Goal: Information Seeking & Learning: Learn about a topic

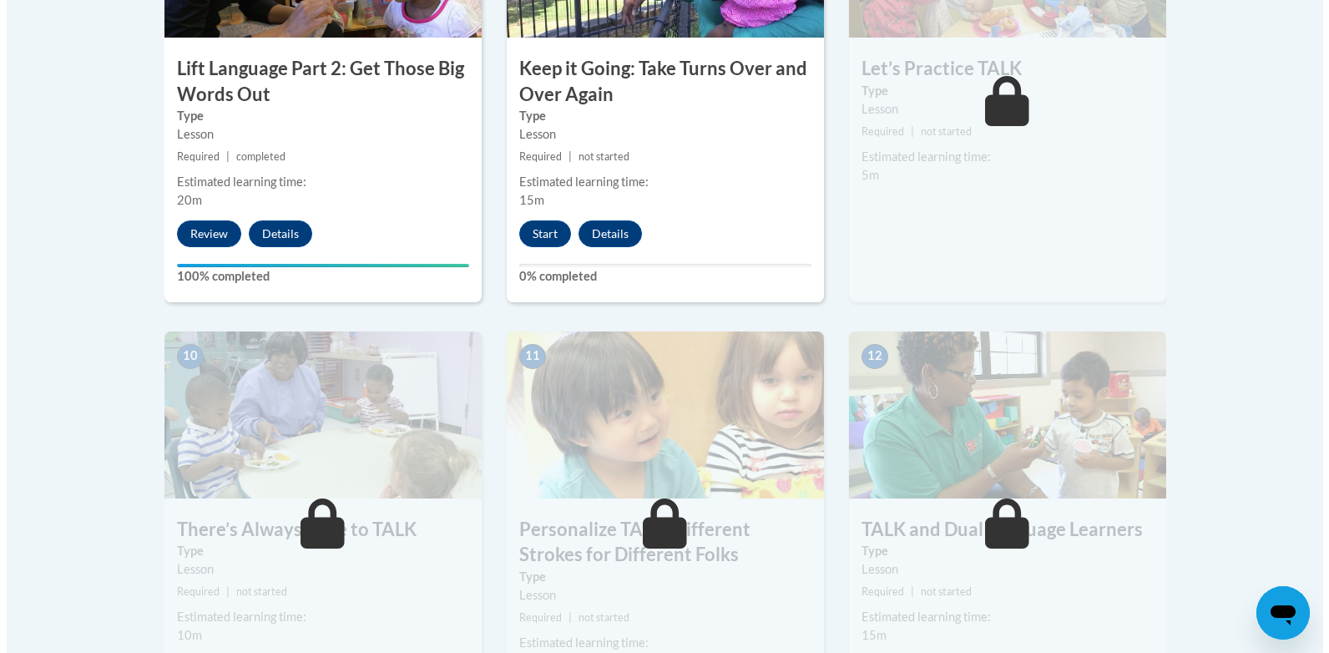
scroll to position [1503, 0]
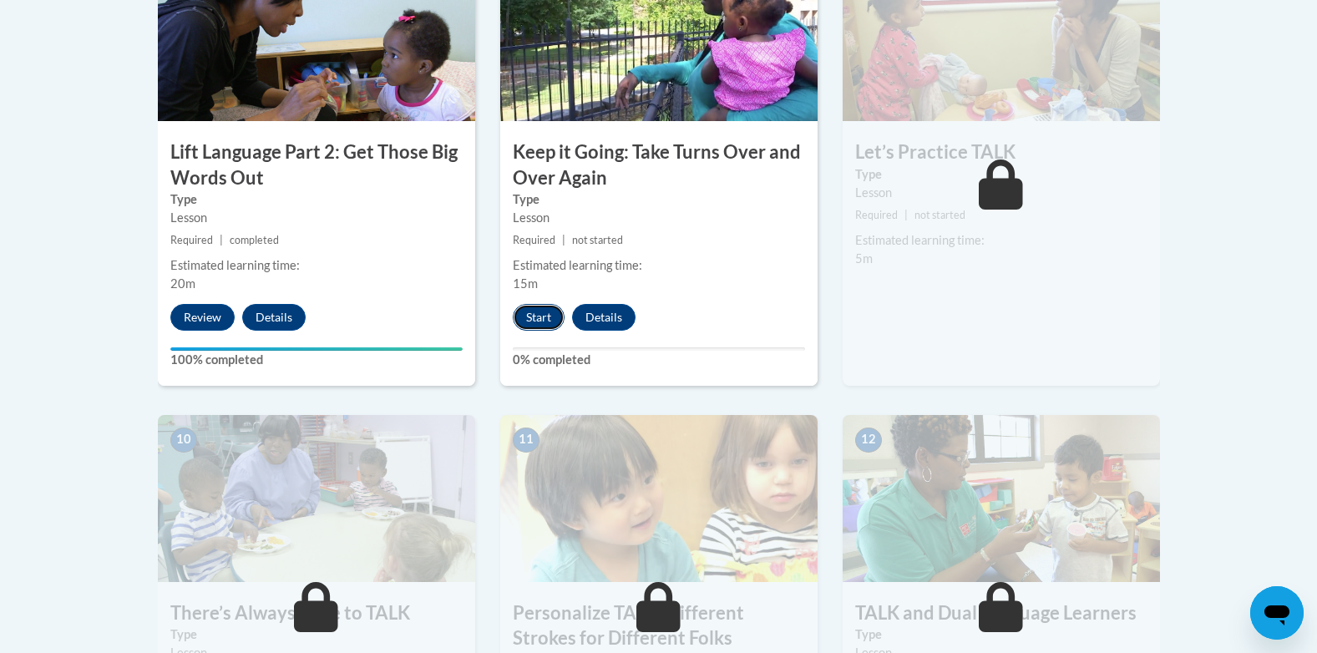
click at [535, 316] on button "Start" at bounding box center [539, 317] width 52 height 27
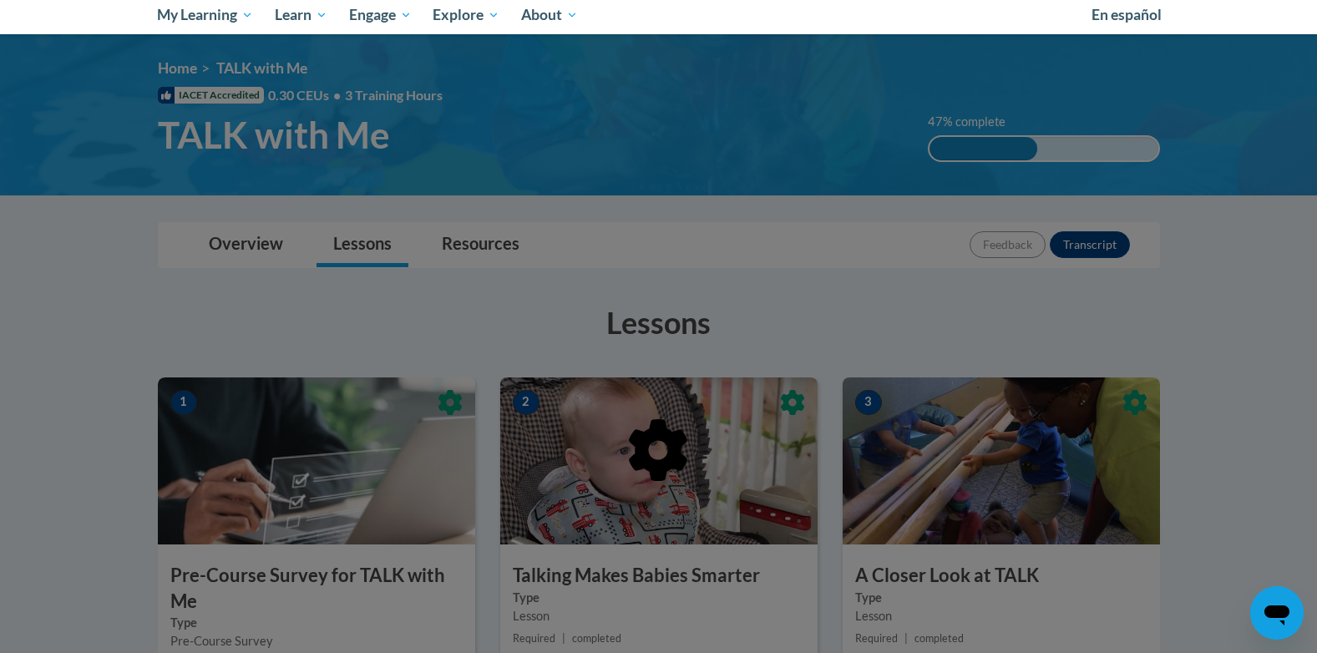
scroll to position [250, 0]
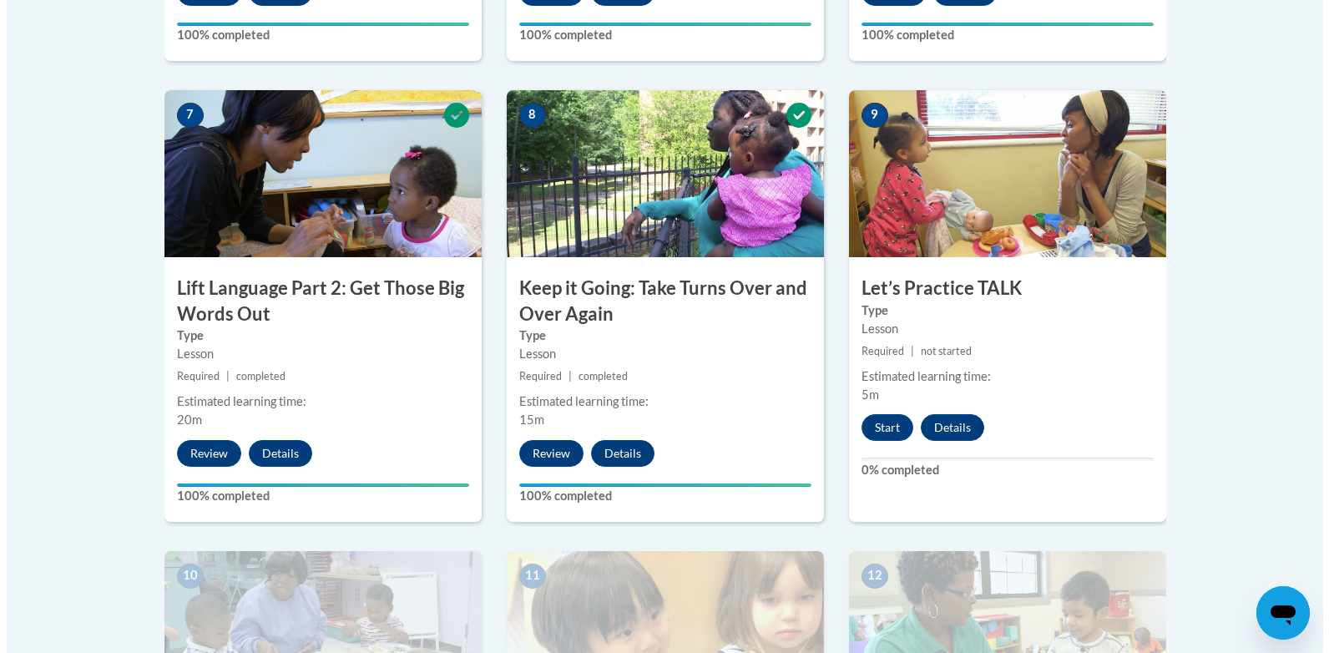
scroll to position [1419, 0]
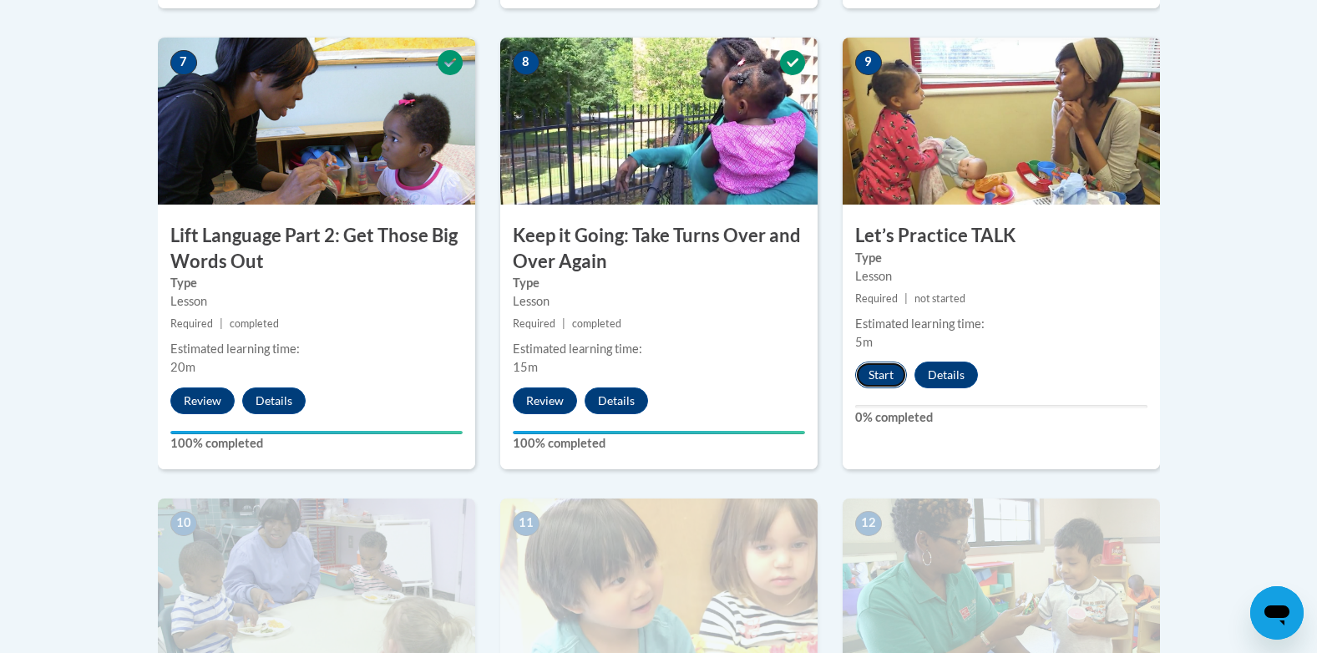
click at [872, 369] on button "Start" at bounding box center [881, 375] width 52 height 27
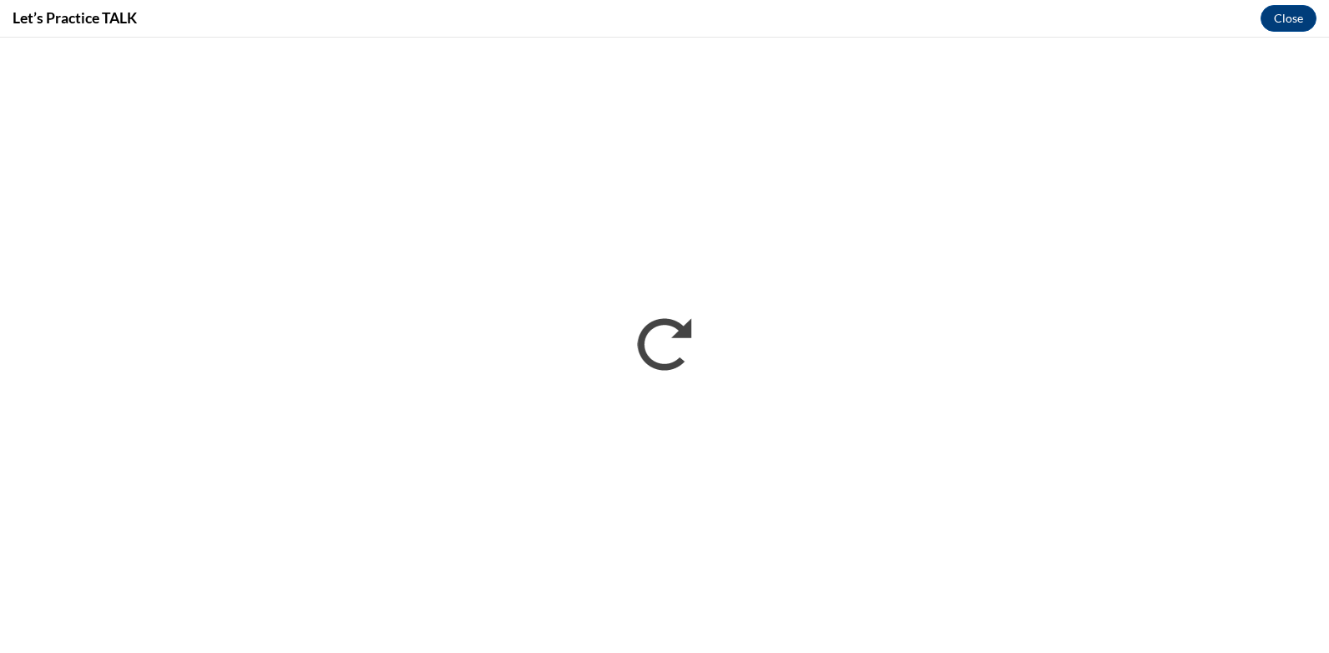
scroll to position [0, 0]
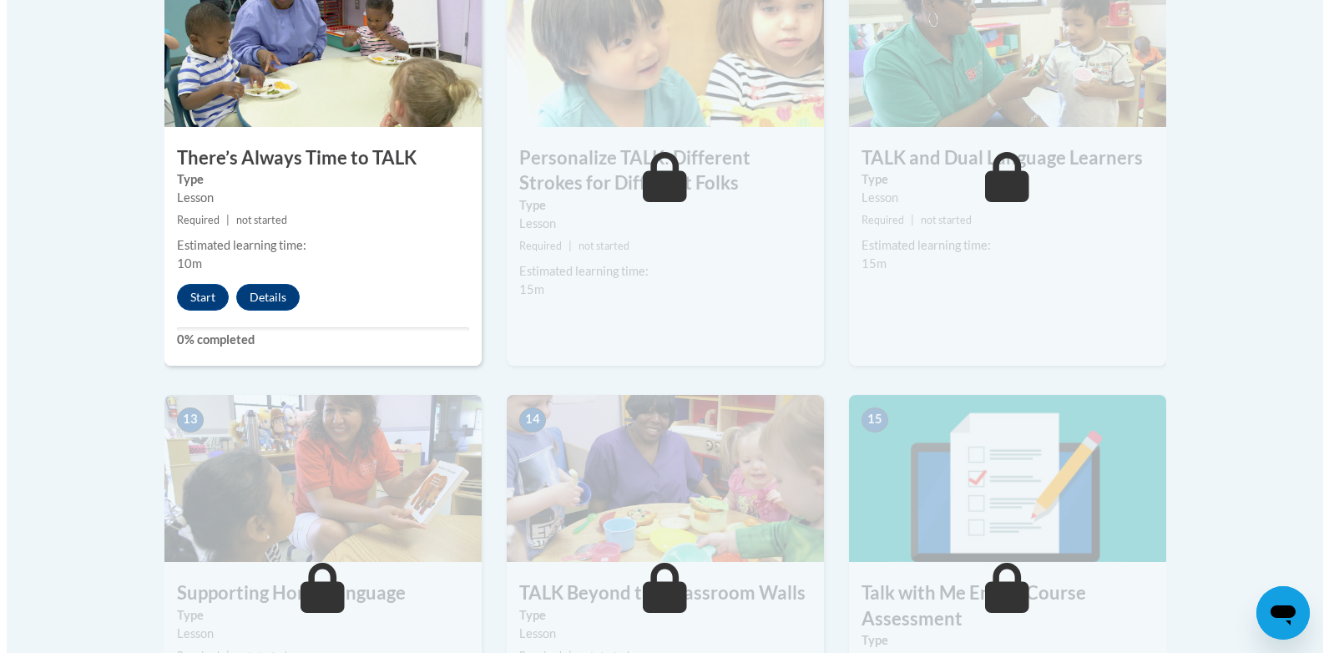
scroll to position [1959, 0]
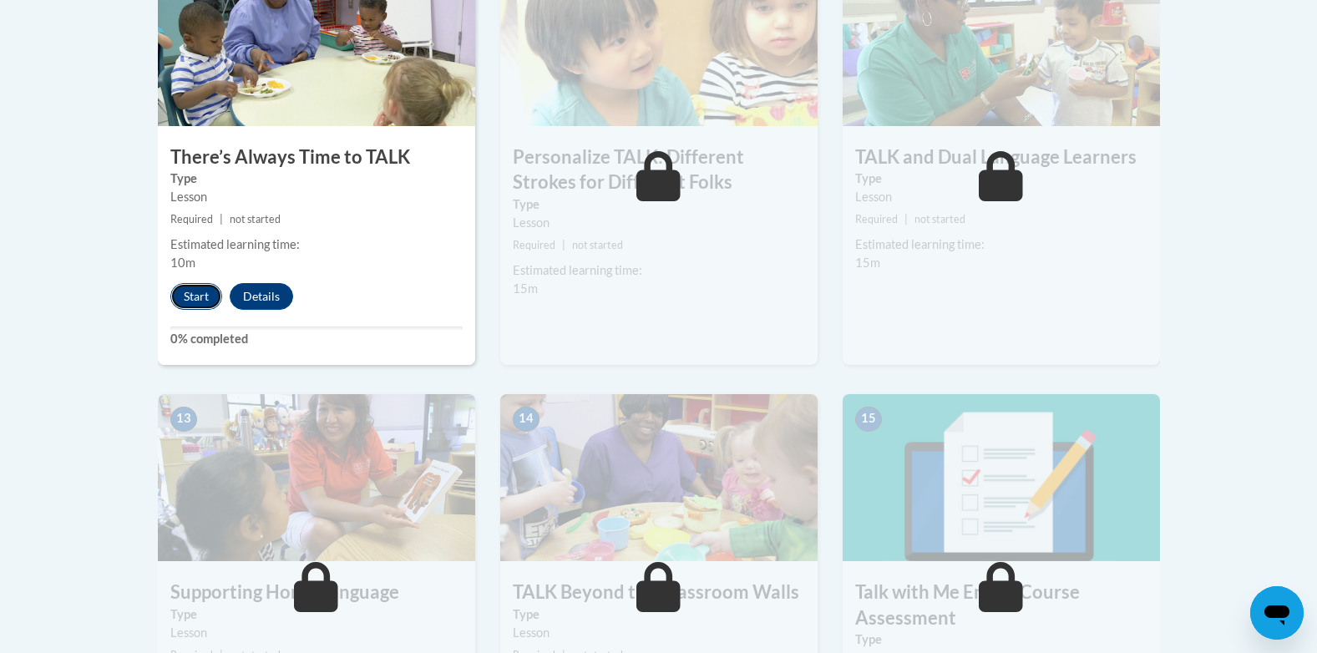
click at [201, 300] on button "Start" at bounding box center [196, 296] width 52 height 27
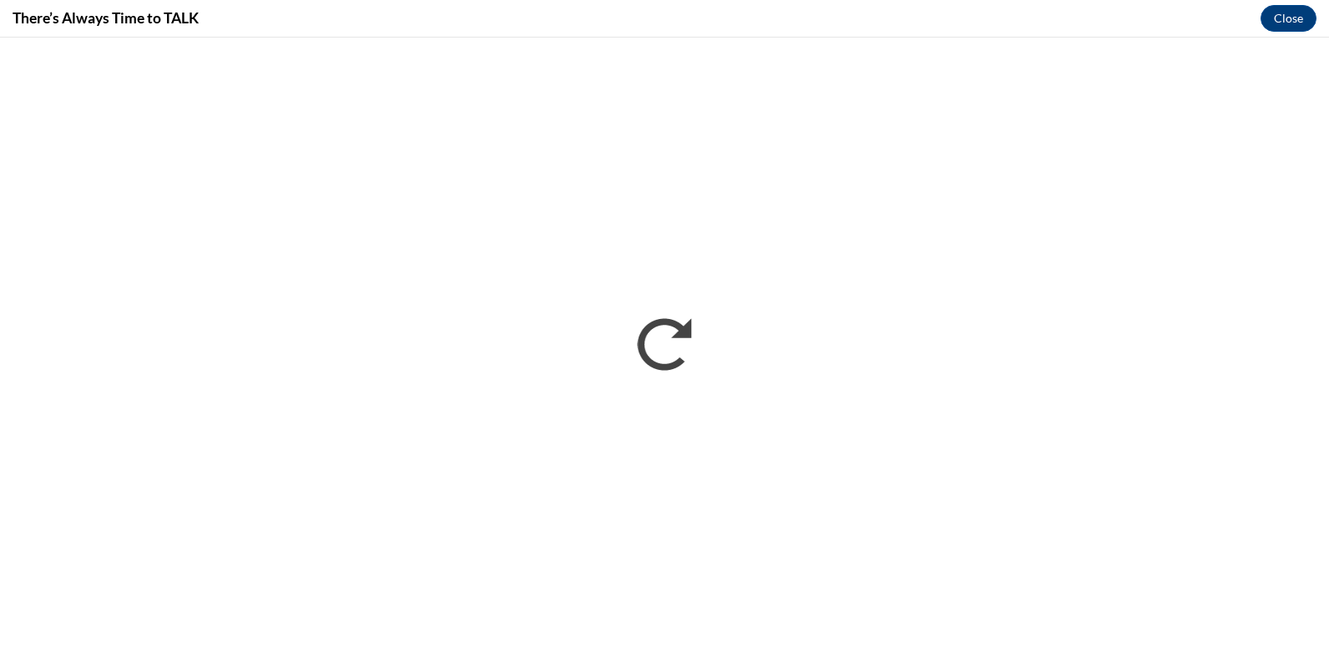
scroll to position [0, 0]
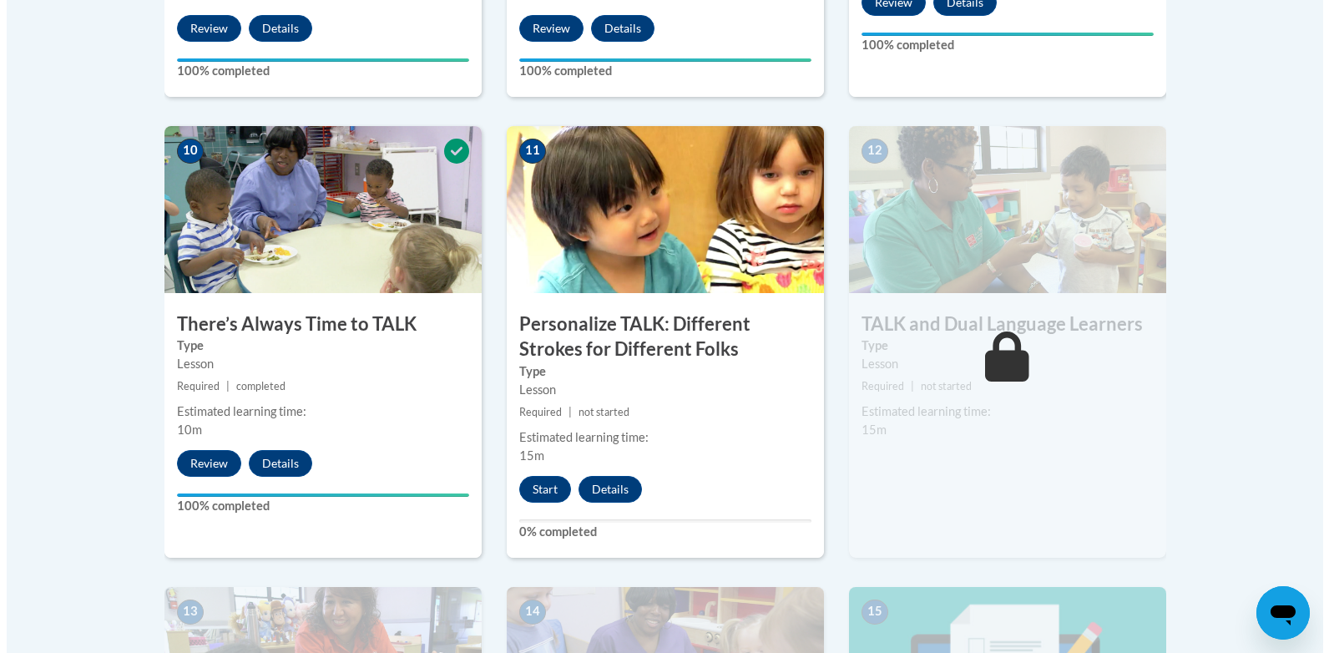
scroll to position [1875, 0]
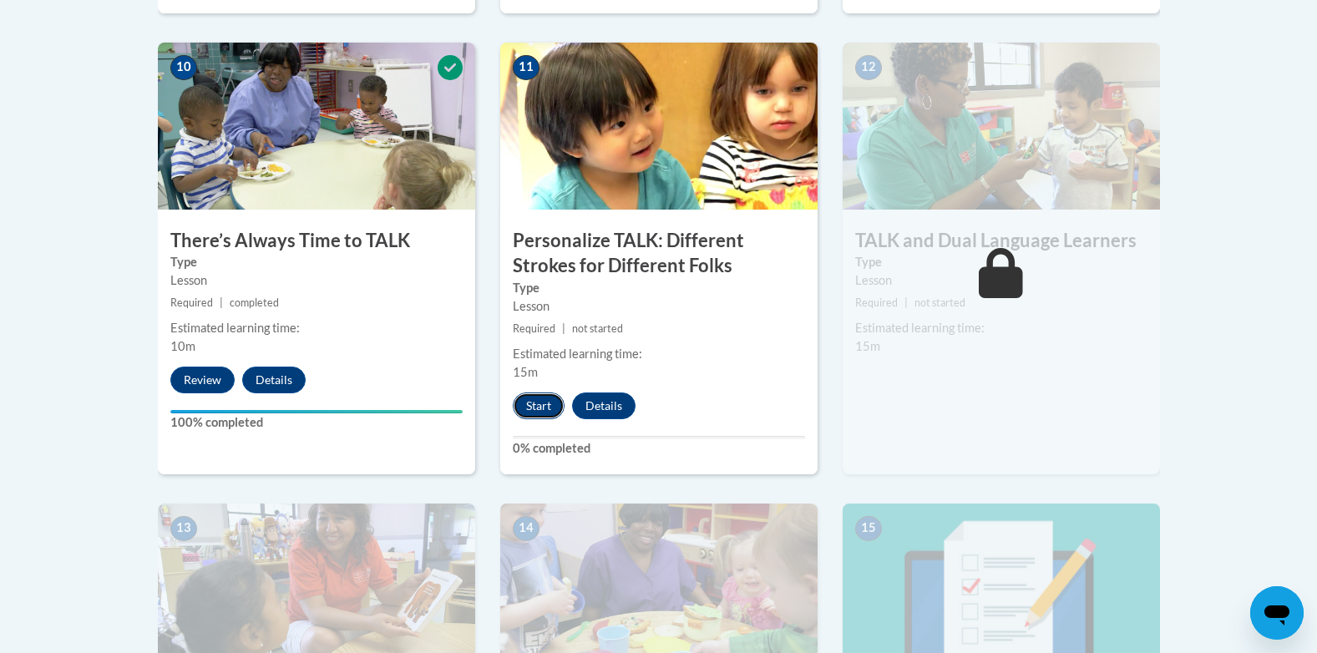
click at [534, 409] on button "Start" at bounding box center [539, 405] width 52 height 27
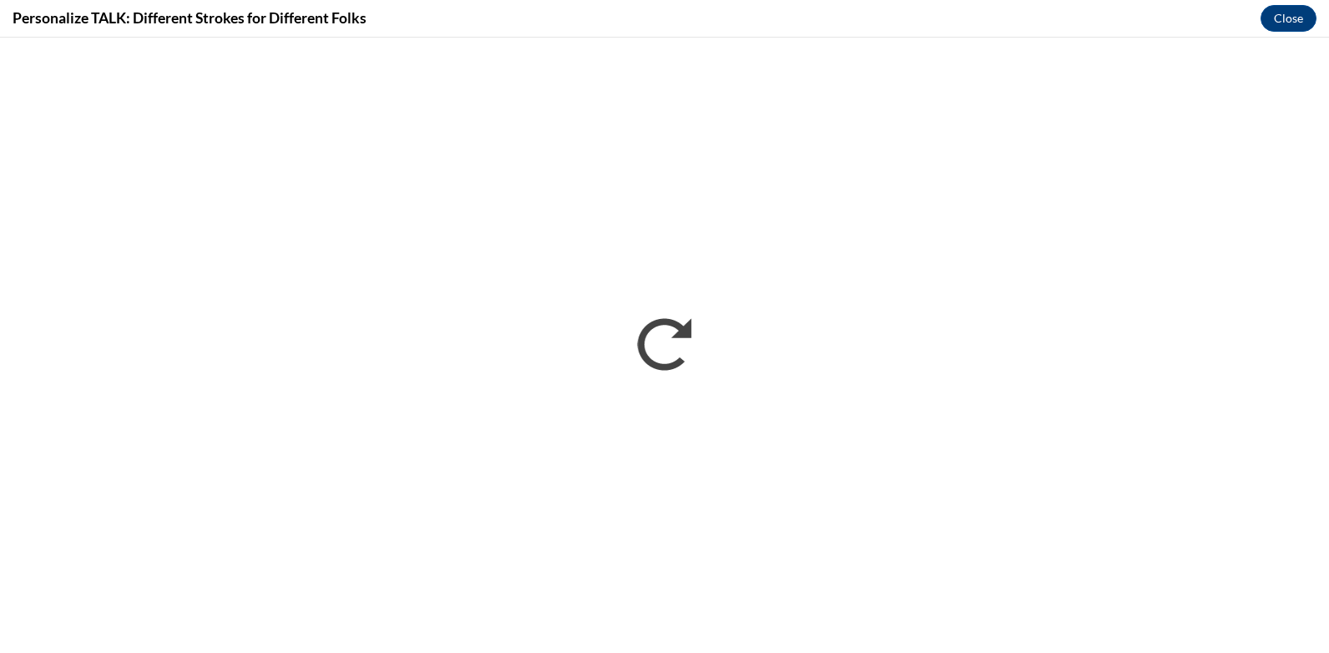
scroll to position [0, 0]
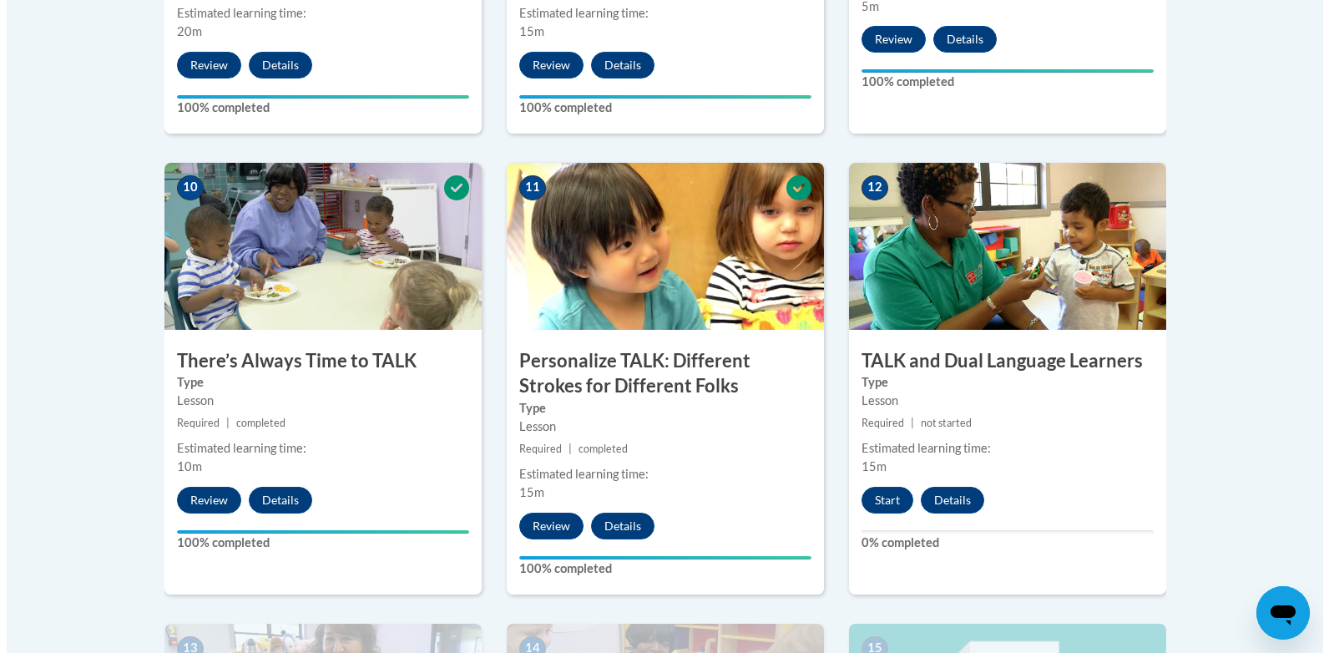
scroll to position [1753, 0]
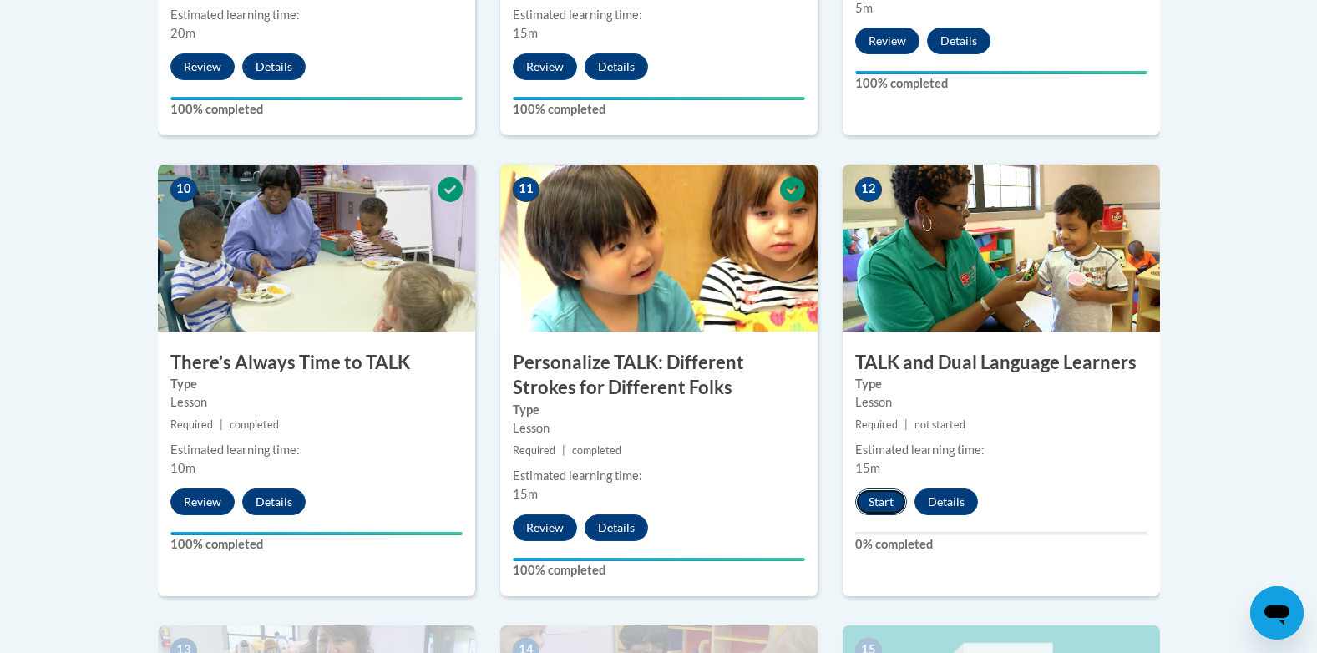
click at [882, 496] on button "Start" at bounding box center [881, 501] width 52 height 27
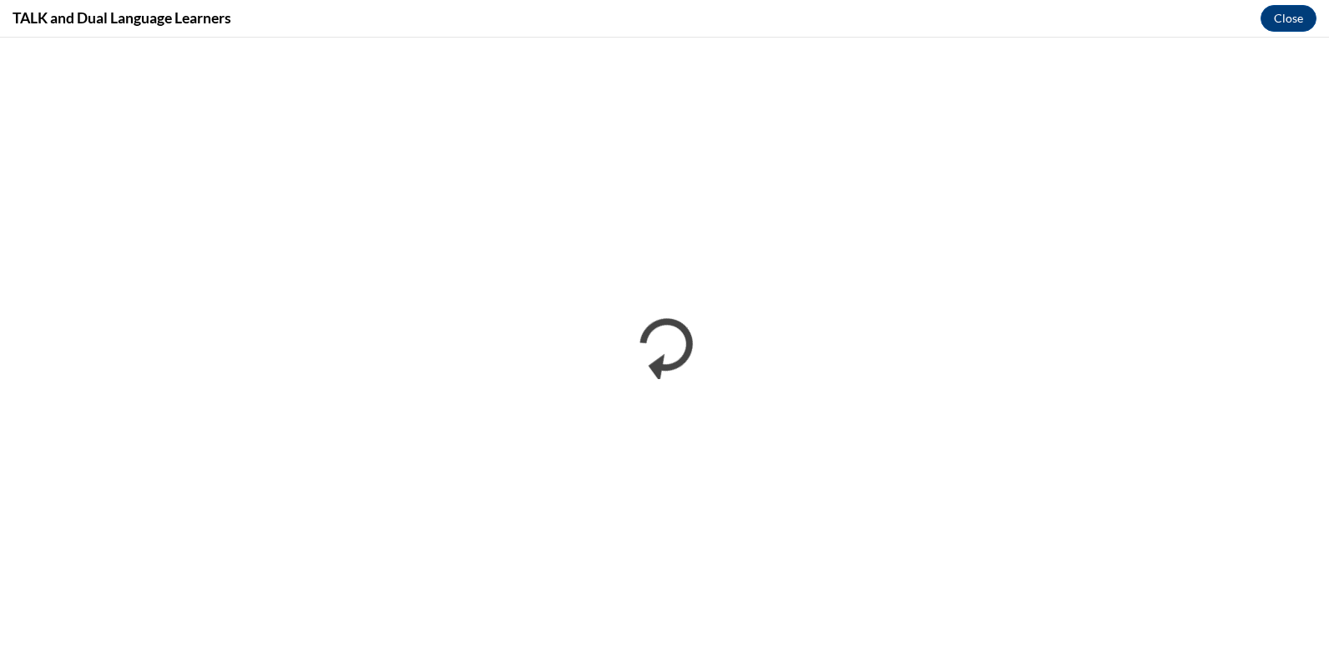
scroll to position [0, 0]
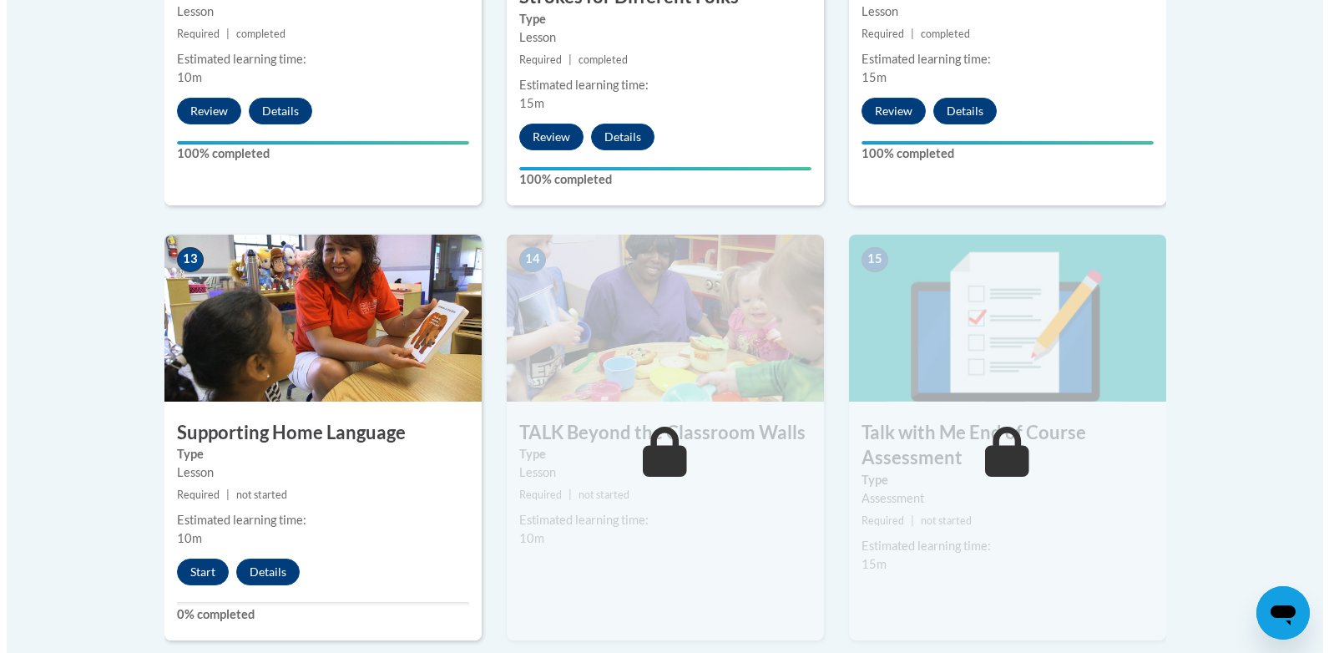
scroll to position [2171, 0]
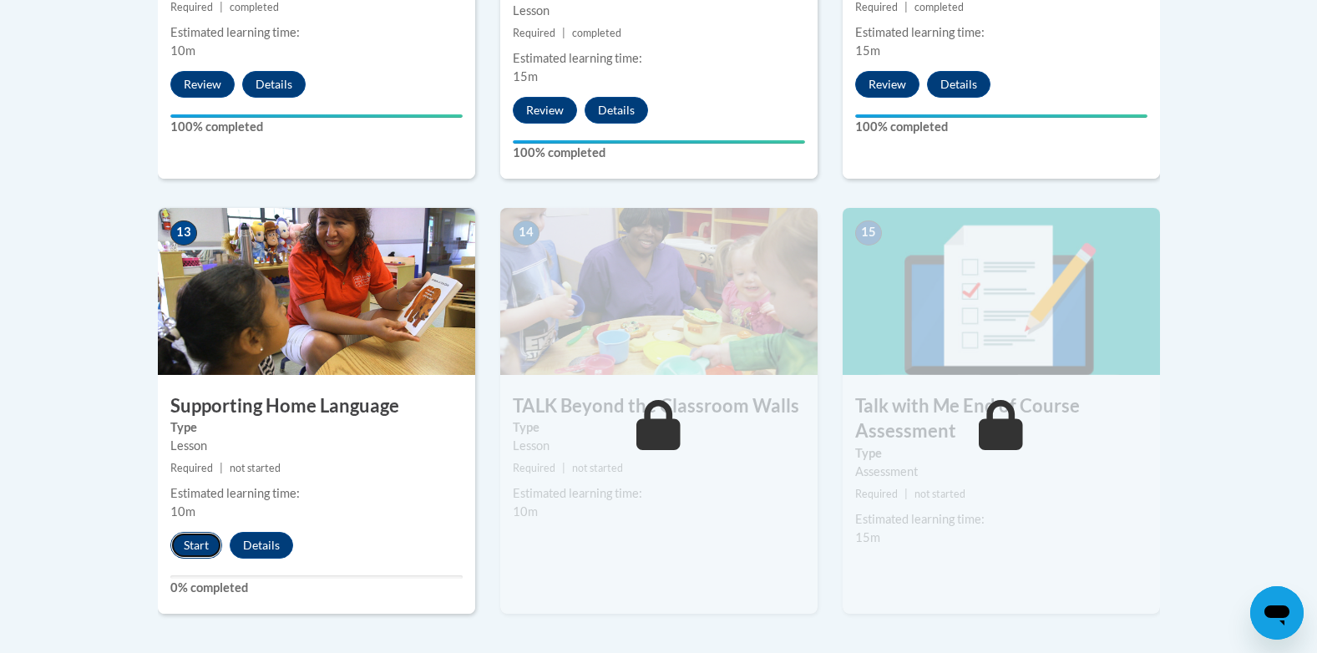
click at [194, 542] on button "Start" at bounding box center [196, 545] width 52 height 27
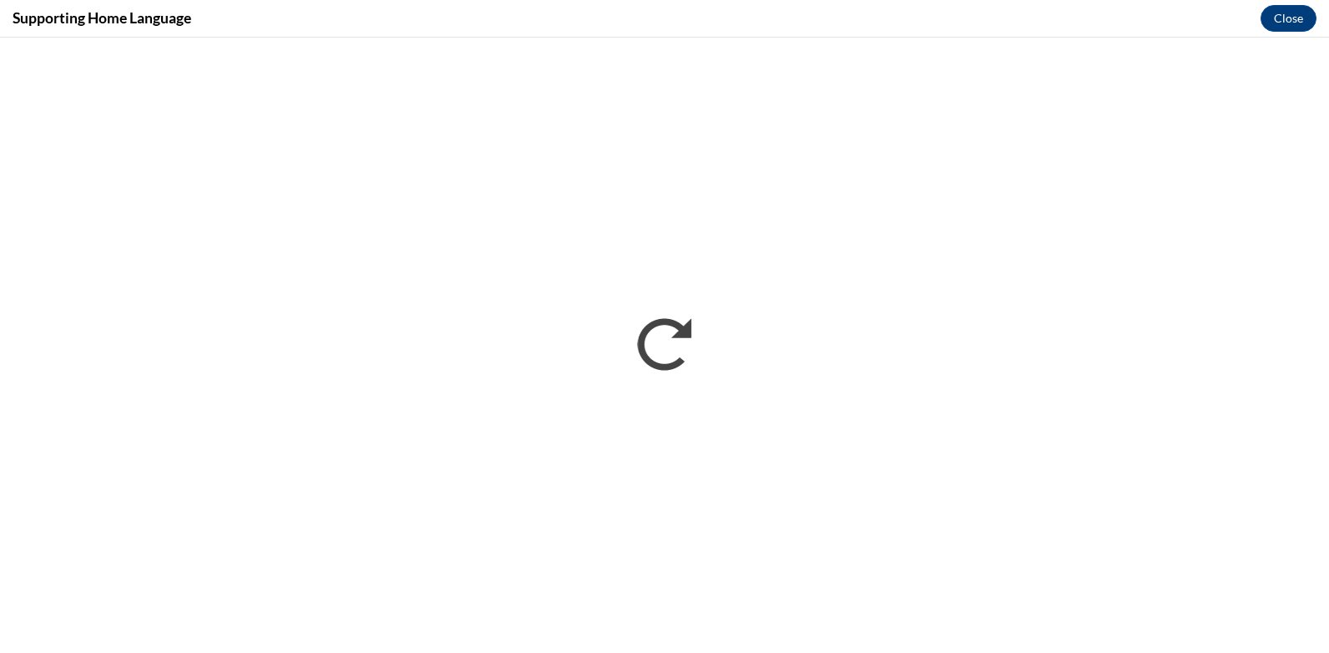
scroll to position [0, 0]
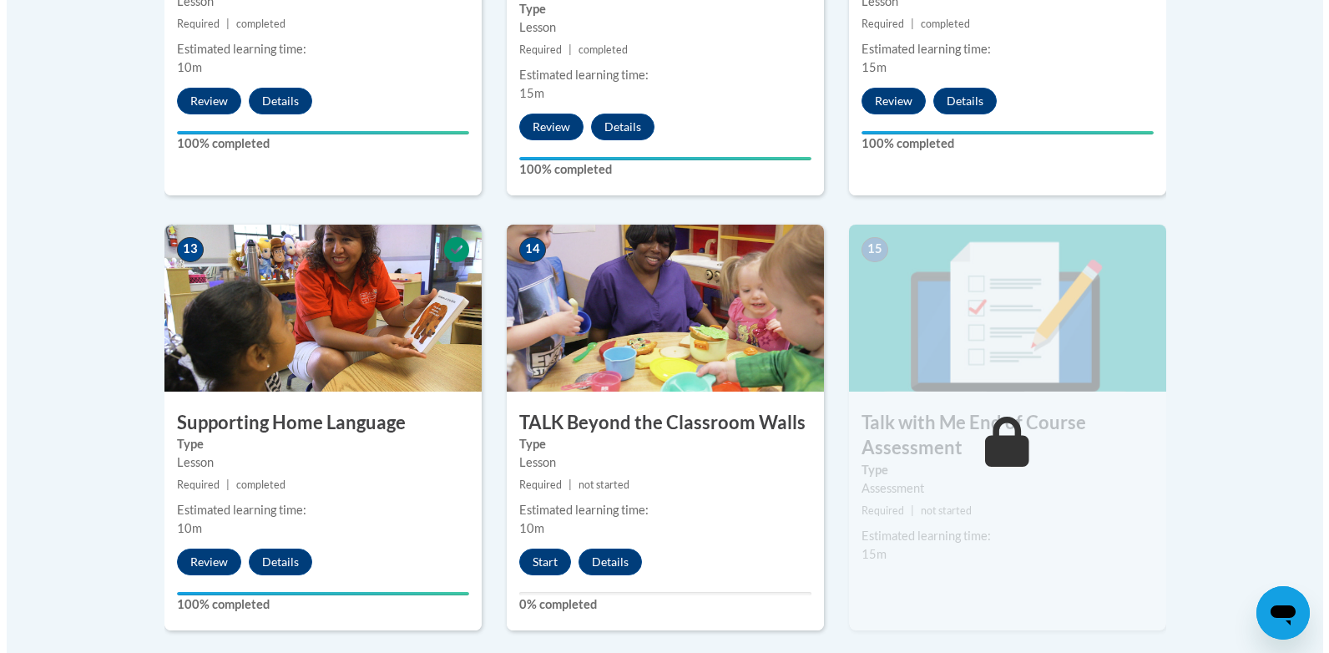
scroll to position [2171, 0]
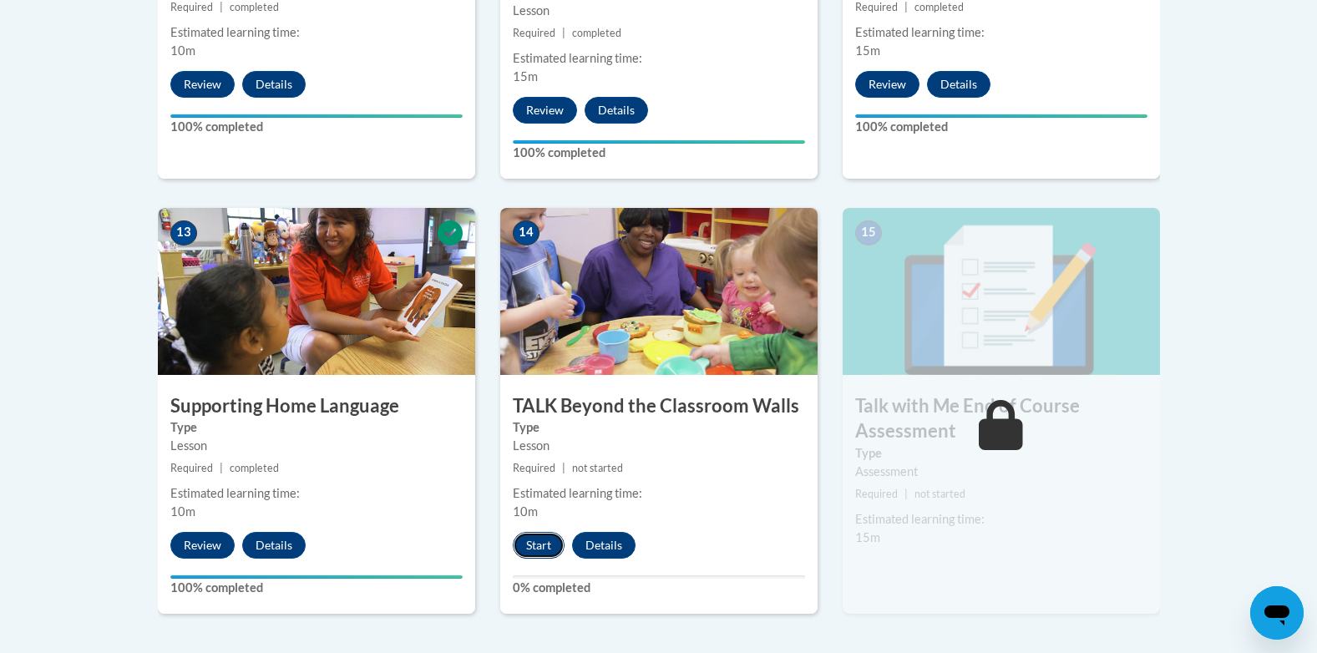
click at [542, 547] on button "Start" at bounding box center [539, 545] width 52 height 27
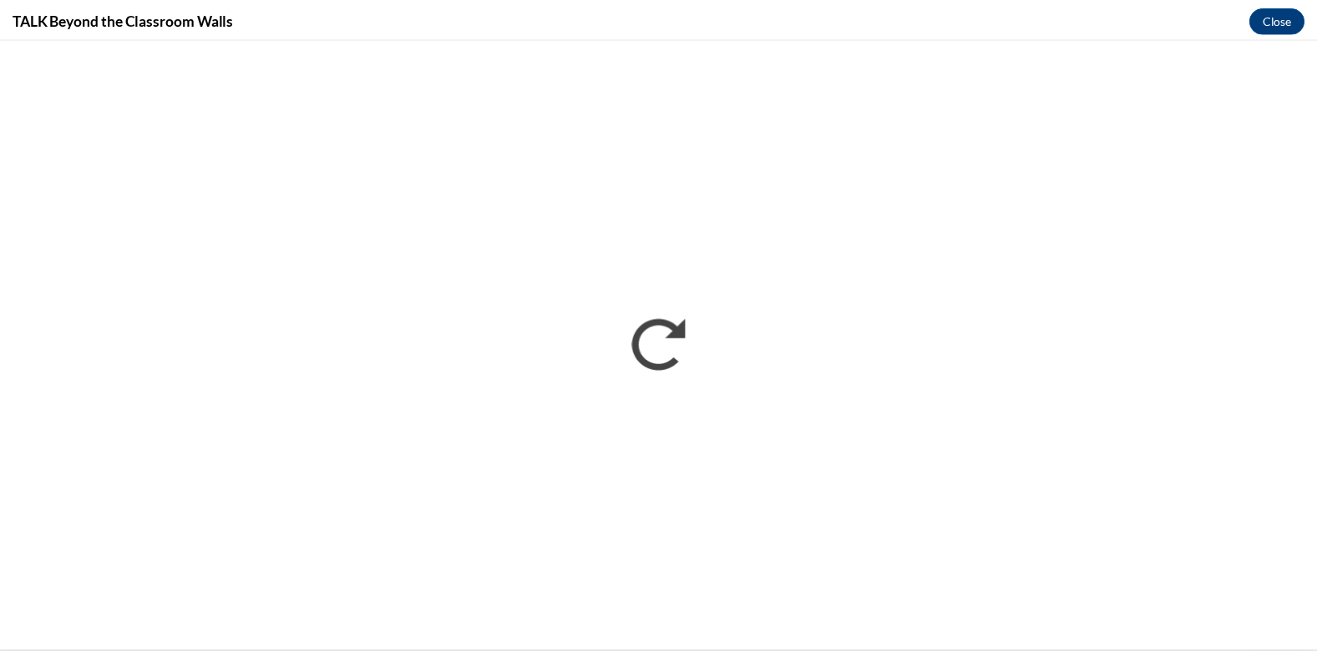
scroll to position [0, 0]
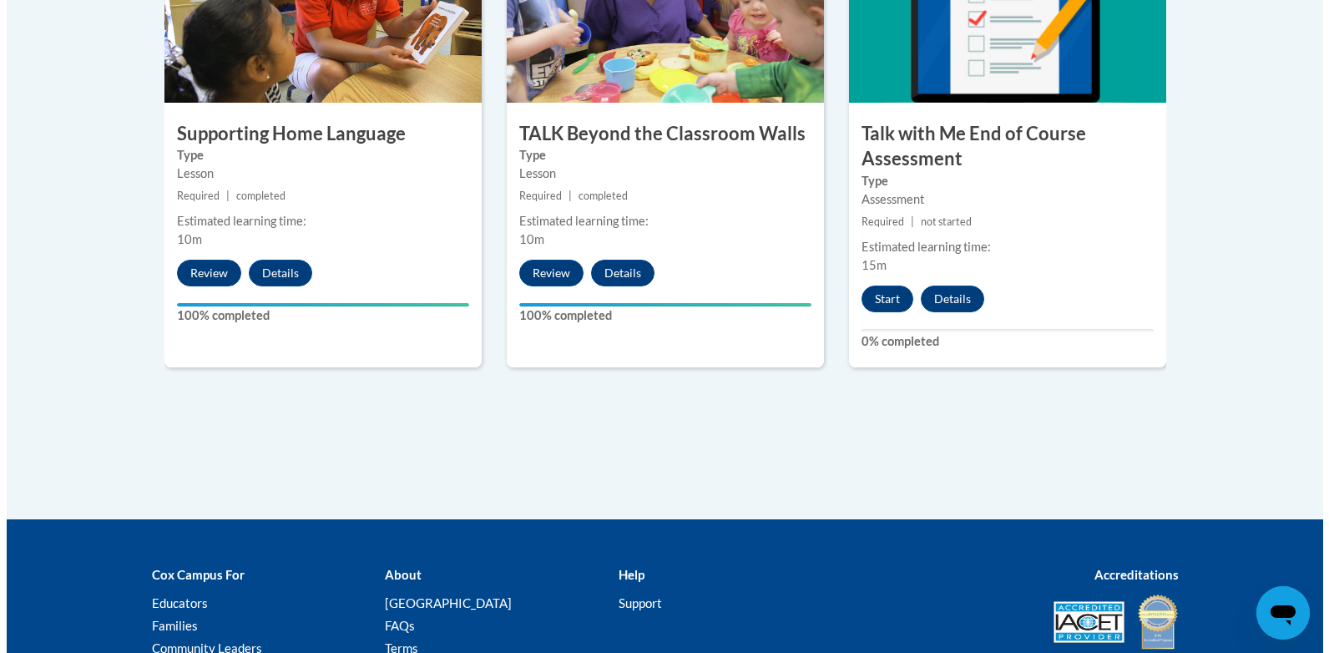
scroll to position [2460, 0]
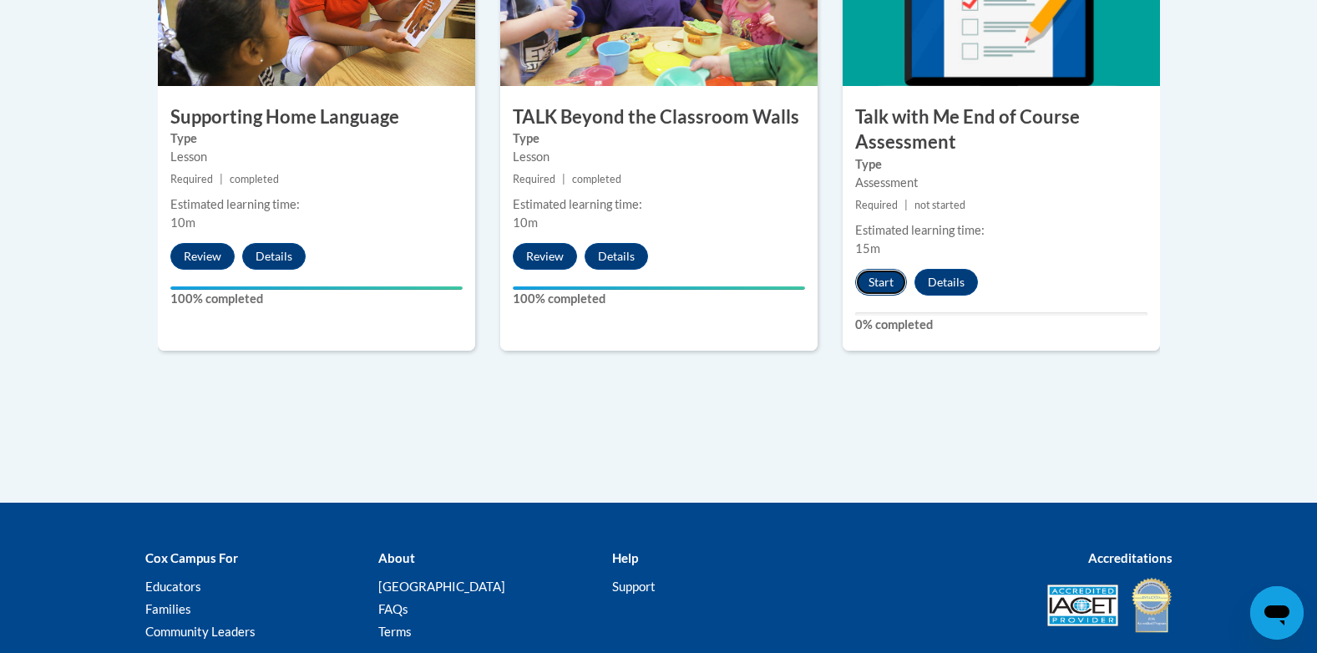
click at [868, 277] on button "Start" at bounding box center [881, 282] width 52 height 27
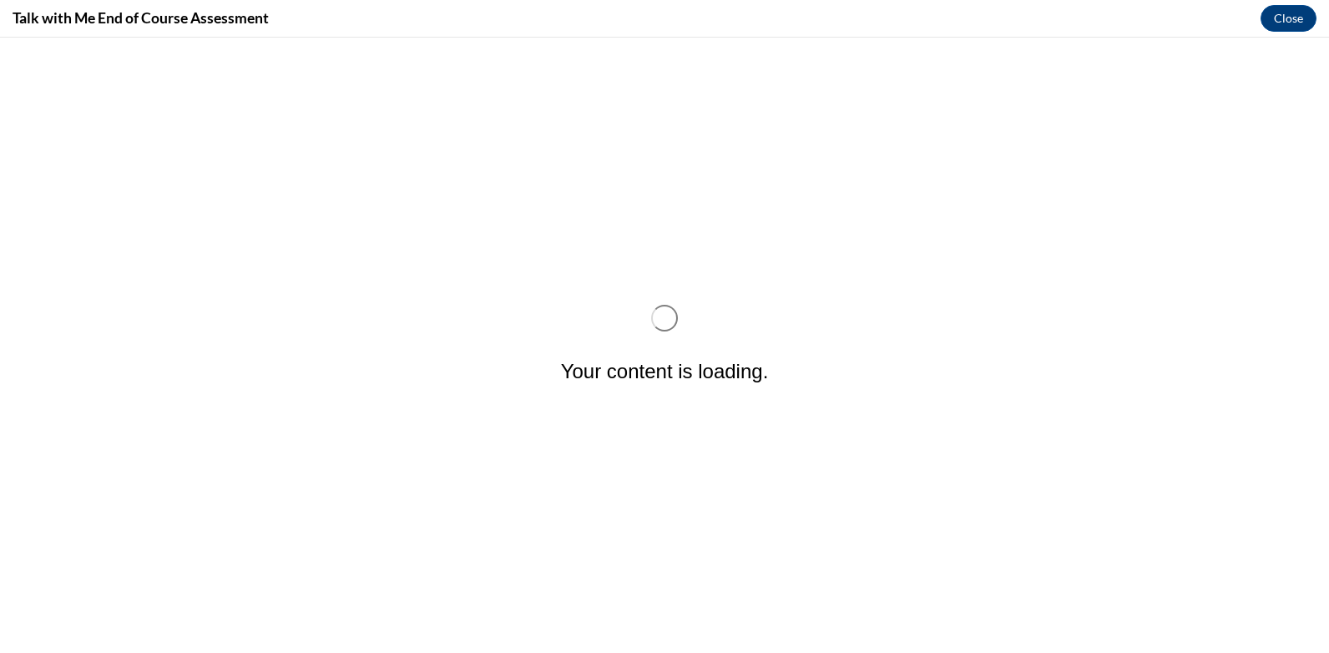
scroll to position [0, 0]
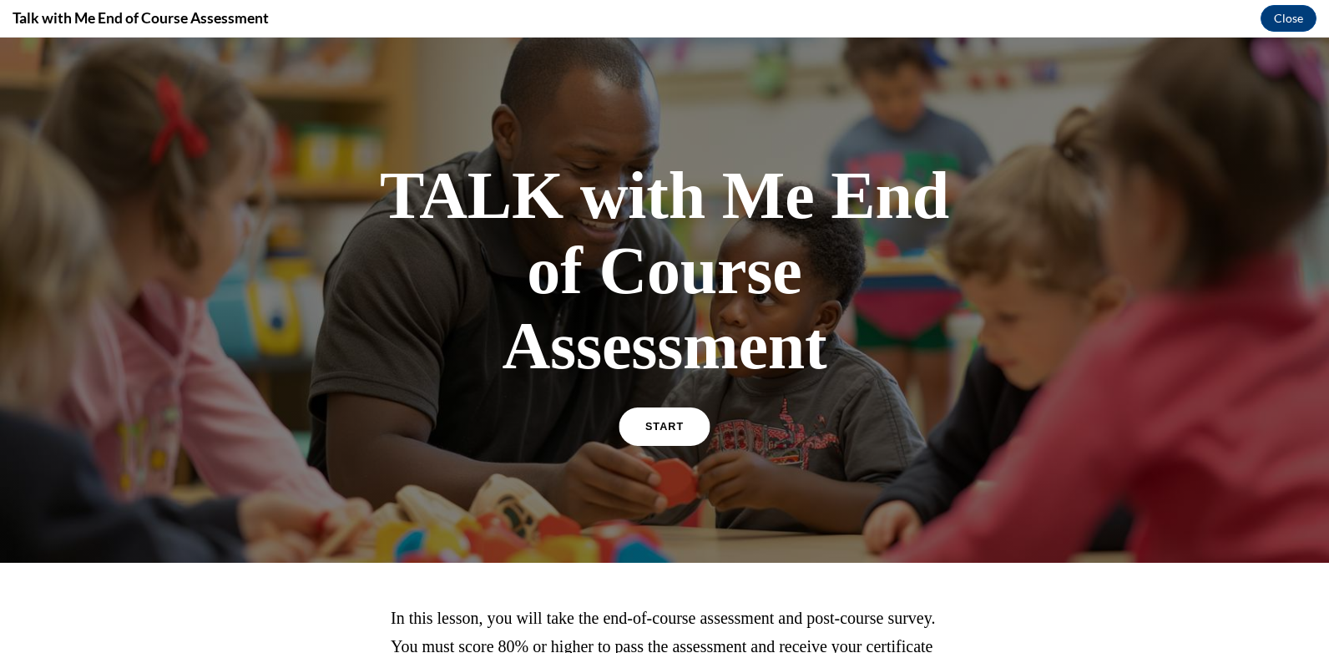
click at [659, 431] on span "START" at bounding box center [664, 427] width 38 height 13
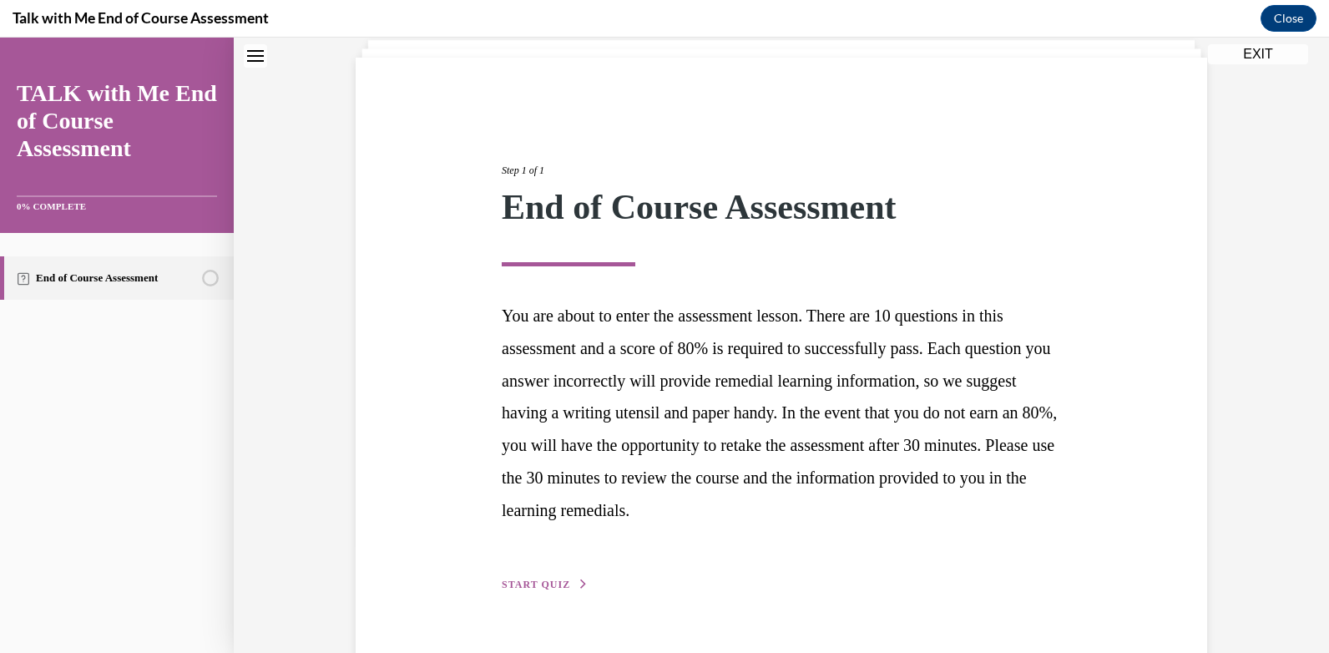
scroll to position [149, 0]
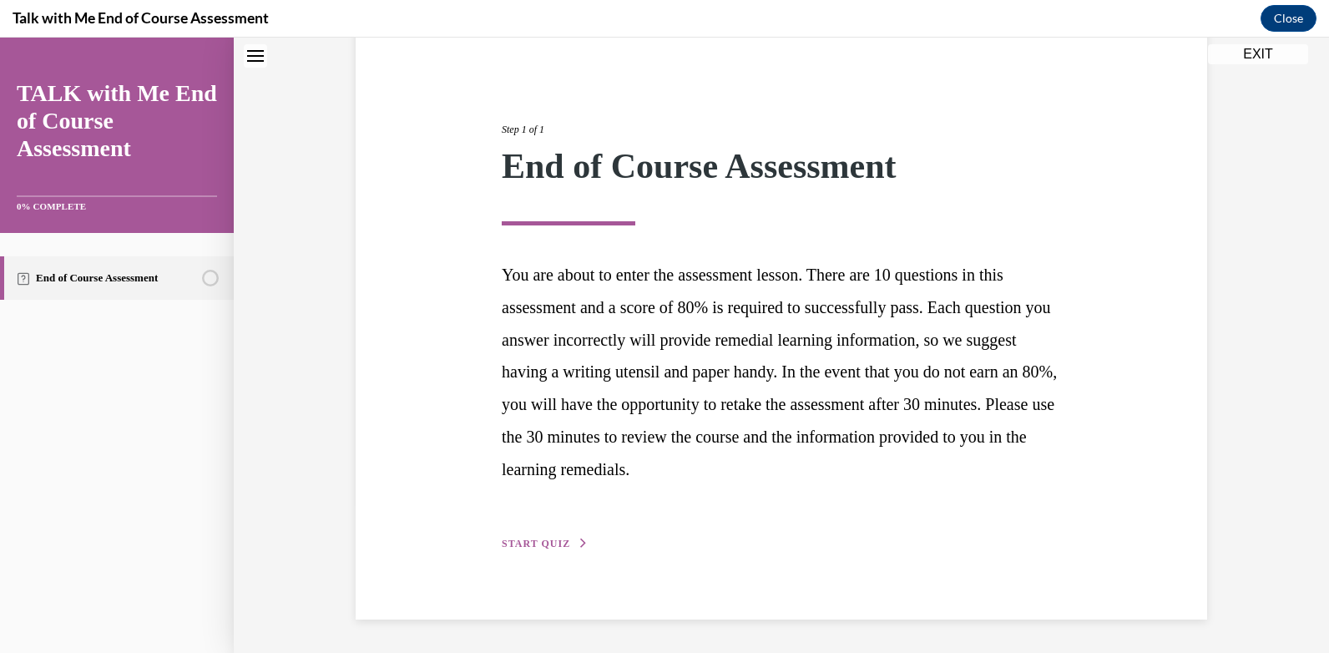
click at [516, 537] on button "START QUIZ" at bounding box center [545, 543] width 87 height 15
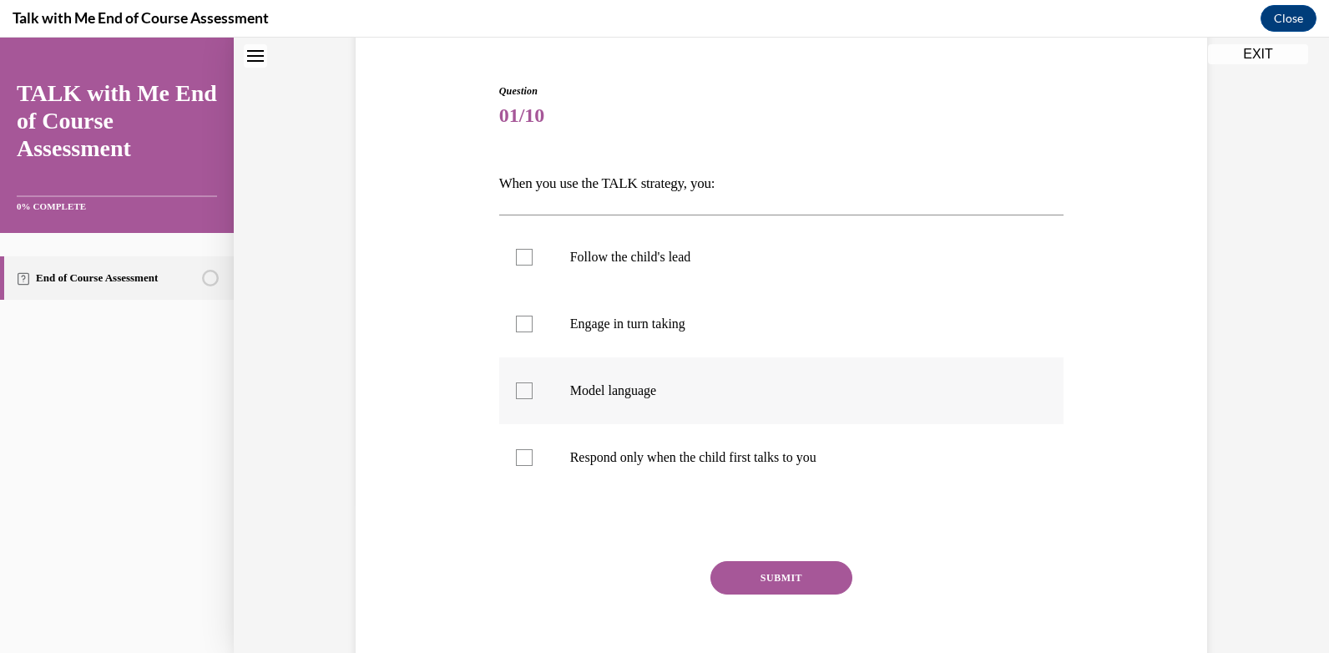
click at [518, 395] on div at bounding box center [524, 390] width 17 height 17
click at [518, 395] on input "Model language" at bounding box center [524, 390] width 17 height 17
checkbox input "true"
click at [768, 574] on button "SUBMIT" at bounding box center [781, 577] width 142 height 33
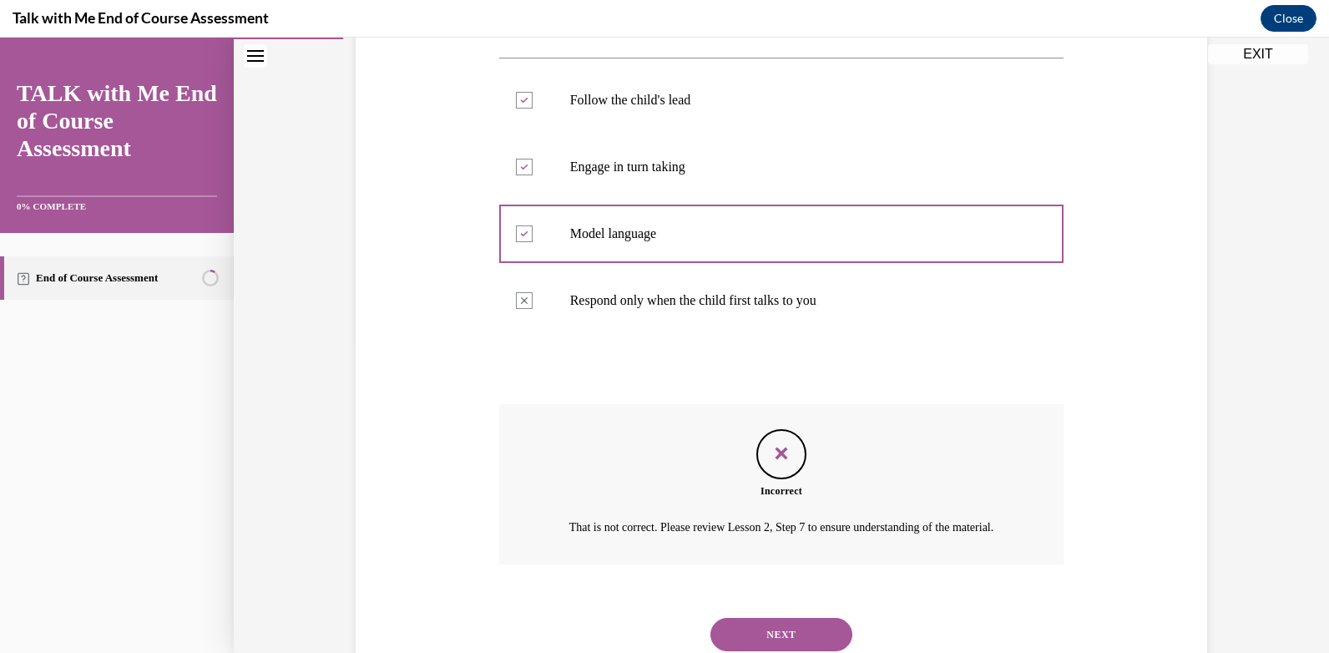
scroll to position [382, 0]
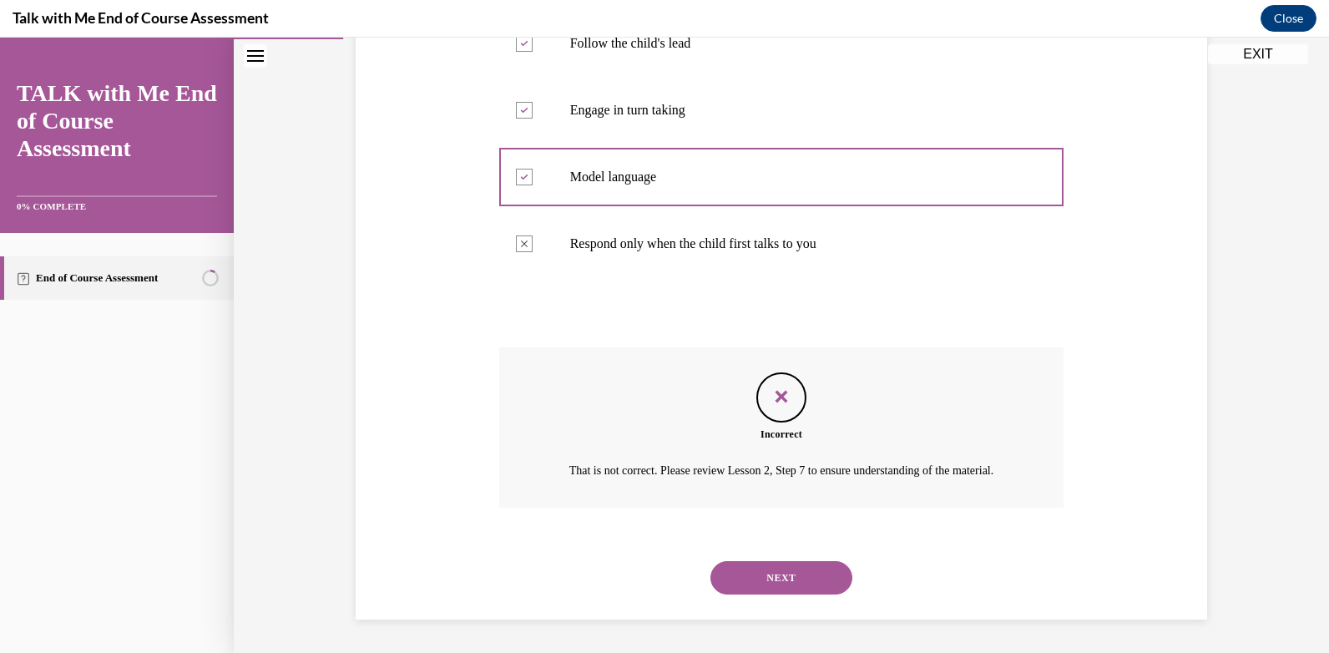
click at [766, 574] on button "NEXT" at bounding box center [781, 577] width 142 height 33
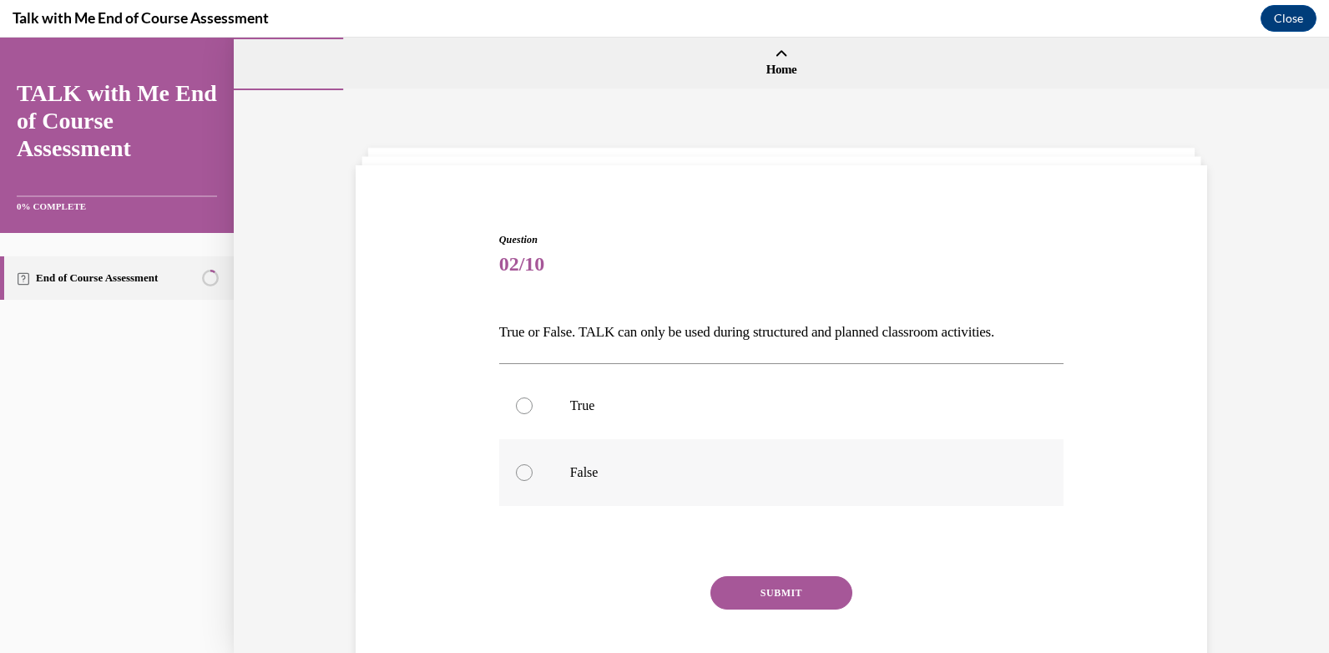
scroll to position [94, 0]
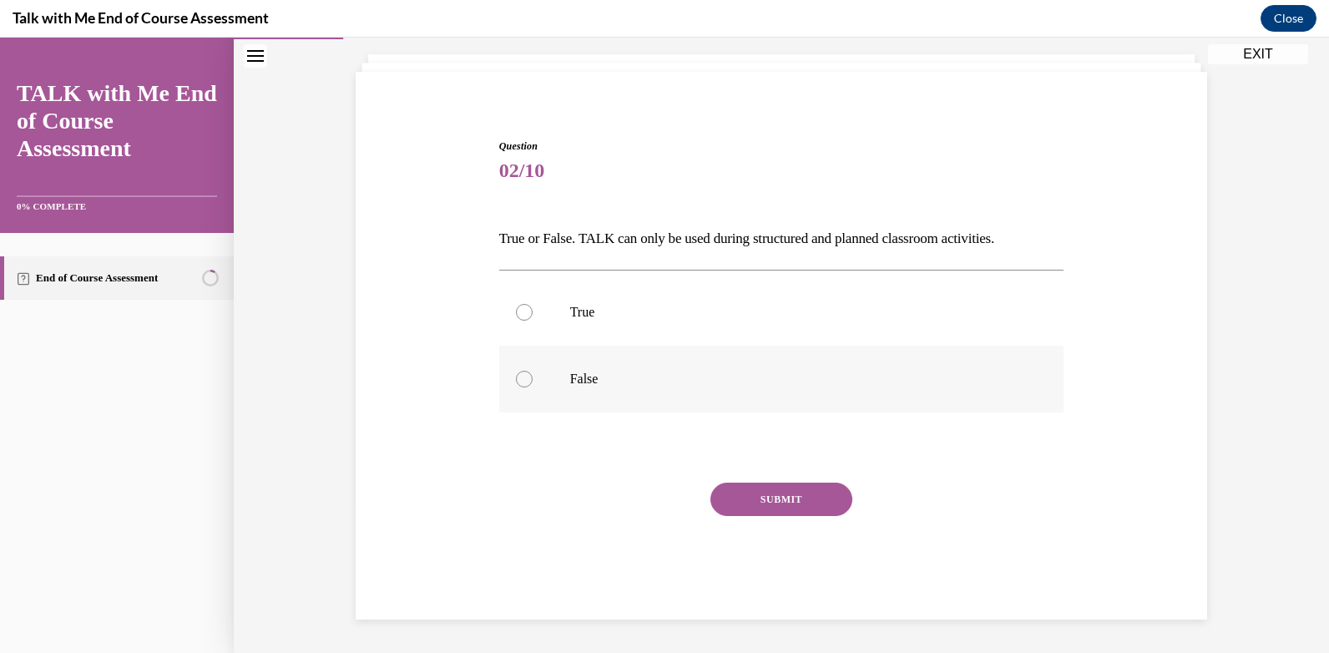
click at [516, 377] on div at bounding box center [524, 379] width 17 height 17
click at [516, 377] on input "False" at bounding box center [524, 379] width 17 height 17
radio input "true"
click at [782, 488] on button "SUBMIT" at bounding box center [781, 499] width 142 height 33
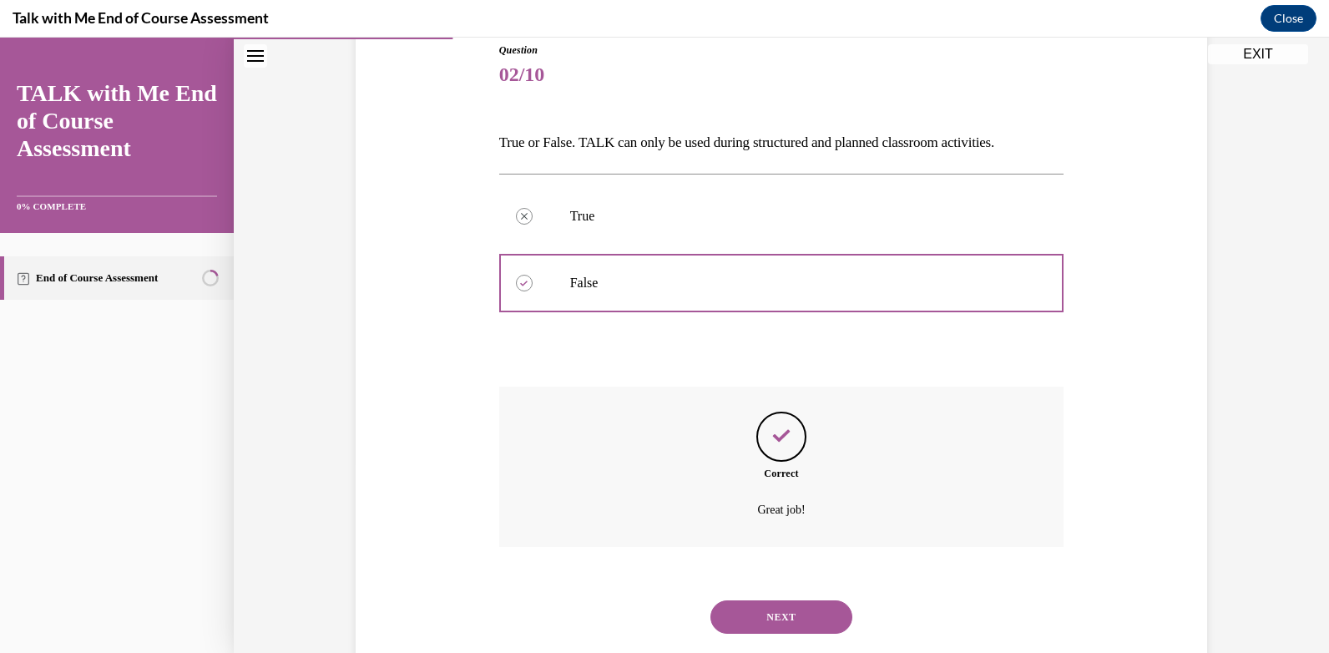
scroll to position [229, 0]
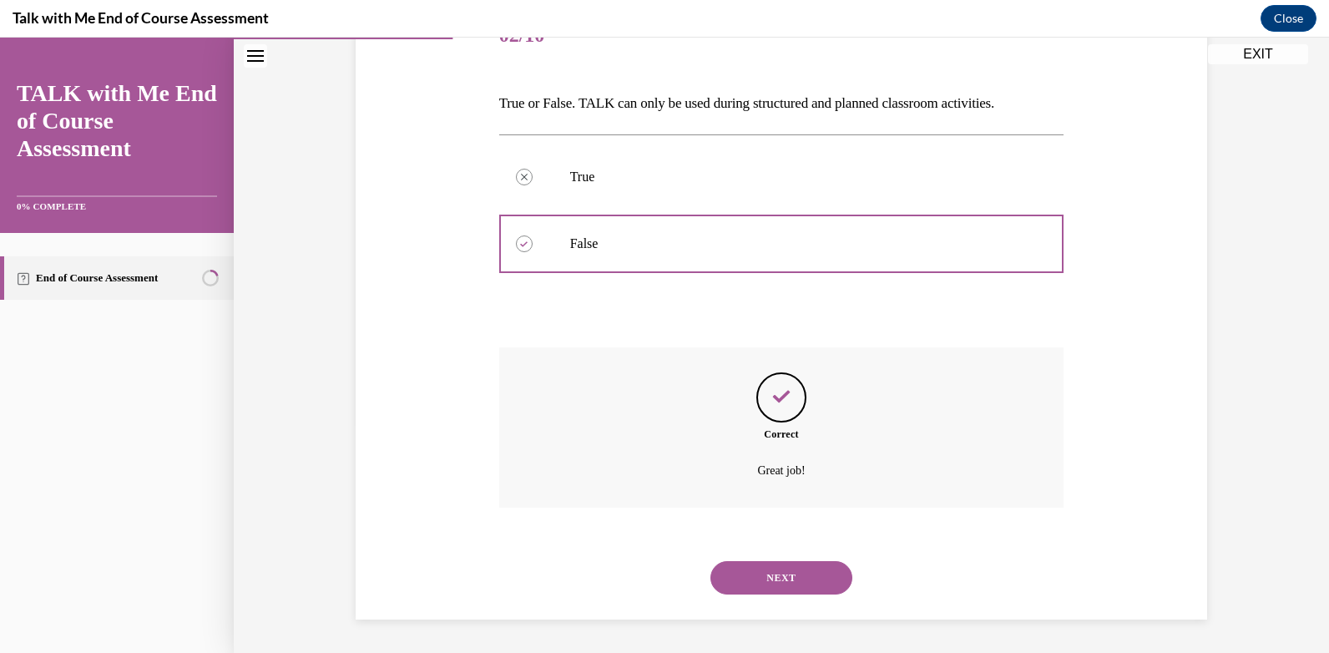
click at [774, 579] on button "NEXT" at bounding box center [781, 577] width 142 height 33
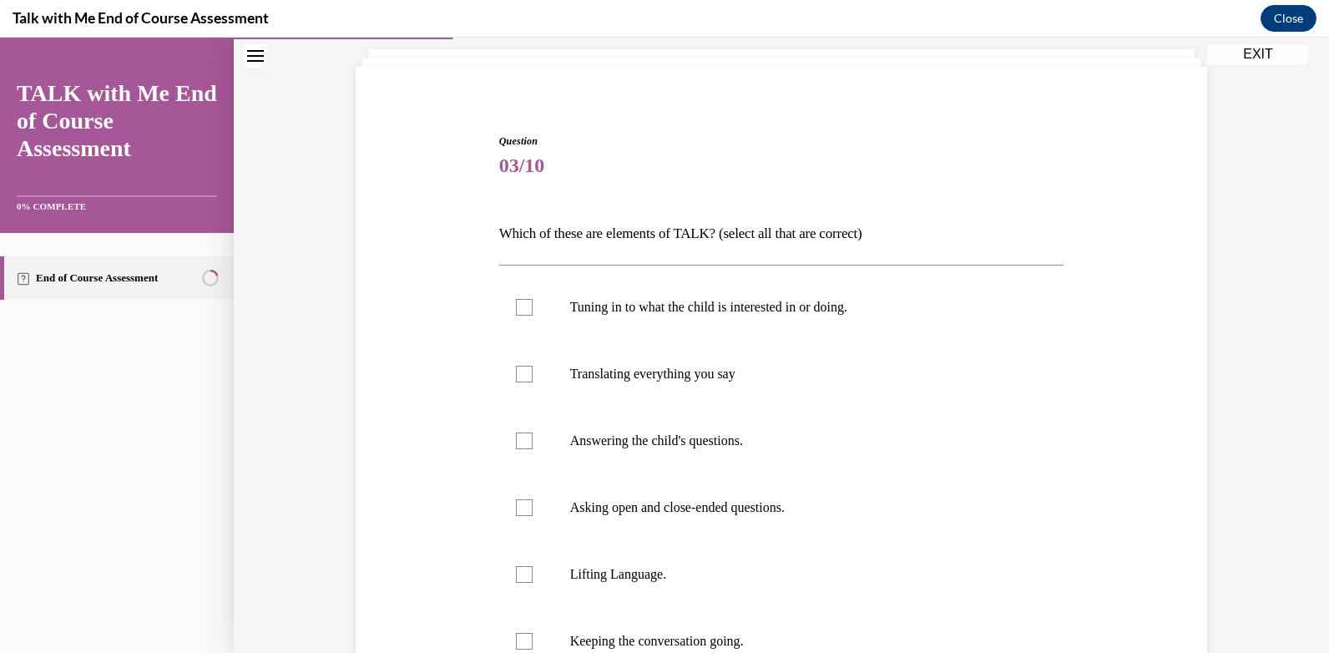
scroll to position [94, 0]
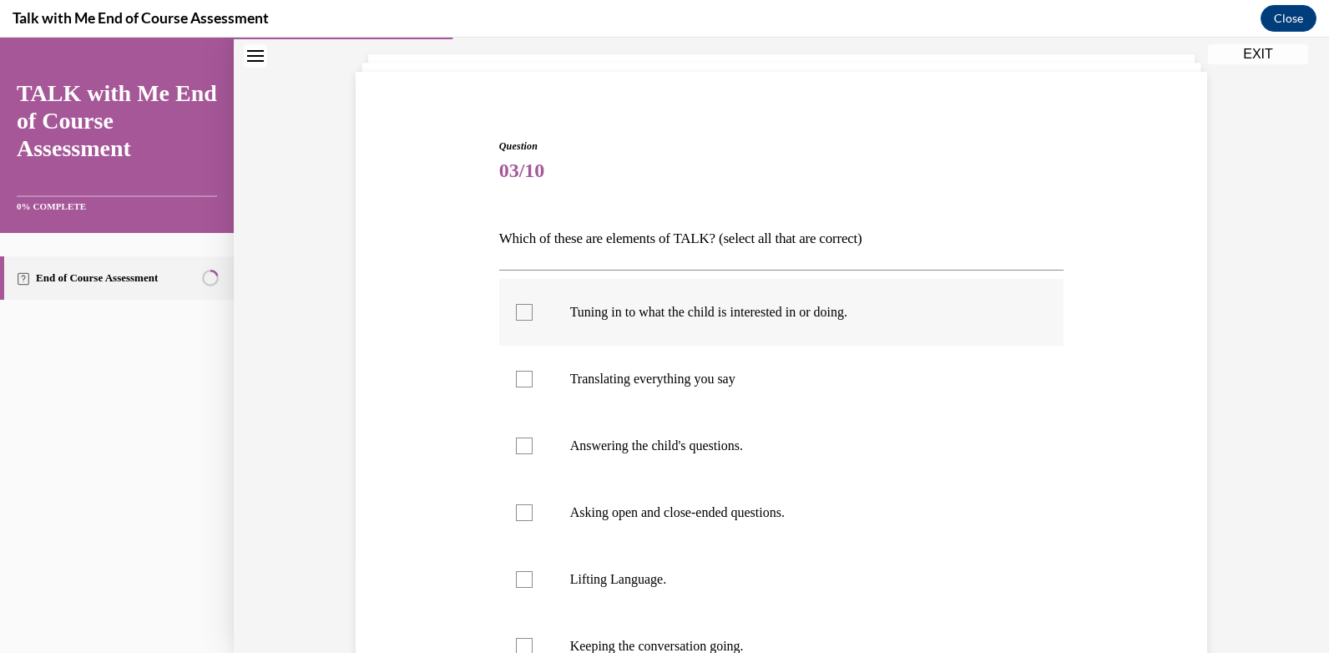
click at [518, 315] on div at bounding box center [524, 312] width 17 height 17
click at [518, 315] on input "Tuning in to what the child is interested in or doing." at bounding box center [524, 312] width 17 height 17
checkbox input "true"
click at [516, 385] on div at bounding box center [524, 379] width 17 height 17
click at [516, 385] on input "Translating everything you say" at bounding box center [524, 379] width 17 height 17
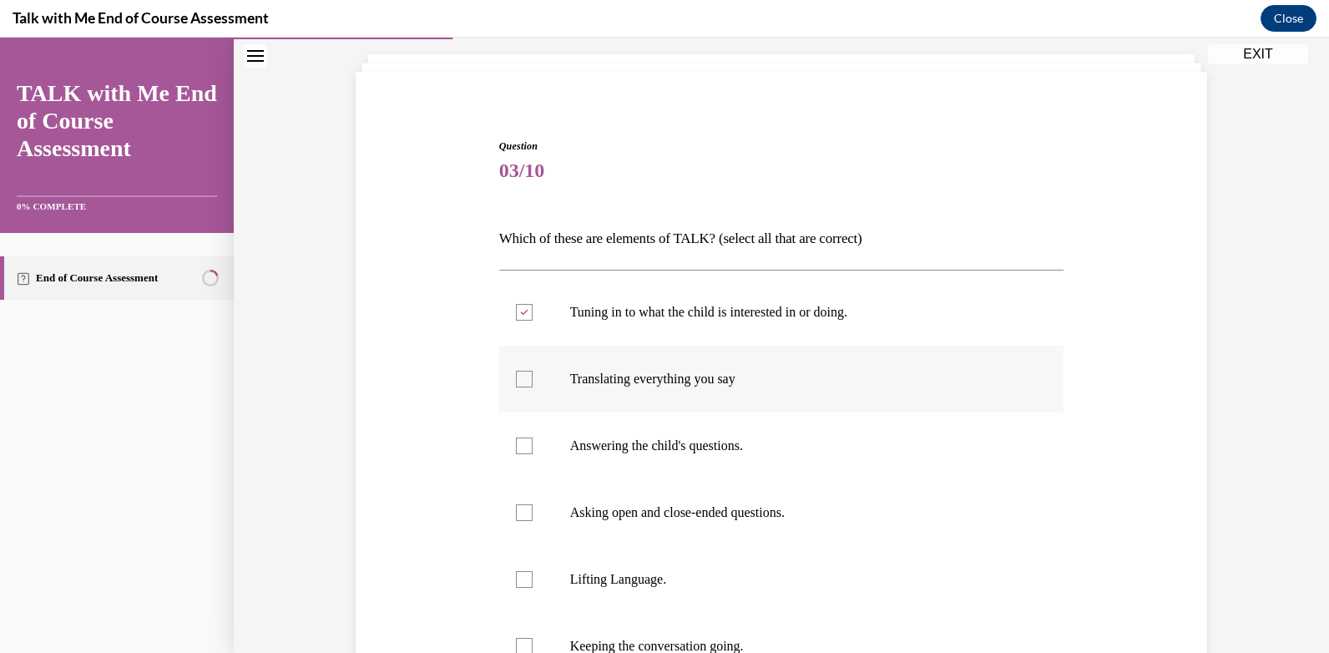
checkbox input "true"
click at [517, 441] on div at bounding box center [524, 445] width 17 height 17
click at [517, 441] on input "Answering the child's questions." at bounding box center [524, 445] width 17 height 17
checkbox input "true"
click at [516, 509] on div at bounding box center [524, 512] width 17 height 17
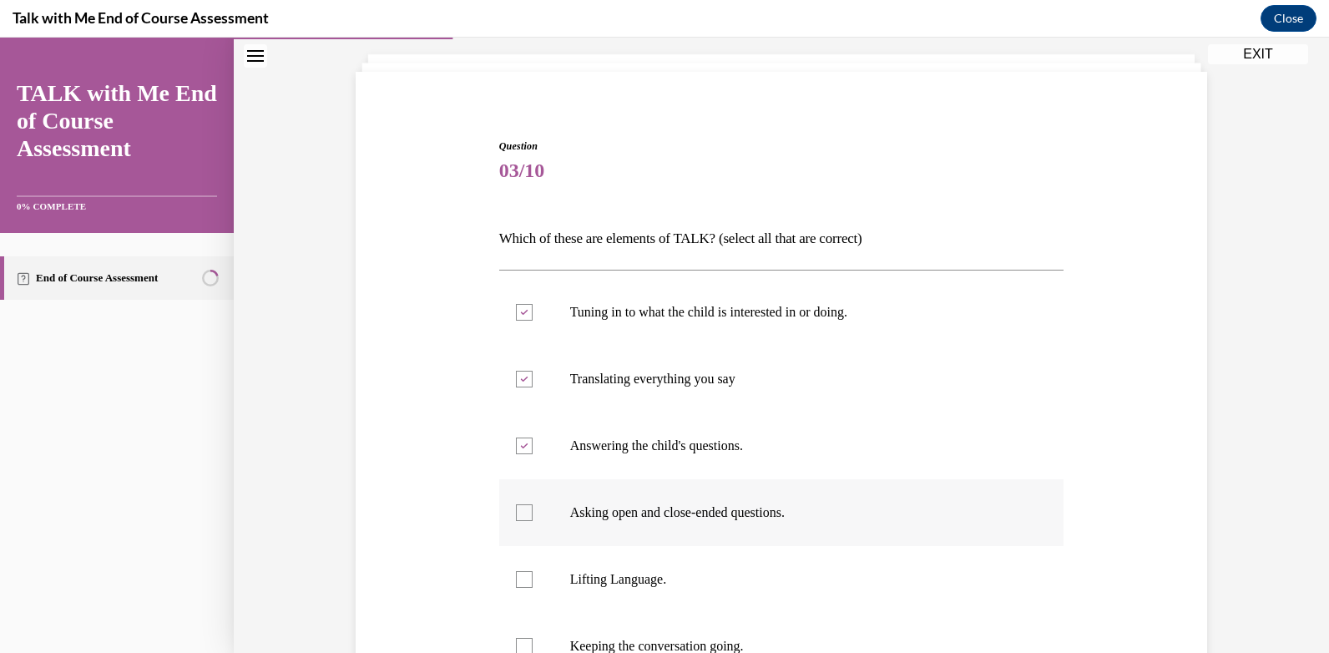
click at [516, 509] on input "Asking open and close-ended questions." at bounding box center [524, 512] width 17 height 17
checkbox input "true"
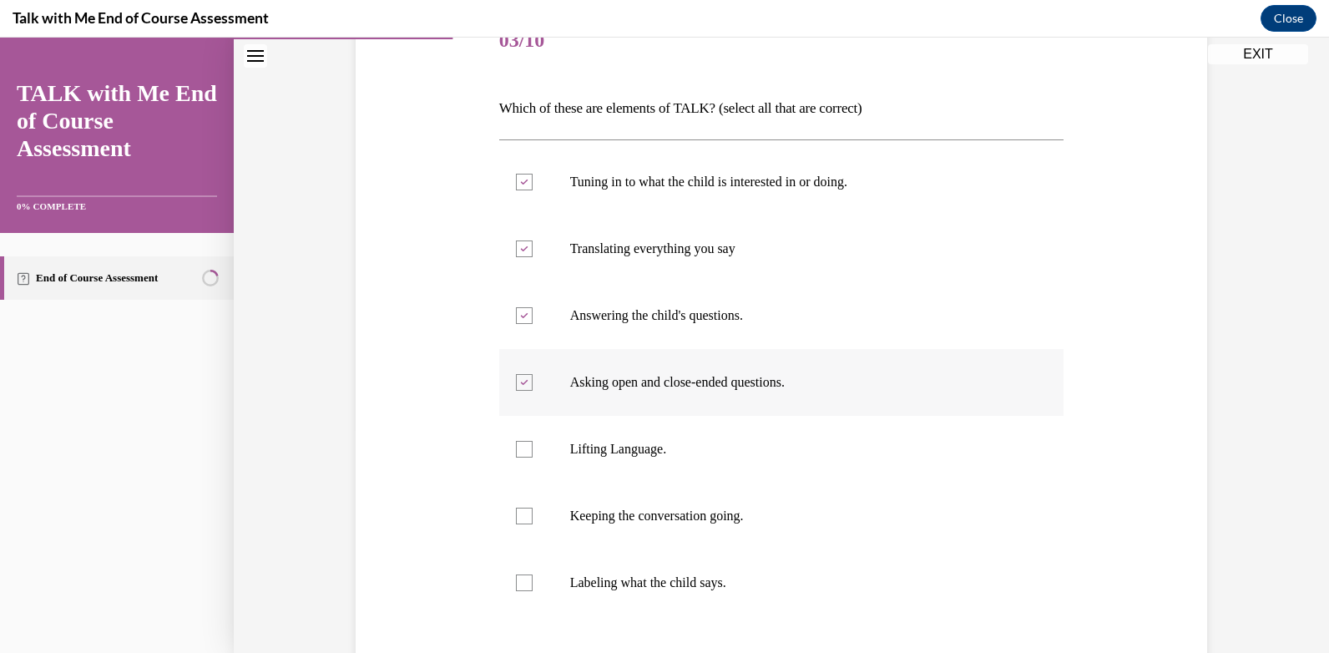
scroll to position [260, 0]
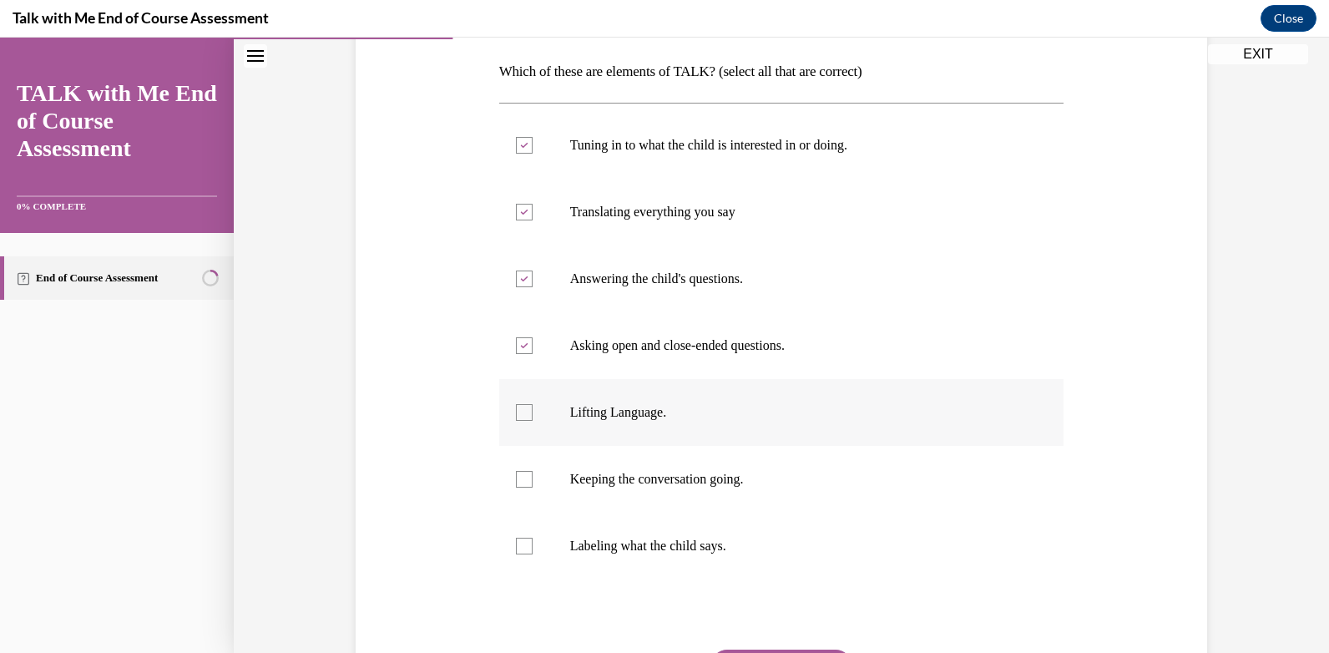
click at [522, 417] on div at bounding box center [524, 412] width 17 height 17
click at [522, 417] on input "Lifting Language." at bounding box center [524, 412] width 17 height 17
checkbox input "true"
click at [520, 479] on div at bounding box center [524, 479] width 17 height 17
click at [520, 479] on input "Keeping the conversation going." at bounding box center [524, 479] width 17 height 17
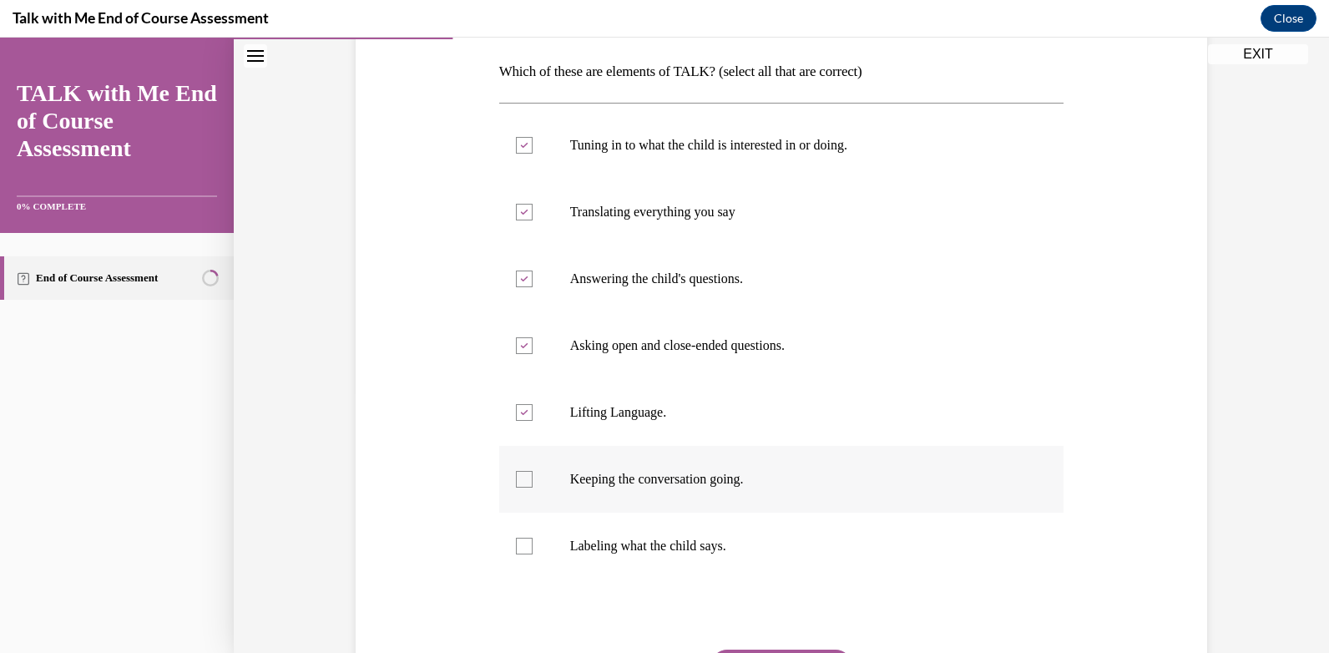
checkbox input "true"
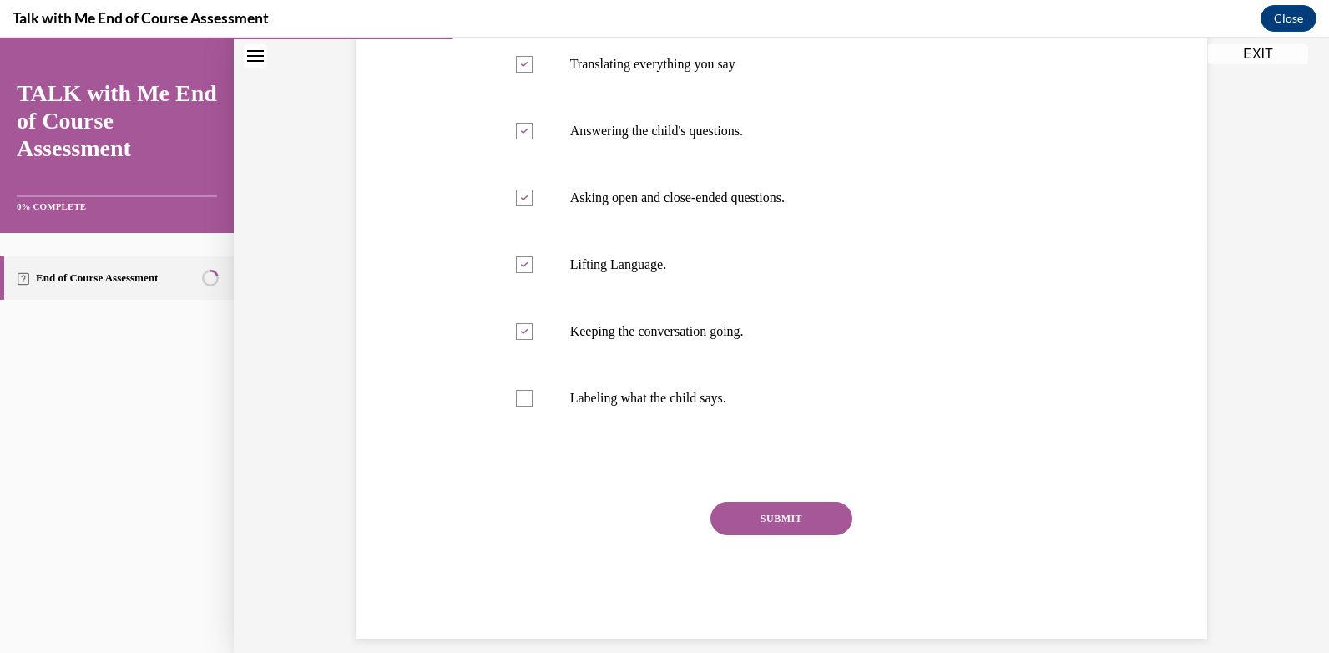
scroll to position [427, 0]
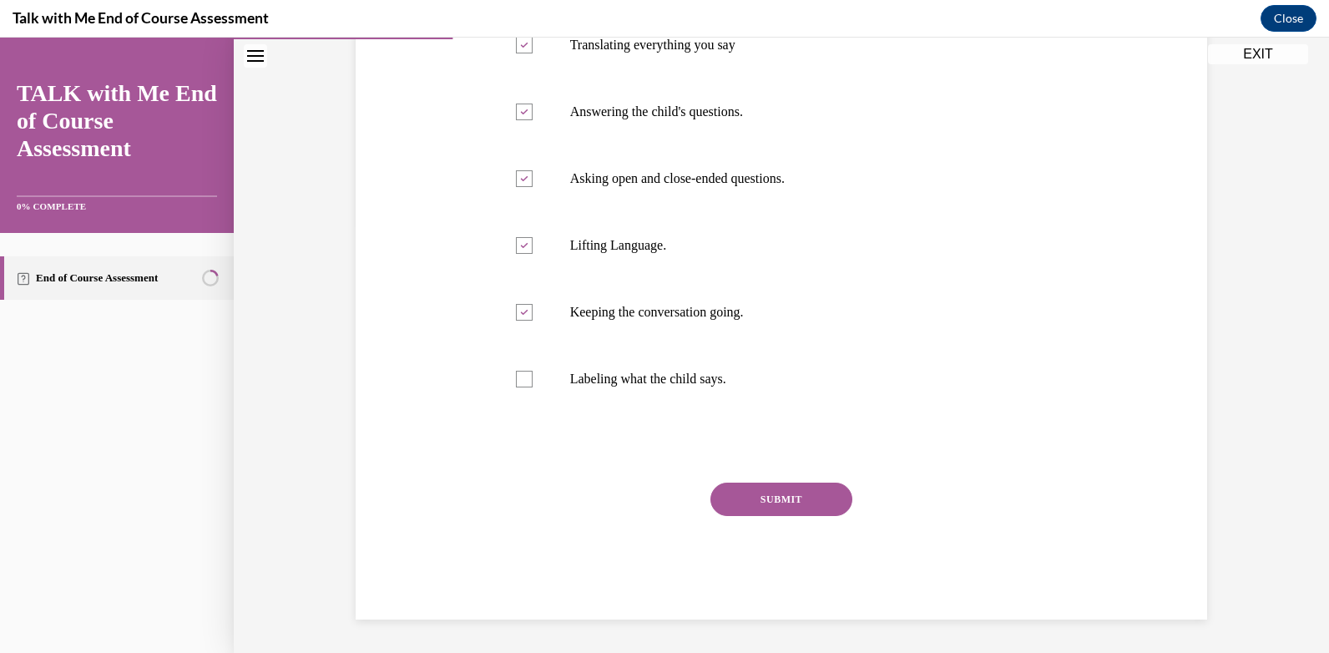
click at [750, 498] on button "SUBMIT" at bounding box center [781, 499] width 142 height 33
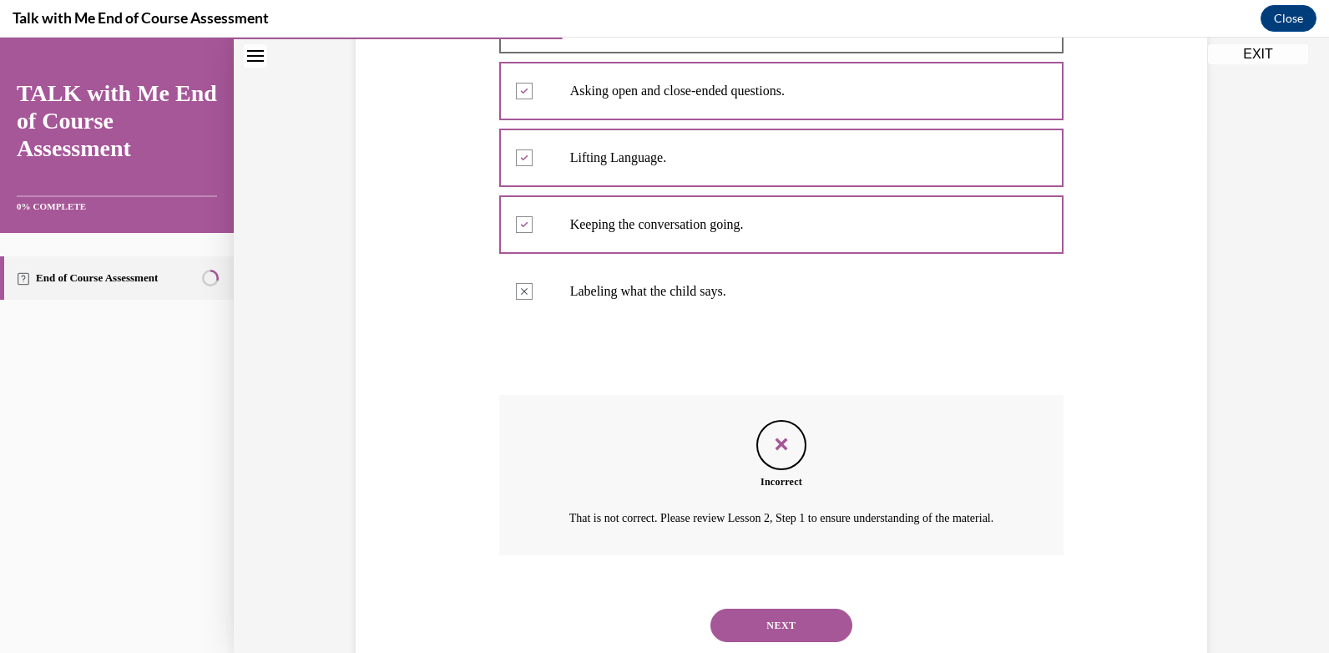
scroll to position [583, 0]
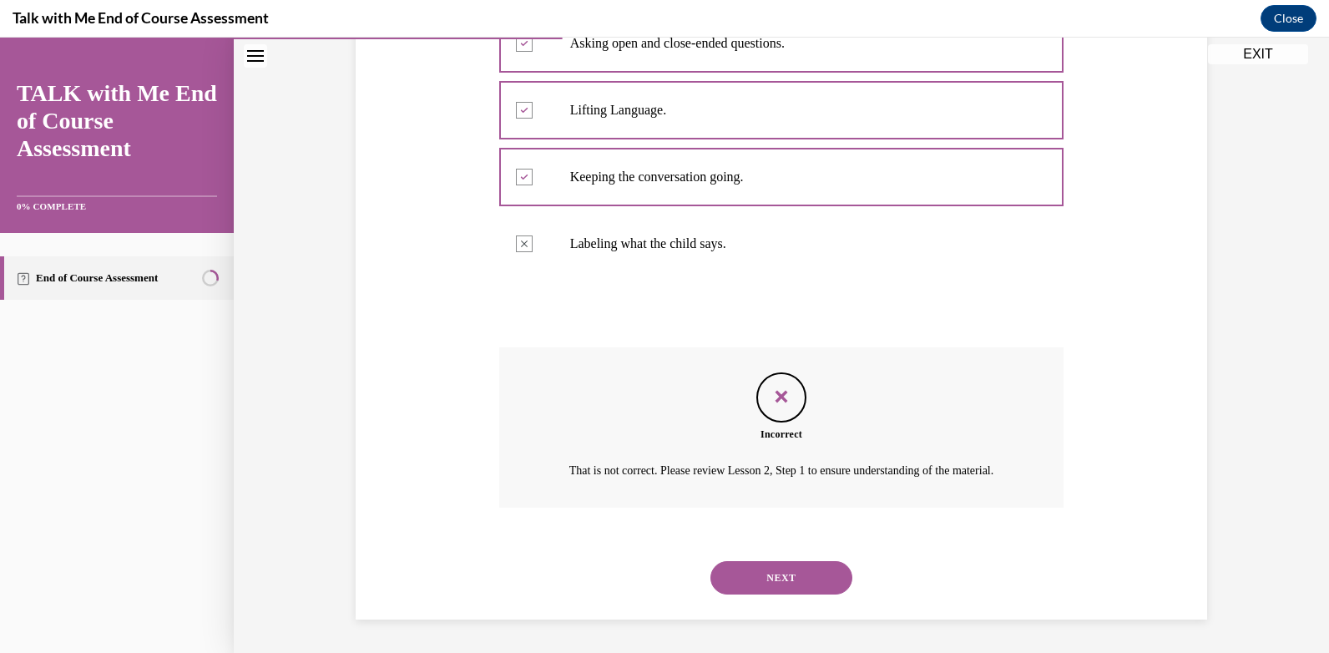
drag, startPoint x: 765, startPoint y: 579, endPoint x: 766, endPoint y: 565, distance: 13.5
click at [766, 577] on button "NEXT" at bounding box center [781, 577] width 142 height 33
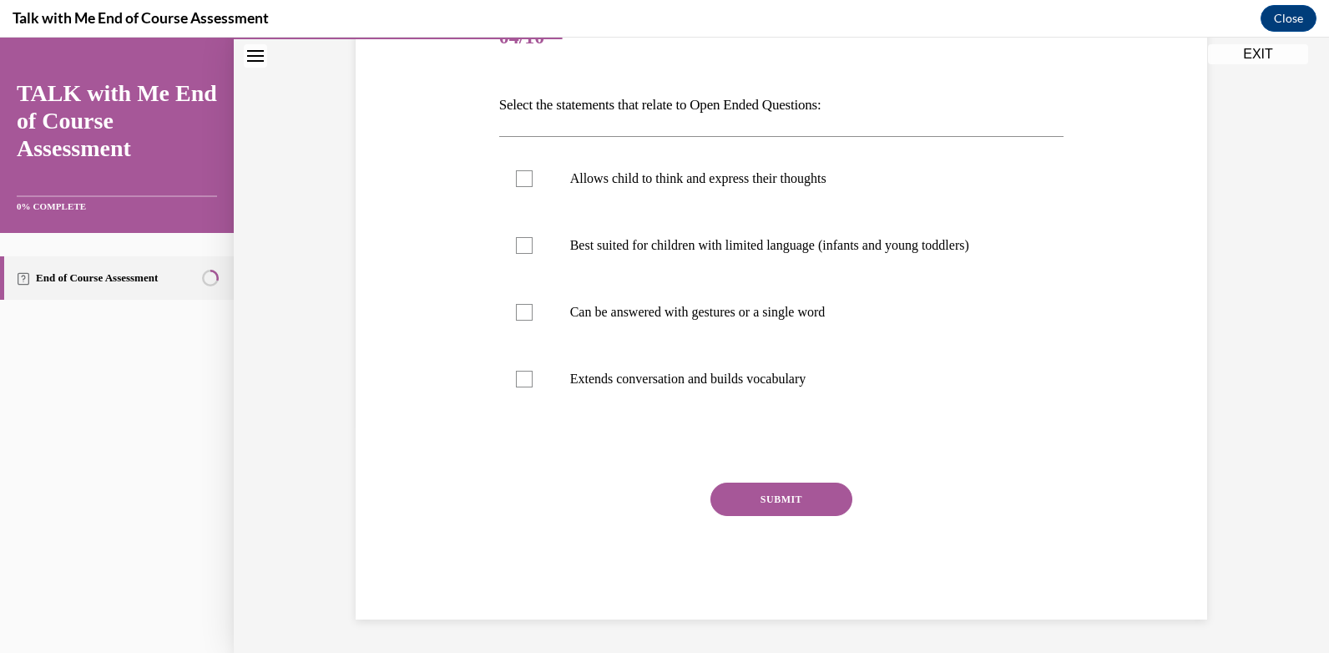
scroll to position [186, 0]
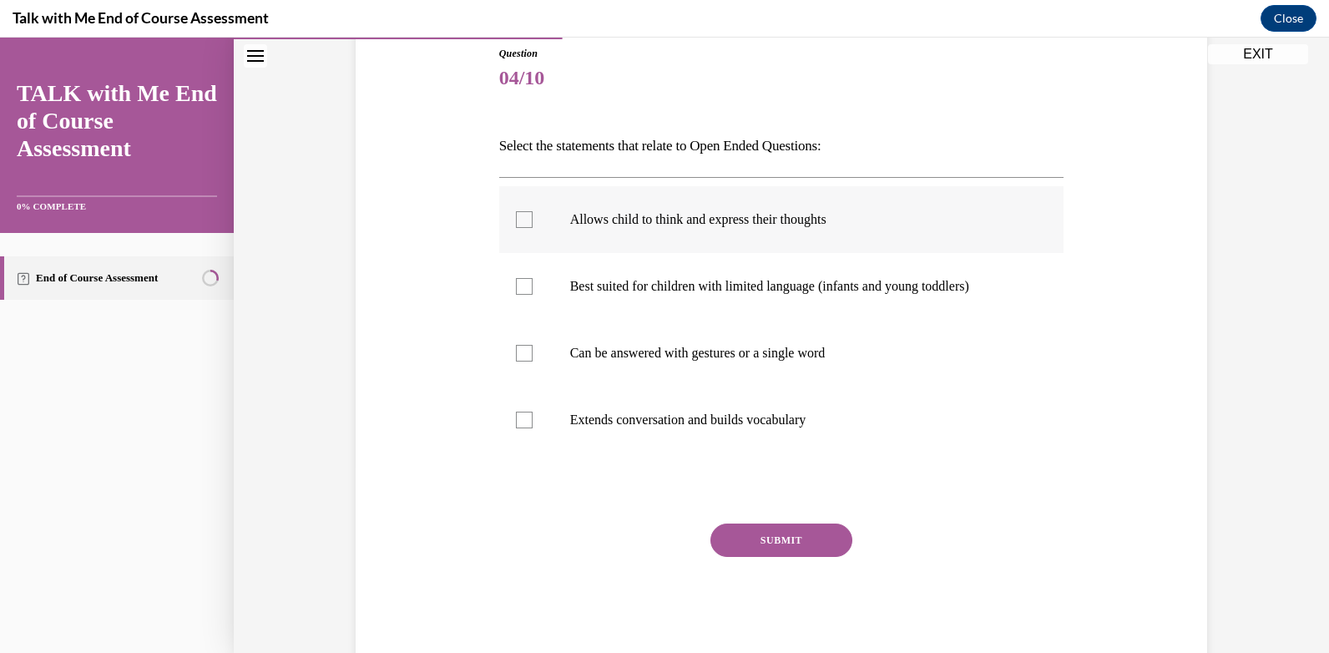
click at [518, 219] on div at bounding box center [524, 219] width 17 height 17
click at [518, 219] on input "Allows child to think and express their thoughts" at bounding box center [524, 219] width 17 height 17
checkbox input "true"
click at [778, 544] on button "SUBMIT" at bounding box center [781, 539] width 142 height 33
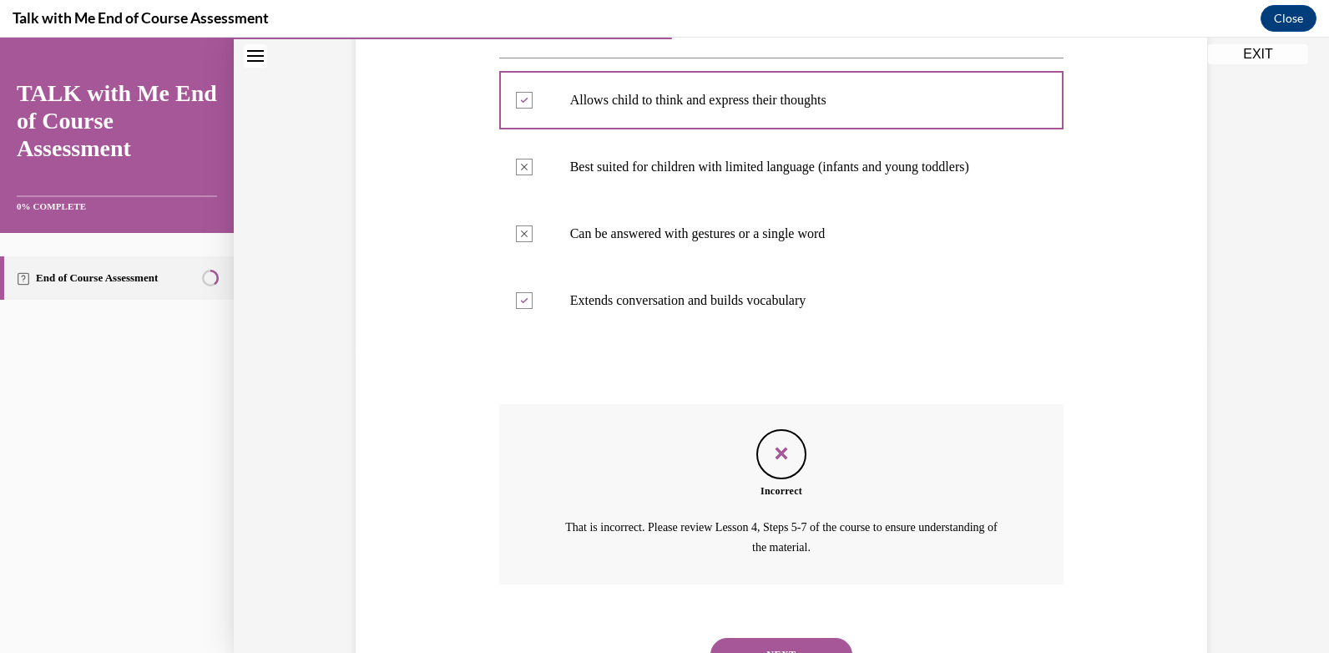
scroll to position [382, 0]
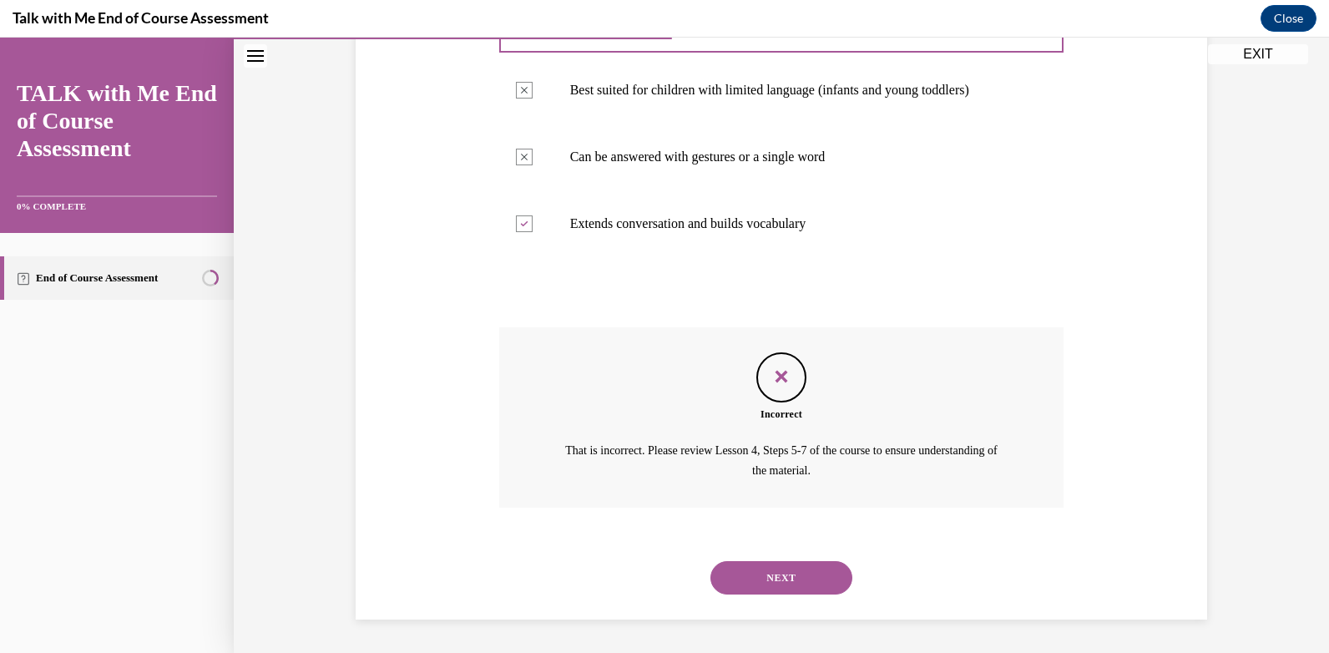
click at [743, 574] on button "NEXT" at bounding box center [781, 577] width 142 height 33
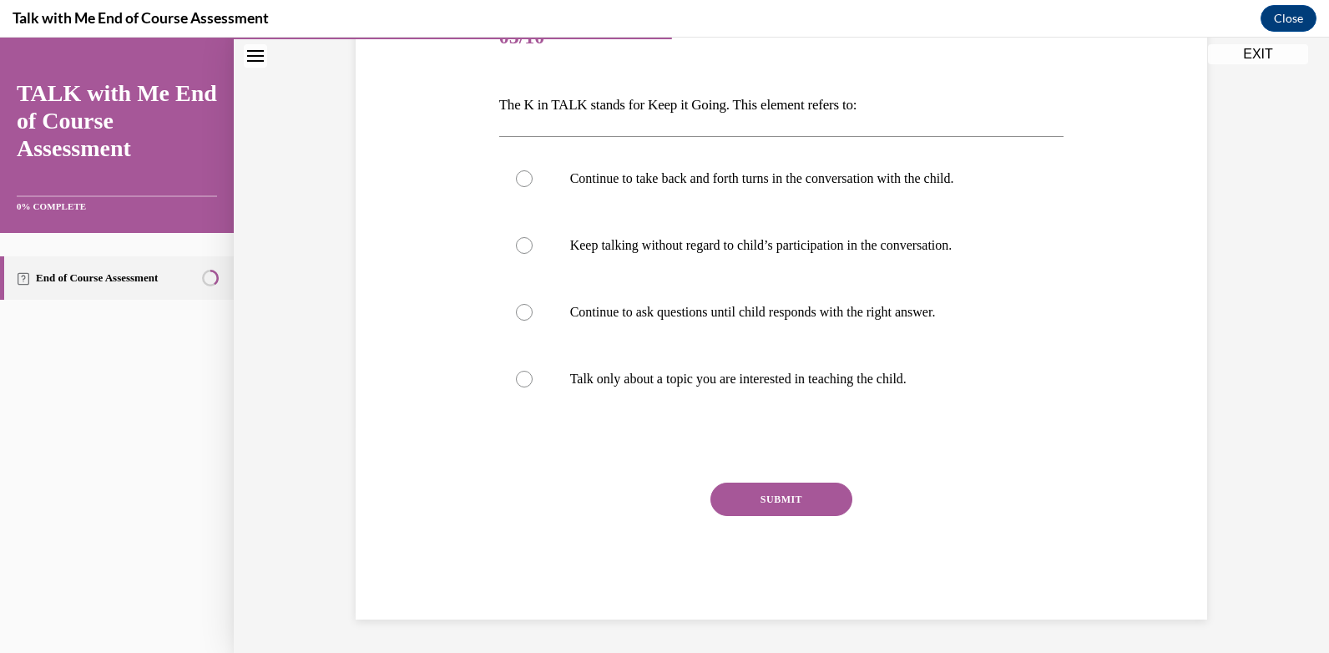
scroll to position [186, 0]
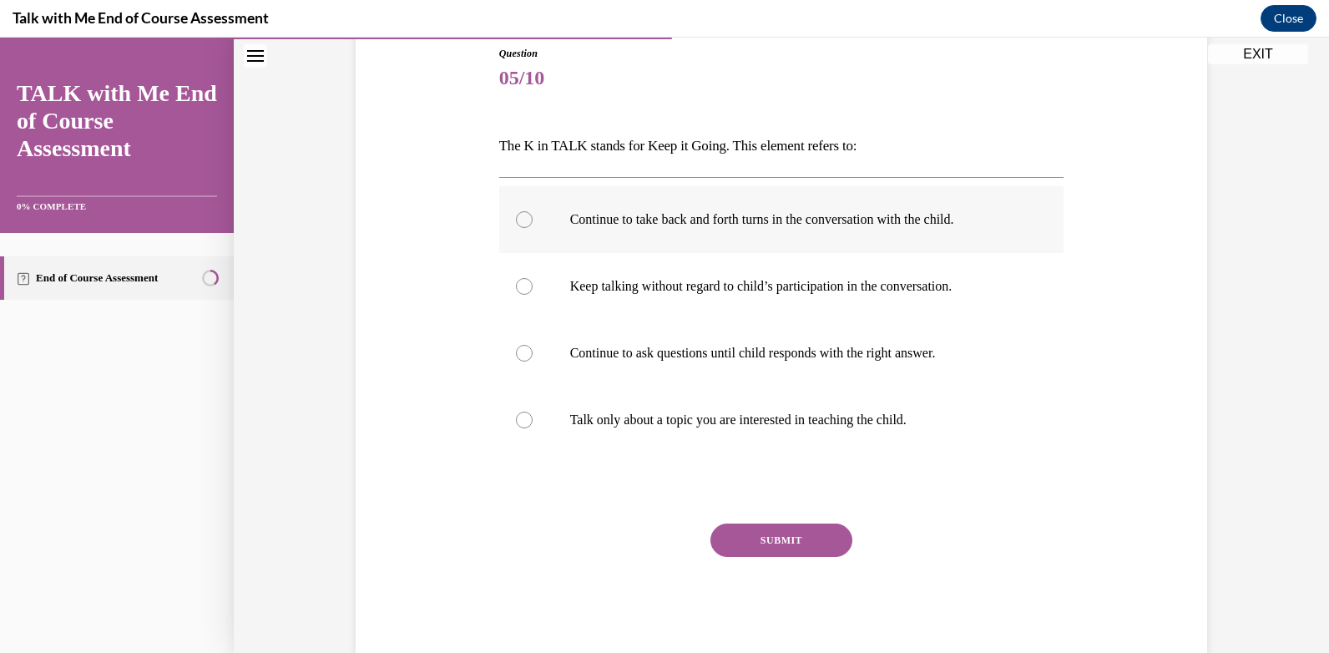
click at [516, 215] on div at bounding box center [524, 219] width 17 height 17
click at [516, 215] on input "Continue to take back and forth turns in the conversation with the child." at bounding box center [524, 219] width 17 height 17
radio input "true"
click at [791, 533] on button "SUBMIT" at bounding box center [781, 539] width 142 height 33
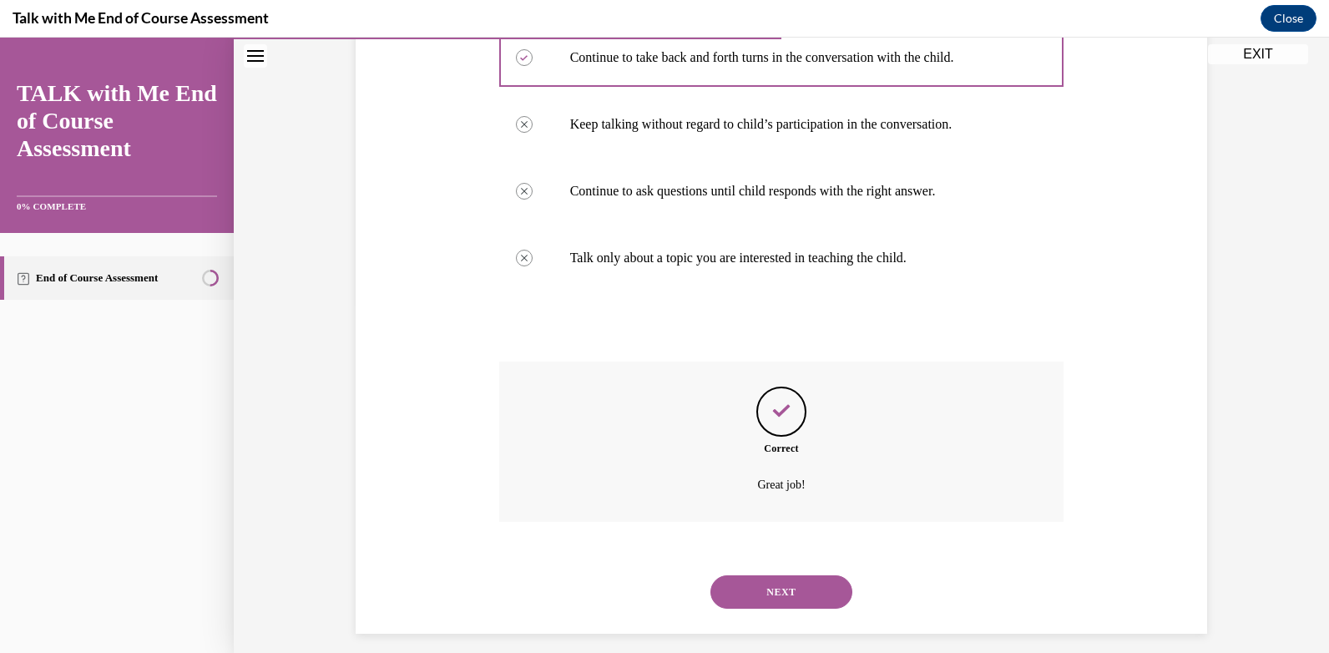
scroll to position [362, 0]
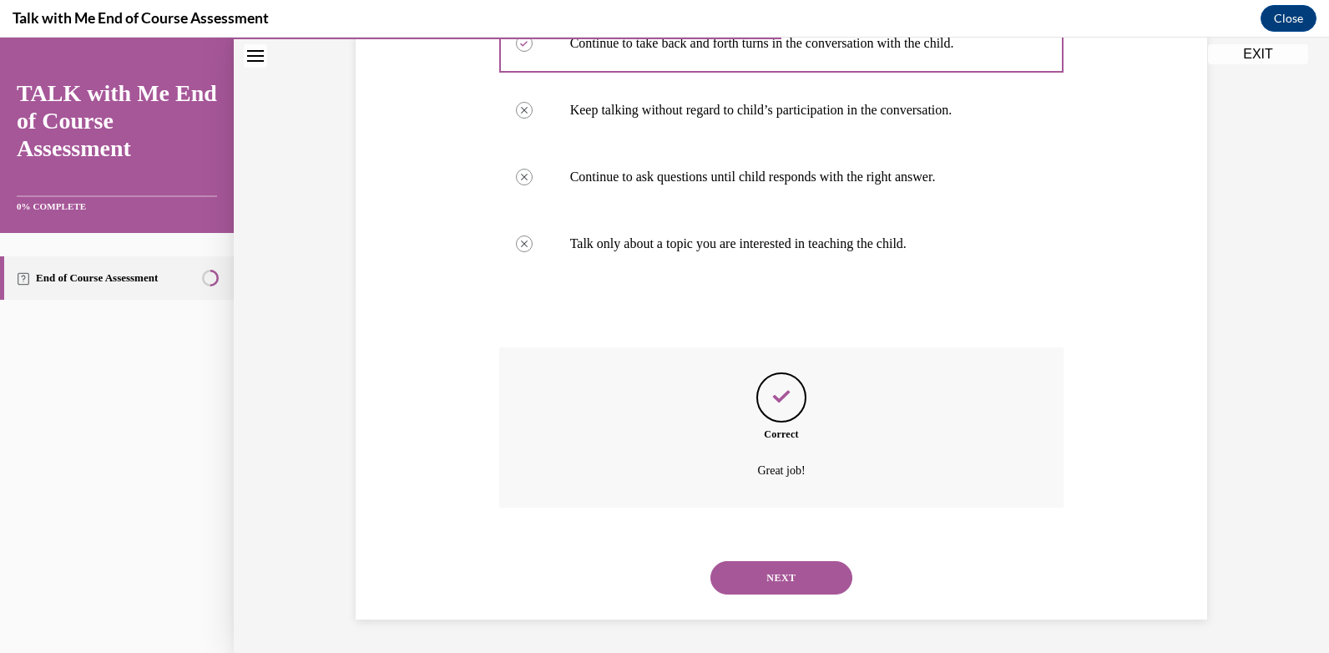
click at [775, 574] on button "NEXT" at bounding box center [781, 577] width 142 height 33
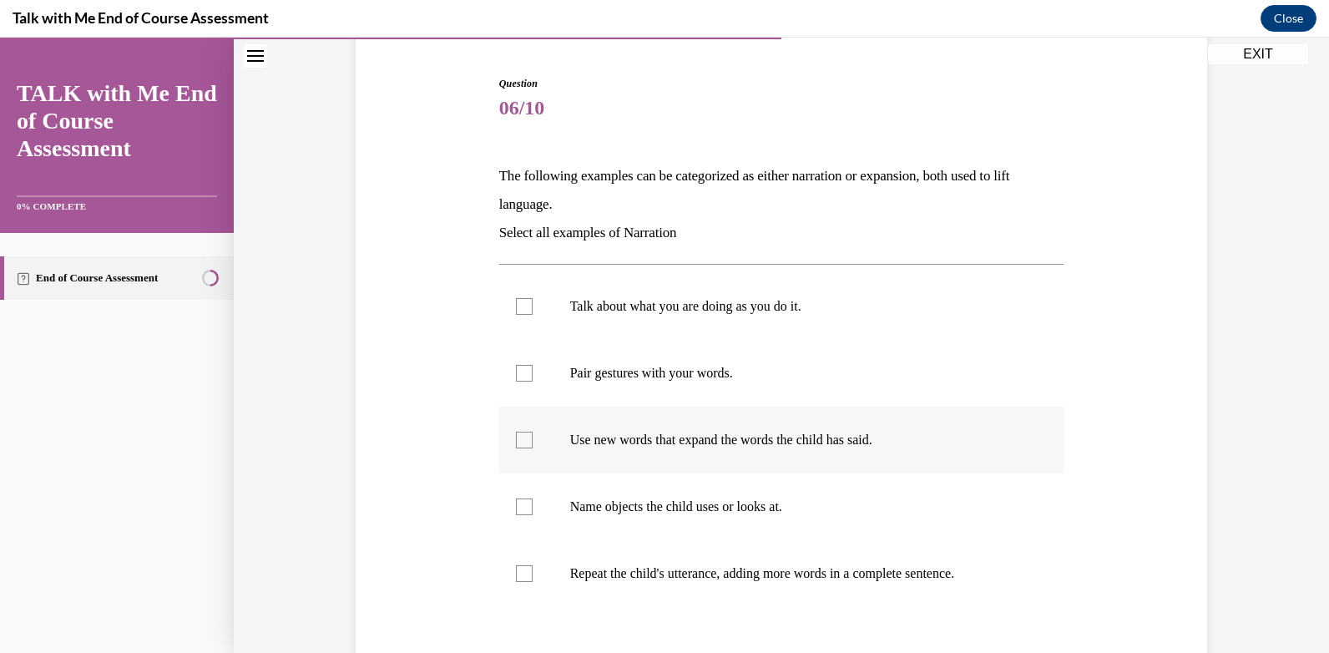
scroll to position [167, 0]
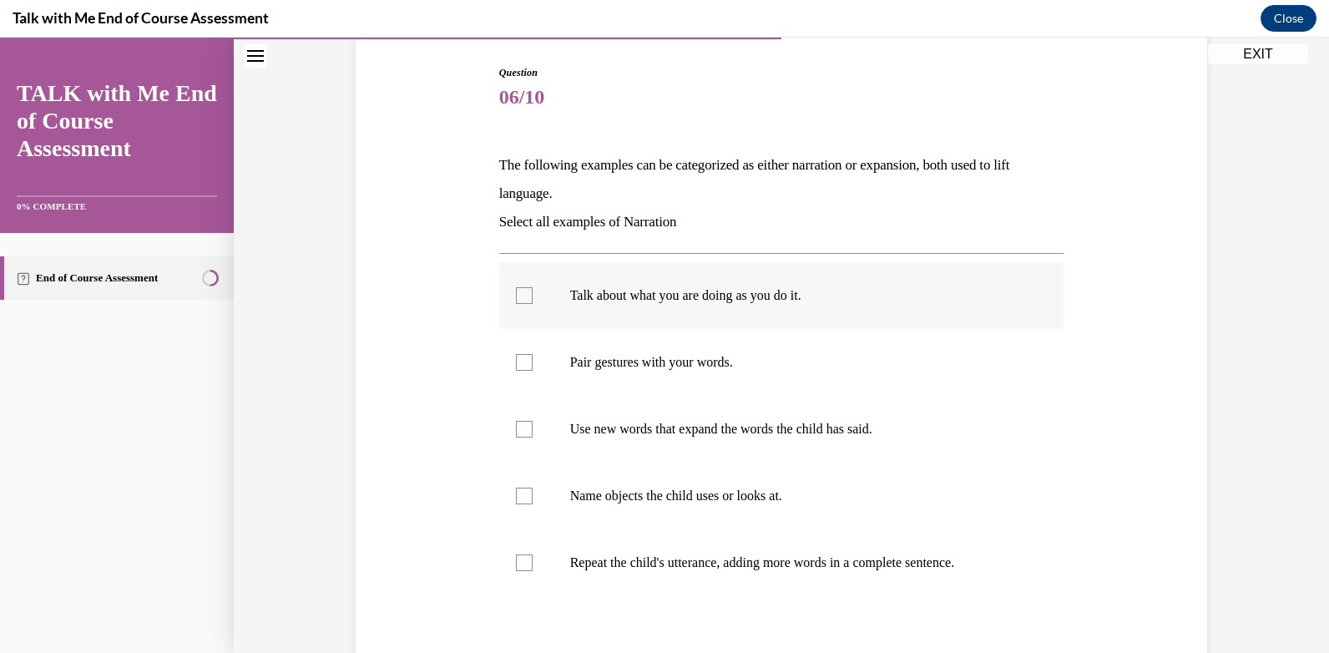
click at [518, 296] on div at bounding box center [524, 295] width 17 height 17
click at [518, 296] on input "Talk about what you are doing as you do it." at bounding box center [524, 295] width 17 height 17
checkbox input "true"
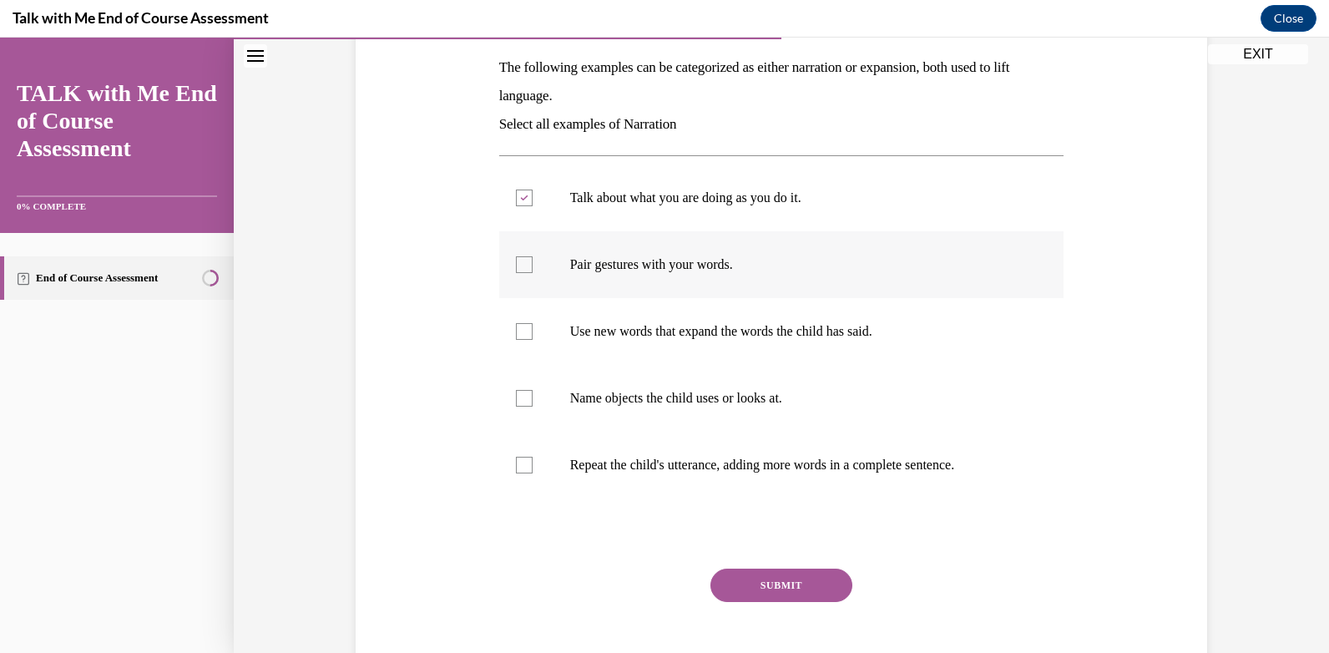
scroll to position [334, 0]
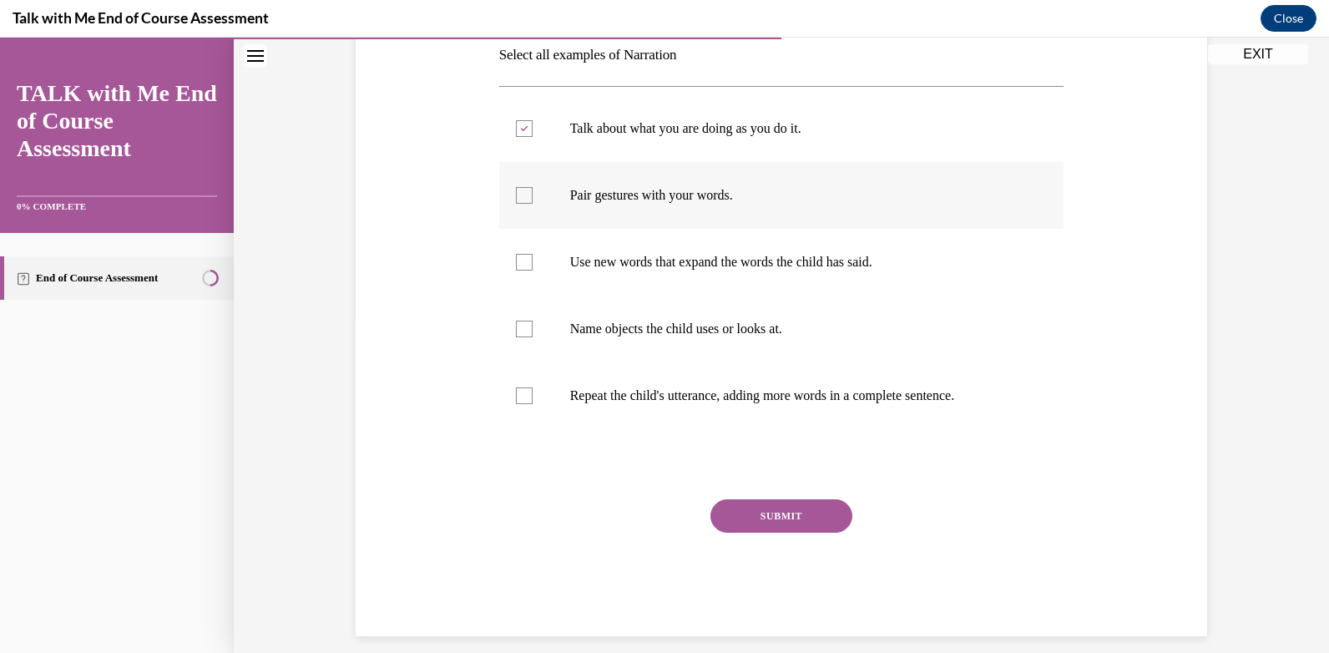
click at [516, 198] on div at bounding box center [524, 195] width 17 height 17
click at [516, 198] on input "Pair gestures with your words." at bounding box center [524, 195] width 17 height 17
checkbox input "true"
click at [518, 331] on div at bounding box center [524, 329] width 17 height 17
click at [518, 331] on input "Name objects the child uses or looks at." at bounding box center [524, 329] width 17 height 17
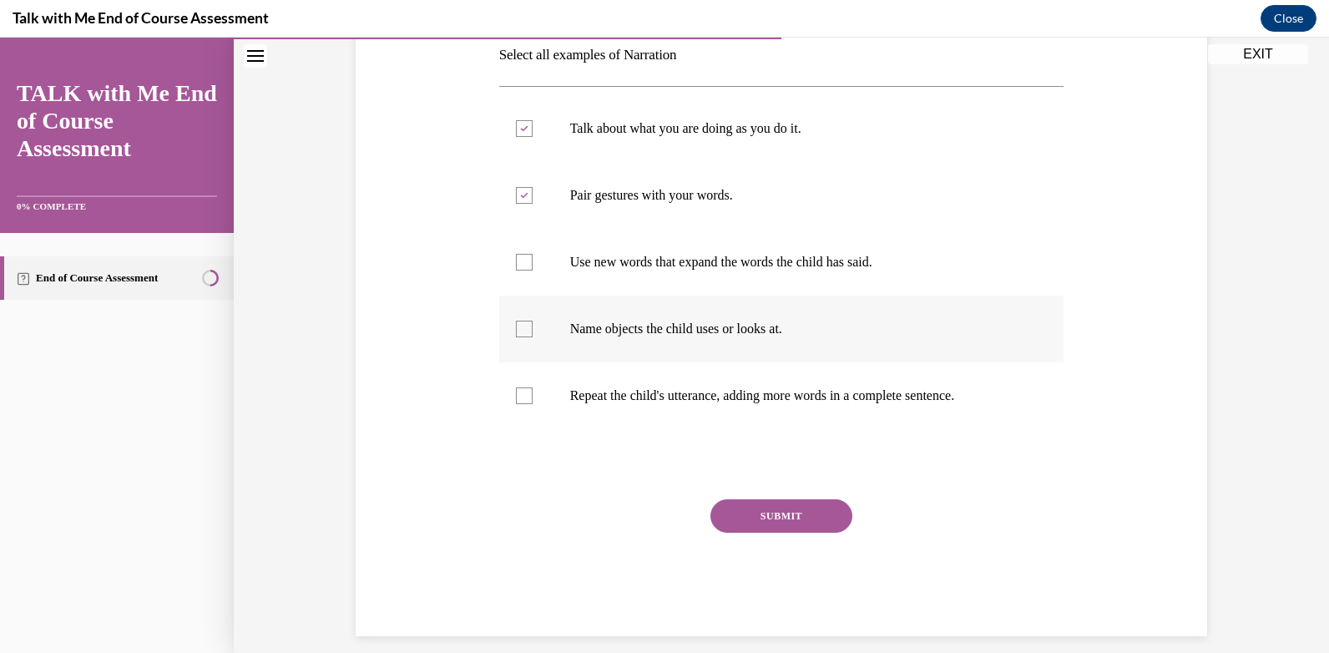
checkbox input "true"
click at [761, 509] on button "SUBMIT" at bounding box center [781, 515] width 142 height 33
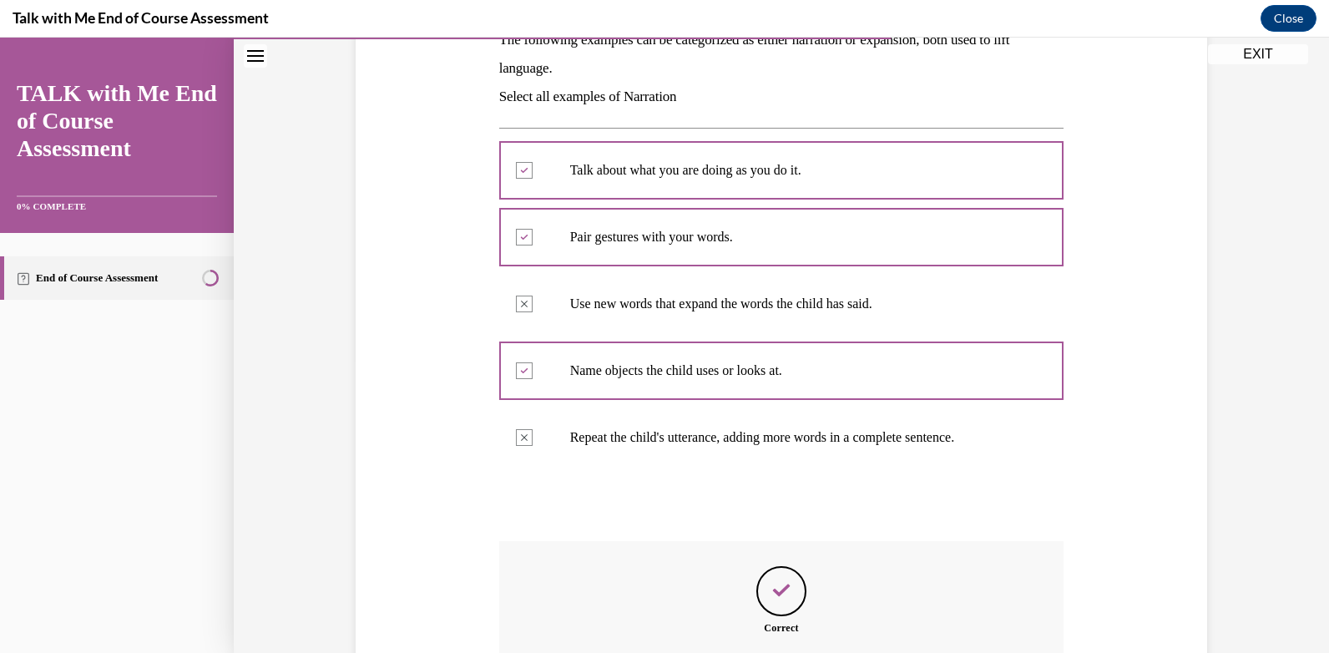
scroll to position [486, 0]
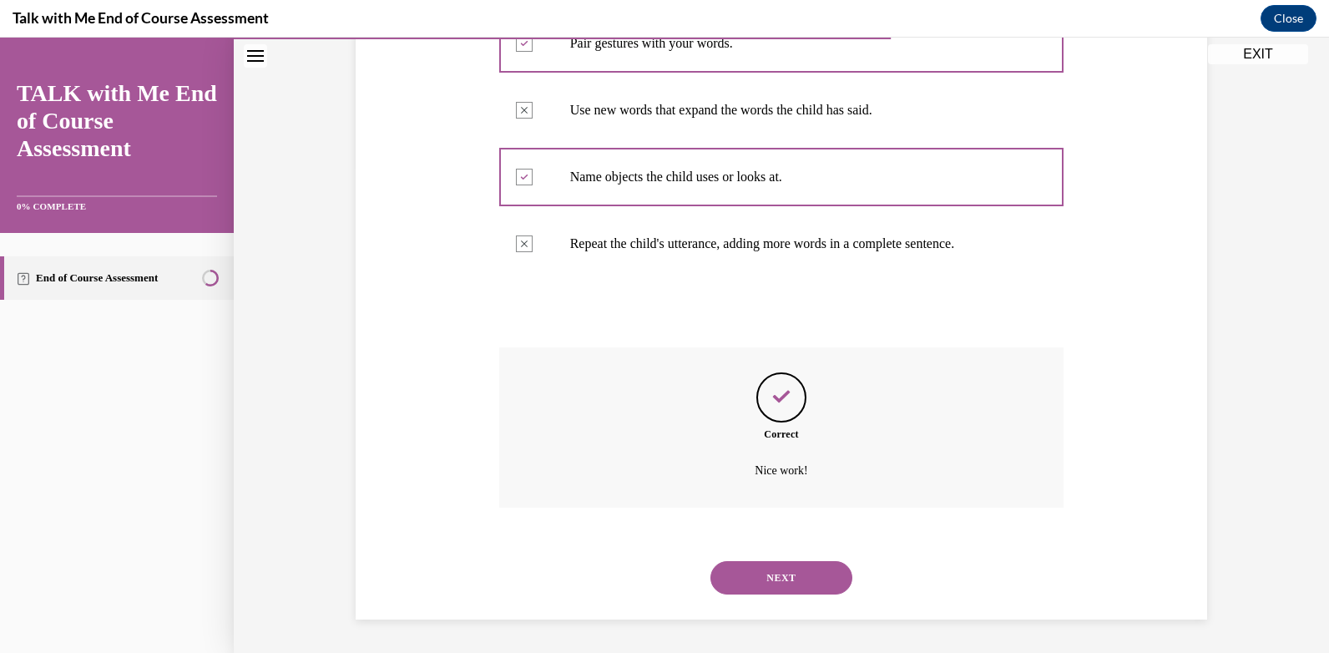
click at [789, 576] on button "NEXT" at bounding box center [781, 577] width 142 height 33
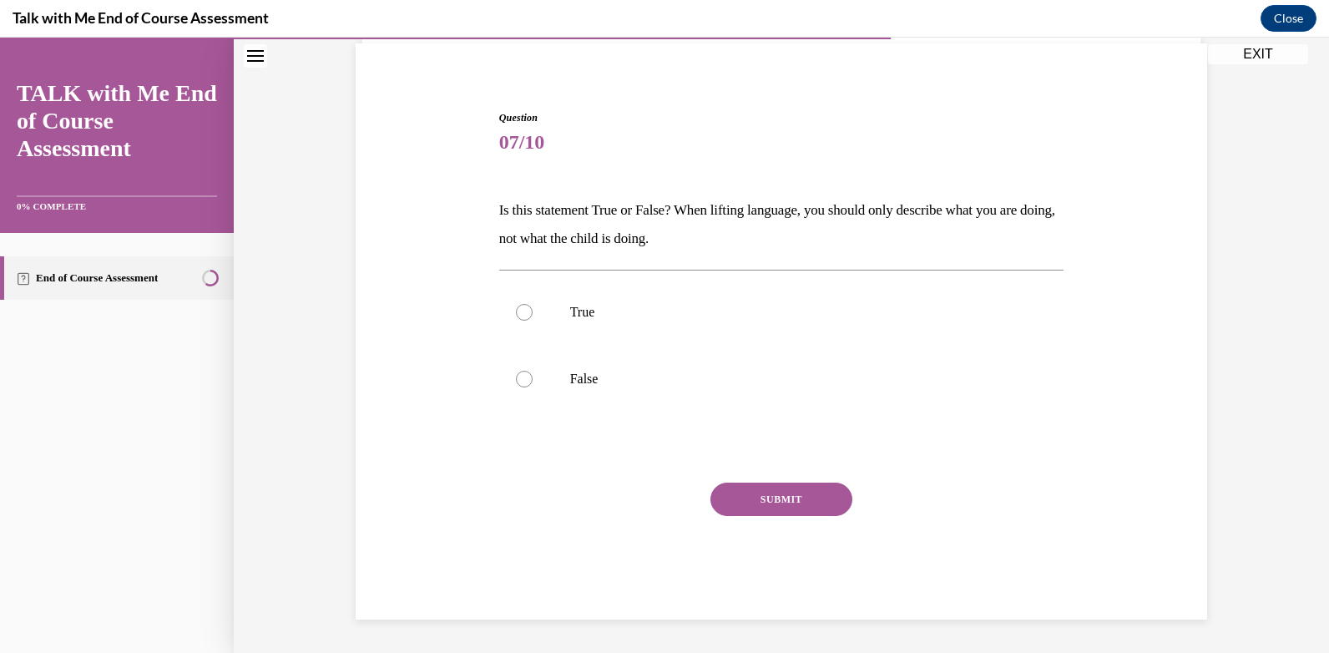
scroll to position [122, 0]
click at [516, 383] on div at bounding box center [524, 379] width 17 height 17
click at [516, 383] on input "False" at bounding box center [524, 379] width 17 height 17
radio input "true"
click at [796, 504] on button "SUBMIT" at bounding box center [781, 499] width 142 height 33
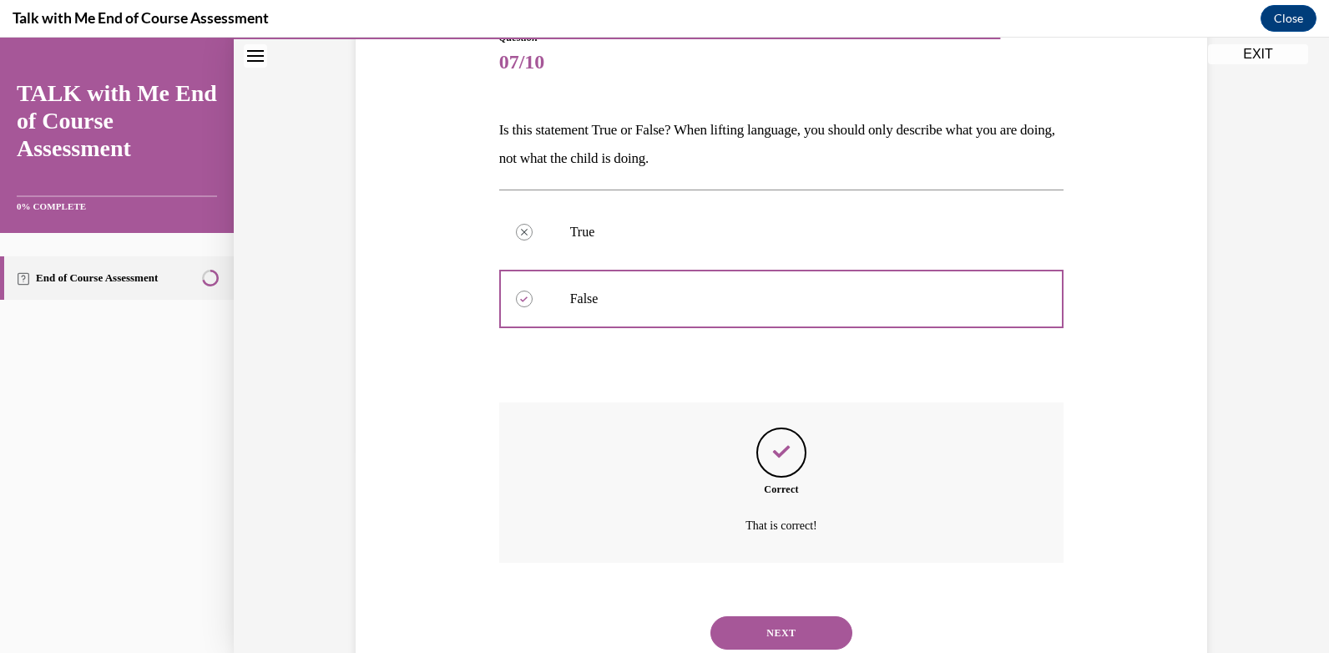
scroll to position [174, 0]
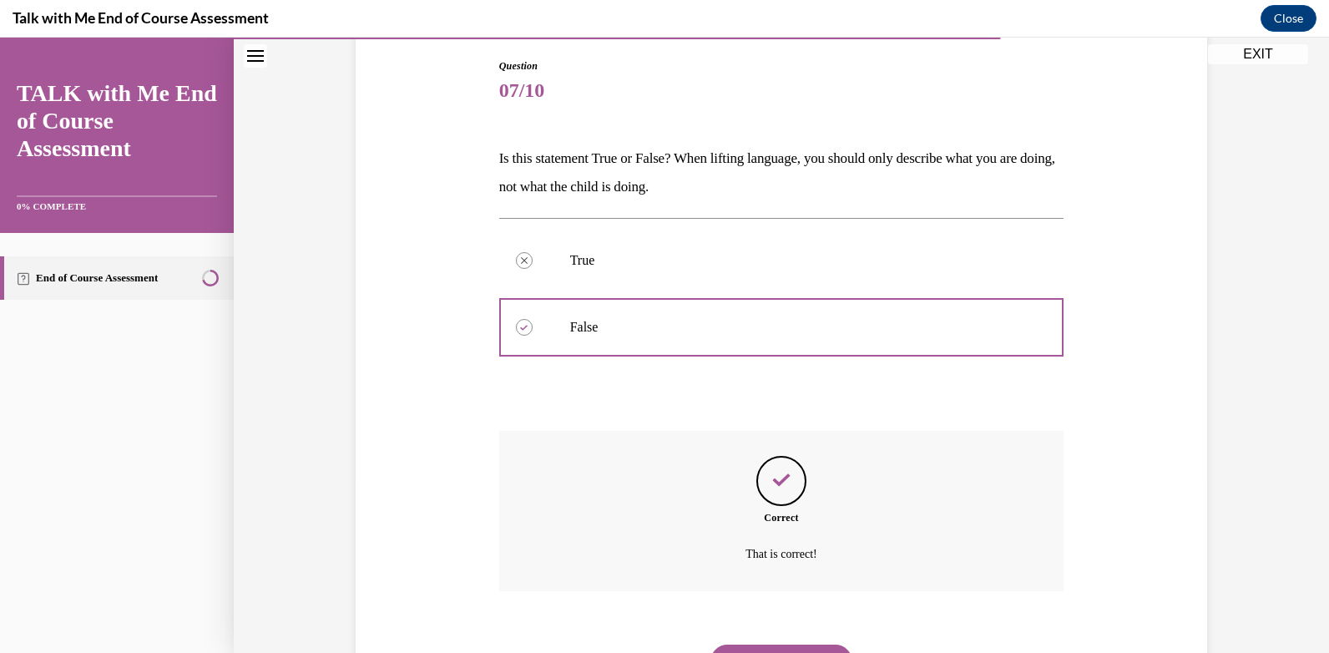
click at [748, 645] on button "NEXT" at bounding box center [781, 661] width 142 height 33
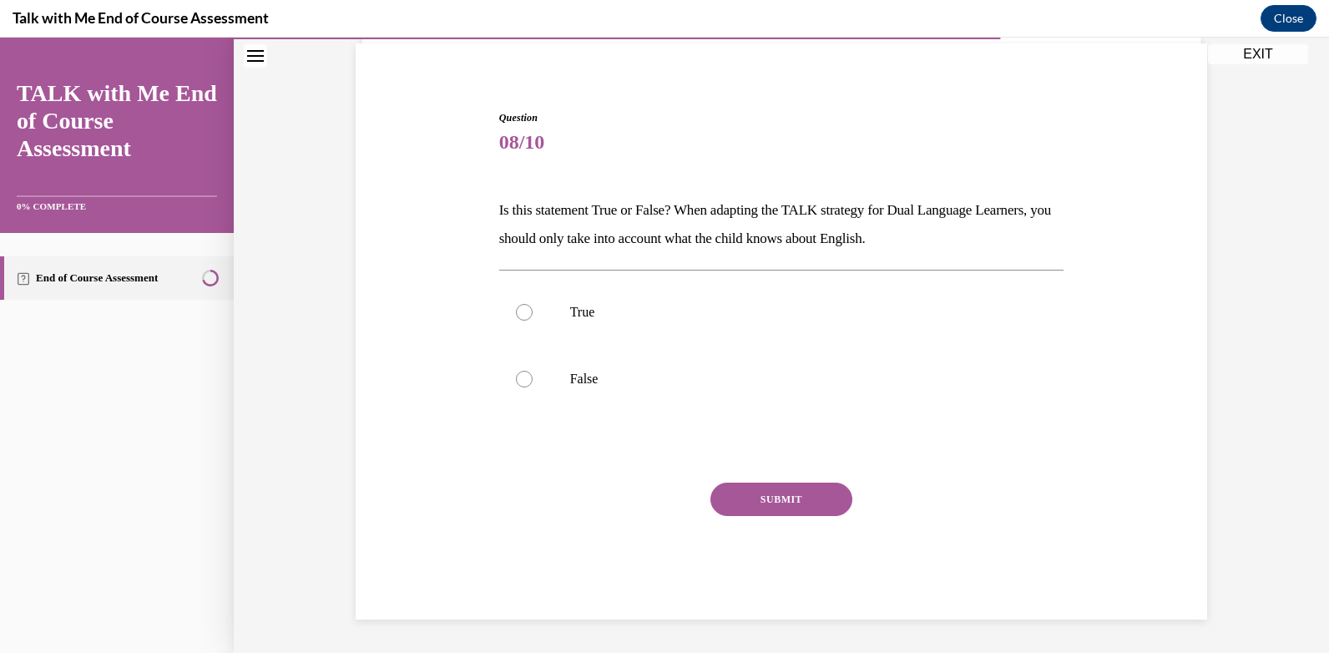
scroll to position [122, 0]
click at [518, 382] on div at bounding box center [524, 379] width 17 height 17
click at [518, 382] on input "False" at bounding box center [524, 379] width 17 height 17
radio input "true"
click at [759, 490] on button "SUBMIT" at bounding box center [781, 499] width 142 height 33
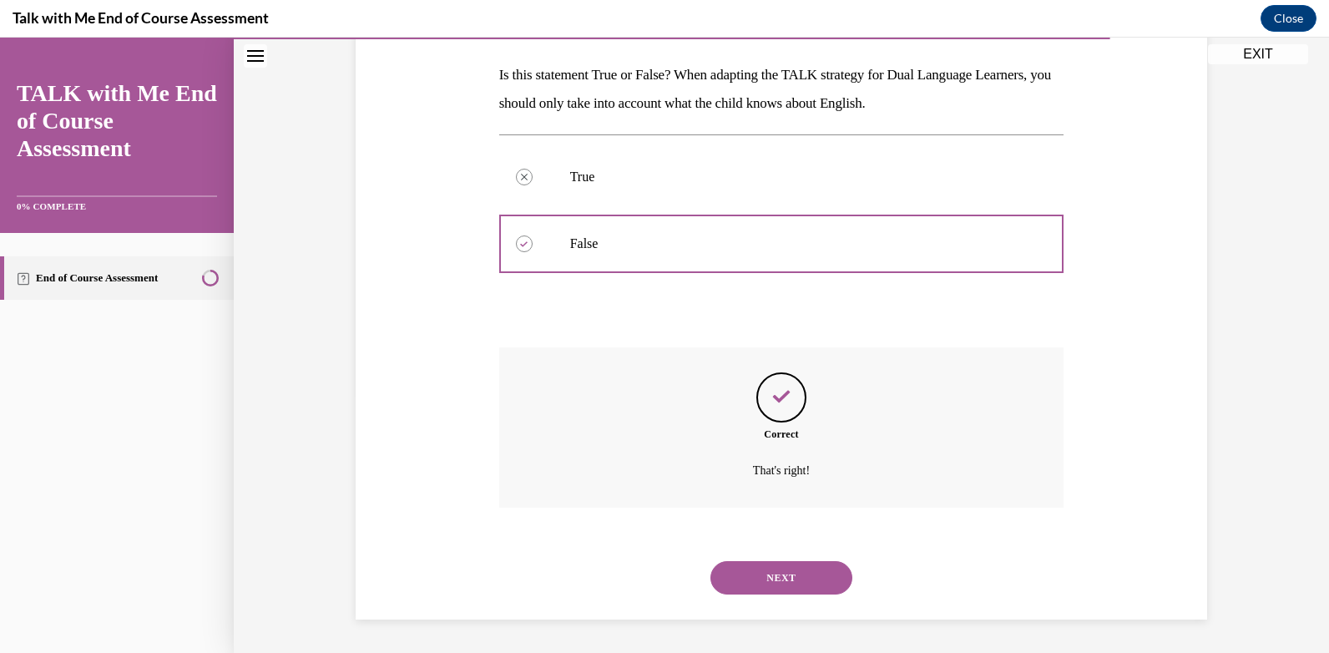
scroll to position [174, 0]
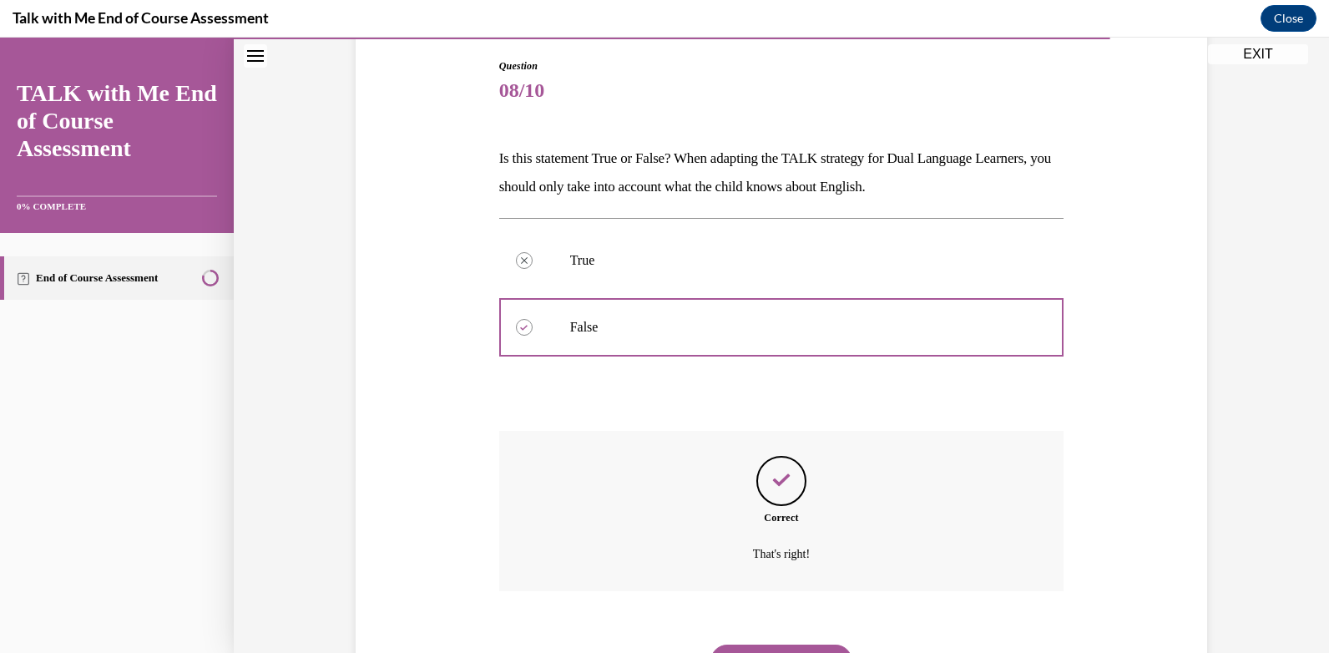
click at [787, 650] on button "NEXT" at bounding box center [781, 661] width 142 height 33
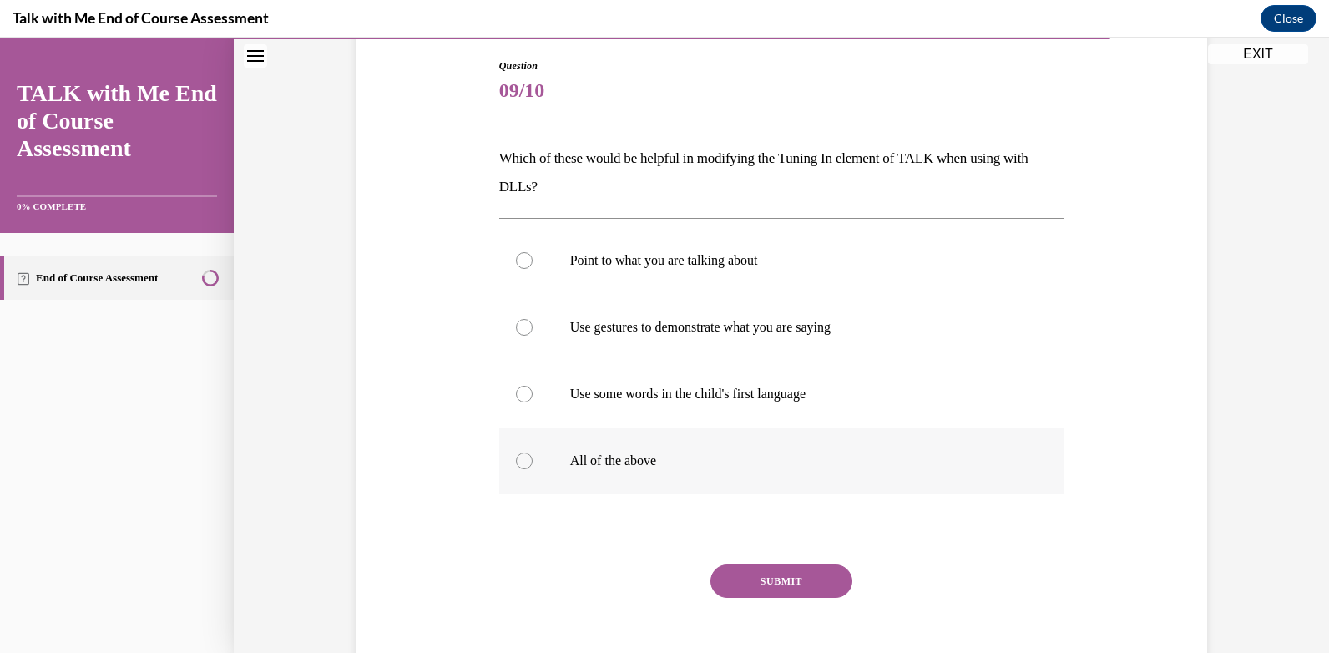
click at [516, 461] on div at bounding box center [524, 461] width 17 height 17
click at [516, 461] on input "All of the above" at bounding box center [524, 461] width 17 height 17
radio input "true"
click at [778, 589] on button "SUBMIT" at bounding box center [781, 580] width 142 height 33
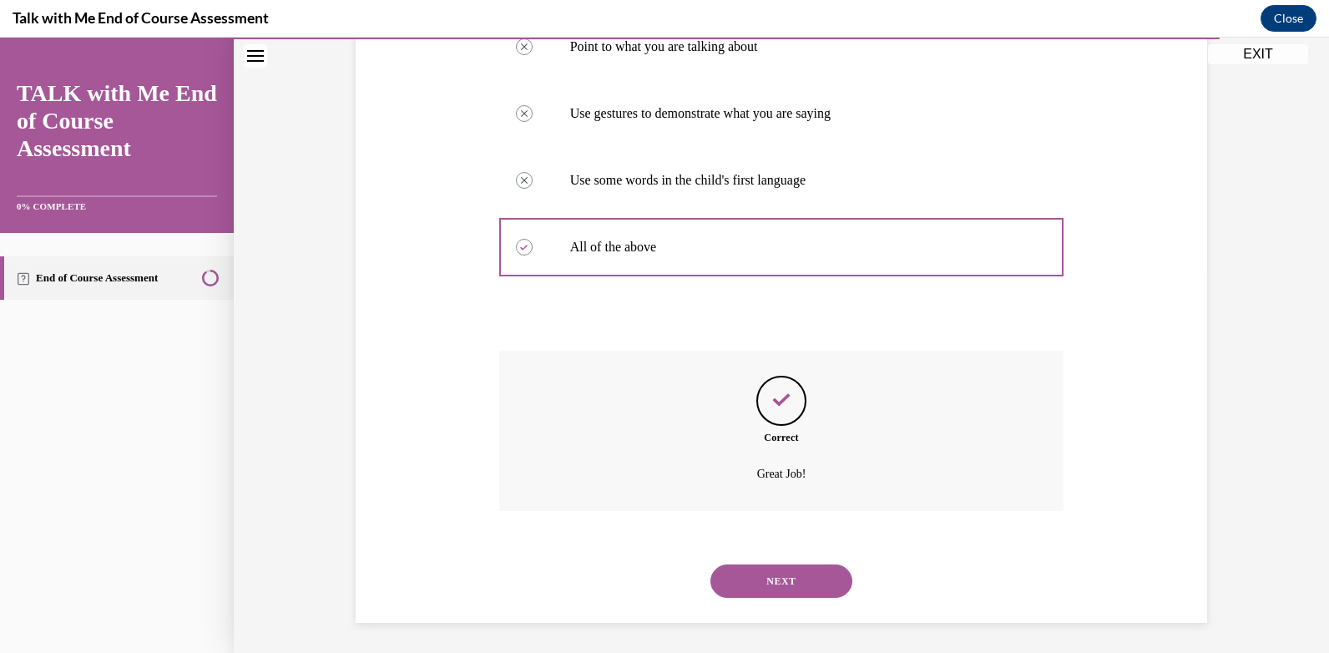
scroll to position [391, 0]
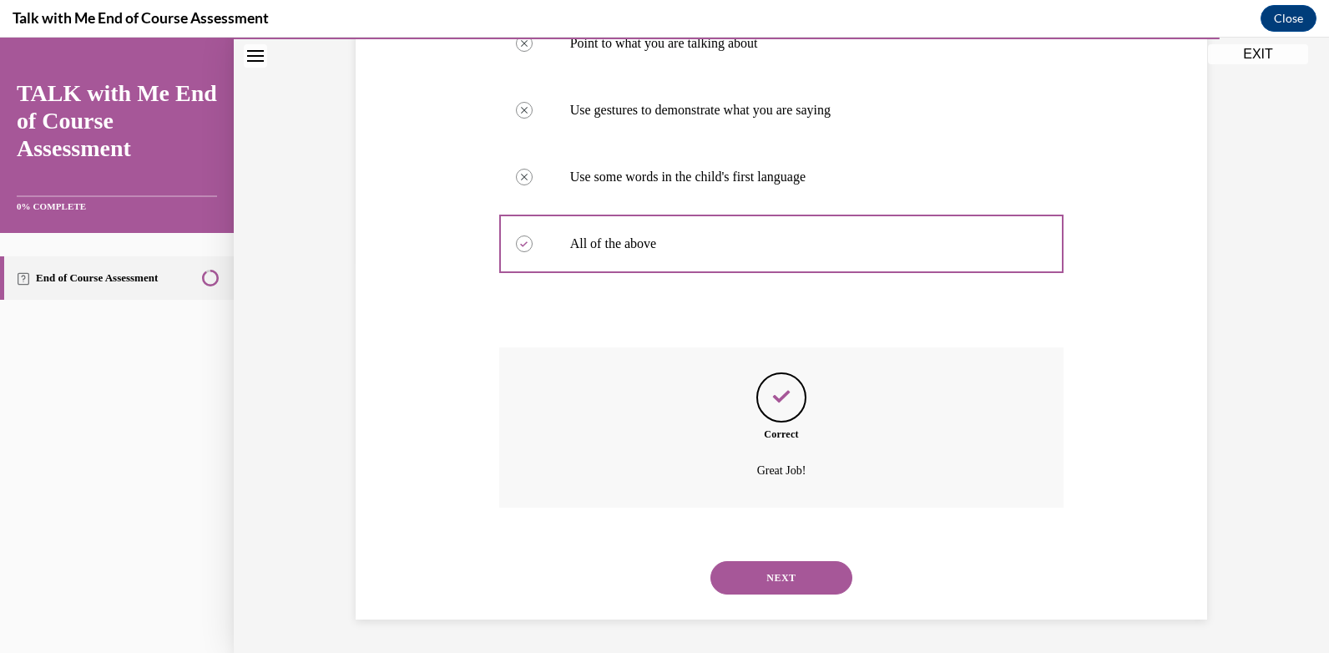
click at [800, 565] on button "NEXT" at bounding box center [781, 577] width 142 height 33
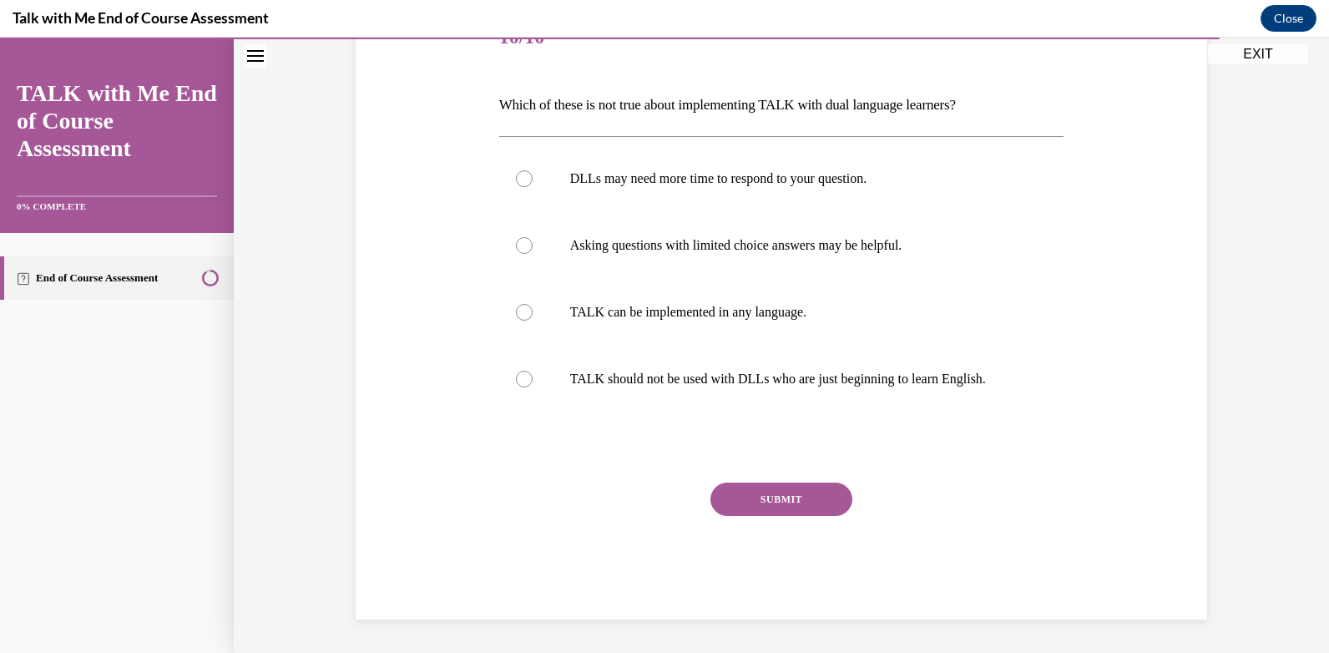
scroll to position [186, 0]
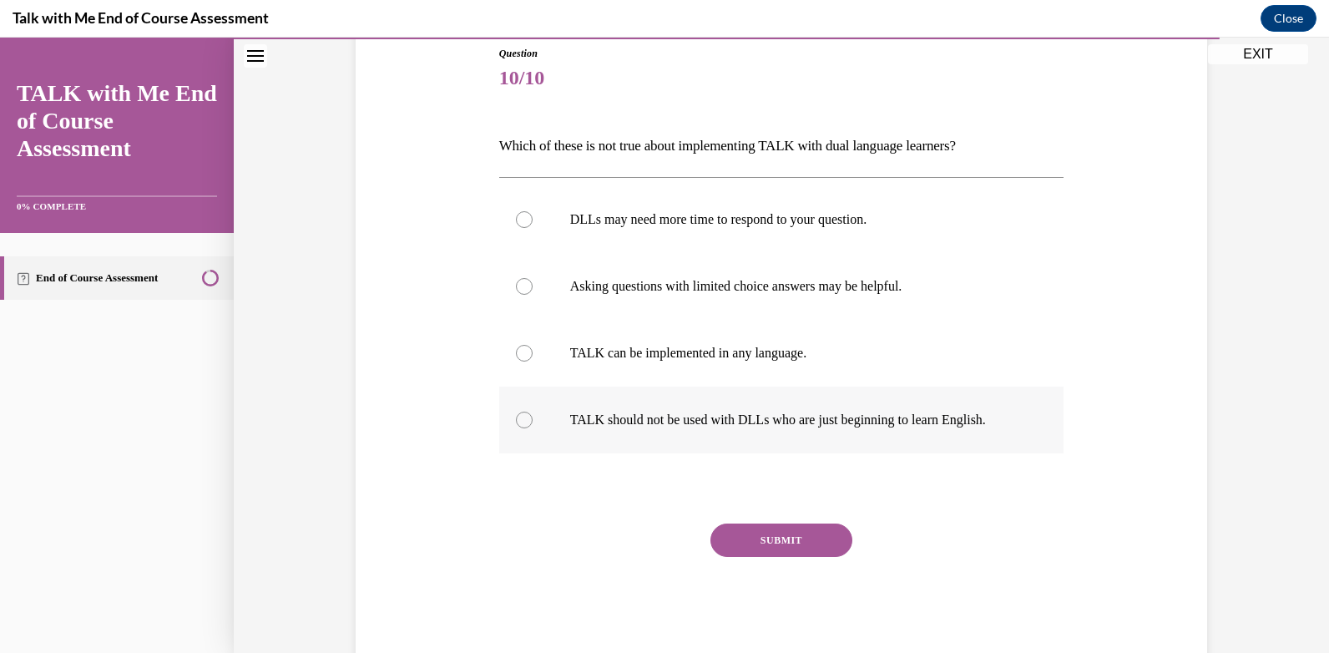
click at [516, 417] on div at bounding box center [524, 420] width 17 height 17
click at [516, 417] on input "TALK should not be used with DLLs who are just beginning to learn English." at bounding box center [524, 420] width 17 height 17
radio input "true"
click at [756, 536] on button "SUBMIT" at bounding box center [781, 539] width 142 height 33
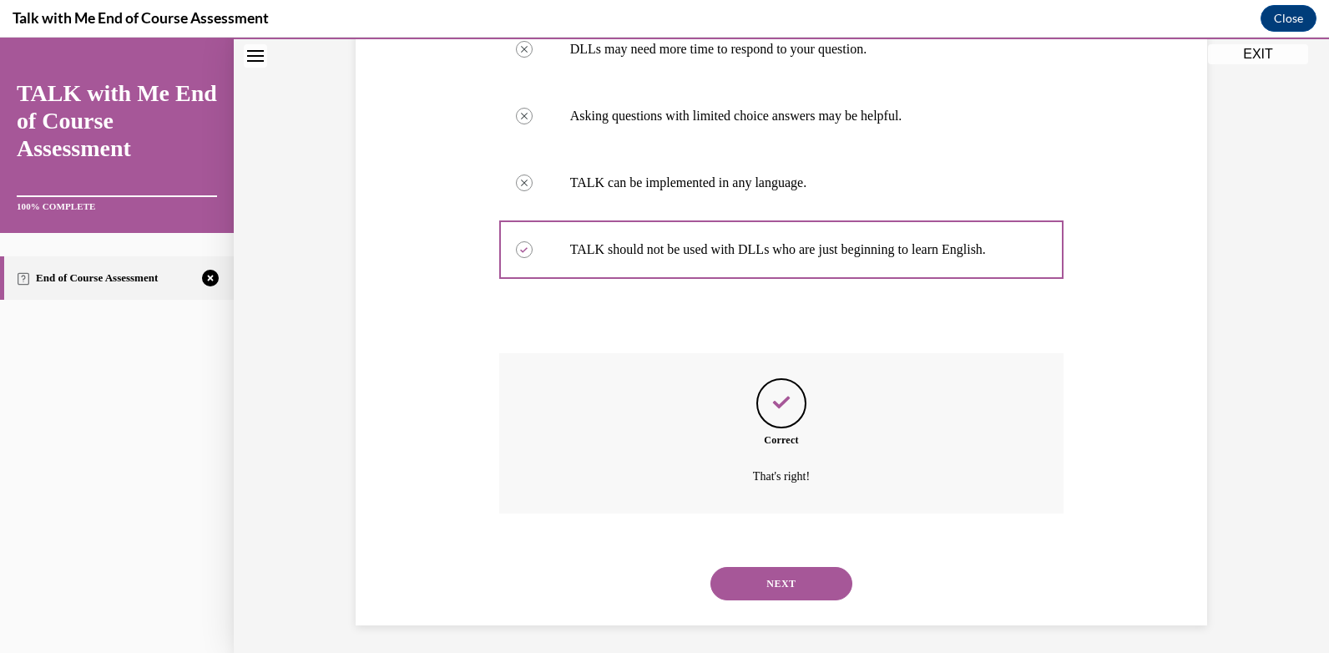
scroll to position [362, 0]
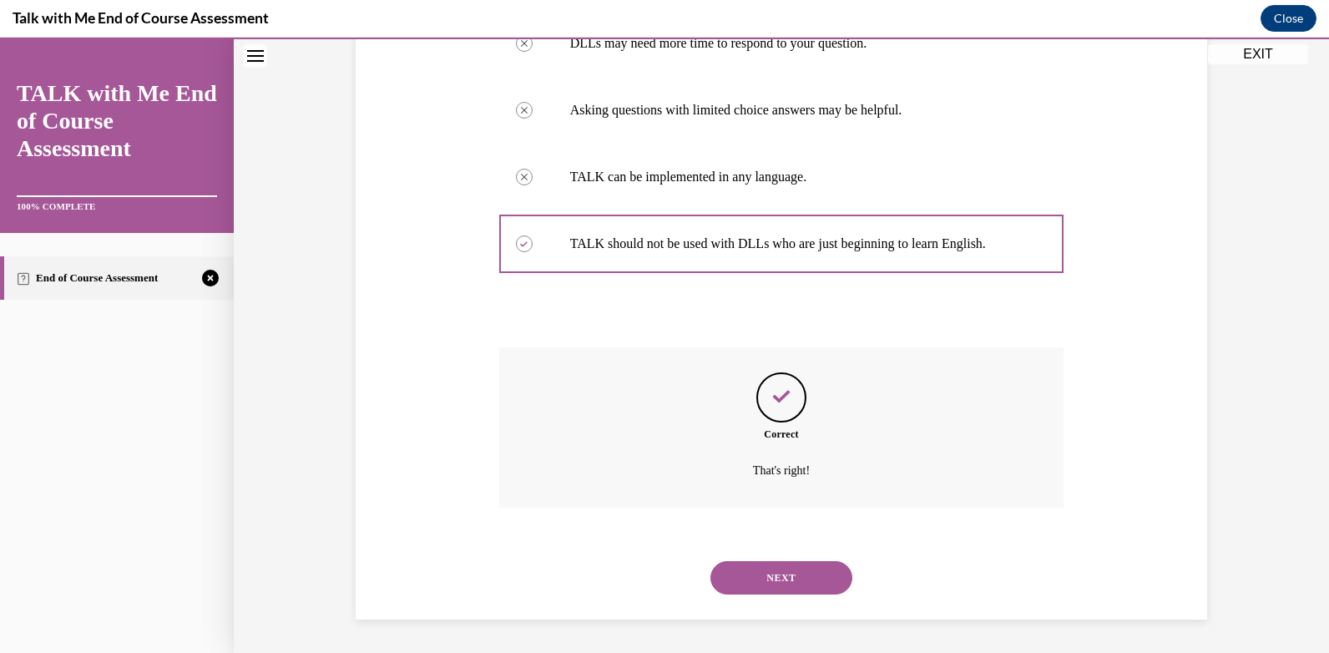
click at [762, 579] on button "NEXT" at bounding box center [781, 577] width 142 height 33
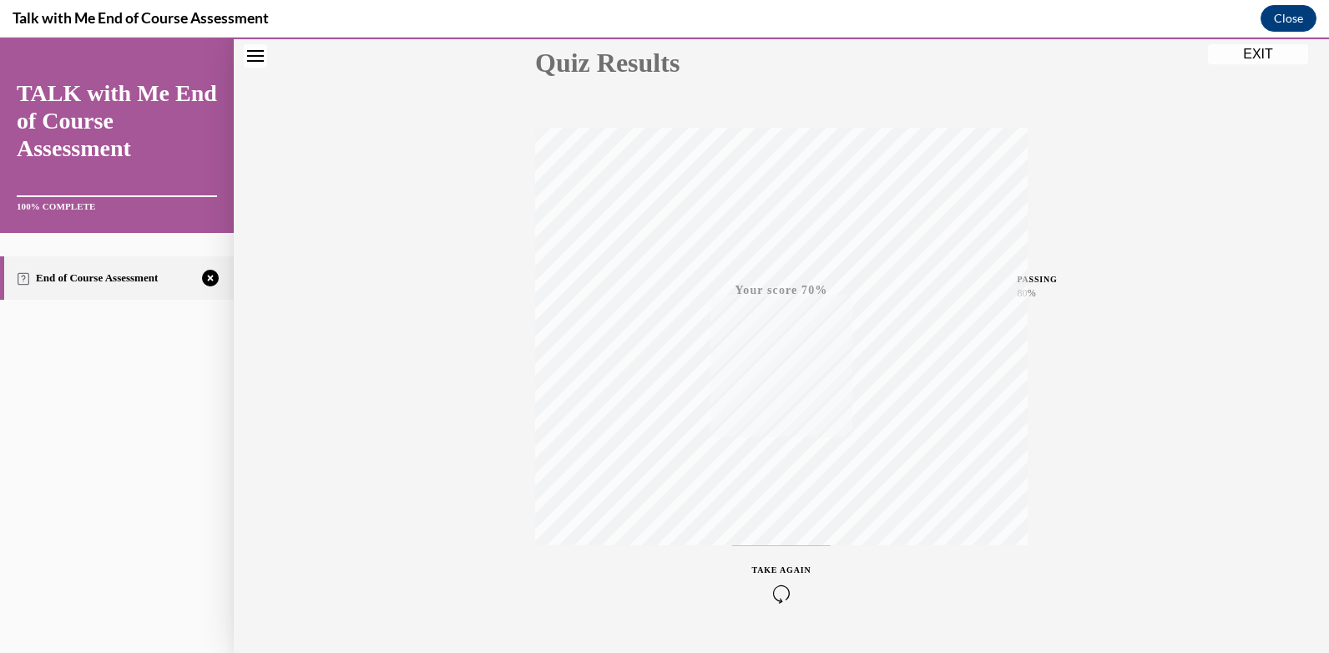
scroll to position [240, 0]
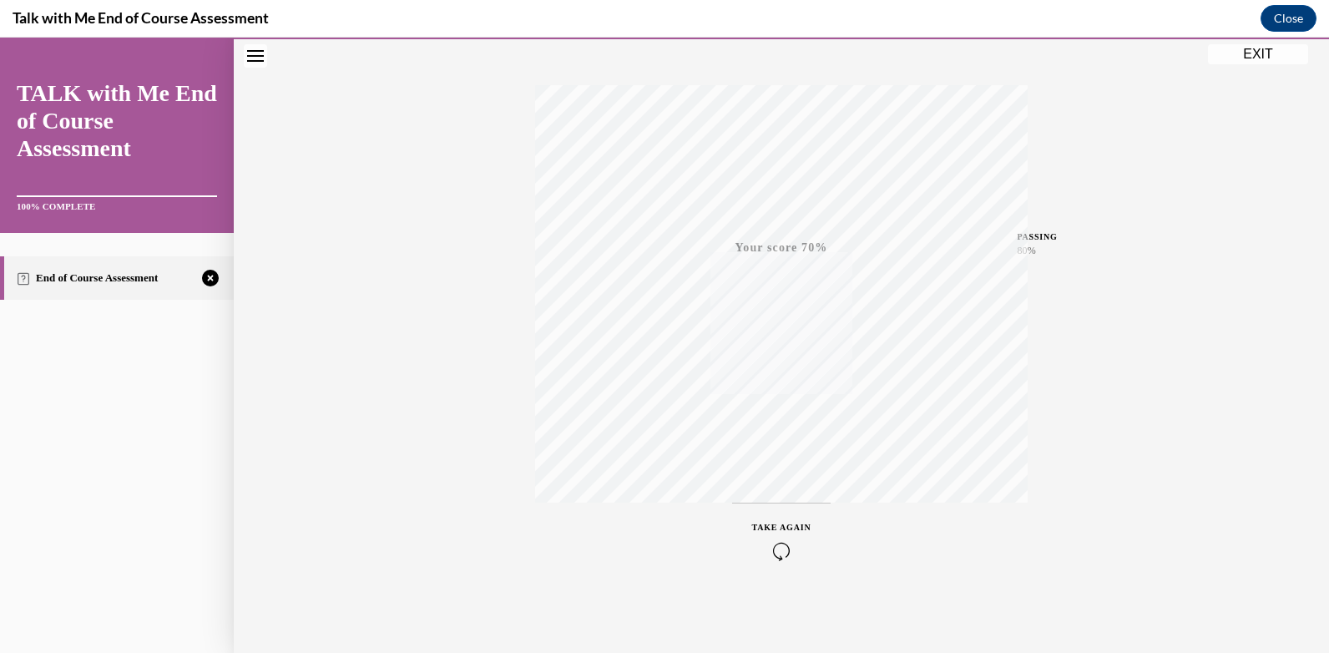
click at [781, 541] on div "TAKE AGAIN" at bounding box center [781, 540] width 59 height 39
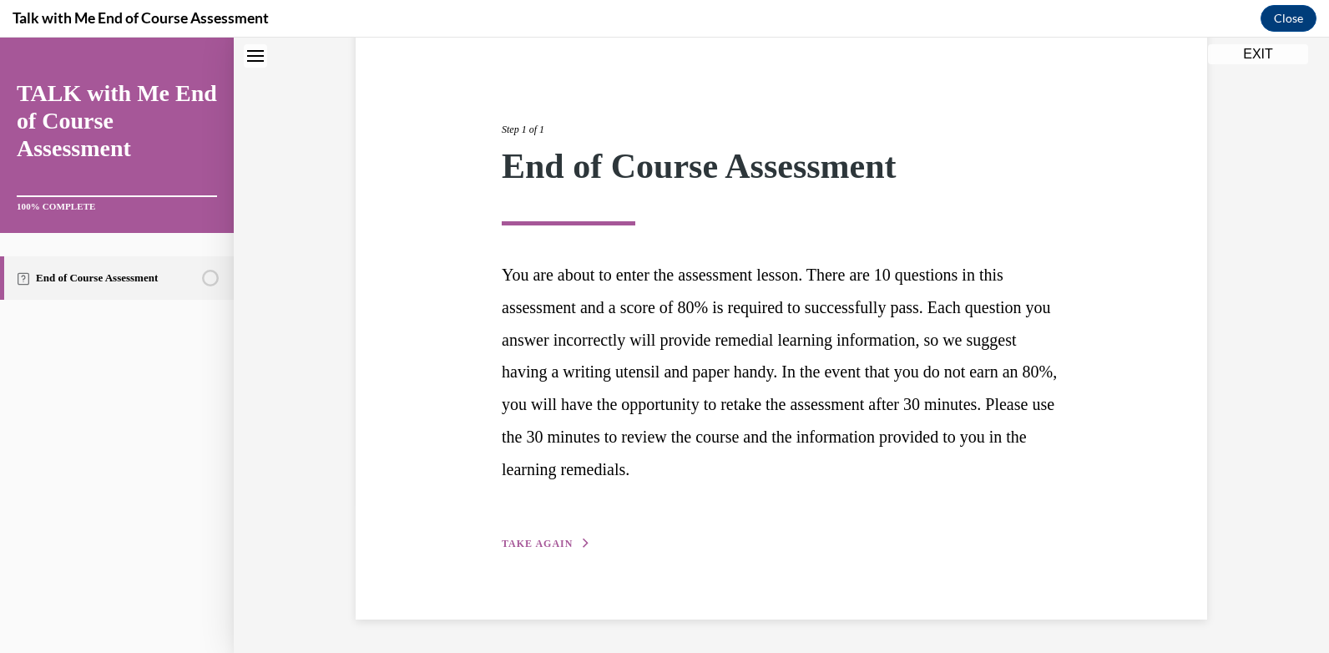
scroll to position [149, 0]
click at [539, 549] on button "TAKE AGAIN" at bounding box center [546, 543] width 89 height 15
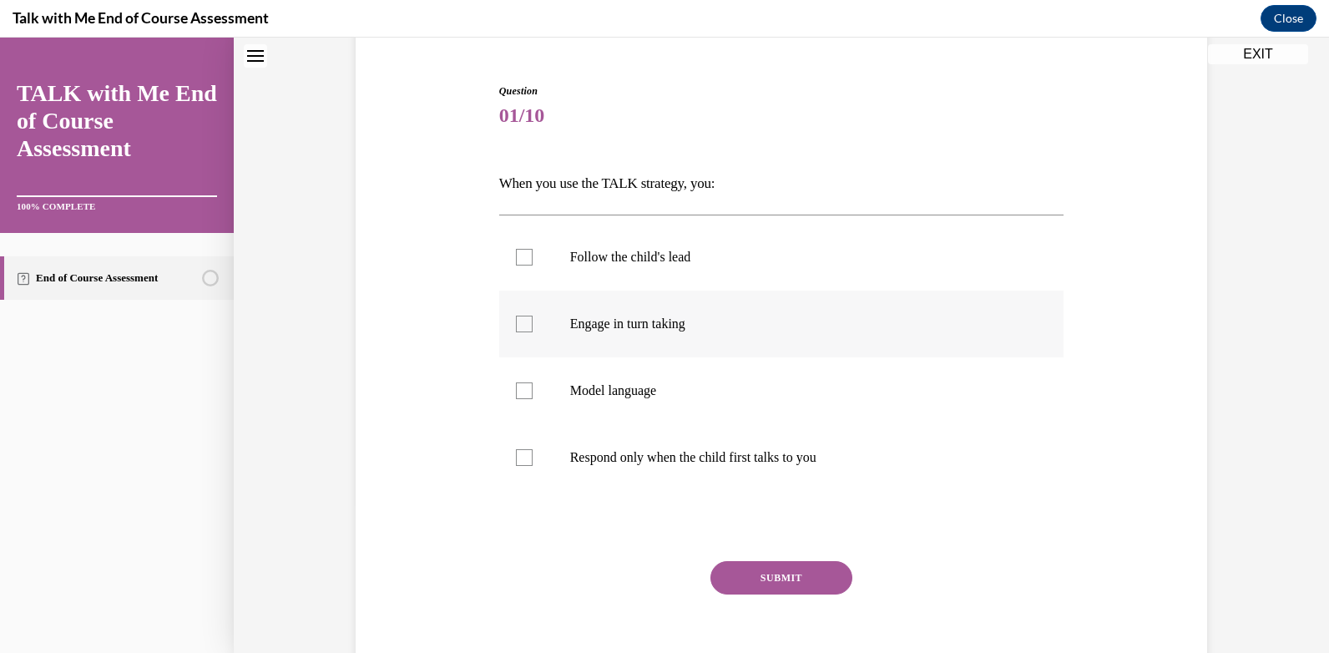
click at [518, 323] on div at bounding box center [524, 324] width 17 height 17
click at [518, 323] on input "Engage in turn taking" at bounding box center [524, 324] width 17 height 17
checkbox input "true"
click at [790, 584] on button "SUBMIT" at bounding box center [781, 577] width 142 height 33
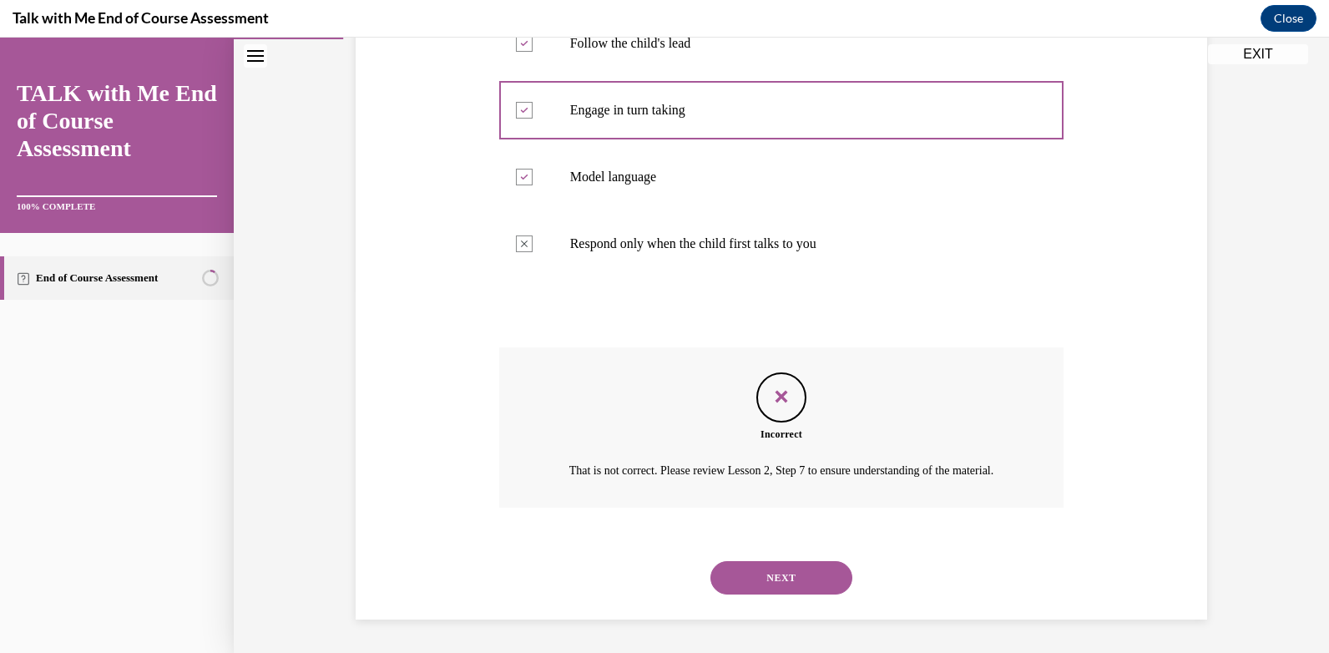
scroll to position [382, 0]
click at [768, 579] on button "NEXT" at bounding box center [781, 577] width 142 height 33
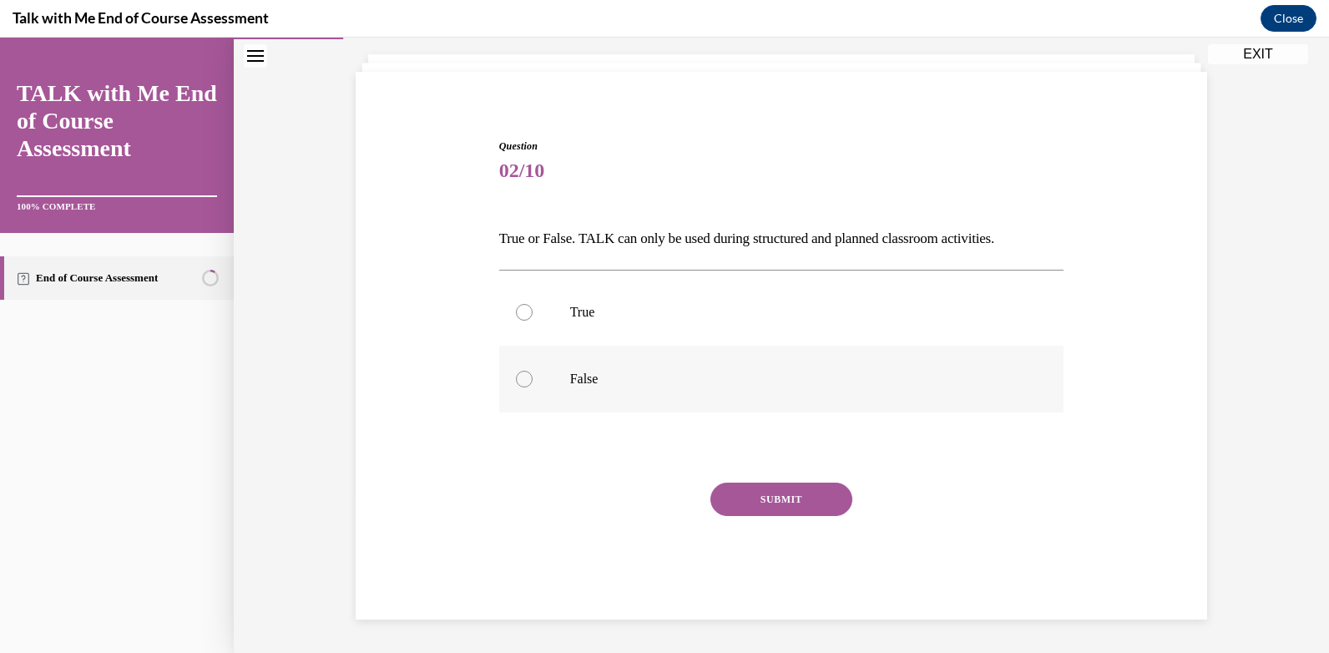
click at [518, 377] on div at bounding box center [524, 379] width 17 height 17
click at [518, 377] on input "False" at bounding box center [524, 379] width 17 height 17
radio input "true"
drag, startPoint x: 769, startPoint y: 513, endPoint x: 769, endPoint y: 498, distance: 15.0
click at [769, 508] on button "SUBMIT" at bounding box center [781, 499] width 142 height 33
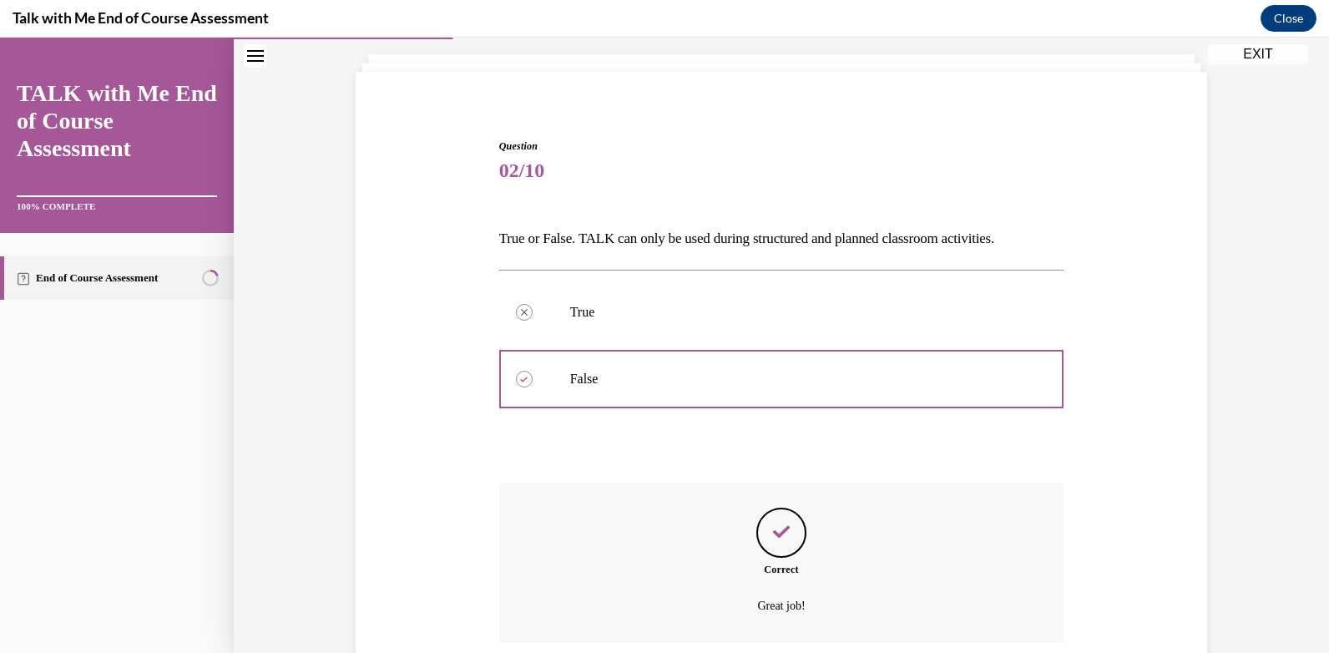
scroll to position [229, 0]
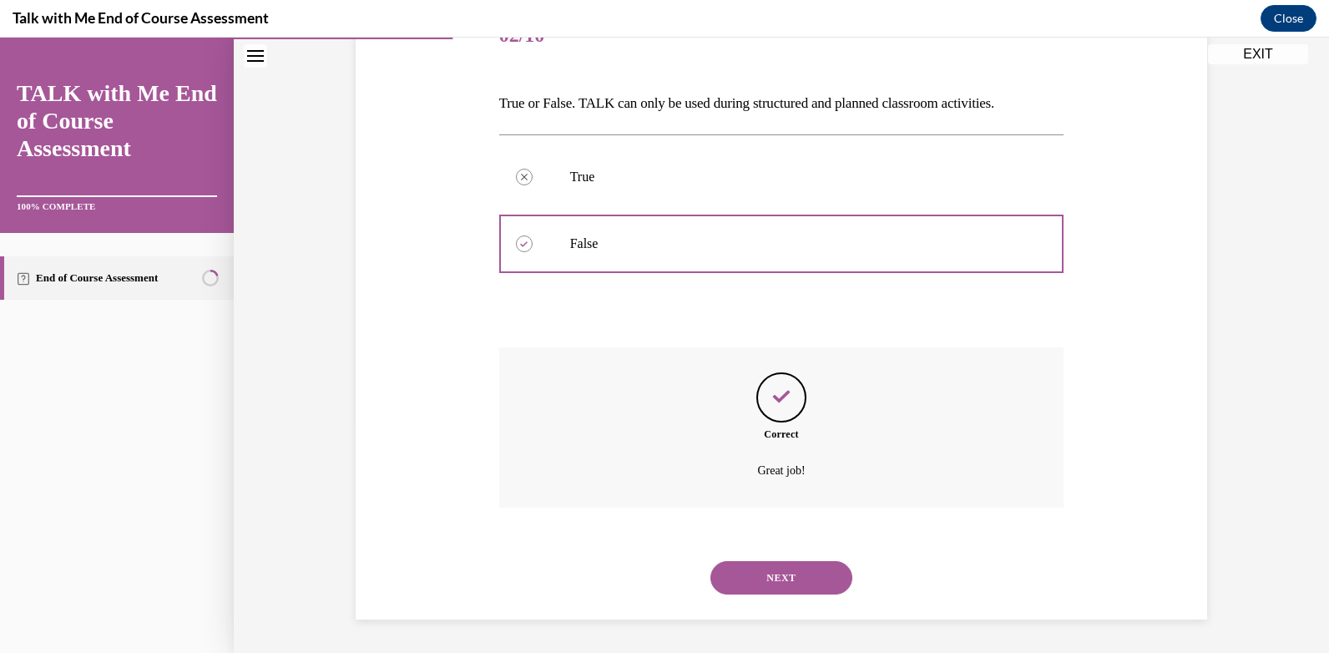
click at [790, 581] on button "NEXT" at bounding box center [781, 577] width 142 height 33
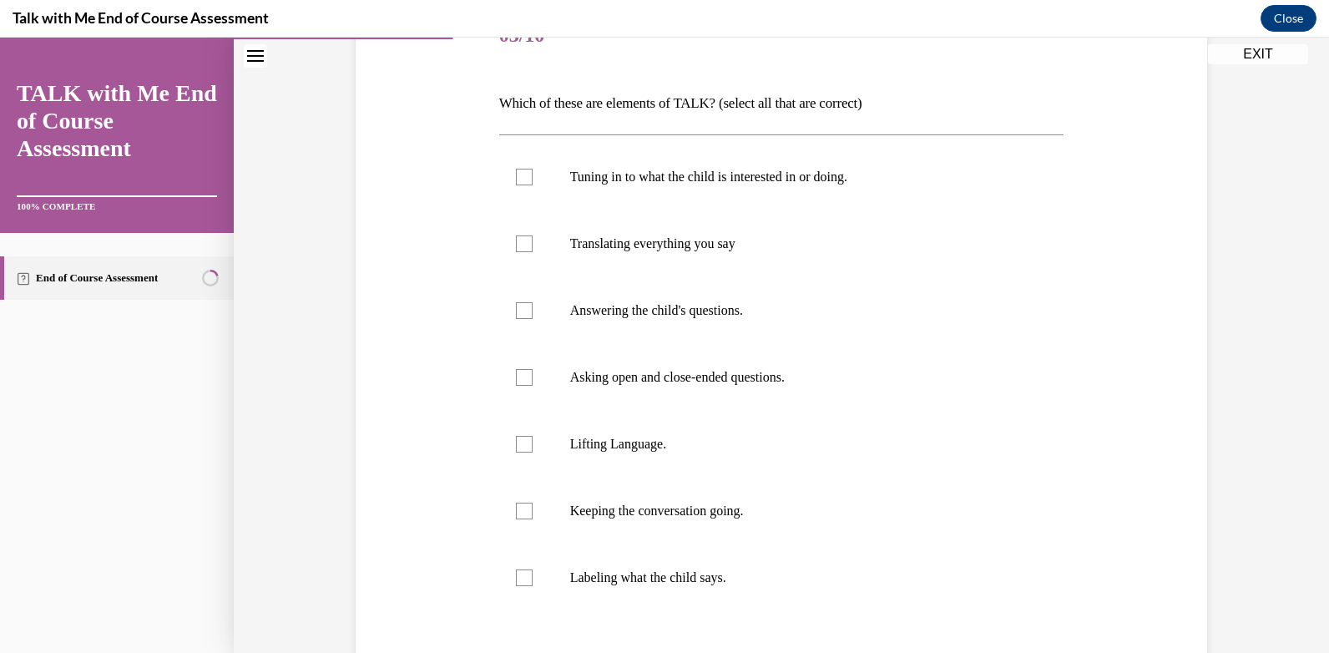
scroll to position [187, 0]
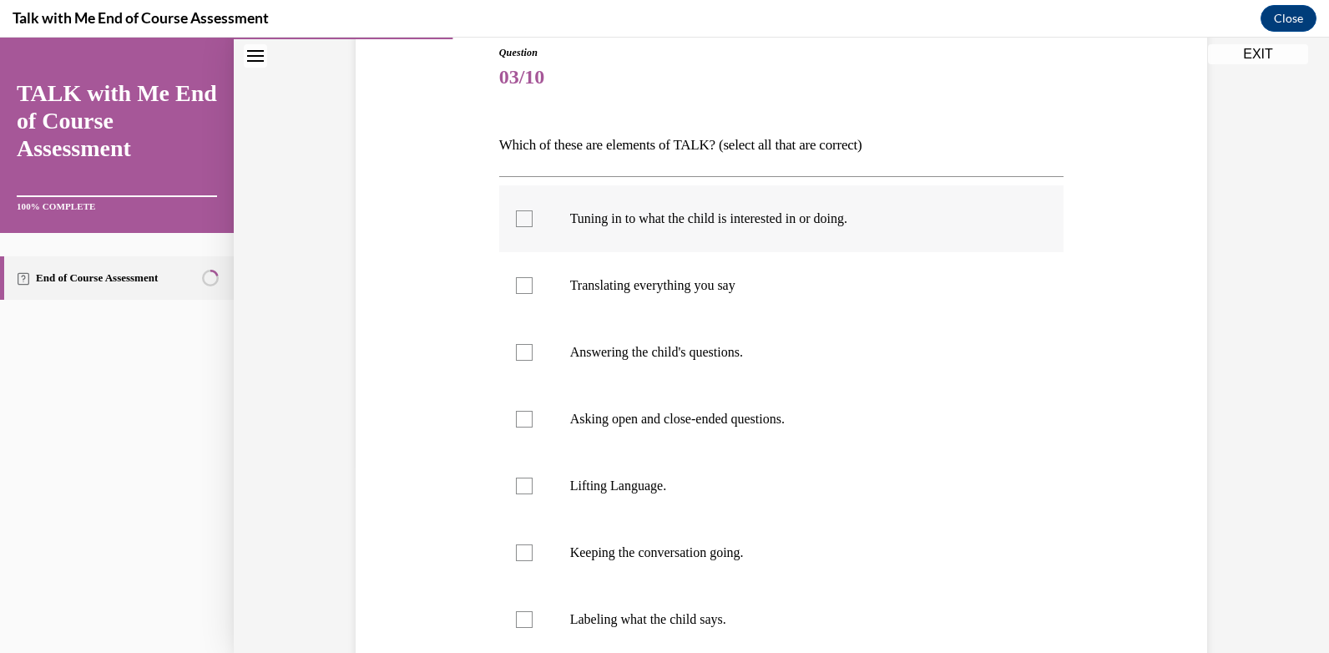
click at [519, 220] on div at bounding box center [524, 218] width 17 height 17
click at [519, 220] on input "Tuning in to what the child is interested in or doing." at bounding box center [524, 218] width 17 height 17
checkbox input "true"
click at [516, 418] on div at bounding box center [524, 419] width 17 height 17
click at [516, 418] on input "Asking open and close-ended questions." at bounding box center [524, 419] width 17 height 17
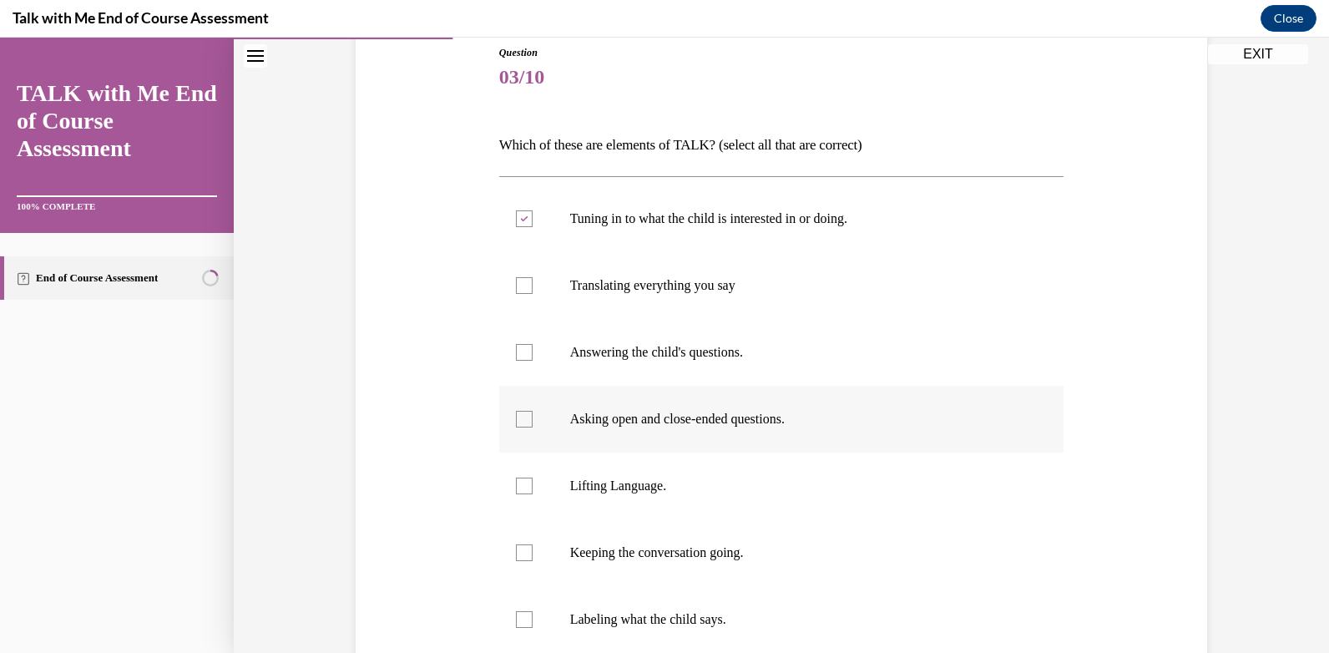
click at [516, 418] on div at bounding box center [524, 419] width 17 height 17
click at [516, 418] on input "Asking open and close-ended questions." at bounding box center [524, 419] width 17 height 17
checkbox input "false"
drag, startPoint x: 515, startPoint y: 408, endPoint x: 518, endPoint y: 485, distance: 76.9
click at [518, 487] on div at bounding box center [524, 486] width 17 height 17
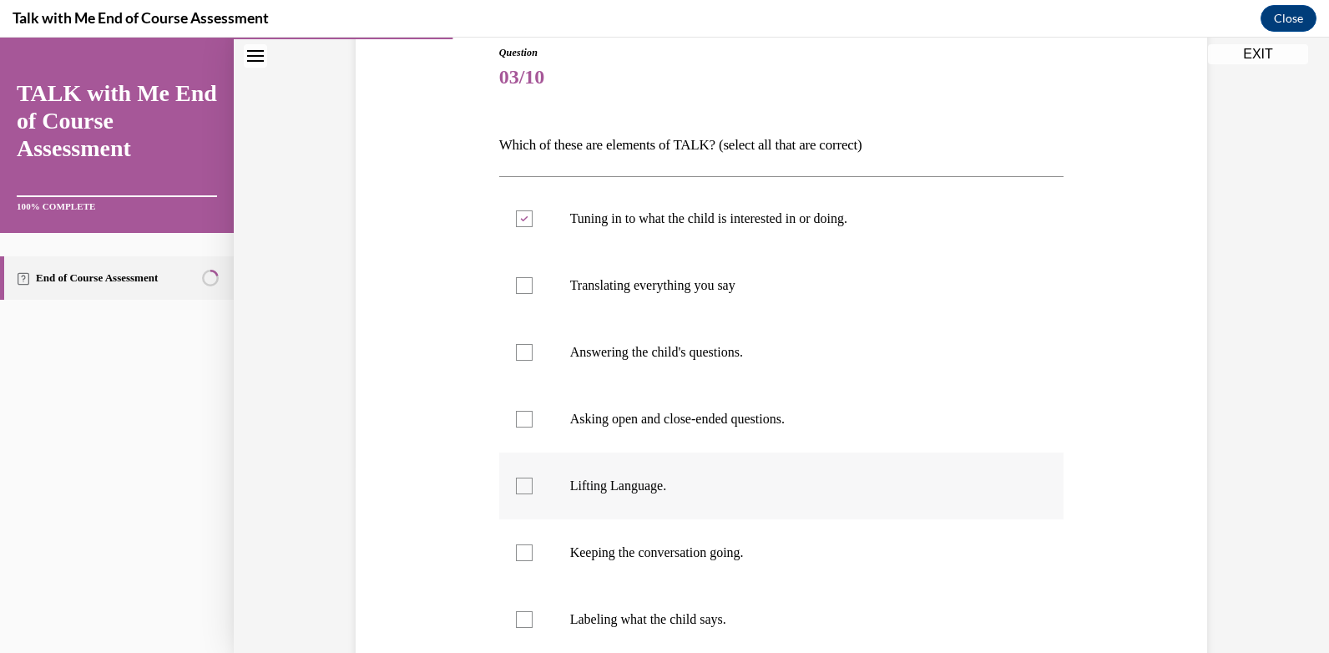
click at [518, 487] on input "Lifting Language." at bounding box center [524, 486] width 17 height 17
checkbox input "true"
click at [519, 419] on div at bounding box center [524, 419] width 17 height 17
click at [519, 419] on input "Asking open and close-ended questions." at bounding box center [524, 419] width 17 height 17
checkbox input "true"
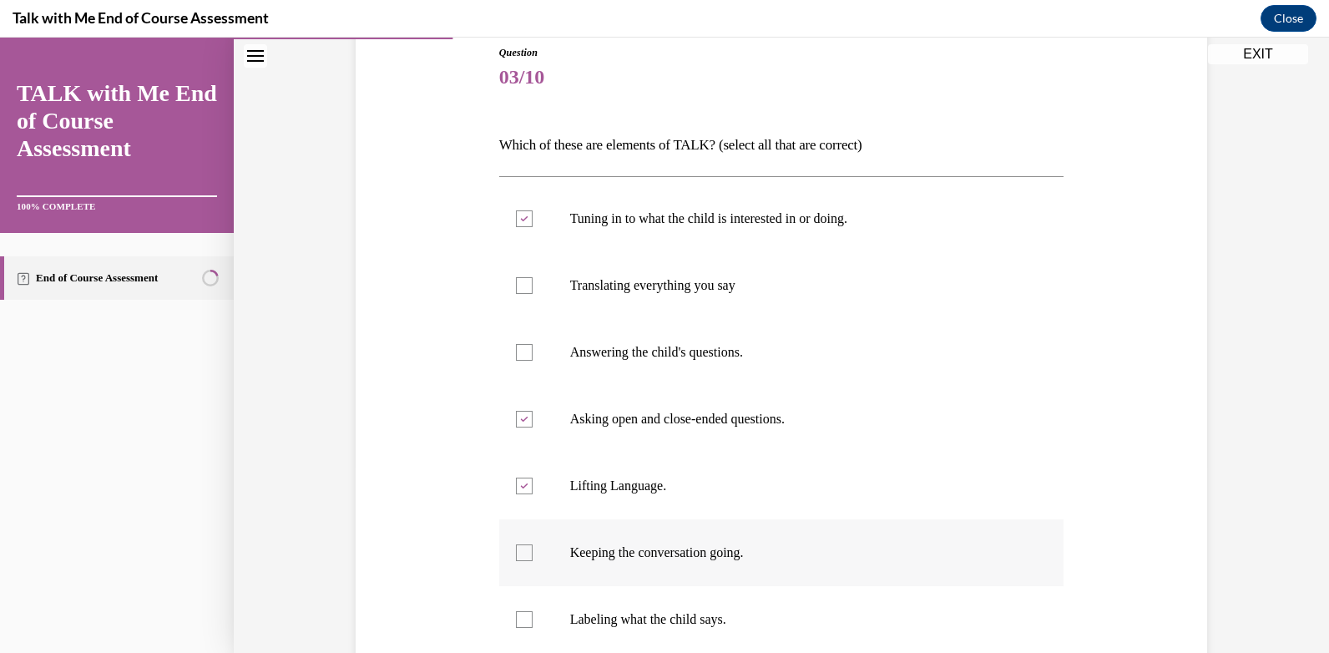
scroll to position [271, 0]
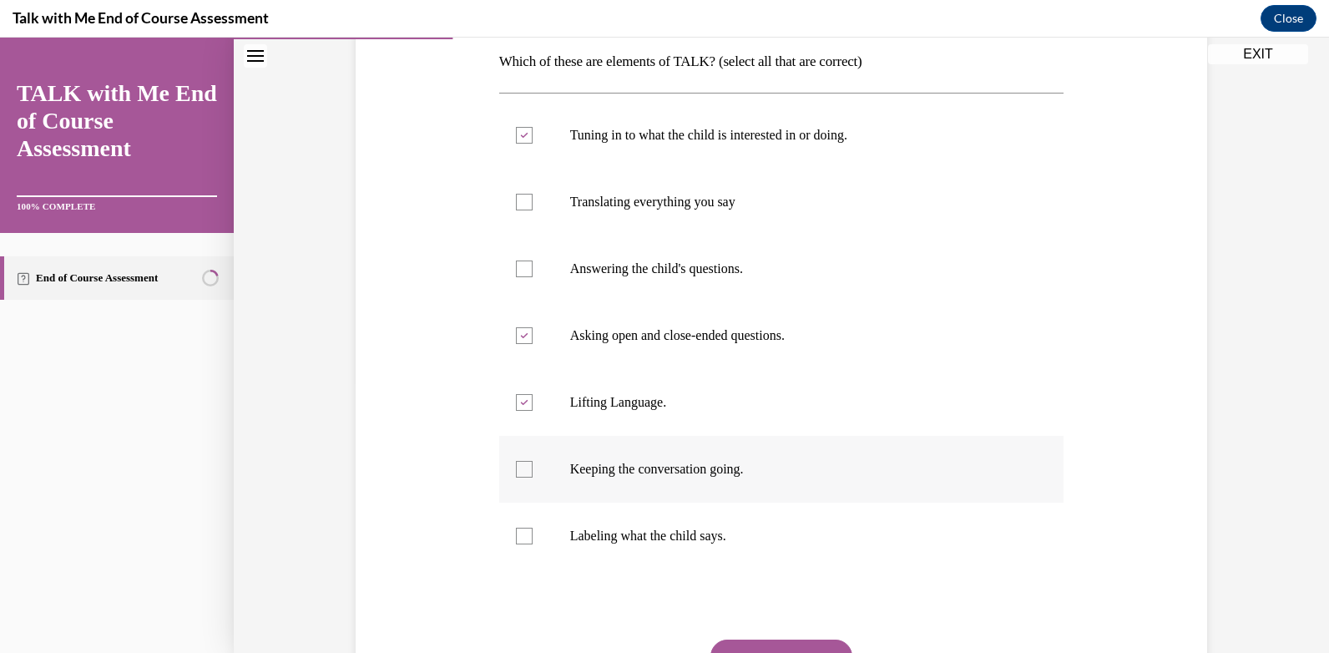
click at [519, 465] on div at bounding box center [524, 469] width 17 height 17
click at [519, 465] on input "Keeping the conversation going." at bounding box center [524, 469] width 17 height 17
checkbox input "true"
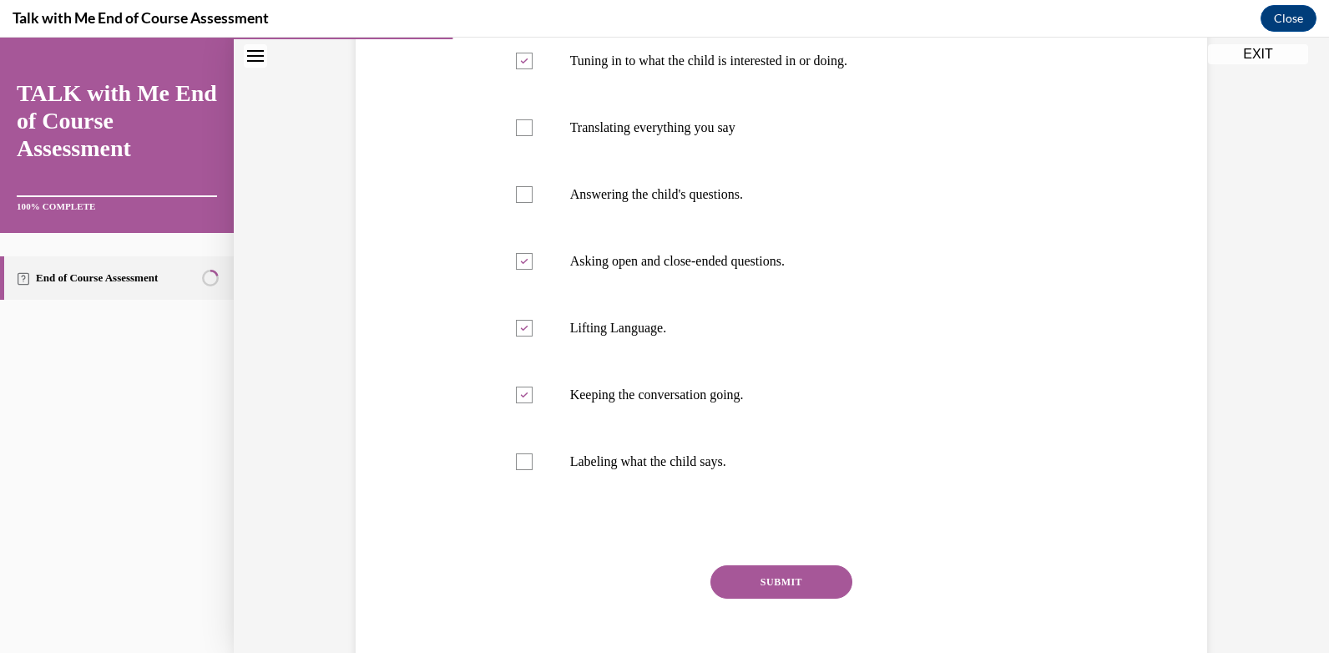
scroll to position [354, 0]
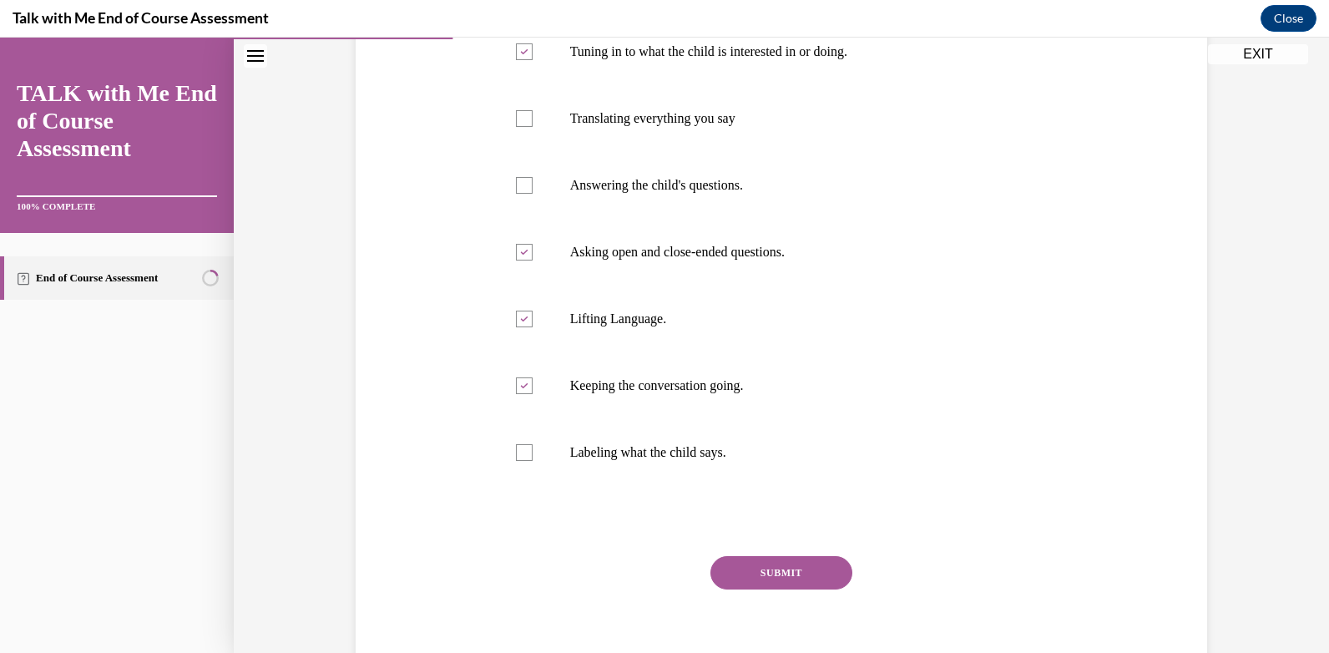
click at [776, 565] on button "SUBMIT" at bounding box center [781, 572] width 142 height 33
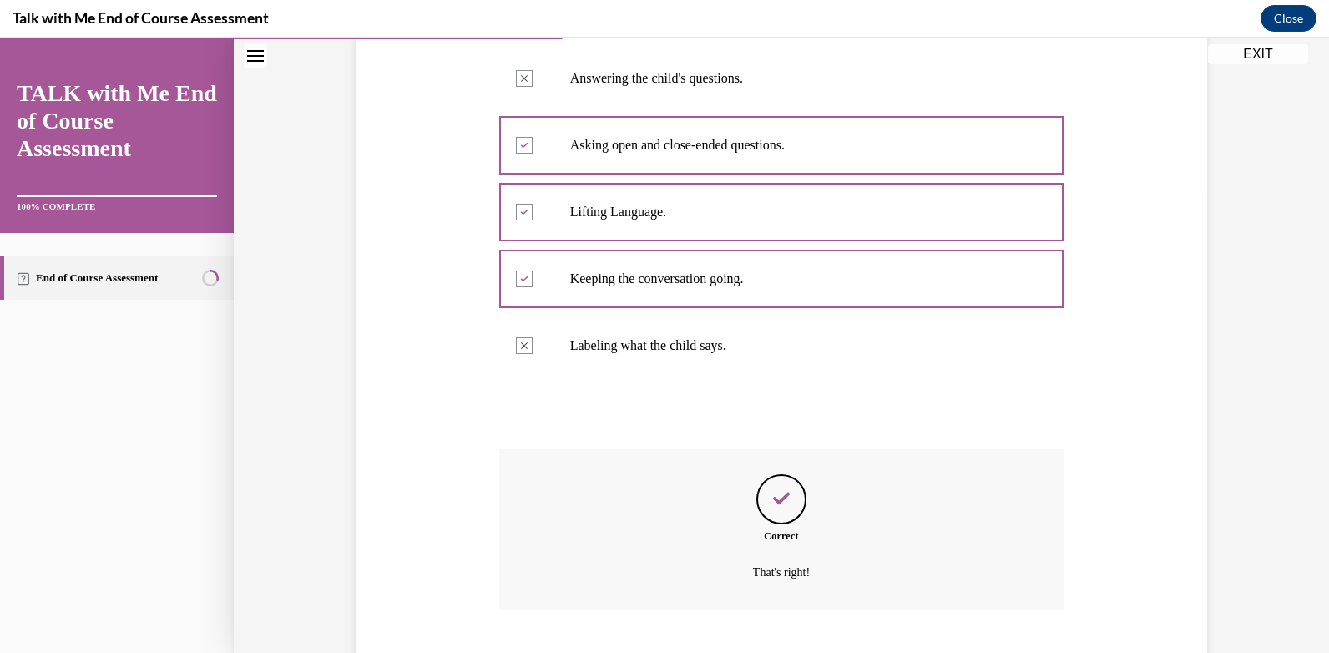
scroll to position [563, 0]
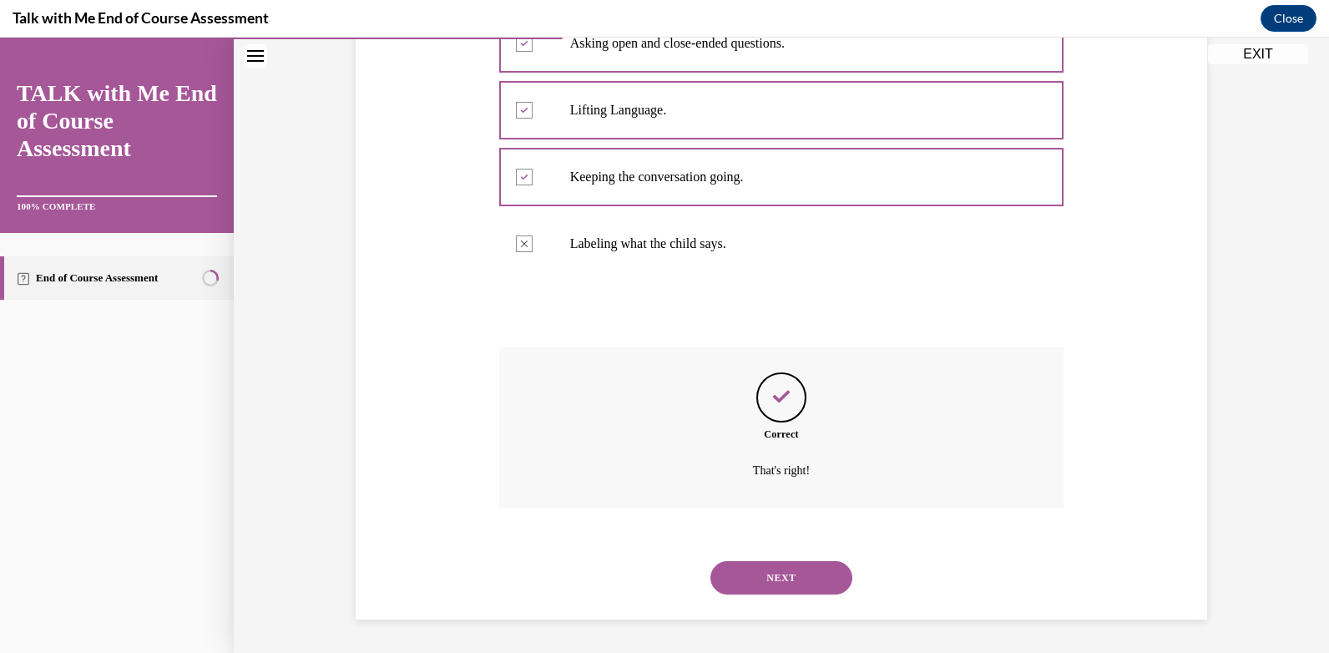
click at [776, 572] on button "NEXT" at bounding box center [781, 577] width 142 height 33
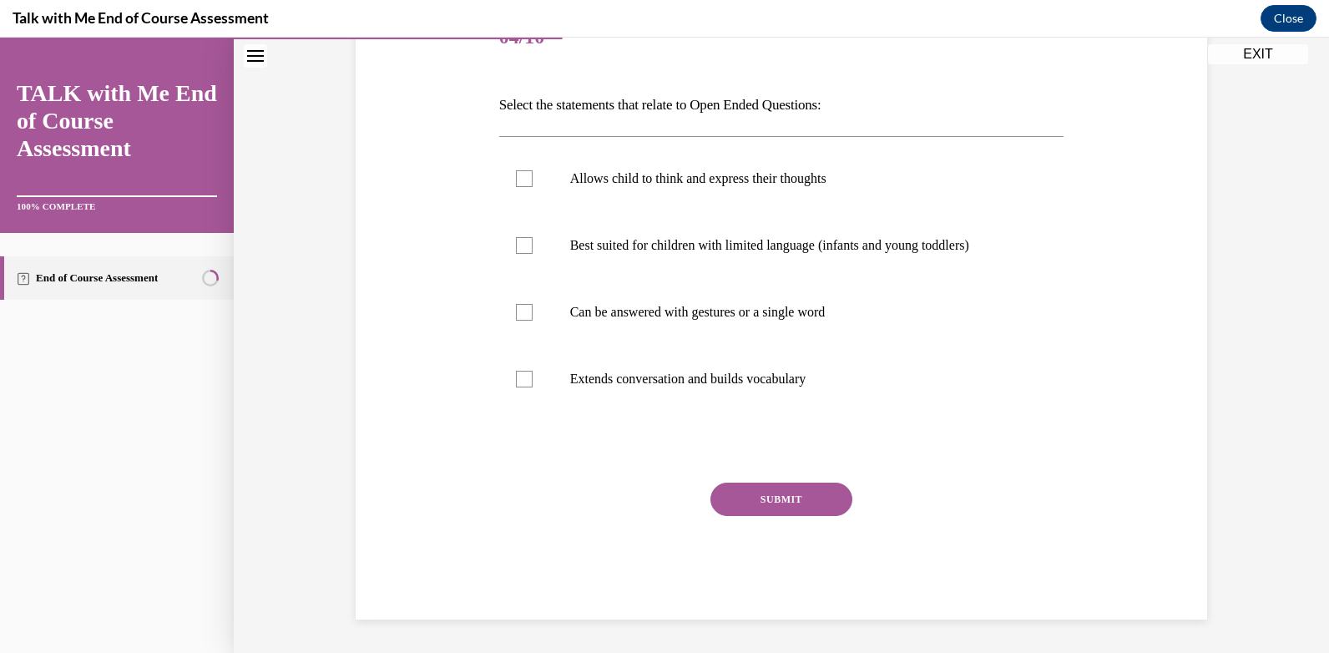
scroll to position [144, 0]
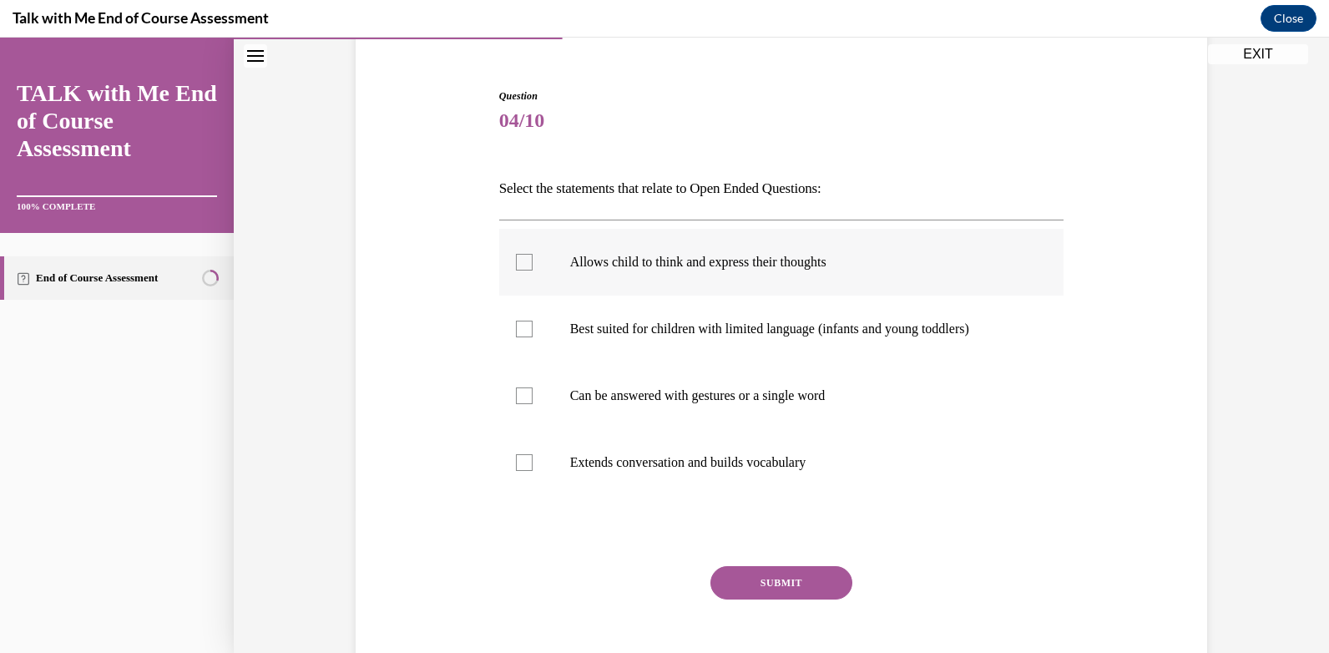
click at [520, 261] on div at bounding box center [524, 262] width 17 height 17
click at [520, 261] on input "Allows child to think and express their thoughts" at bounding box center [524, 262] width 17 height 17
click at [516, 263] on div at bounding box center [524, 262] width 17 height 17
click at [516, 263] on input "Allows child to think and express their thoughts" at bounding box center [524, 262] width 17 height 17
checkbox input "false"
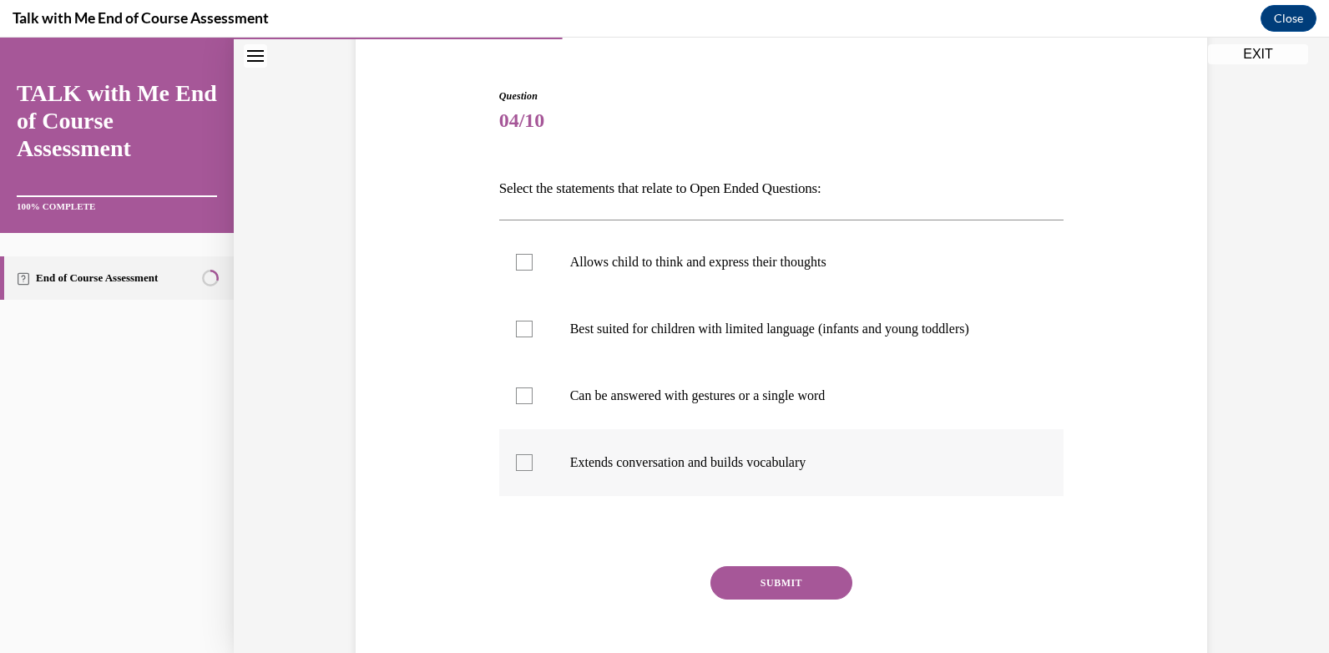
click at [518, 463] on div at bounding box center [524, 462] width 17 height 17
click at [518, 463] on input "Extends conversation and builds vocabulary" at bounding box center [524, 462] width 17 height 17
checkbox input "true"
click at [776, 577] on button "SUBMIT" at bounding box center [781, 582] width 142 height 33
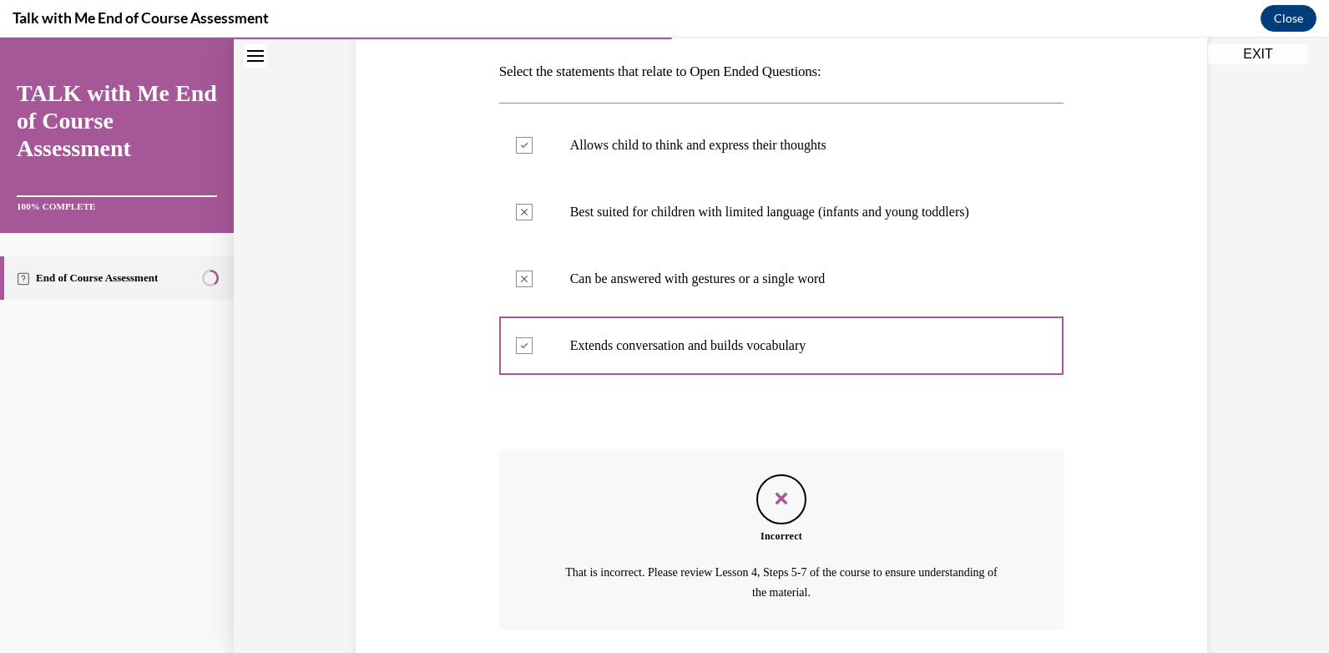
scroll to position [382, 0]
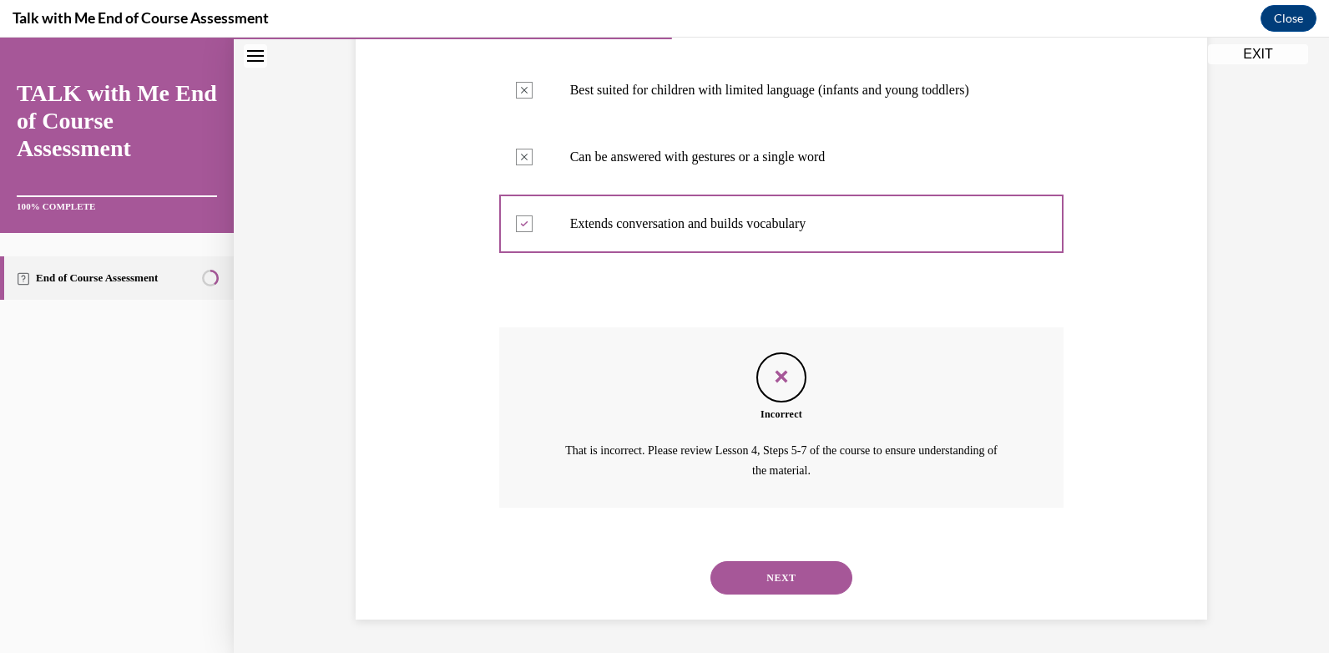
click at [793, 580] on button "NEXT" at bounding box center [781, 577] width 142 height 33
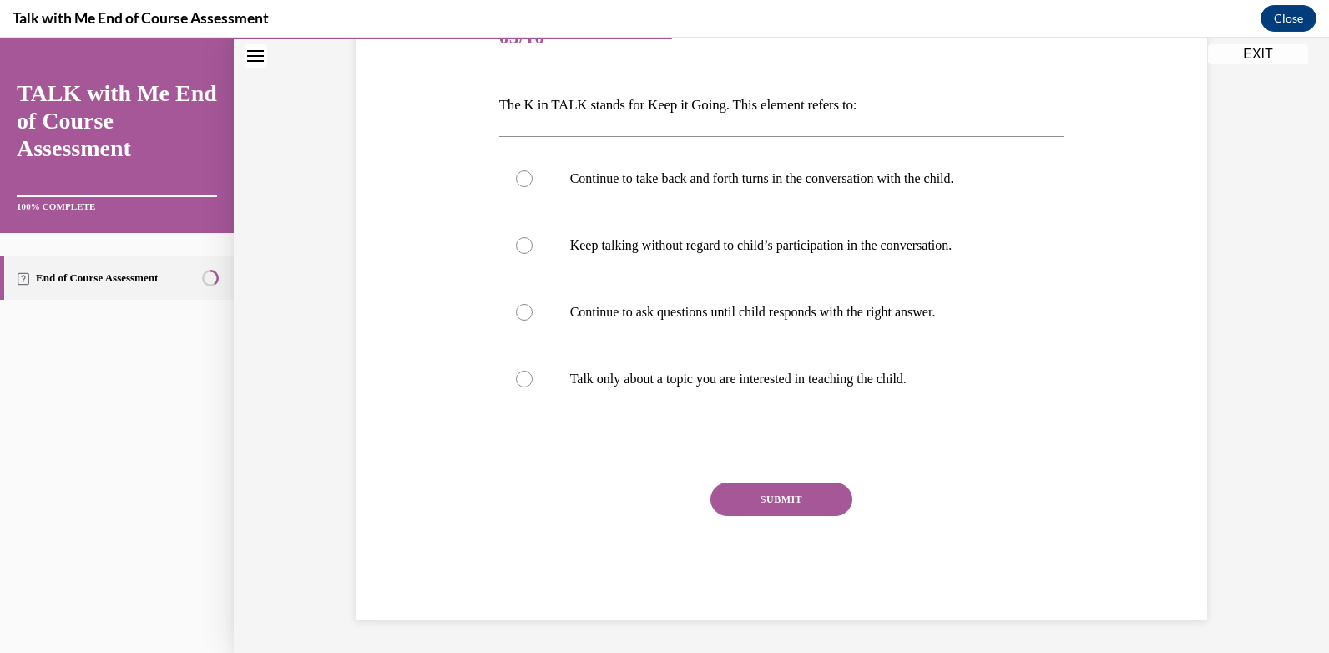
scroll to position [186, 0]
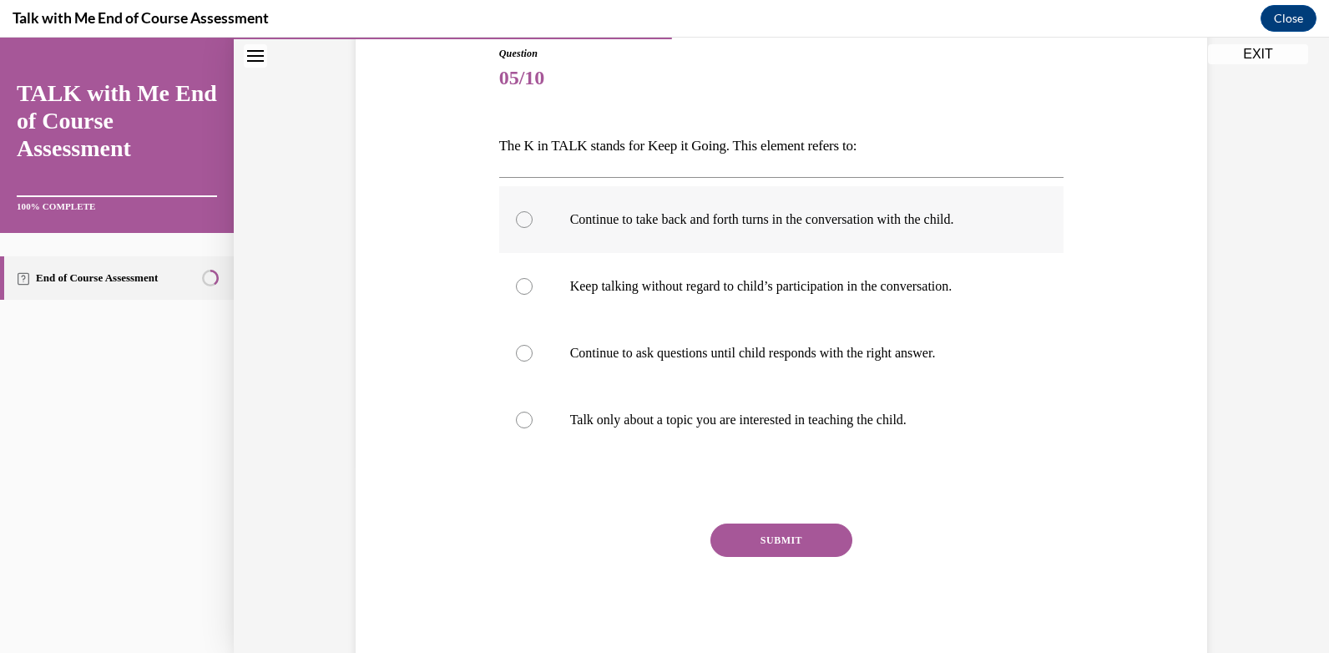
click at [516, 220] on div at bounding box center [524, 219] width 17 height 17
click at [516, 220] on input "Continue to take back and forth turns in the conversation with the child." at bounding box center [524, 219] width 17 height 17
radio input "true"
click at [791, 549] on button "SUBMIT" at bounding box center [781, 539] width 142 height 33
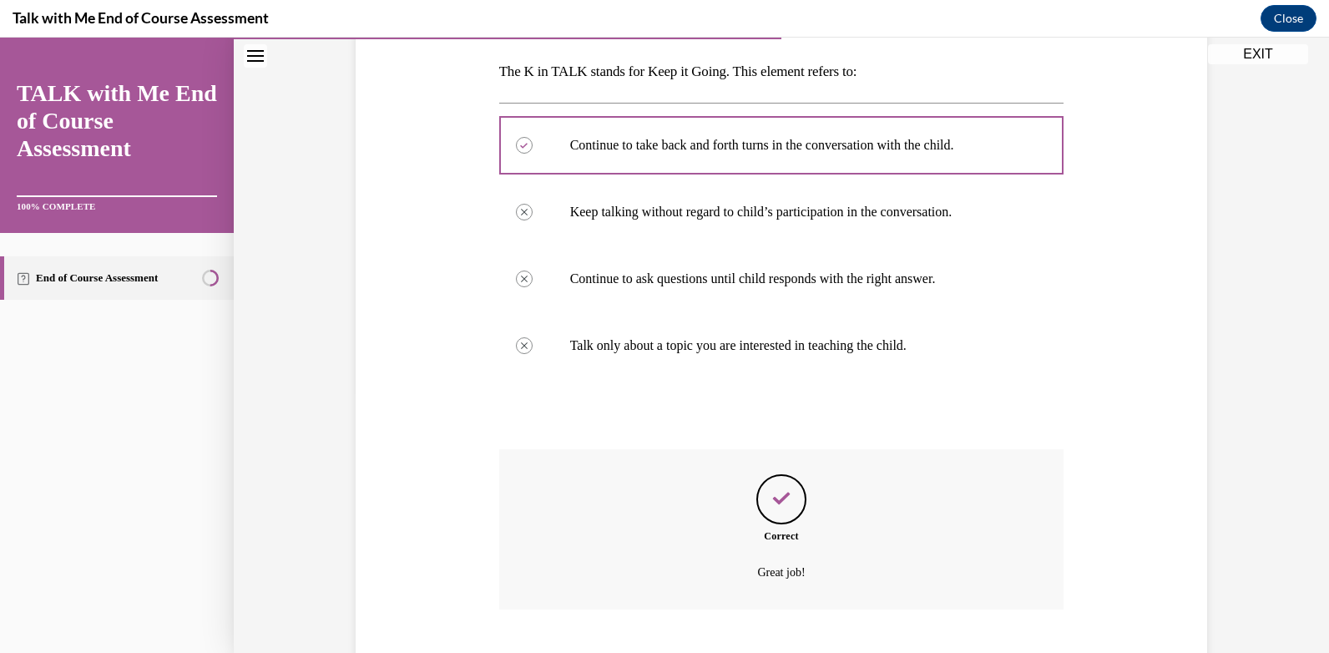
scroll to position [362, 0]
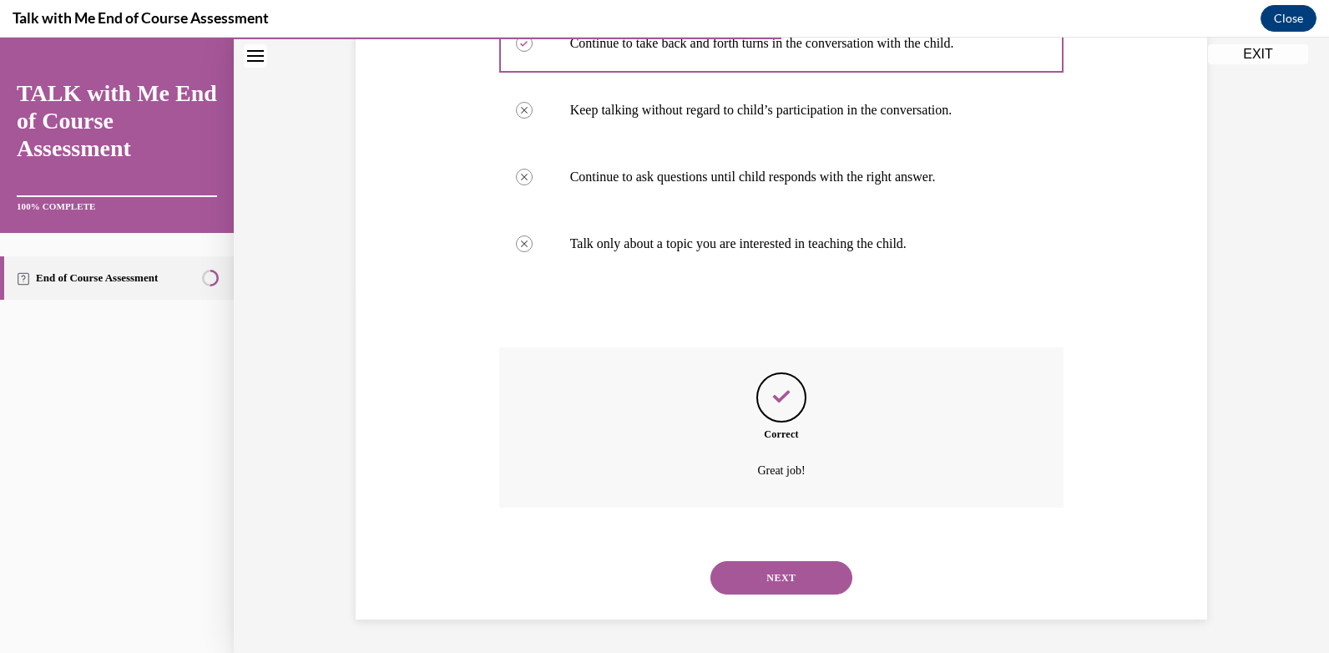
click at [817, 576] on button "NEXT" at bounding box center [781, 577] width 142 height 33
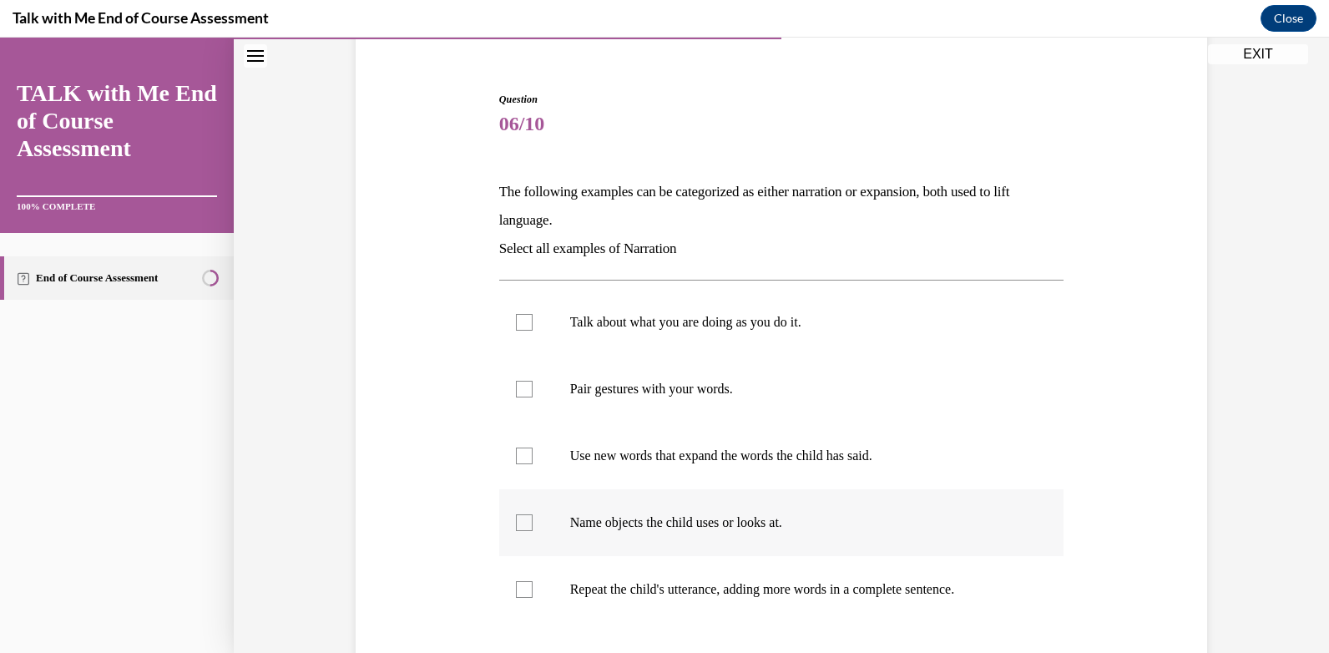
scroll to position [167, 0]
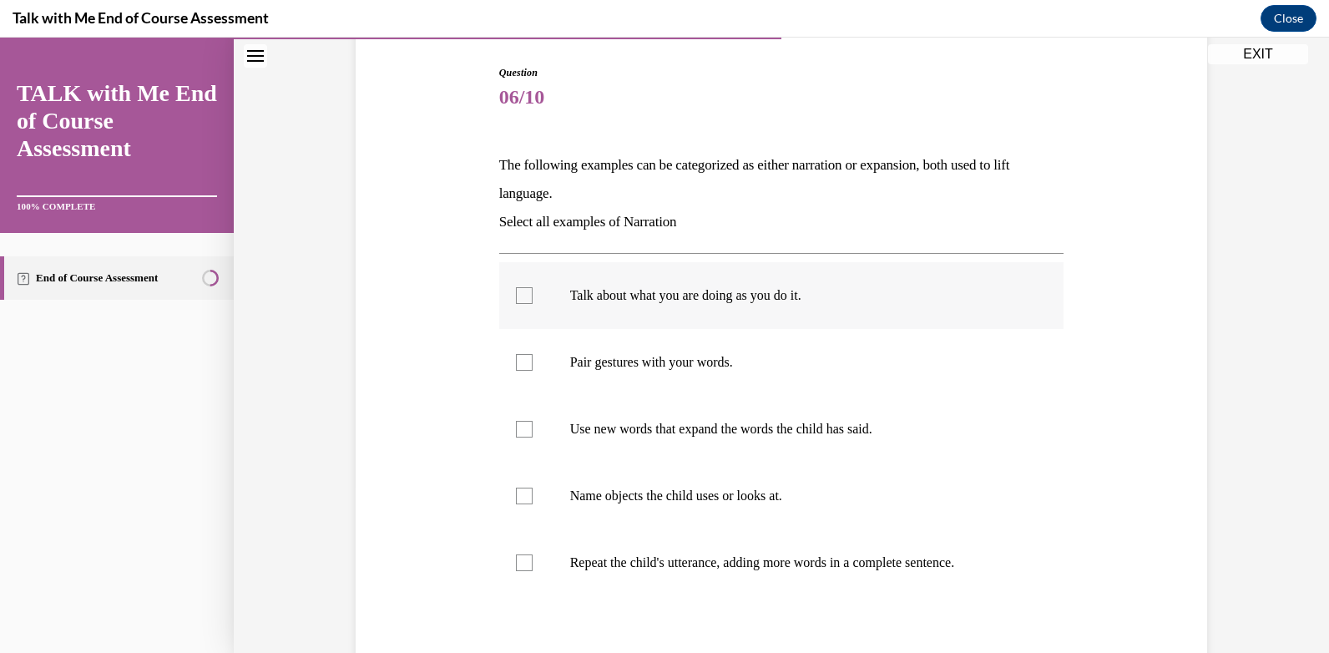
click at [519, 298] on div at bounding box center [524, 295] width 17 height 17
click at [519, 298] on input "Talk about what you are doing as you do it." at bounding box center [524, 295] width 17 height 17
checkbox input "true"
click at [518, 364] on div at bounding box center [524, 362] width 17 height 17
click at [518, 364] on input "Pair gestures with your words." at bounding box center [524, 362] width 17 height 17
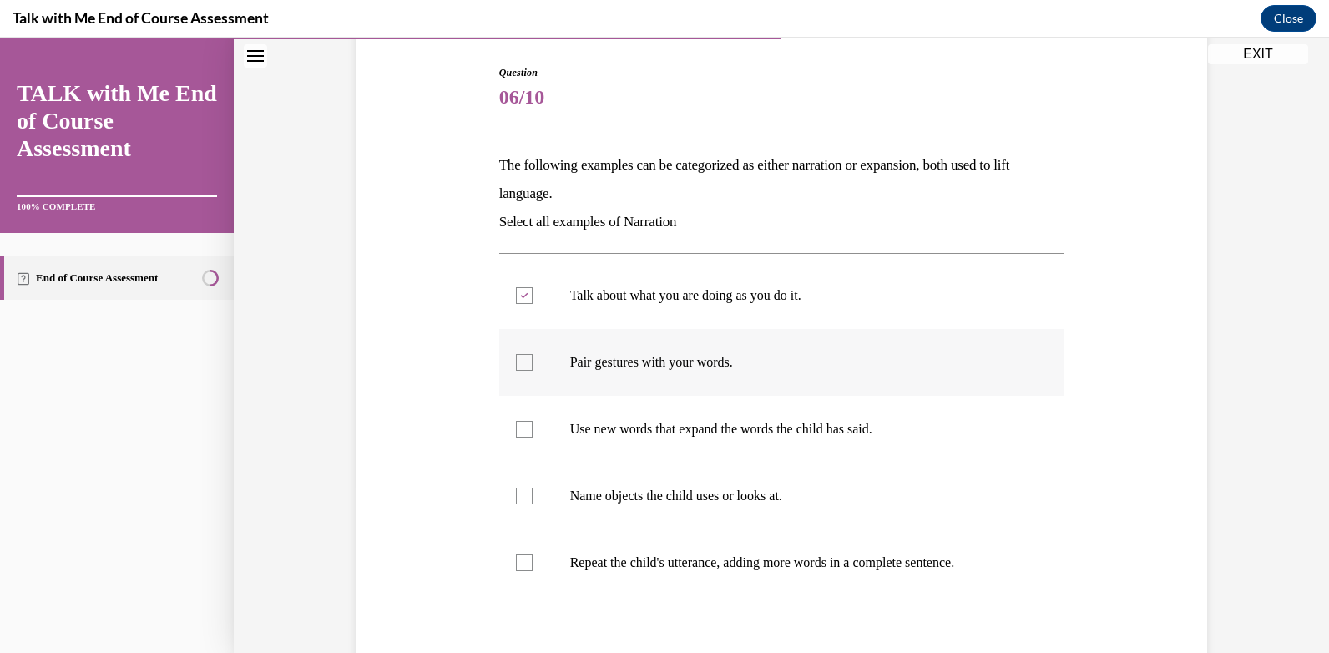
checkbox input "true"
click at [519, 499] on div at bounding box center [524, 496] width 17 height 17
click at [519, 499] on input "Name objects the child uses or looks at." at bounding box center [524, 496] width 17 height 17
checkbox input "true"
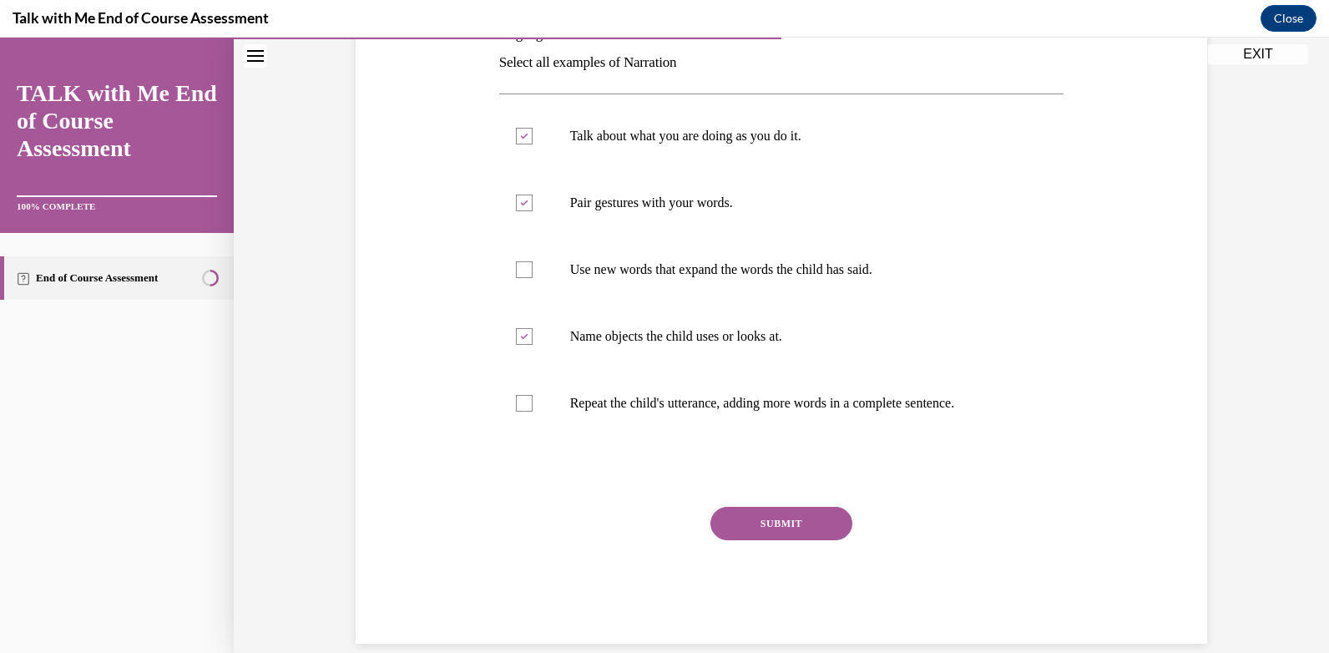
scroll to position [334, 0]
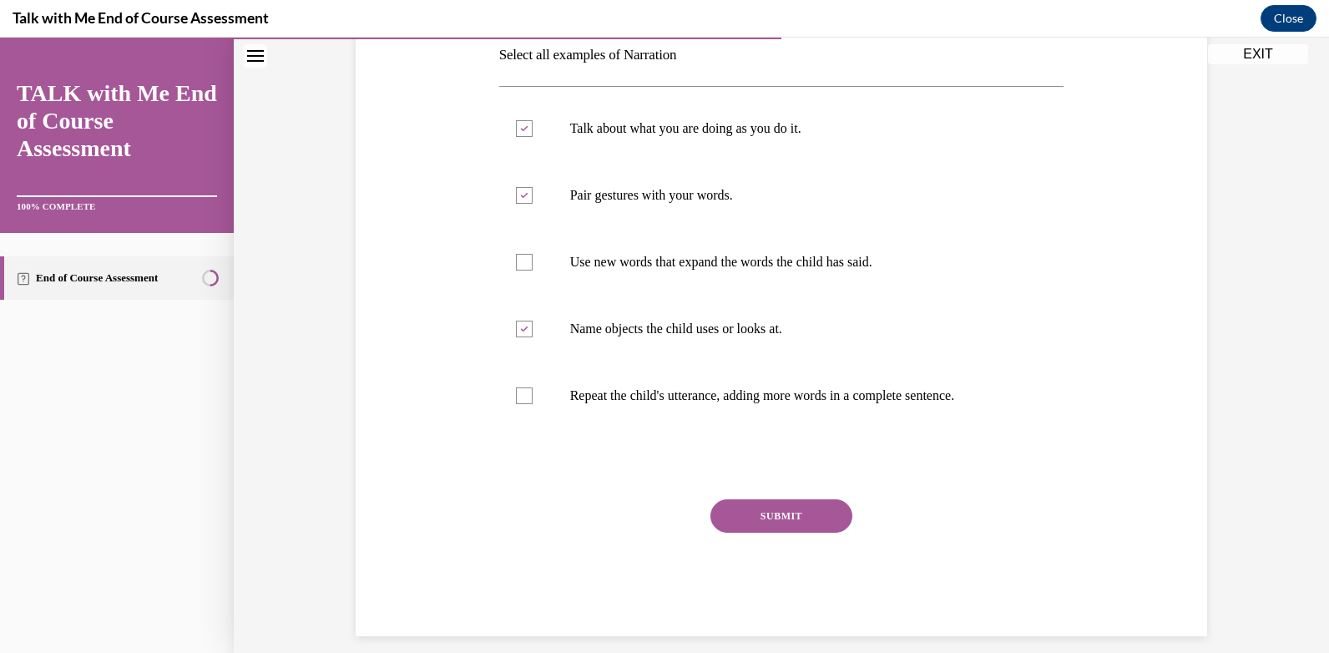
click at [801, 515] on button "SUBMIT" at bounding box center [781, 515] width 142 height 33
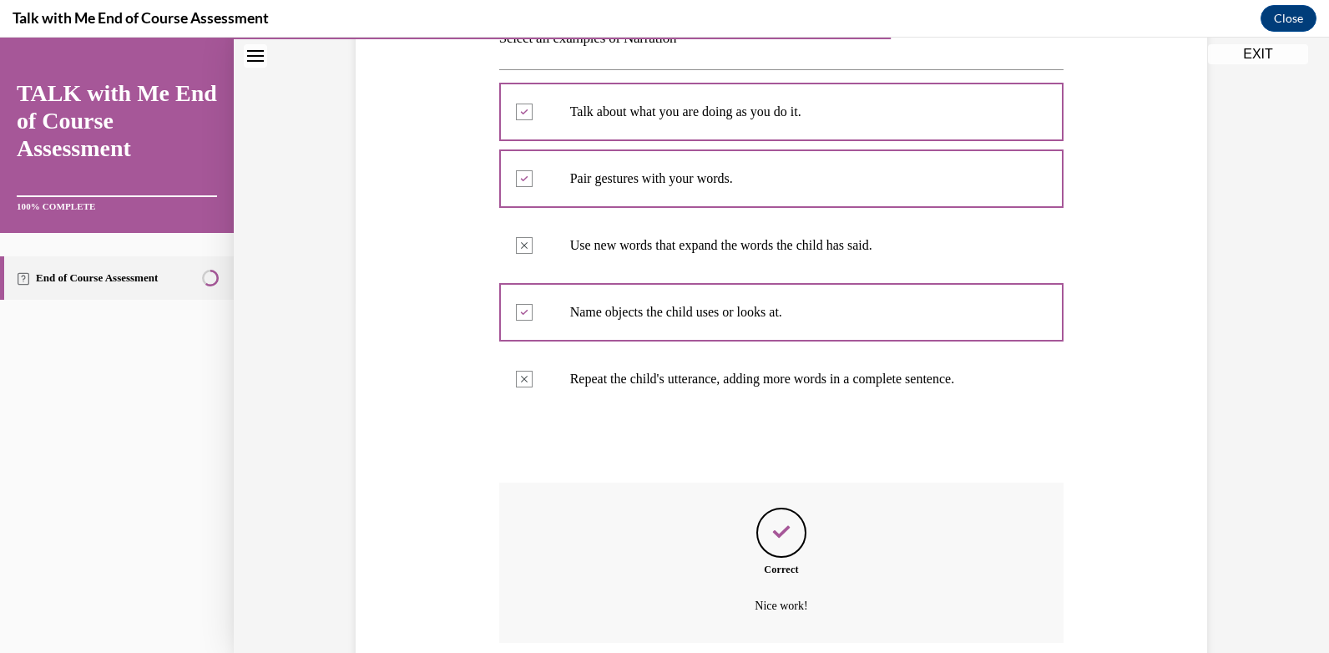
scroll to position [486, 0]
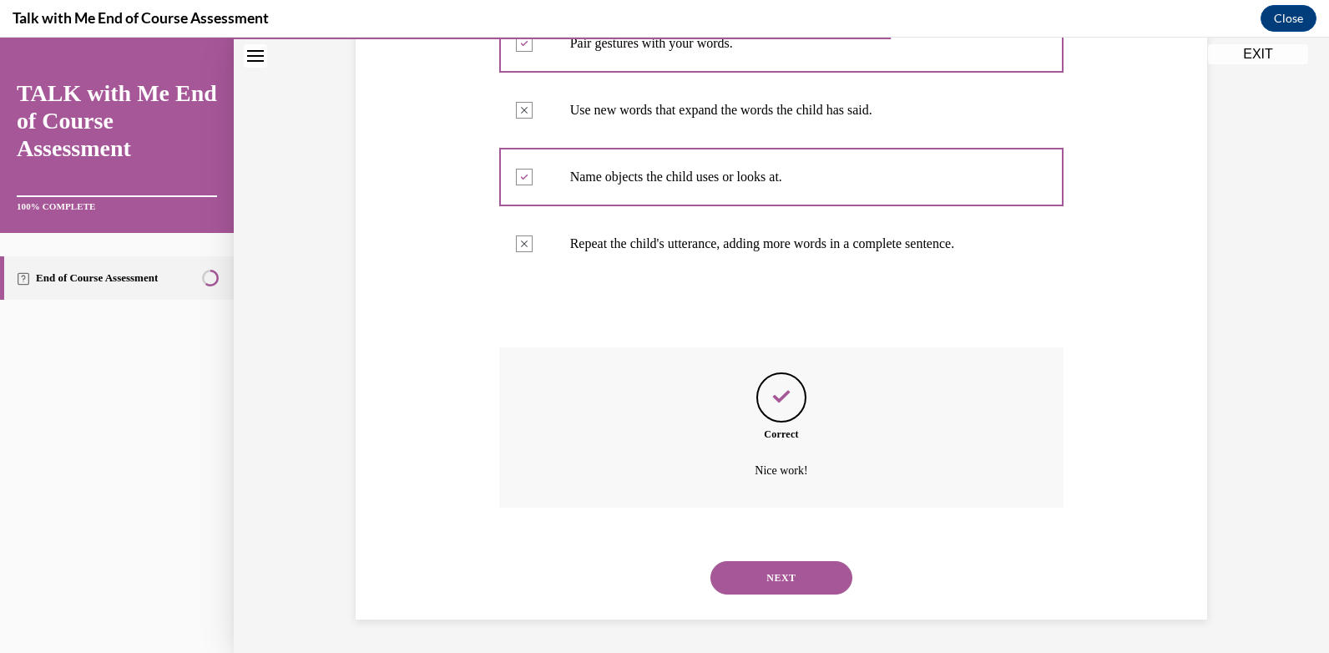
click at [796, 575] on button "NEXT" at bounding box center [781, 577] width 142 height 33
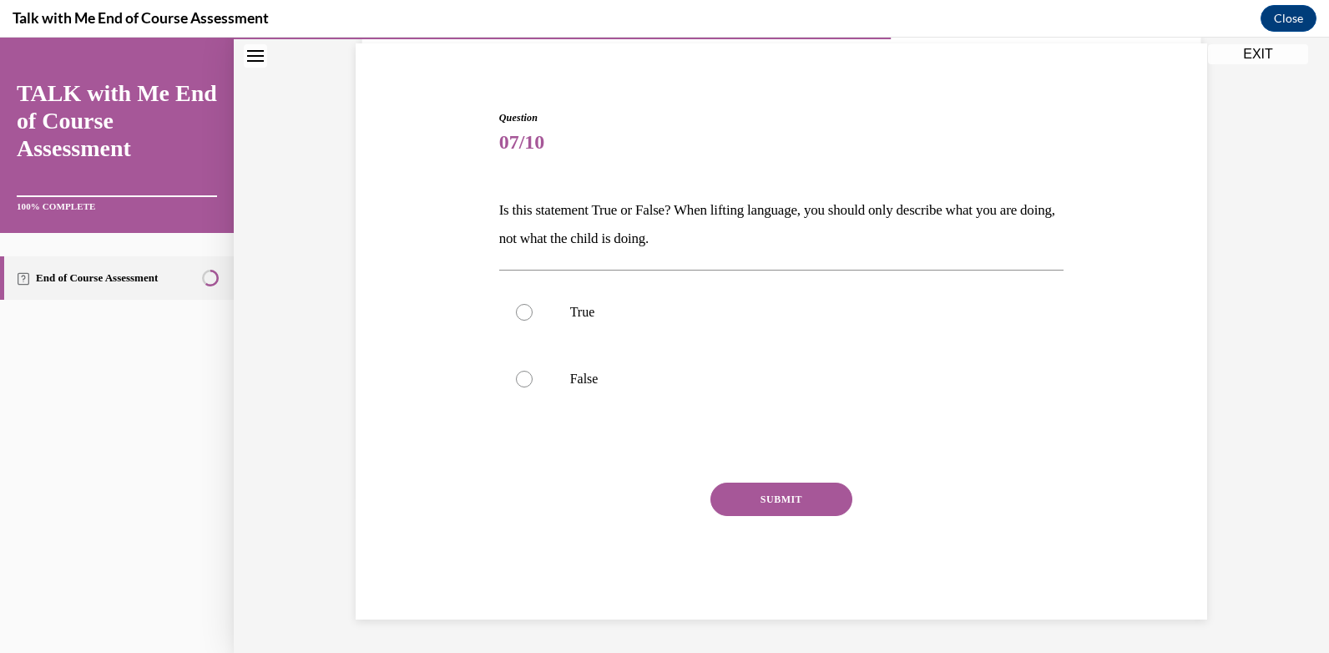
scroll to position [122, 0]
click at [516, 379] on div at bounding box center [524, 379] width 17 height 17
click at [516, 379] on input "False" at bounding box center [524, 379] width 17 height 17
radio input "true"
click at [766, 494] on button "SUBMIT" at bounding box center [781, 499] width 142 height 33
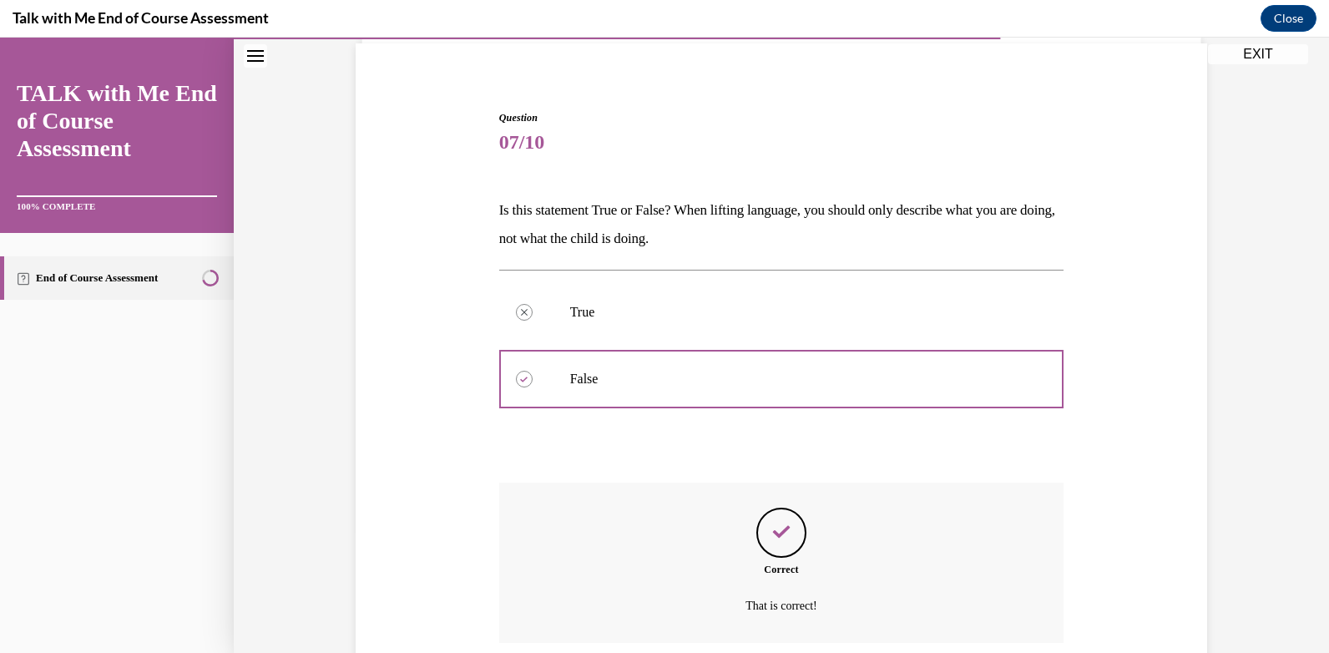
scroll to position [257, 0]
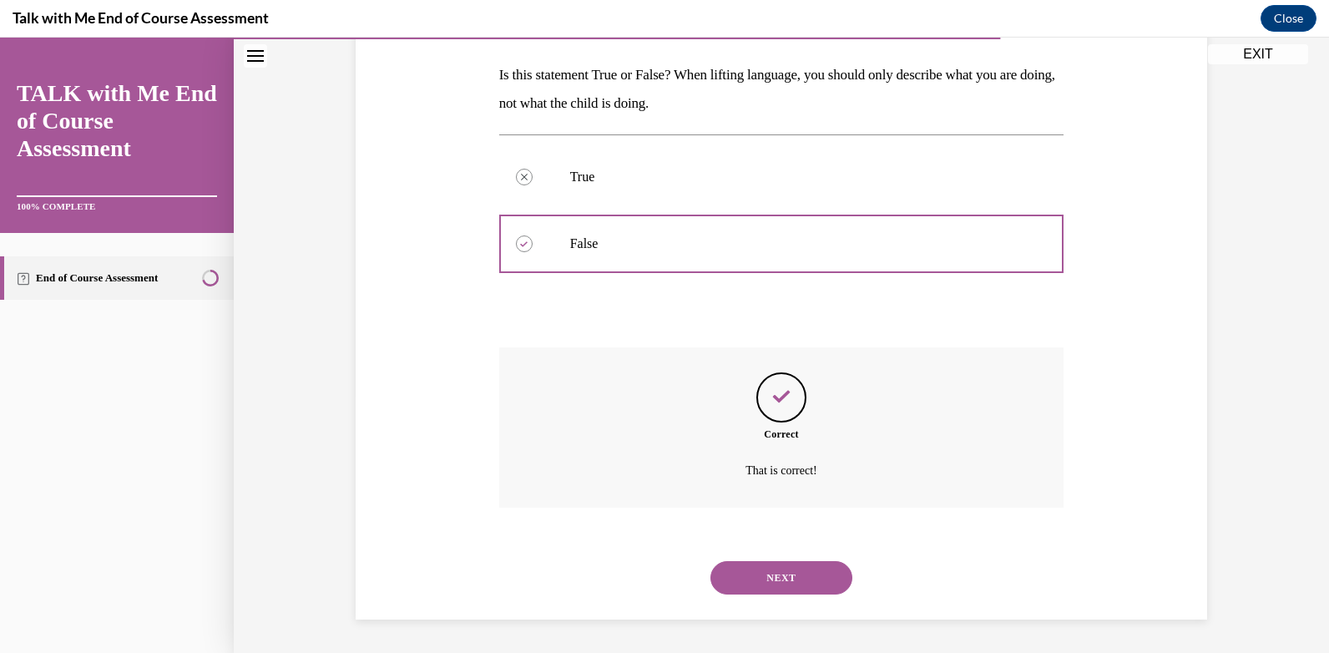
click at [809, 572] on button "NEXT" at bounding box center [781, 577] width 142 height 33
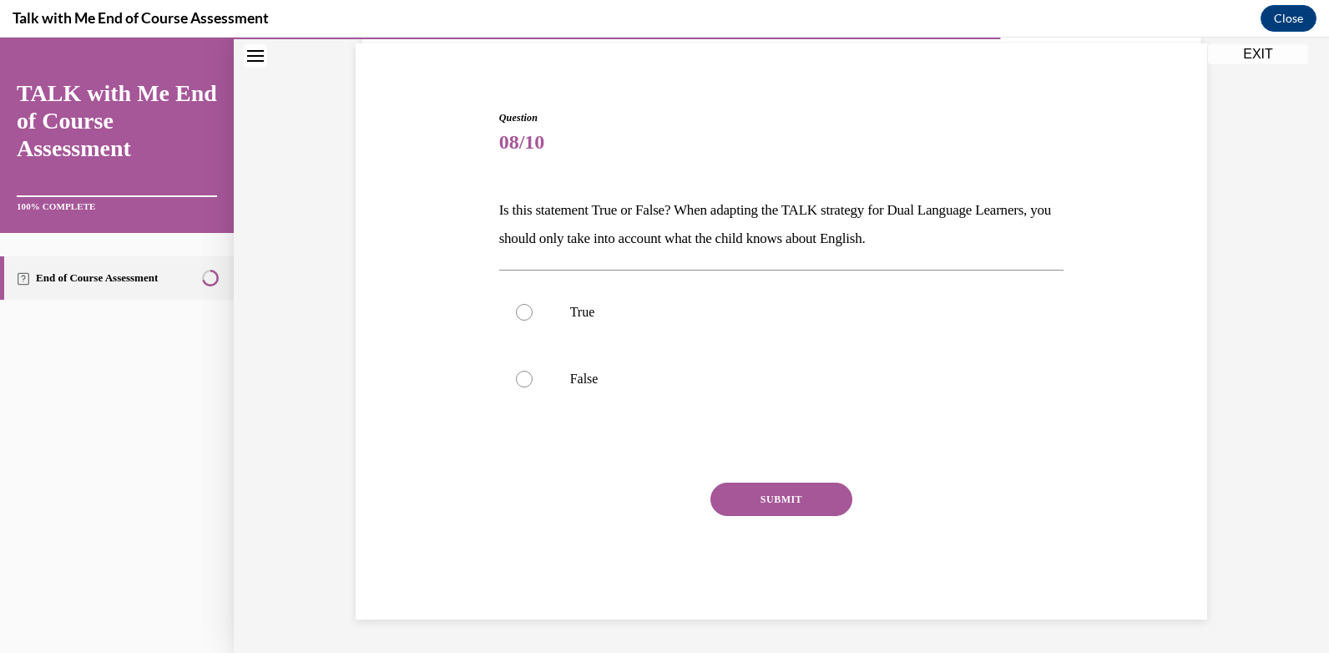
scroll to position [122, 0]
click at [520, 379] on div at bounding box center [524, 379] width 17 height 17
click at [520, 379] on input "False" at bounding box center [524, 379] width 17 height 17
radio input "true"
click at [751, 490] on button "SUBMIT" at bounding box center [781, 499] width 142 height 33
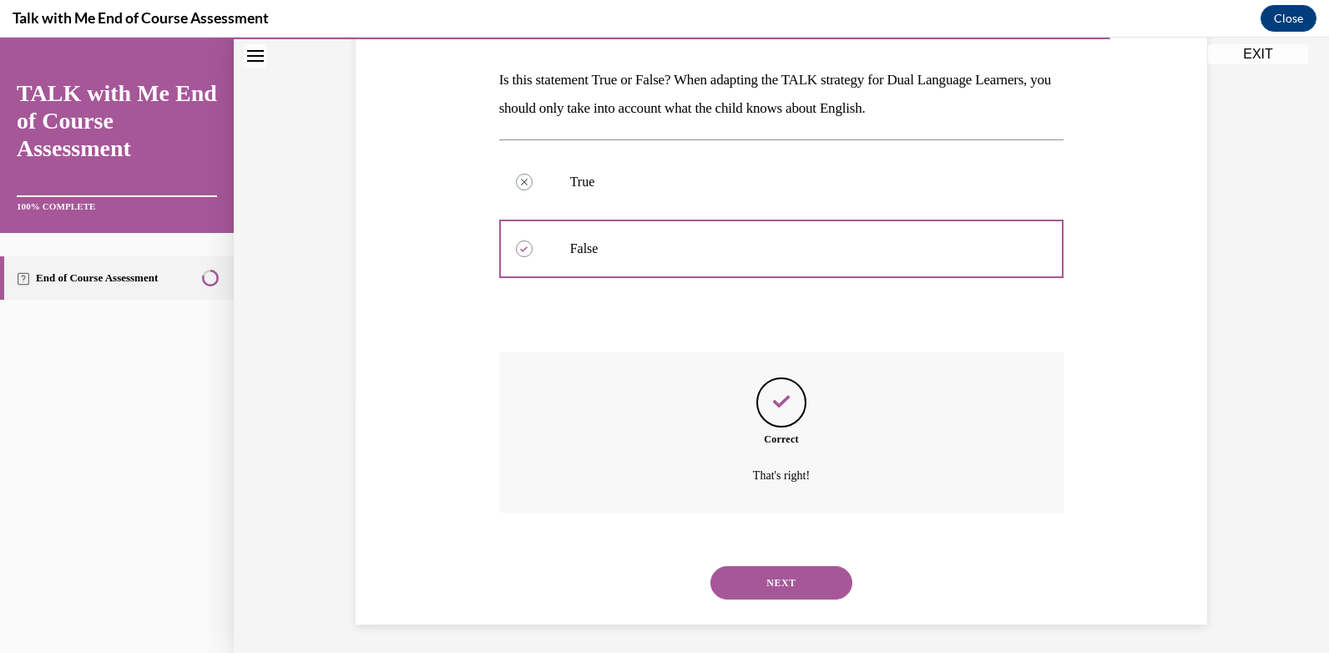
scroll to position [257, 0]
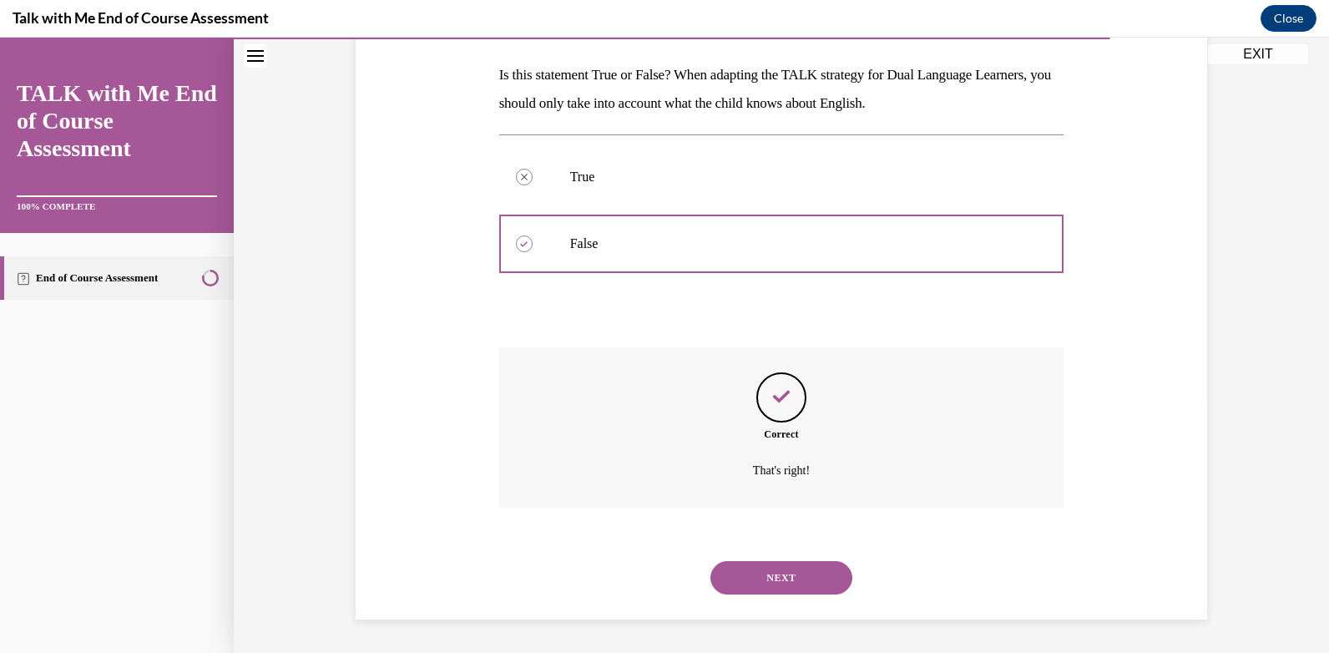
click at [786, 586] on button "NEXT" at bounding box center [781, 577] width 142 height 33
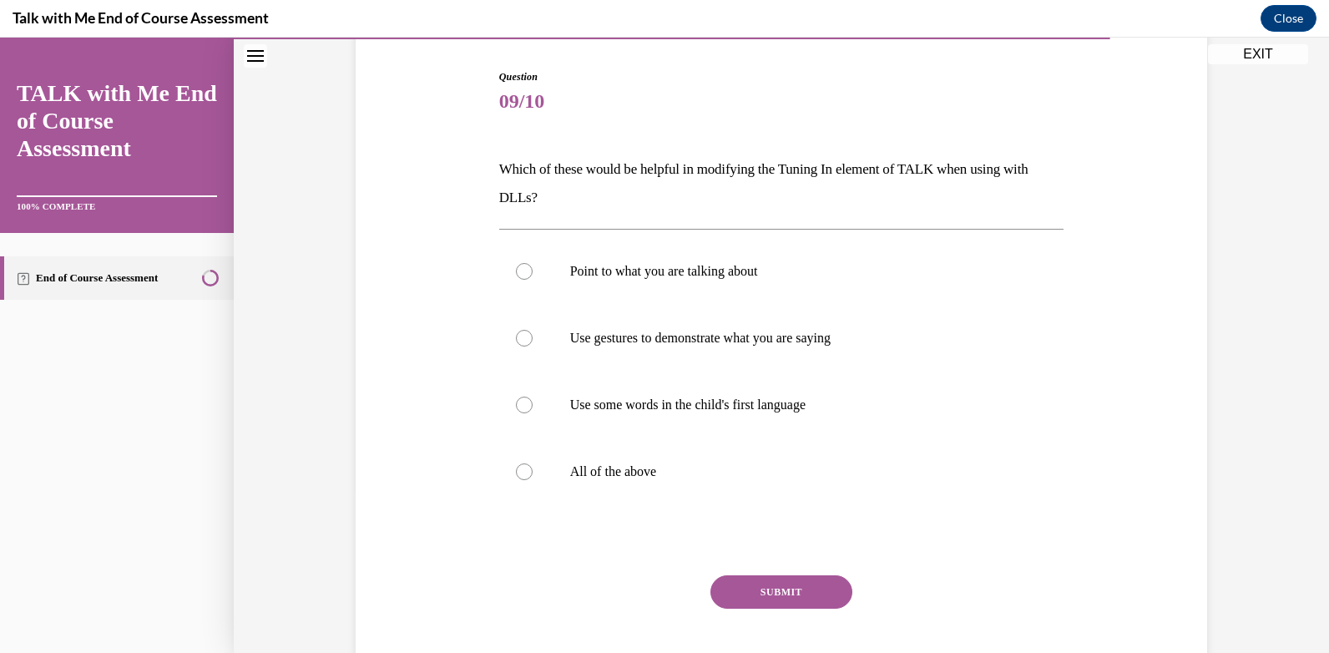
scroll to position [167, 0]
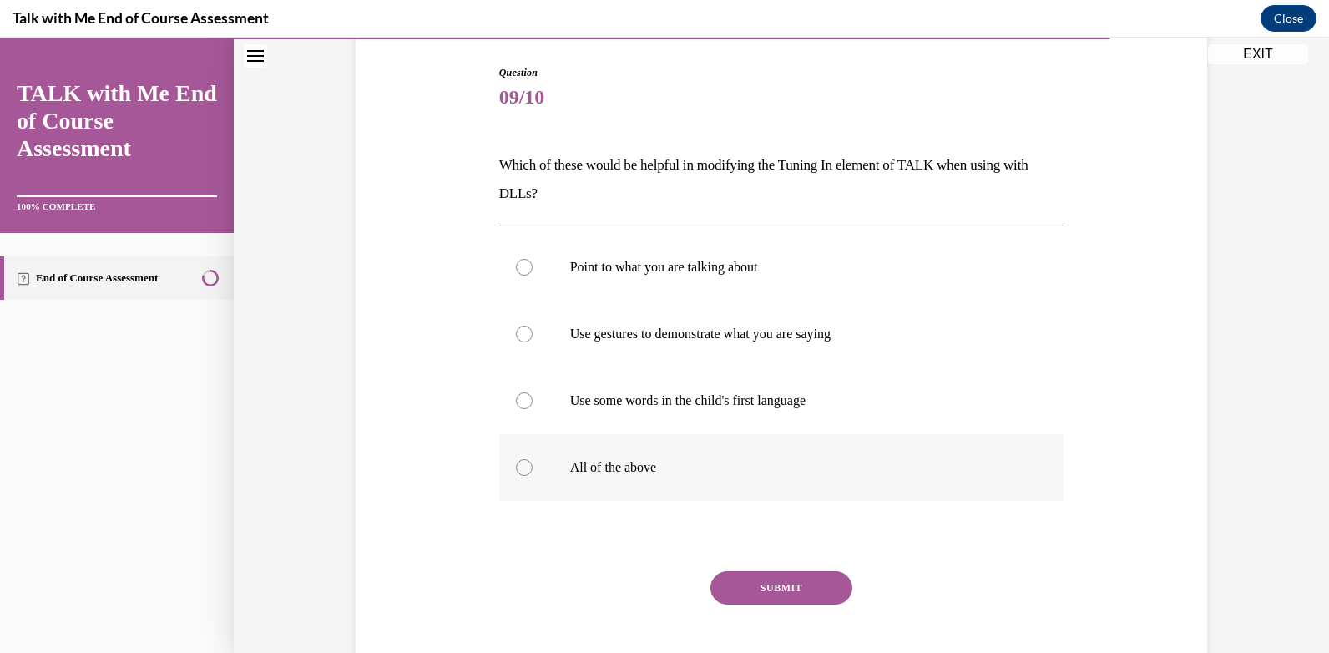
click at [516, 468] on div at bounding box center [524, 467] width 17 height 17
click at [516, 468] on input "All of the above" at bounding box center [524, 467] width 17 height 17
radio input "true"
click at [768, 580] on button "SUBMIT" at bounding box center [781, 587] width 142 height 33
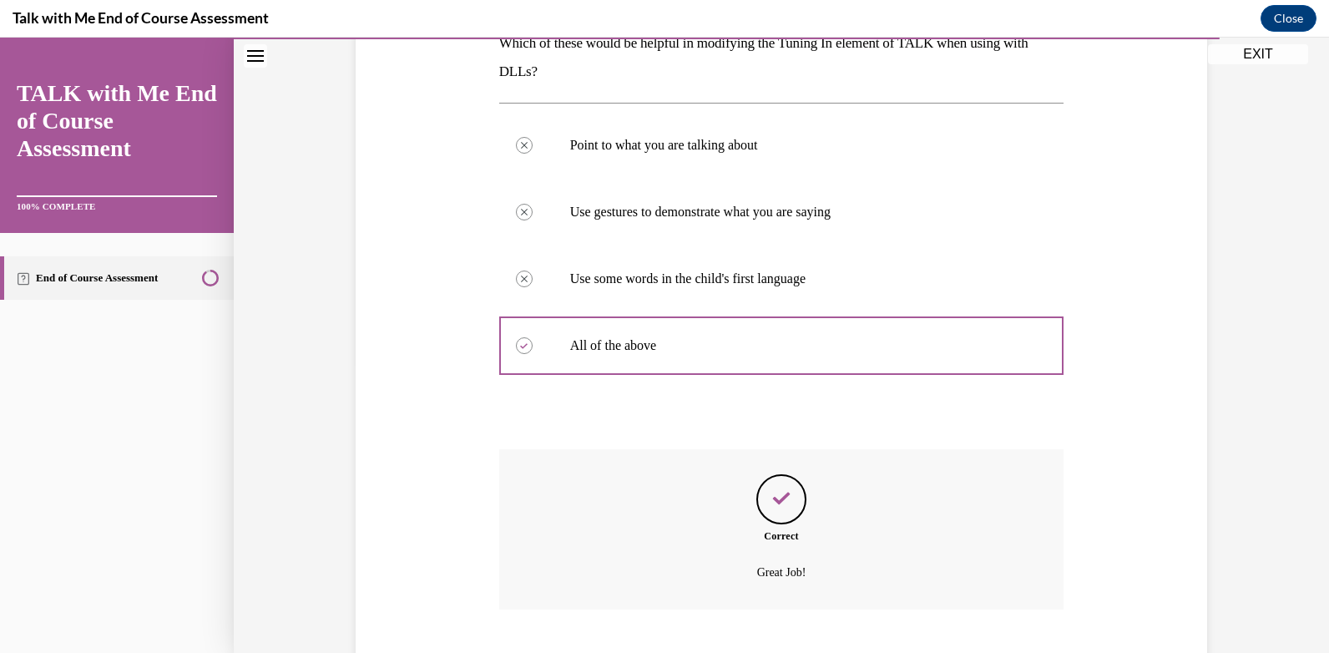
scroll to position [391, 0]
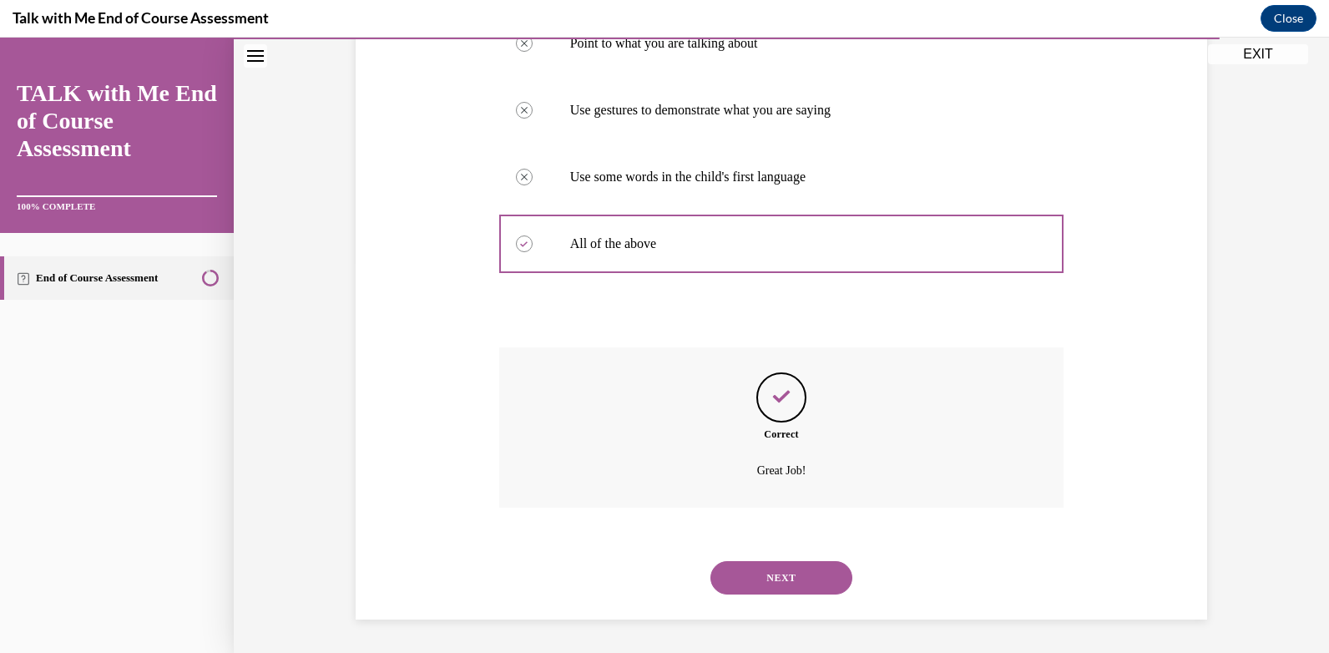
click at [796, 569] on button "NEXT" at bounding box center [781, 577] width 142 height 33
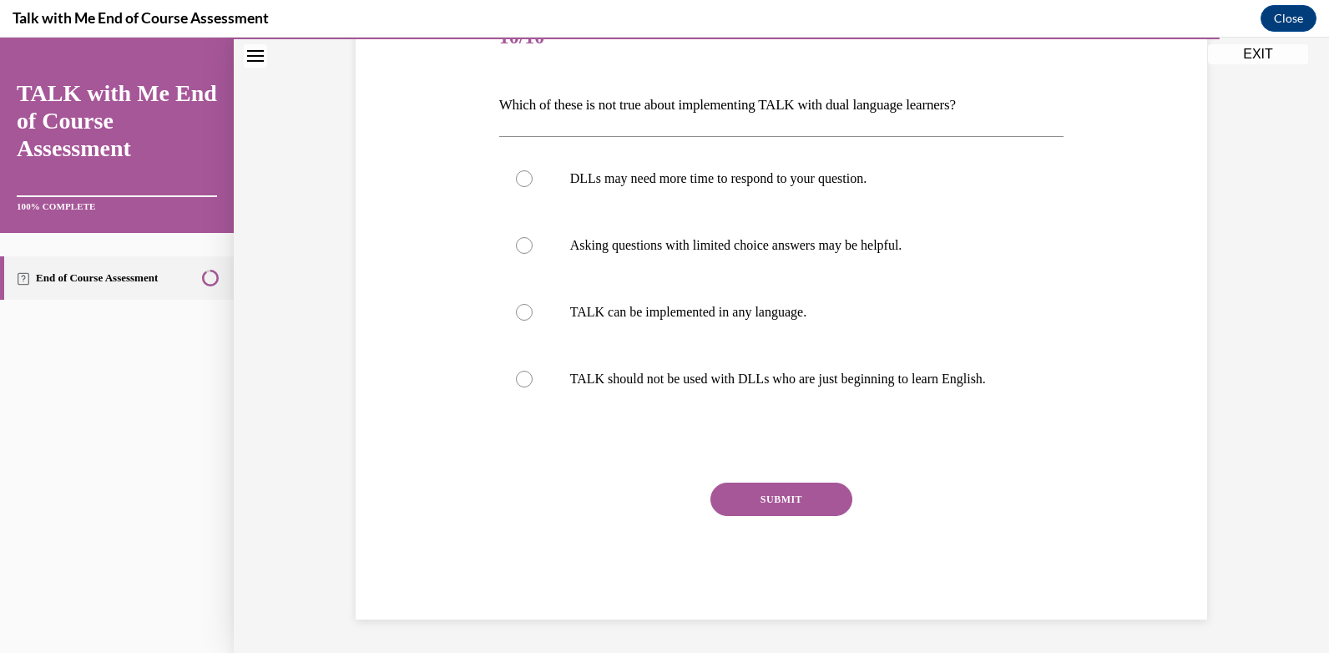
scroll to position [186, 0]
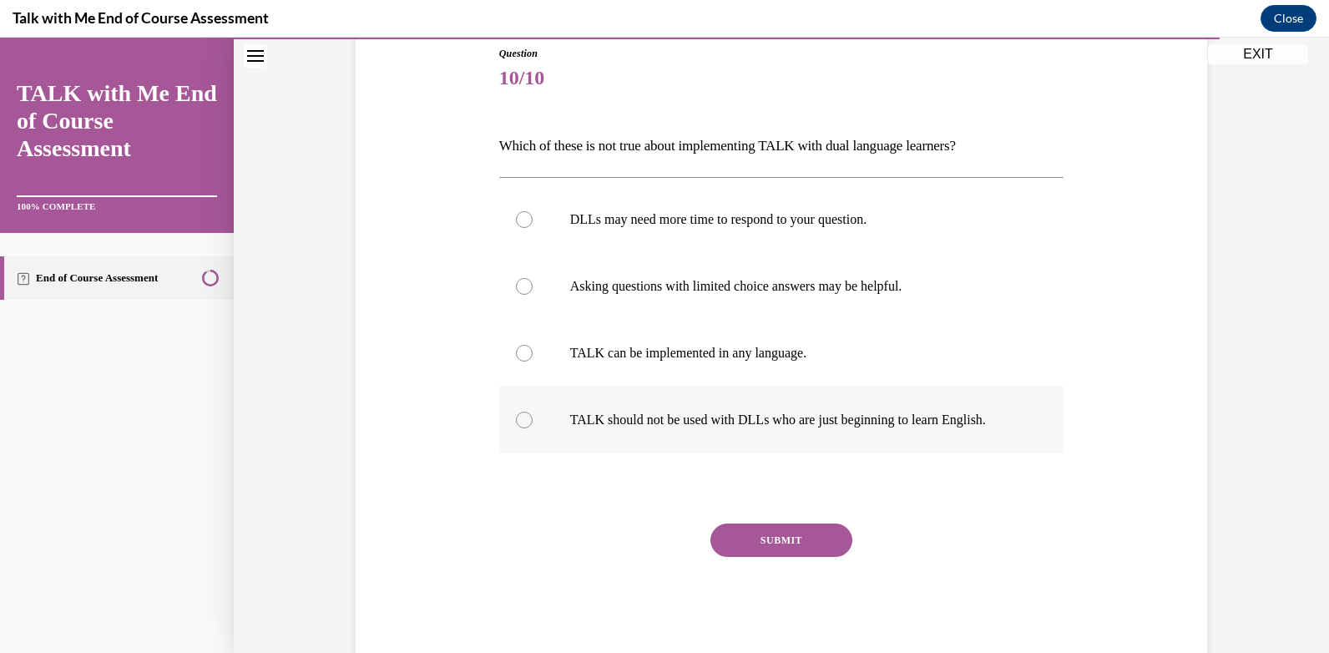
click at [516, 420] on div at bounding box center [524, 420] width 17 height 17
click at [516, 420] on input "TALK should not be used with DLLs who are just beginning to learn English." at bounding box center [524, 420] width 17 height 17
radio input "true"
click at [761, 542] on button "SUBMIT" at bounding box center [781, 539] width 142 height 33
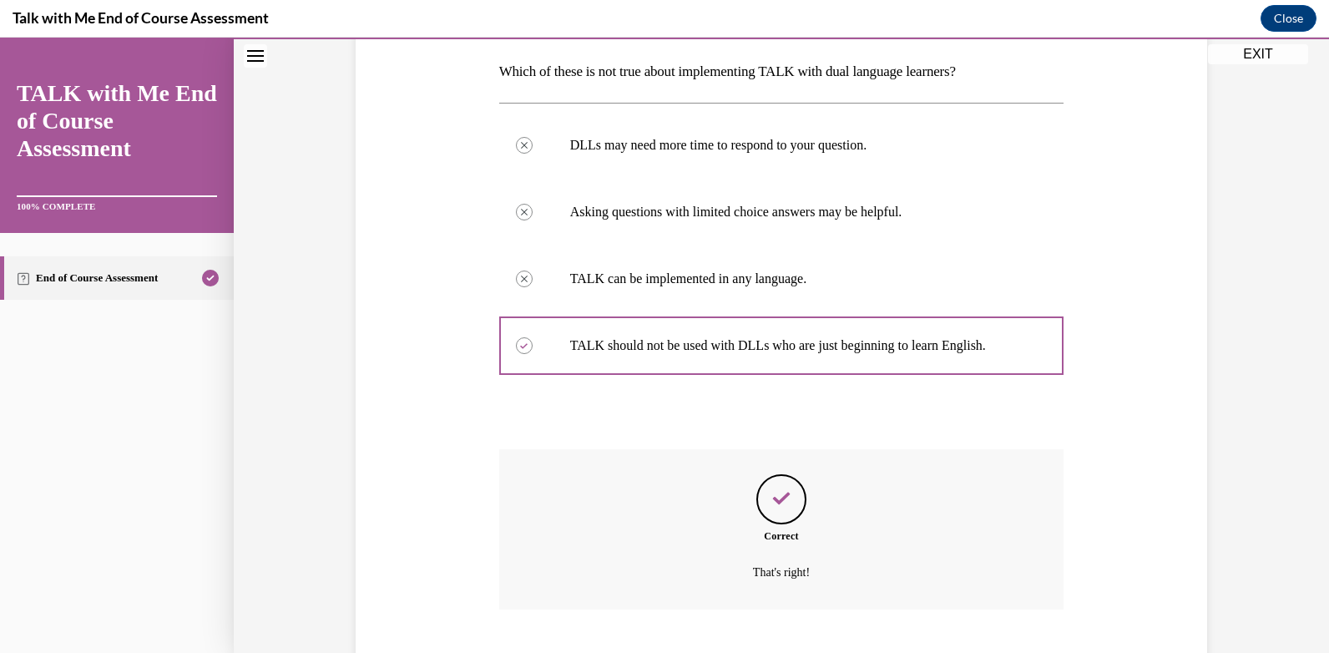
scroll to position [362, 0]
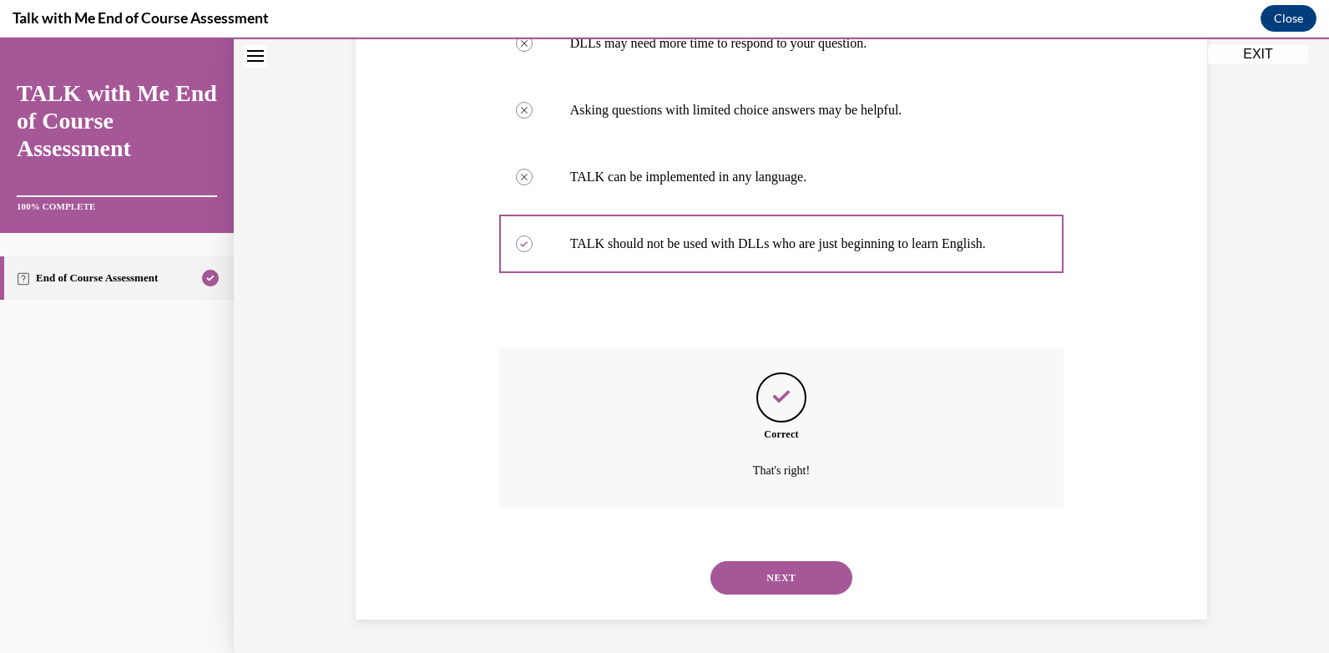
click at [803, 584] on button "NEXT" at bounding box center [781, 577] width 142 height 33
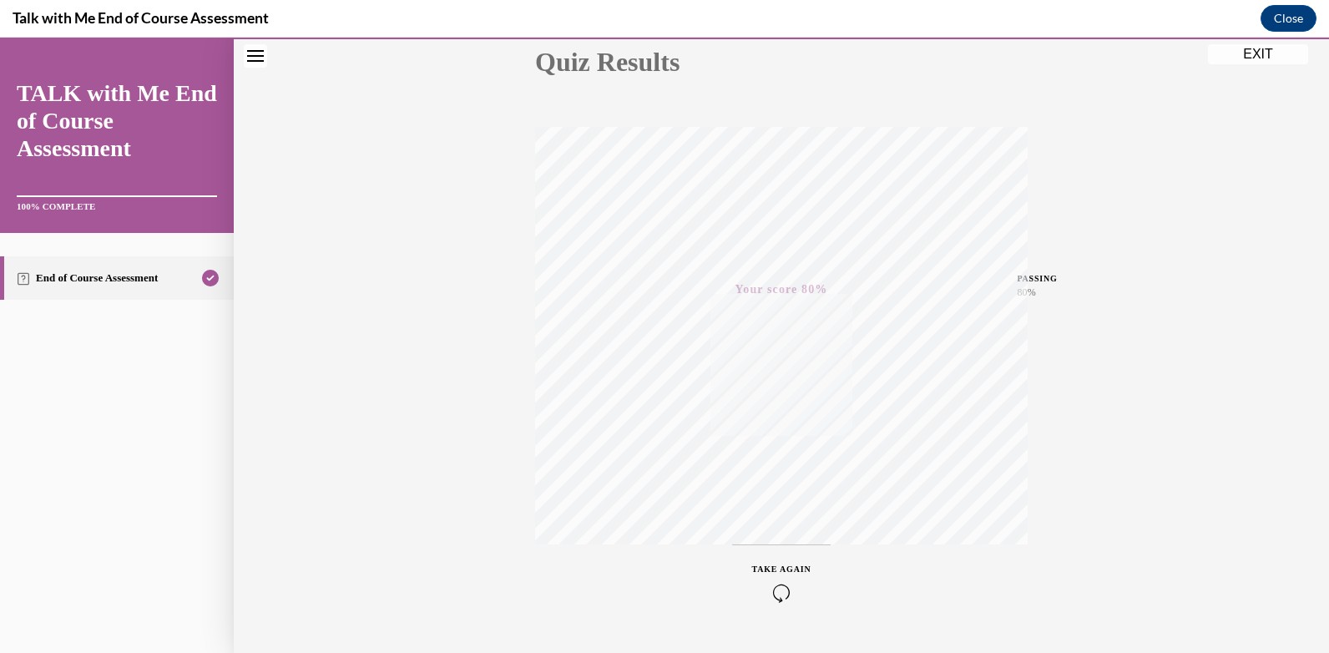
scroll to position [240, 0]
click at [775, 526] on span "TAKE AGAIN" at bounding box center [781, 527] width 59 height 9
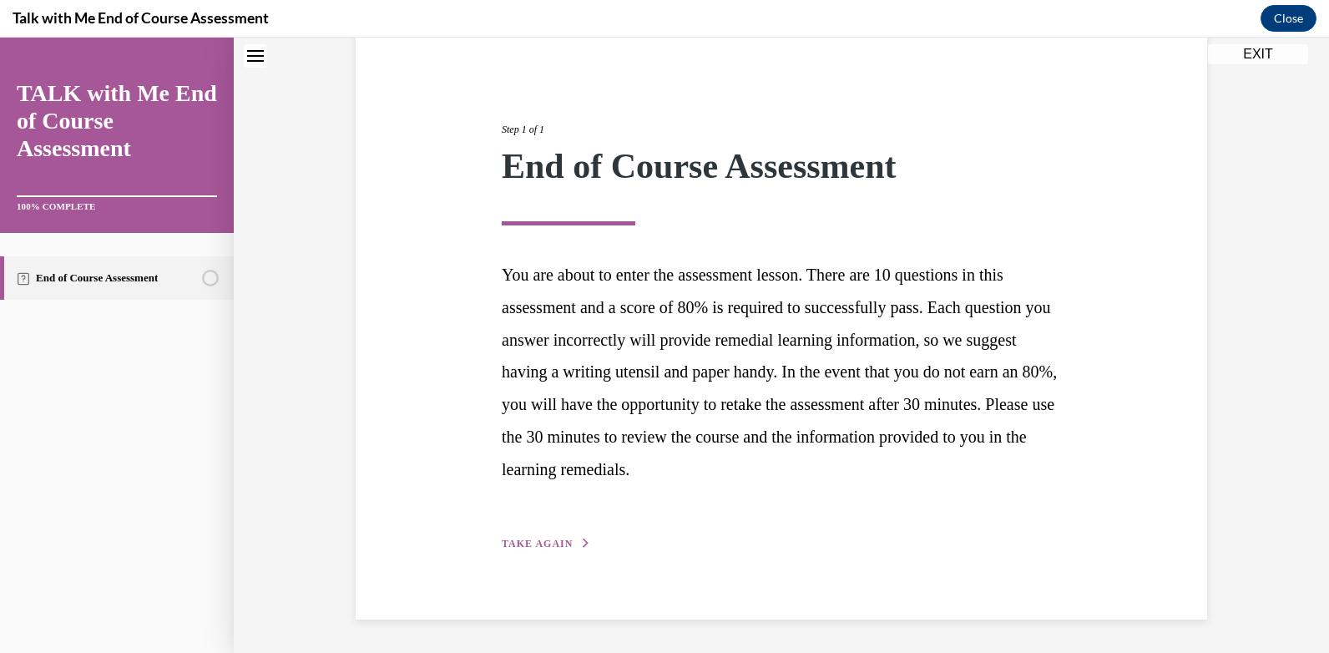
click at [539, 546] on span "TAKE AGAIN" at bounding box center [537, 544] width 71 height 12
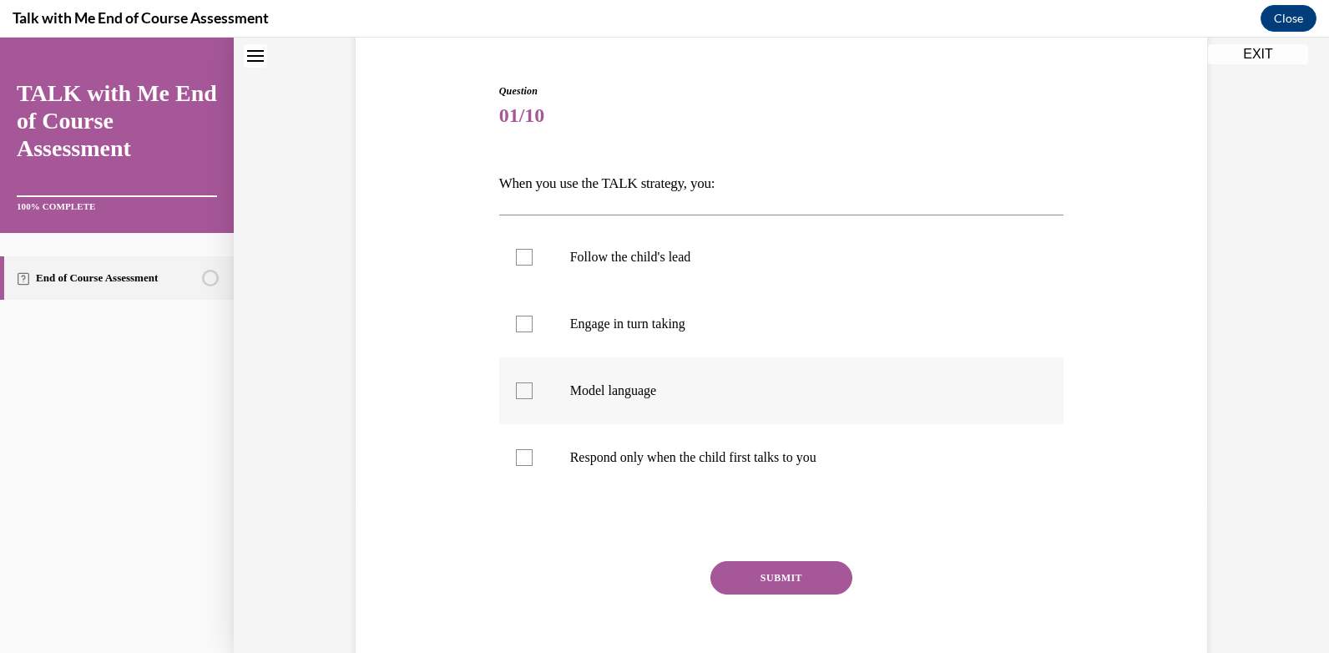
click at [516, 389] on div at bounding box center [524, 390] width 17 height 17
click at [516, 389] on input "Model language" at bounding box center [524, 390] width 17 height 17
checkbox input "true"
click at [780, 582] on button "SUBMIT" at bounding box center [781, 577] width 142 height 33
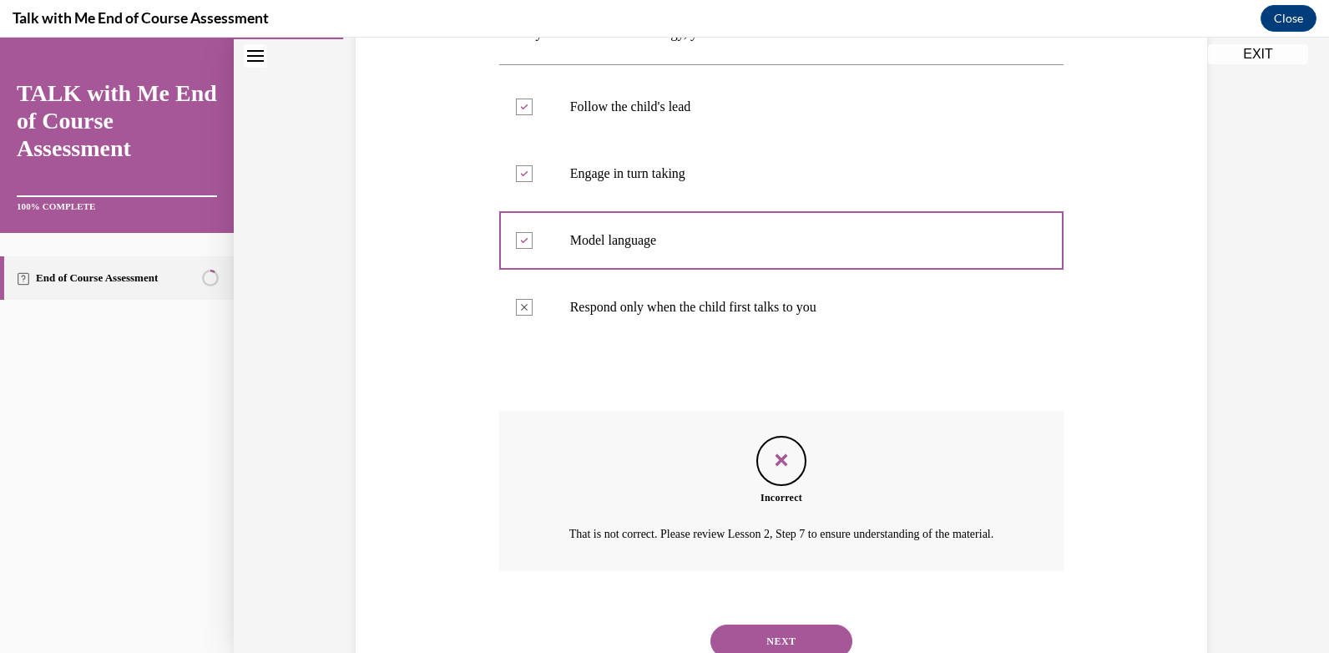
scroll to position [382, 0]
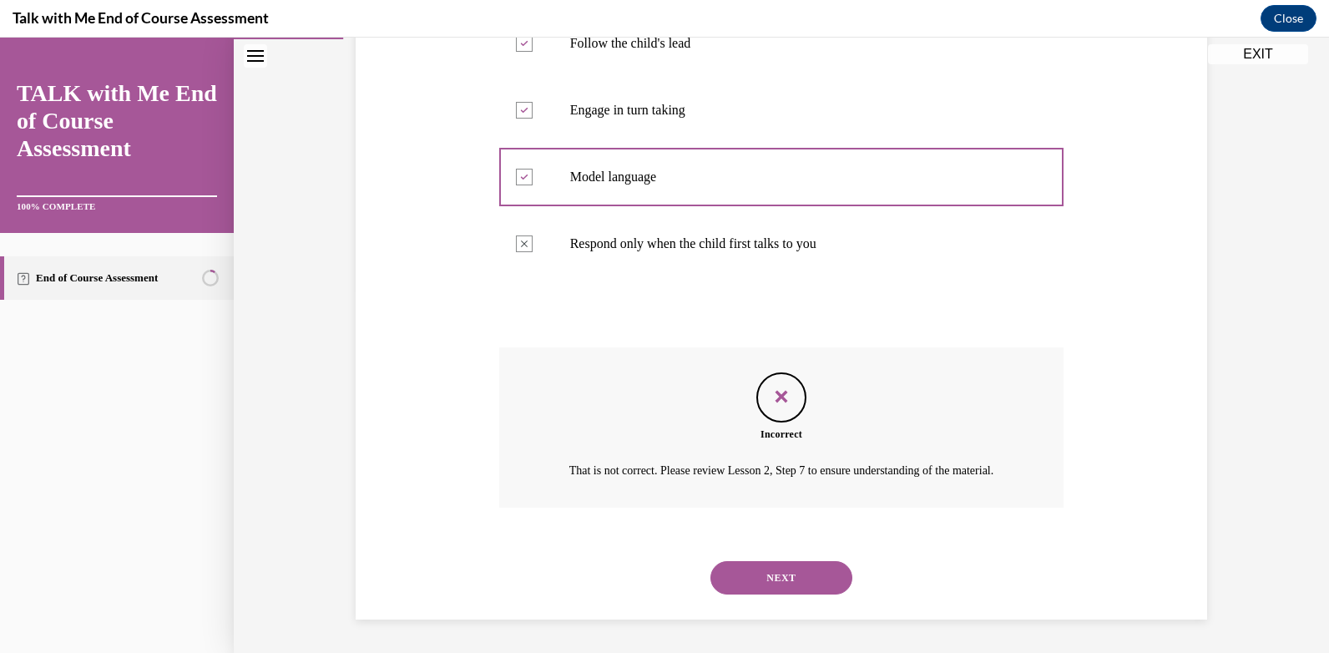
click at [806, 573] on button "NEXT" at bounding box center [781, 577] width 142 height 33
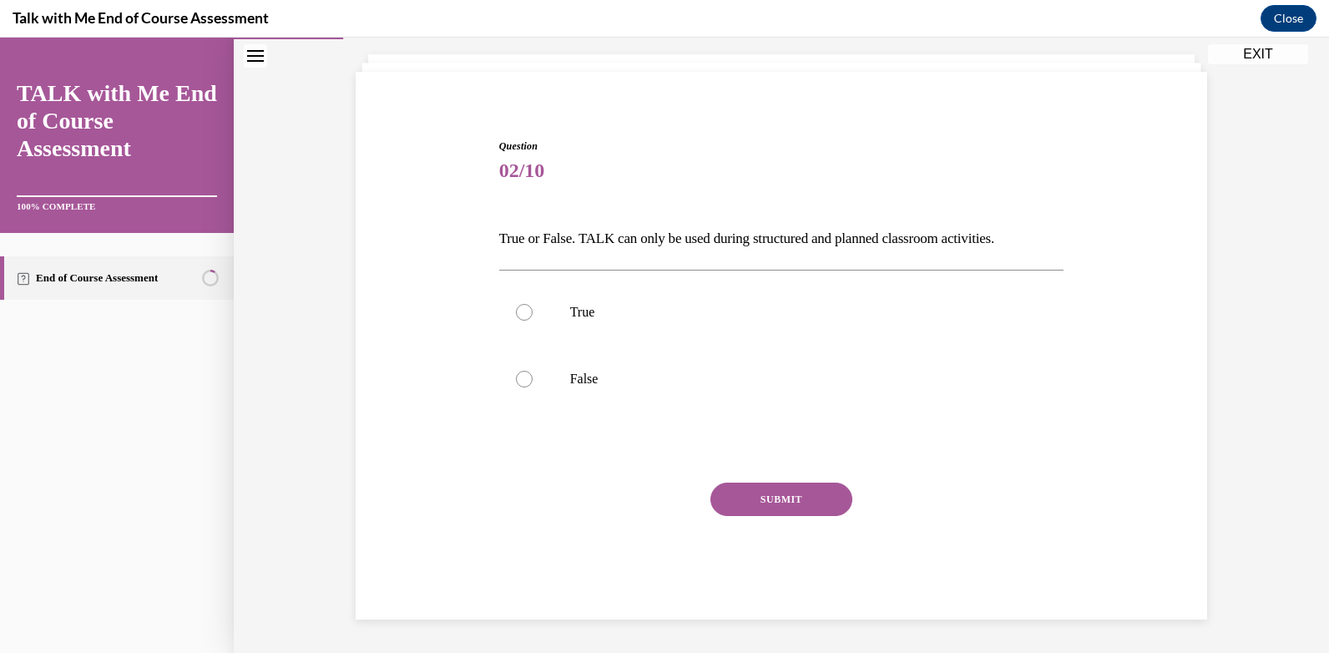
scroll to position [94, 0]
click at [520, 383] on div at bounding box center [524, 379] width 17 height 17
click at [520, 383] on input "False" at bounding box center [524, 379] width 17 height 17
radio input "true"
click at [761, 499] on button "SUBMIT" at bounding box center [781, 499] width 142 height 33
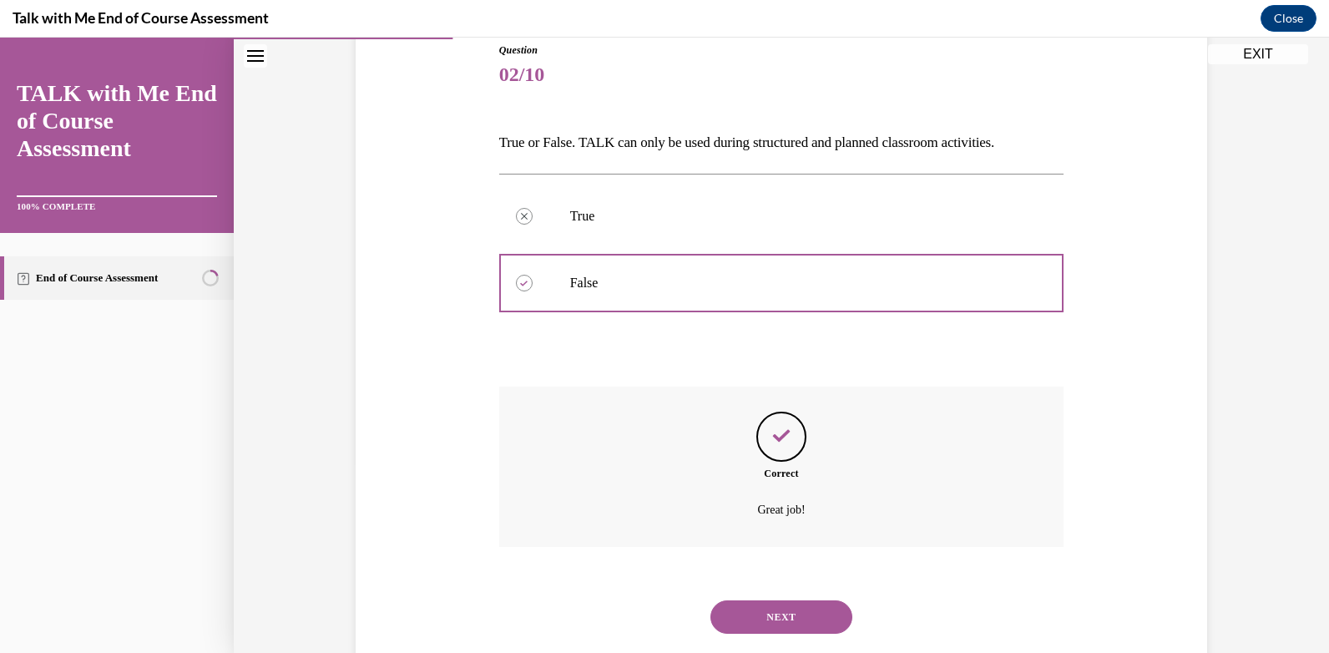
scroll to position [229, 0]
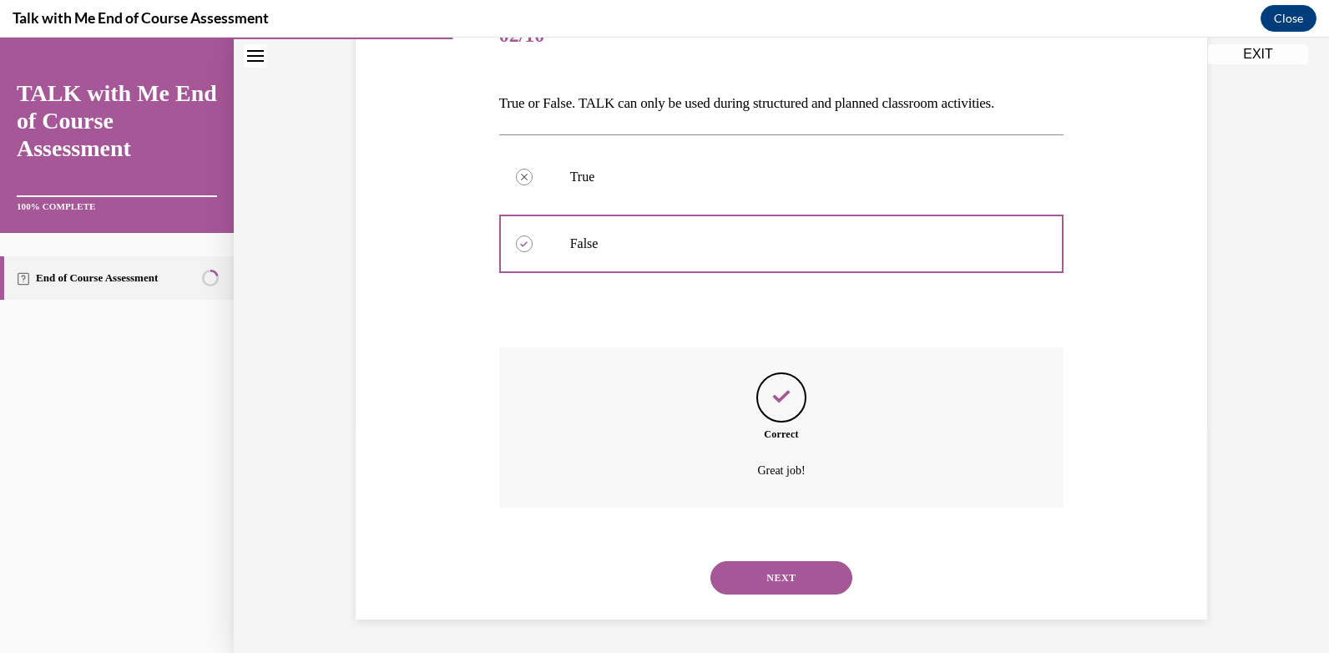
click at [772, 580] on button "NEXT" at bounding box center [781, 577] width 142 height 33
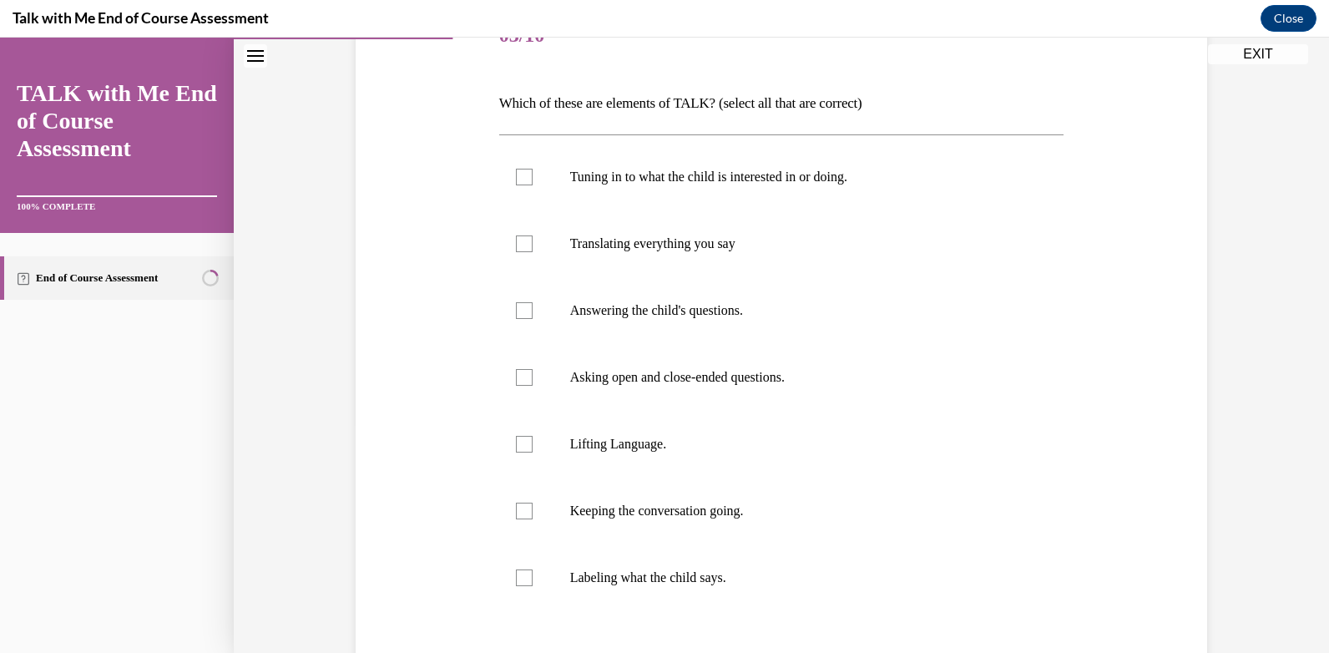
scroll to position [187, 0]
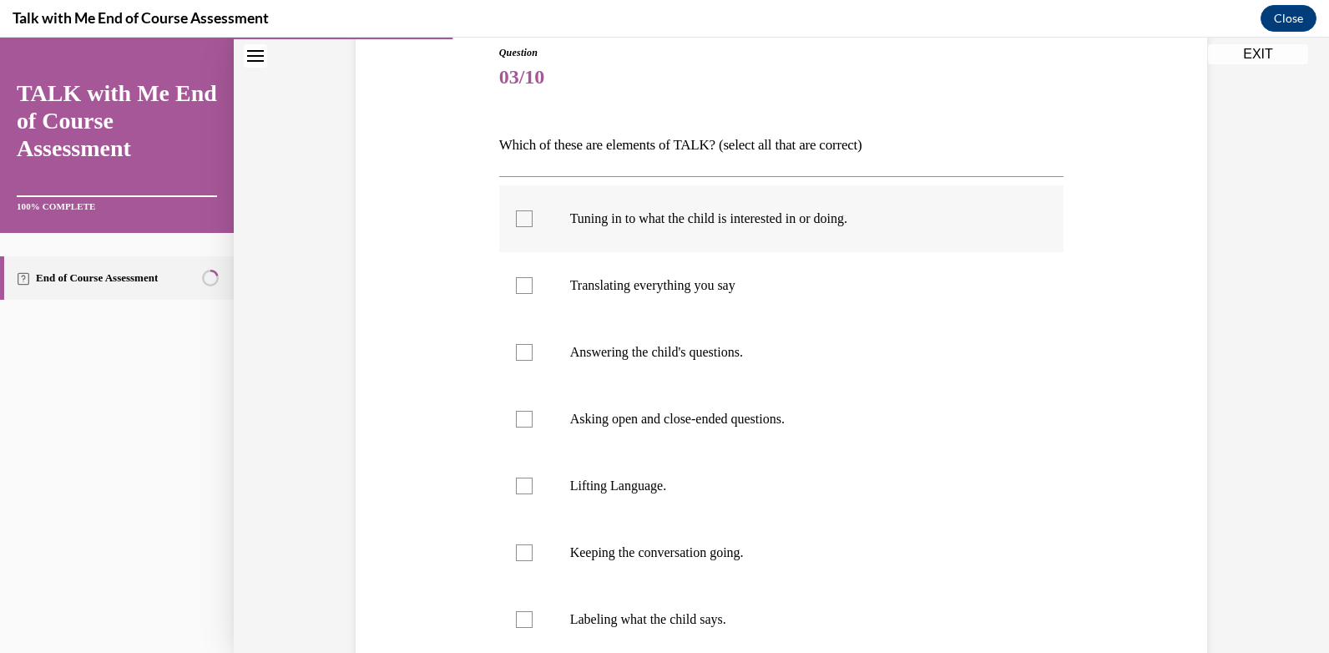
click at [516, 220] on div at bounding box center [524, 218] width 17 height 17
click at [516, 220] on input "Tuning in to what the child is interested in or doing." at bounding box center [524, 218] width 17 height 17
checkbox input "true"
click at [517, 414] on div at bounding box center [524, 419] width 17 height 17
click at [517, 414] on input "Asking open and close-ended questions." at bounding box center [524, 419] width 17 height 17
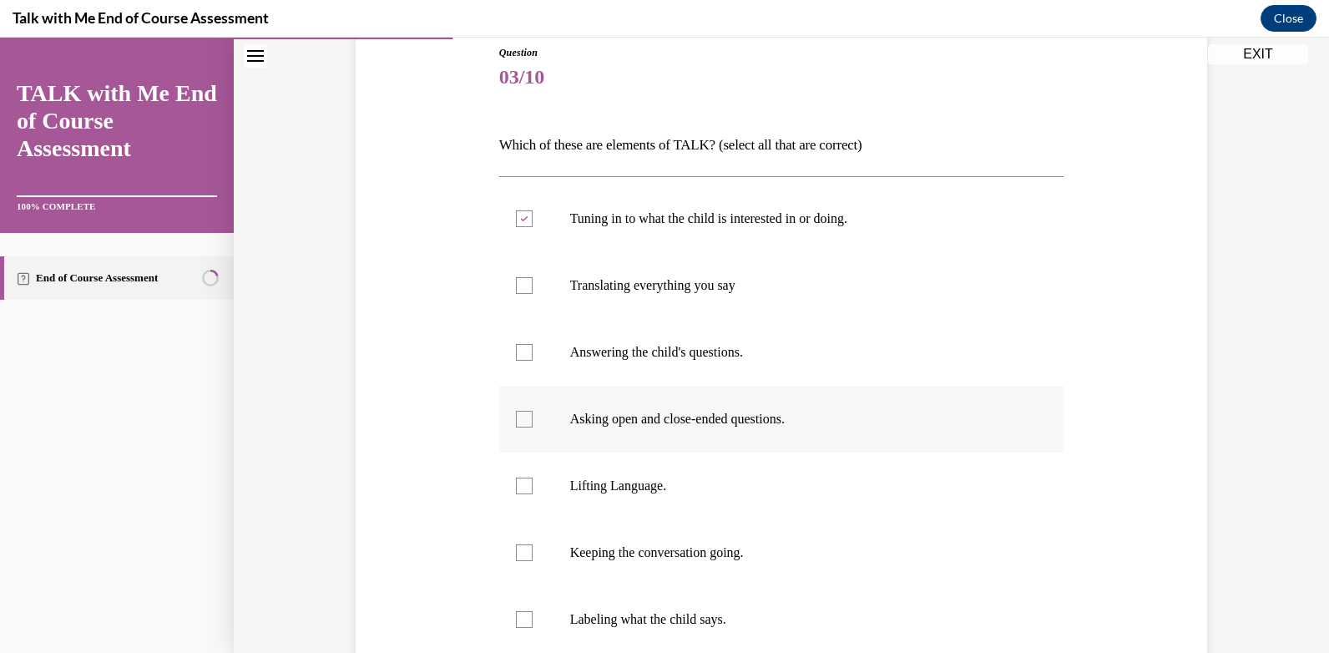
checkbox input "true"
click at [522, 483] on div at bounding box center [524, 486] width 17 height 17
click at [522, 483] on input "Lifting Language." at bounding box center [524, 486] width 17 height 17
checkbox input "true"
click at [516, 547] on div at bounding box center [524, 552] width 17 height 17
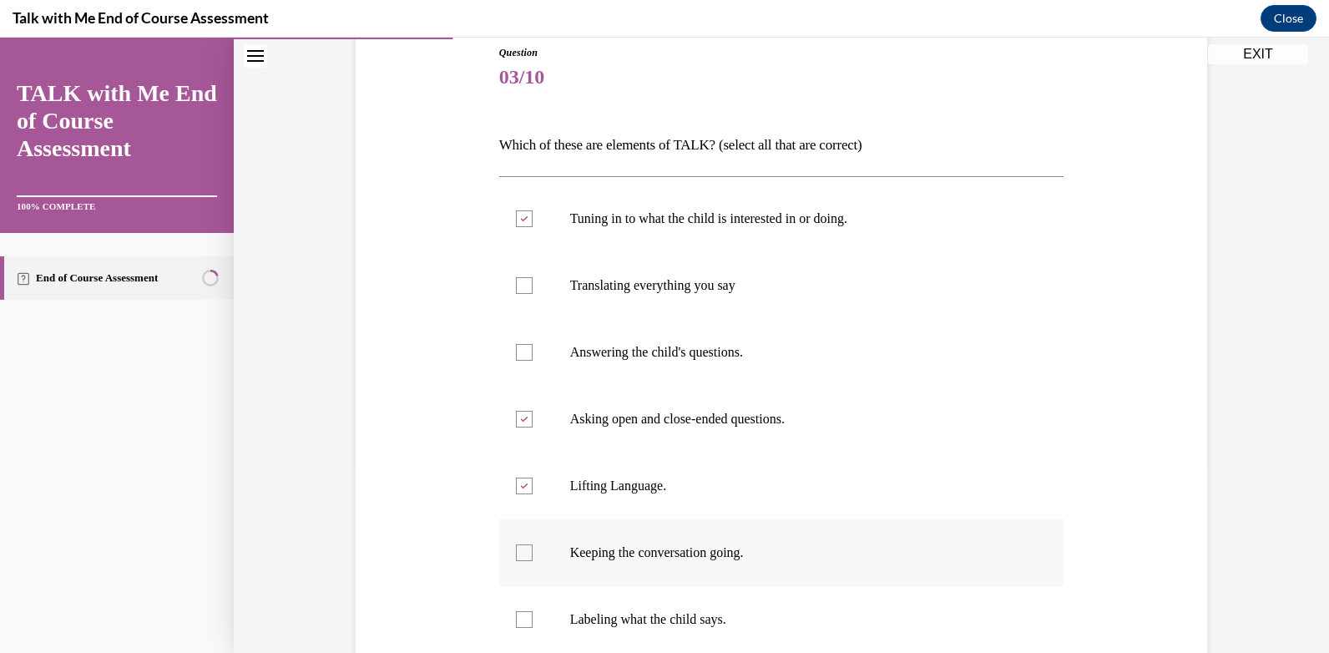
click at [516, 547] on input "Keeping the conversation going." at bounding box center [524, 552] width 17 height 17
checkbox input "true"
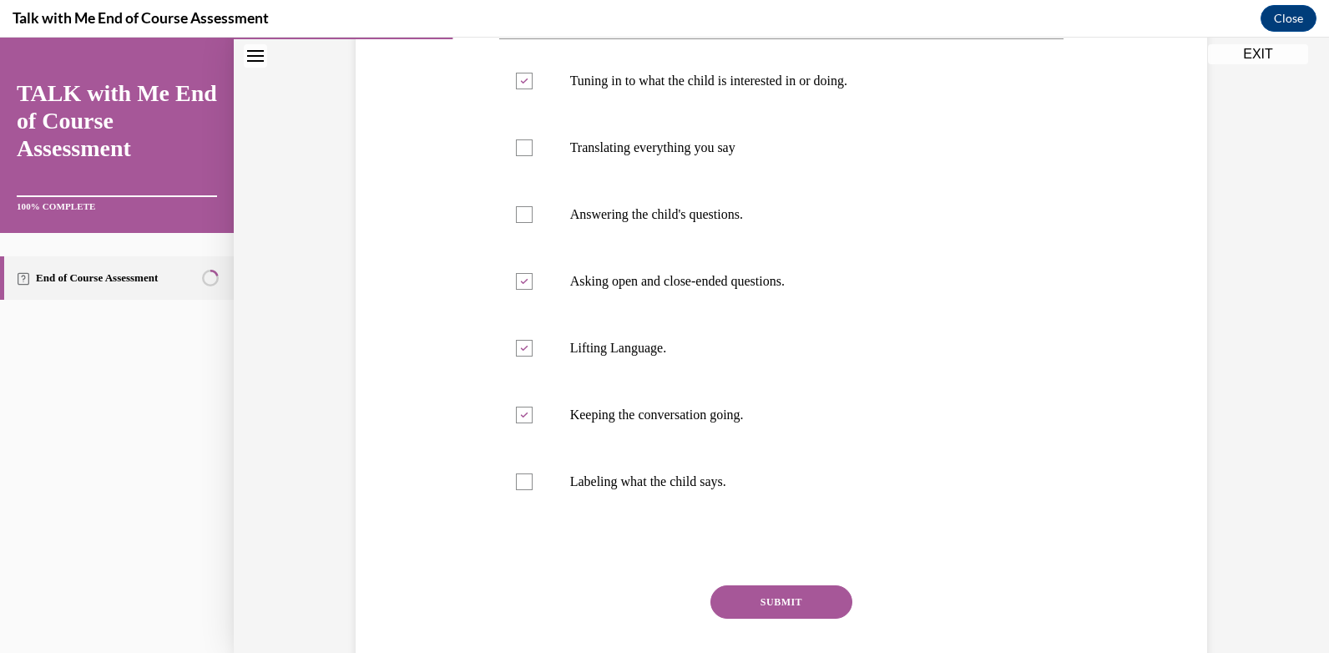
scroll to position [354, 0]
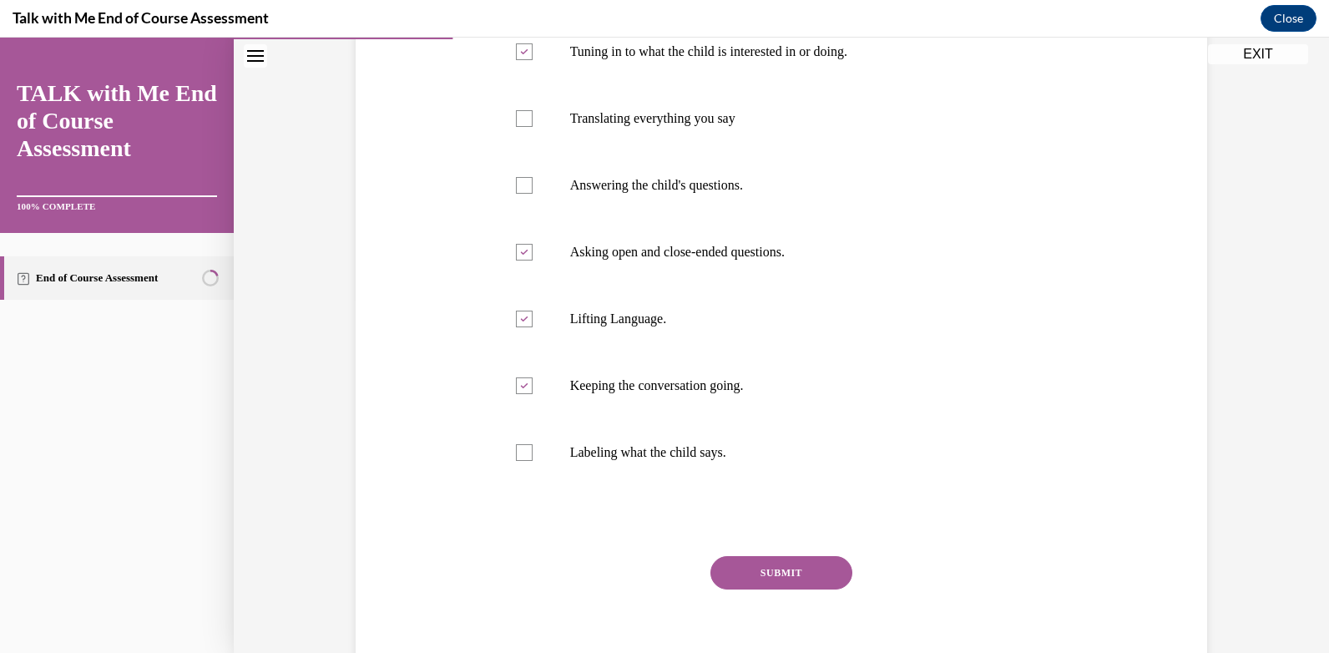
click at [783, 564] on button "SUBMIT" at bounding box center [781, 572] width 142 height 33
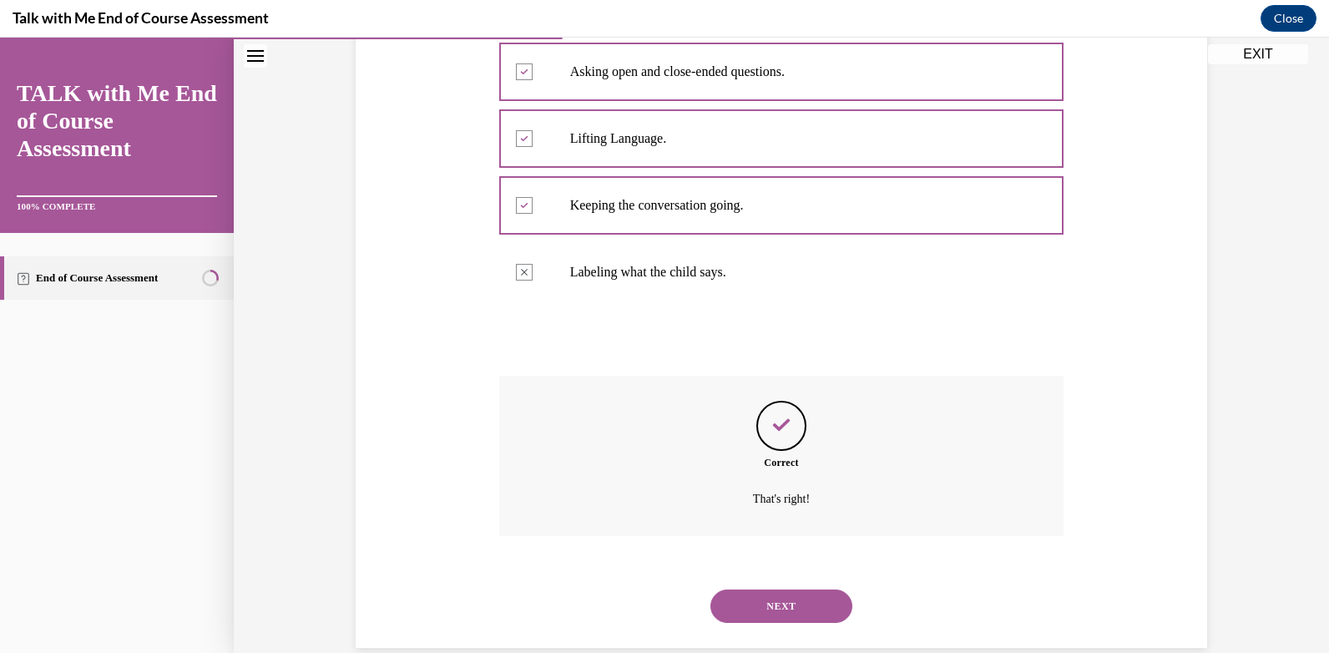
scroll to position [563, 0]
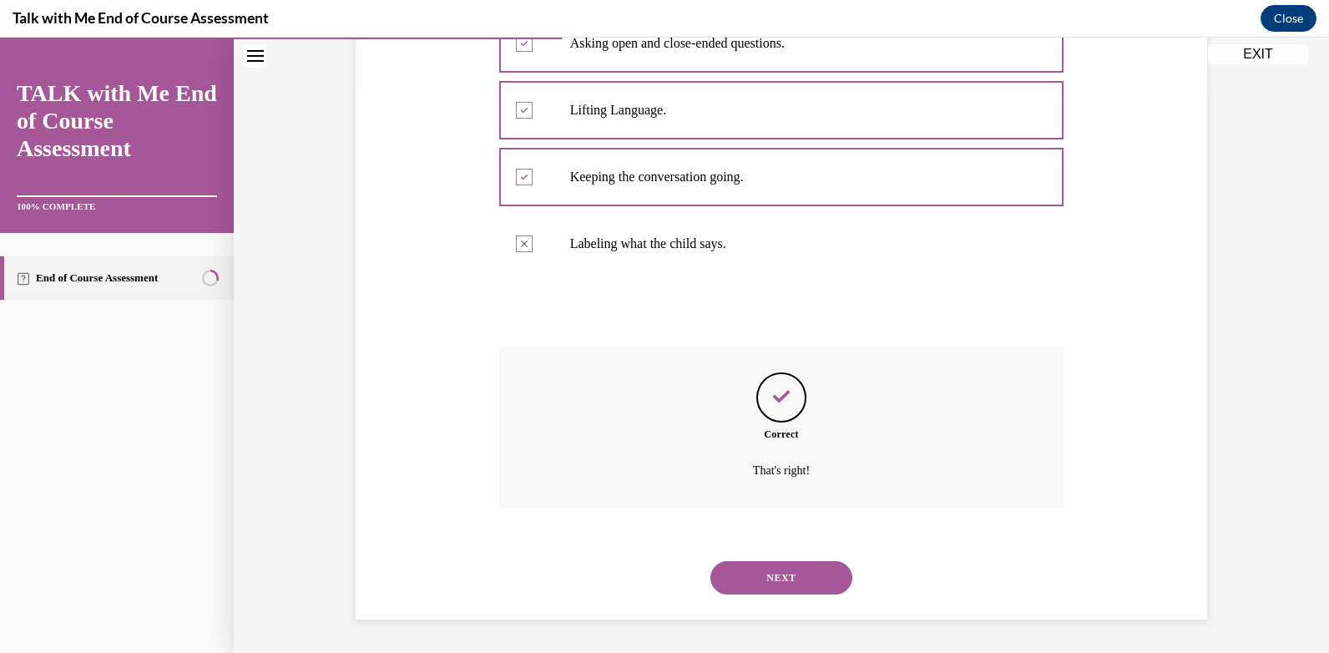
click at [812, 572] on button "NEXT" at bounding box center [781, 577] width 142 height 33
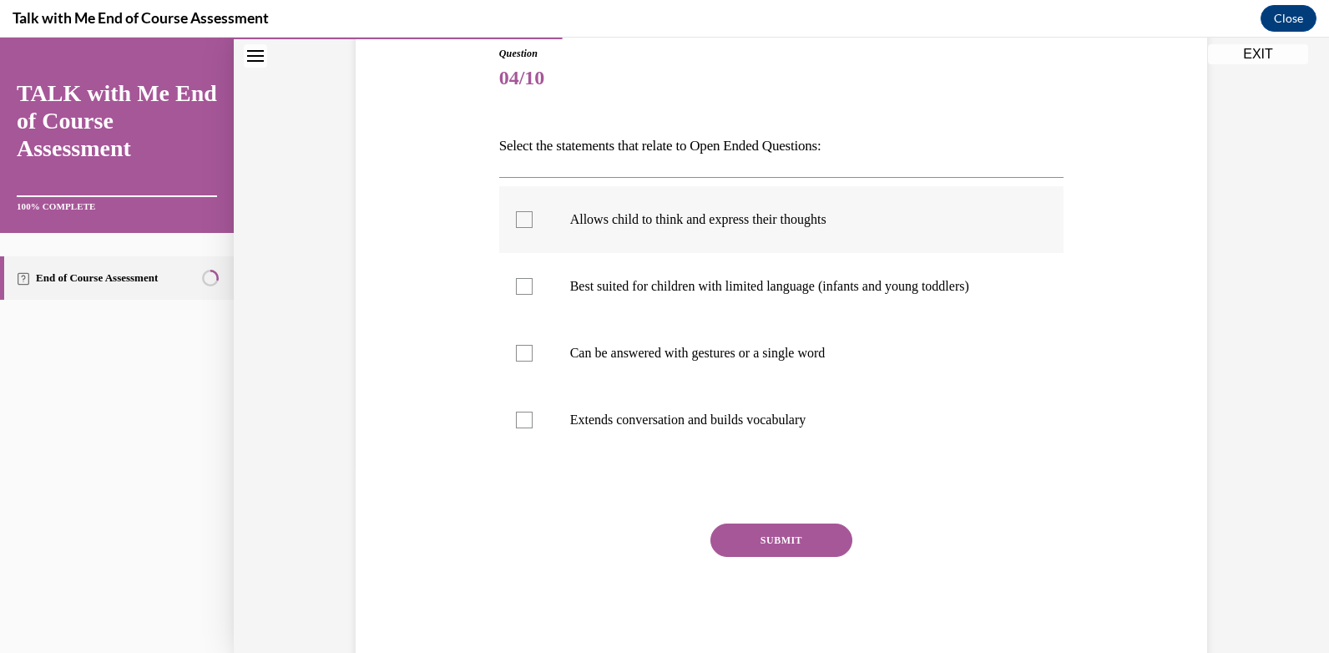
click at [516, 212] on div at bounding box center [524, 219] width 17 height 17
click at [516, 212] on input "Allows child to think and express their thoughts" at bounding box center [524, 219] width 17 height 17
checkbox input "true"
click at [765, 543] on button "SUBMIT" at bounding box center [781, 539] width 142 height 33
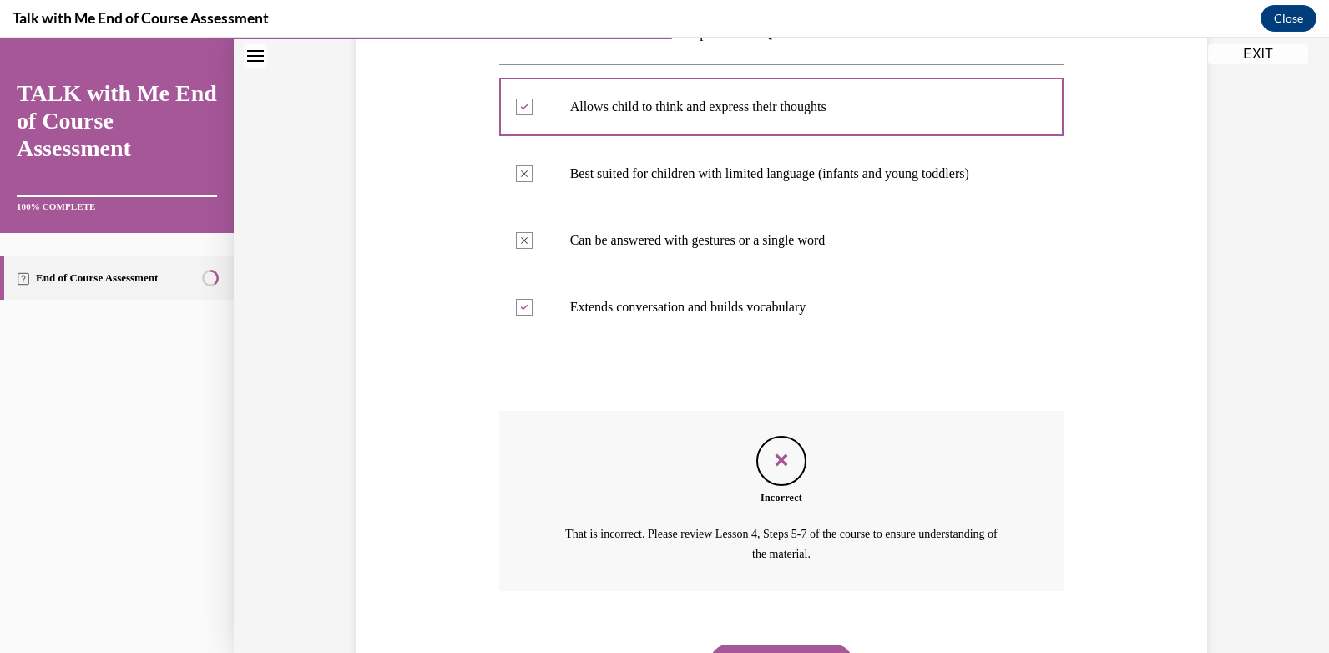
scroll to position [215, 0]
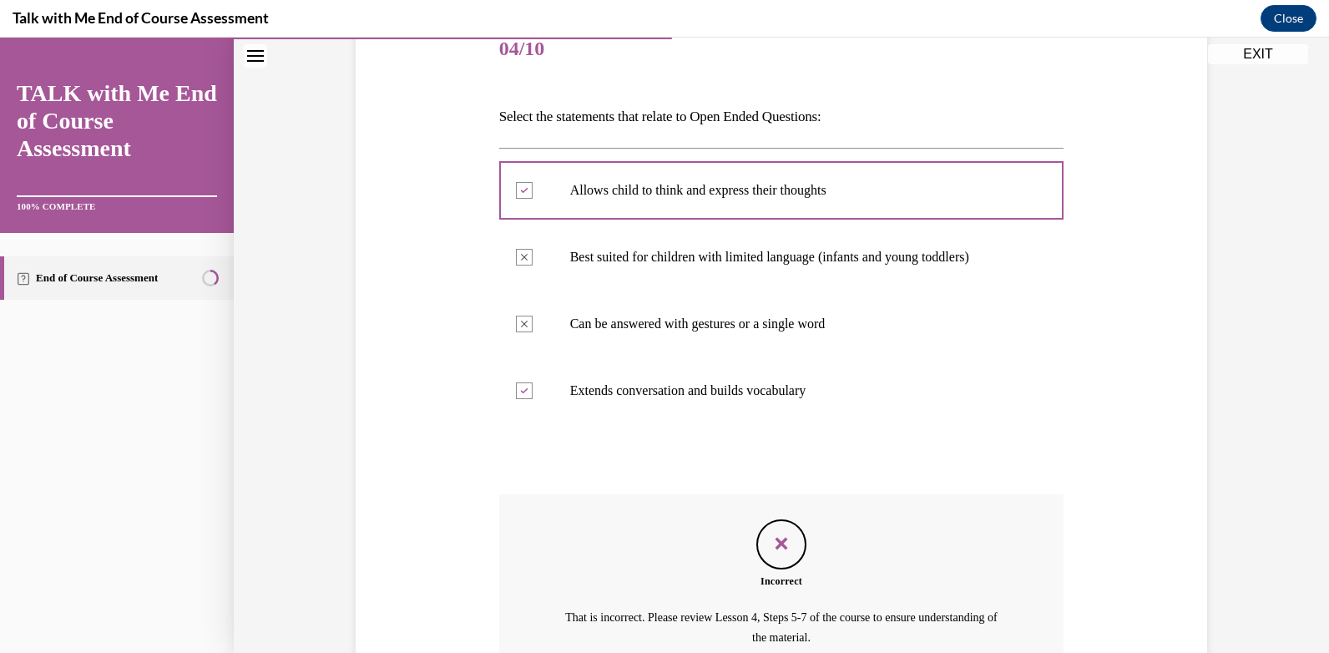
click at [769, 535] on icon "Feedback" at bounding box center [781, 543] width 25 height 25
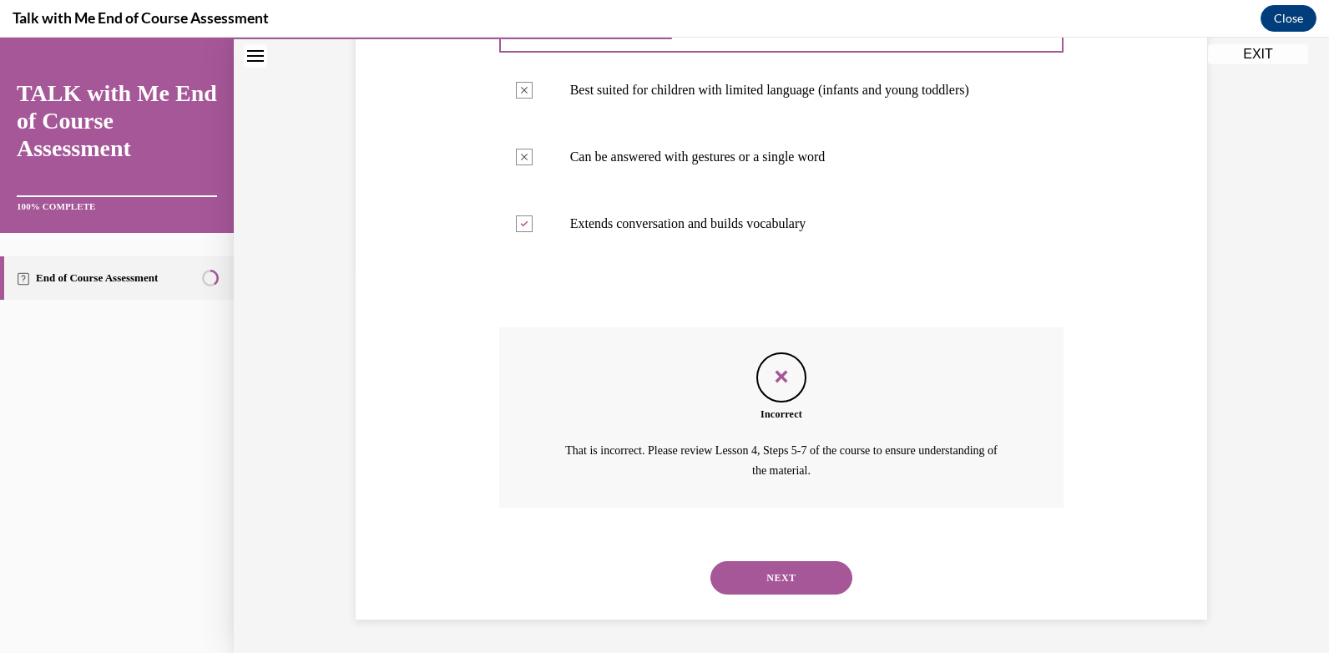
click at [807, 573] on button "NEXT" at bounding box center [781, 577] width 142 height 33
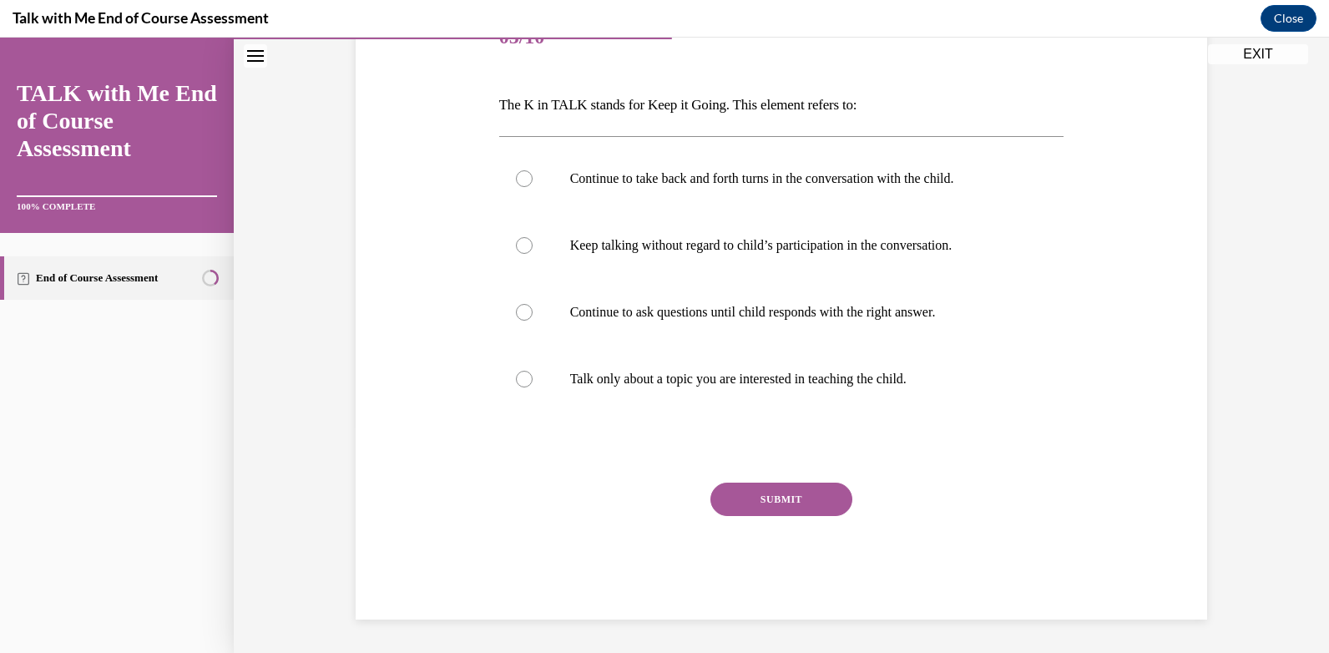
scroll to position [186, 0]
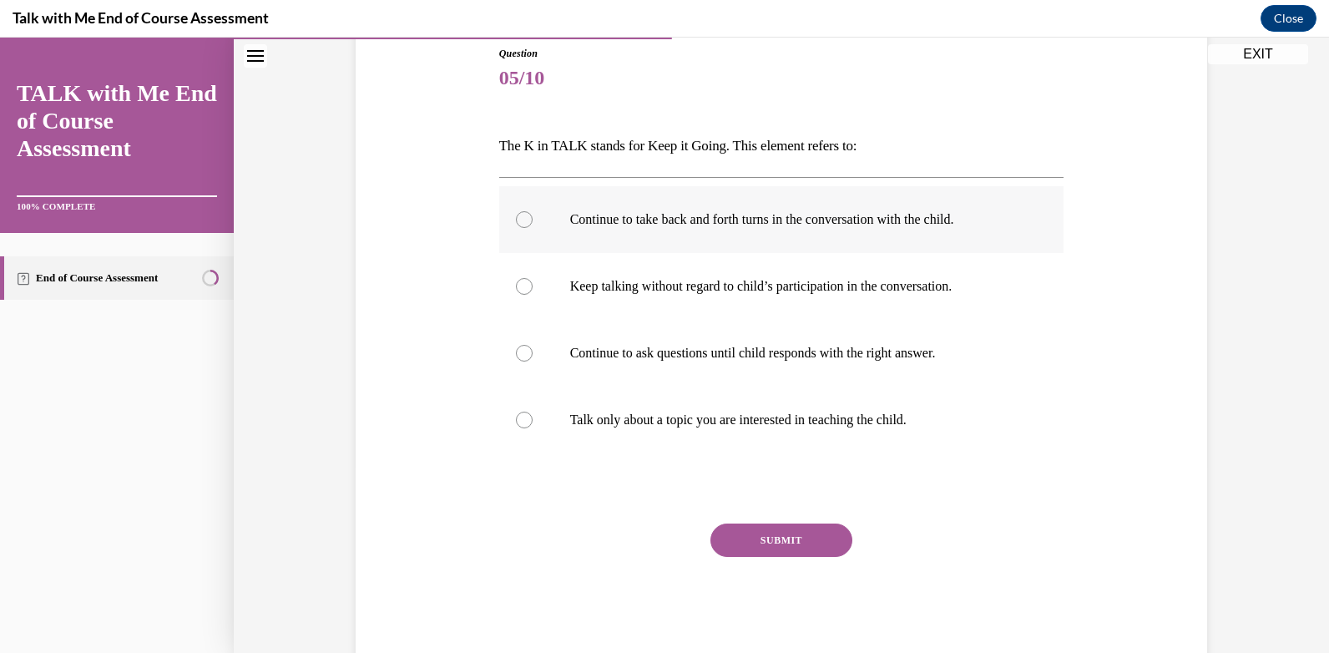
click at [516, 219] on div at bounding box center [524, 219] width 17 height 17
click at [516, 219] on input "Continue to take back and forth turns in the conversation with the child." at bounding box center [524, 219] width 17 height 17
radio input "true"
click at [764, 539] on button "SUBMIT" at bounding box center [781, 539] width 142 height 33
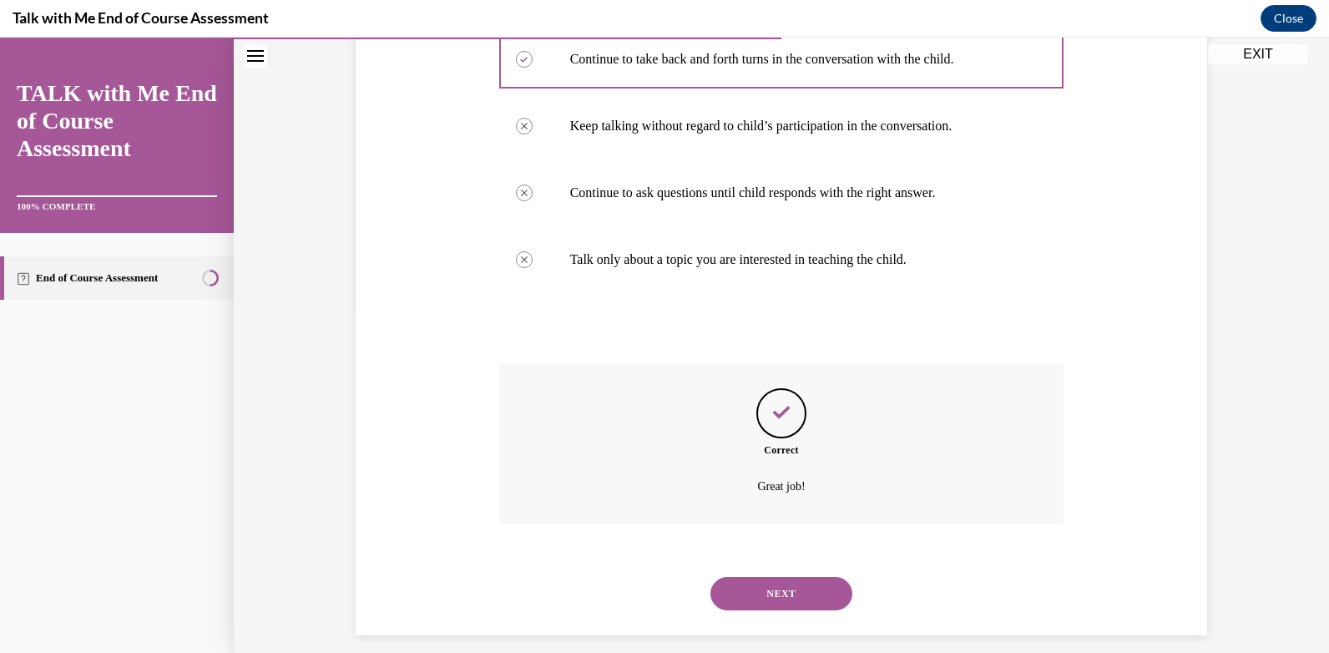
scroll to position [362, 0]
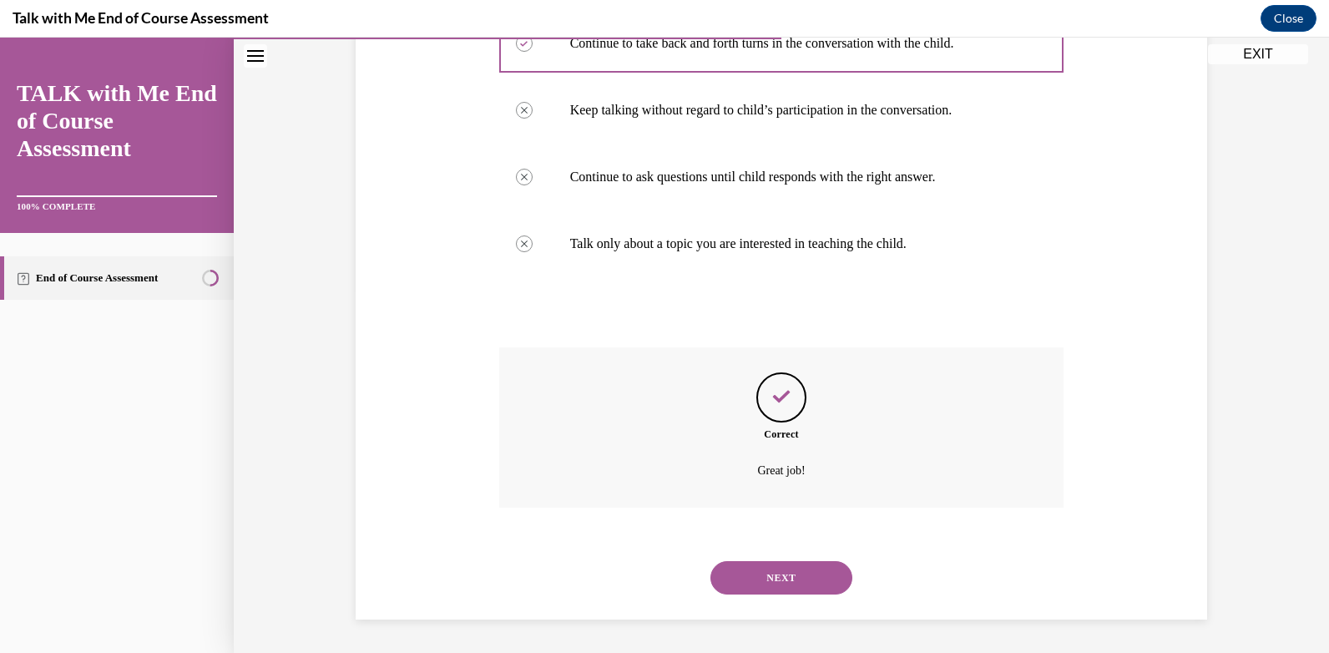
click at [771, 579] on button "NEXT" at bounding box center [781, 577] width 142 height 33
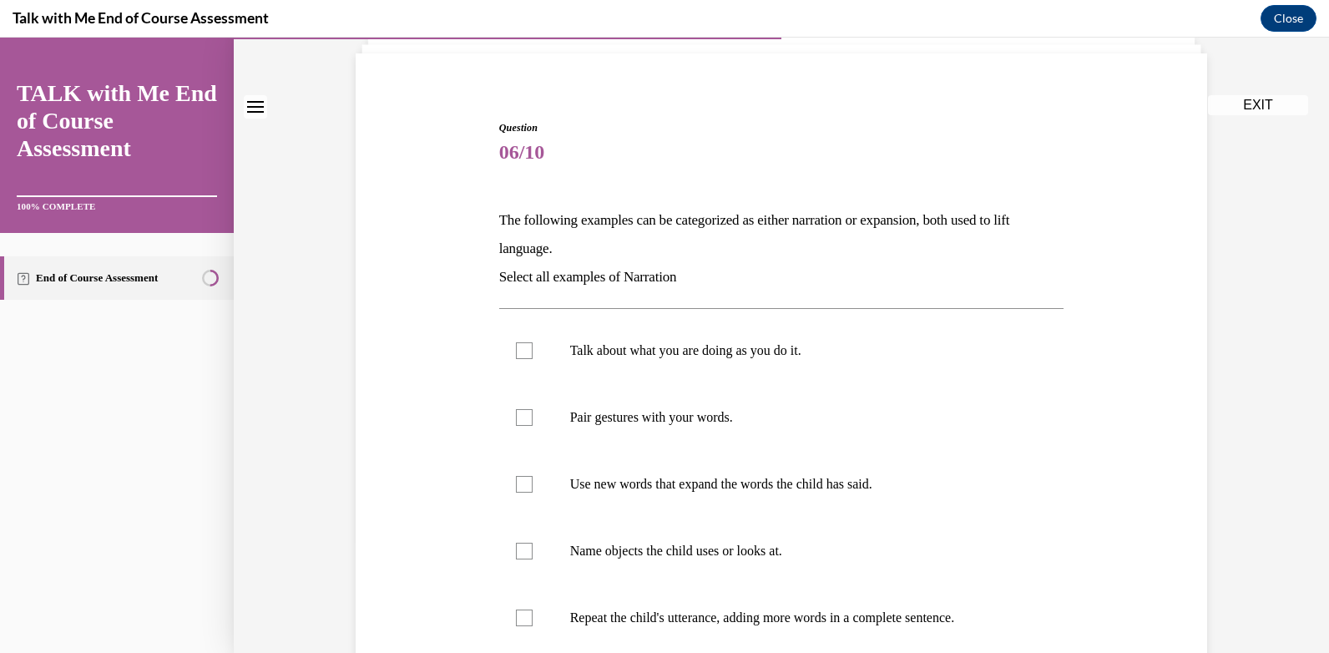
scroll to position [167, 0]
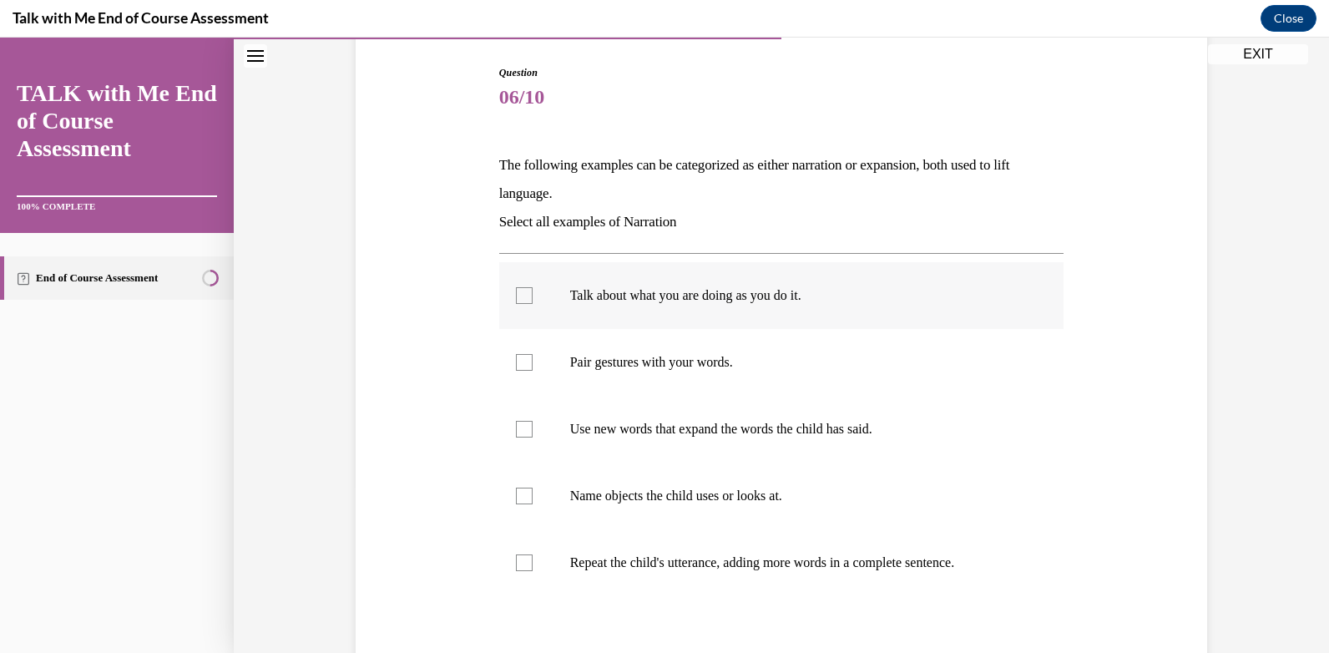
click at [516, 294] on div at bounding box center [524, 295] width 17 height 17
click at [516, 294] on input "Talk about what you are doing as you do it." at bounding box center [524, 295] width 17 height 17
checkbox input "true"
click at [521, 362] on div at bounding box center [524, 362] width 17 height 17
click at [521, 362] on input "Pair gestures with your words." at bounding box center [524, 362] width 17 height 17
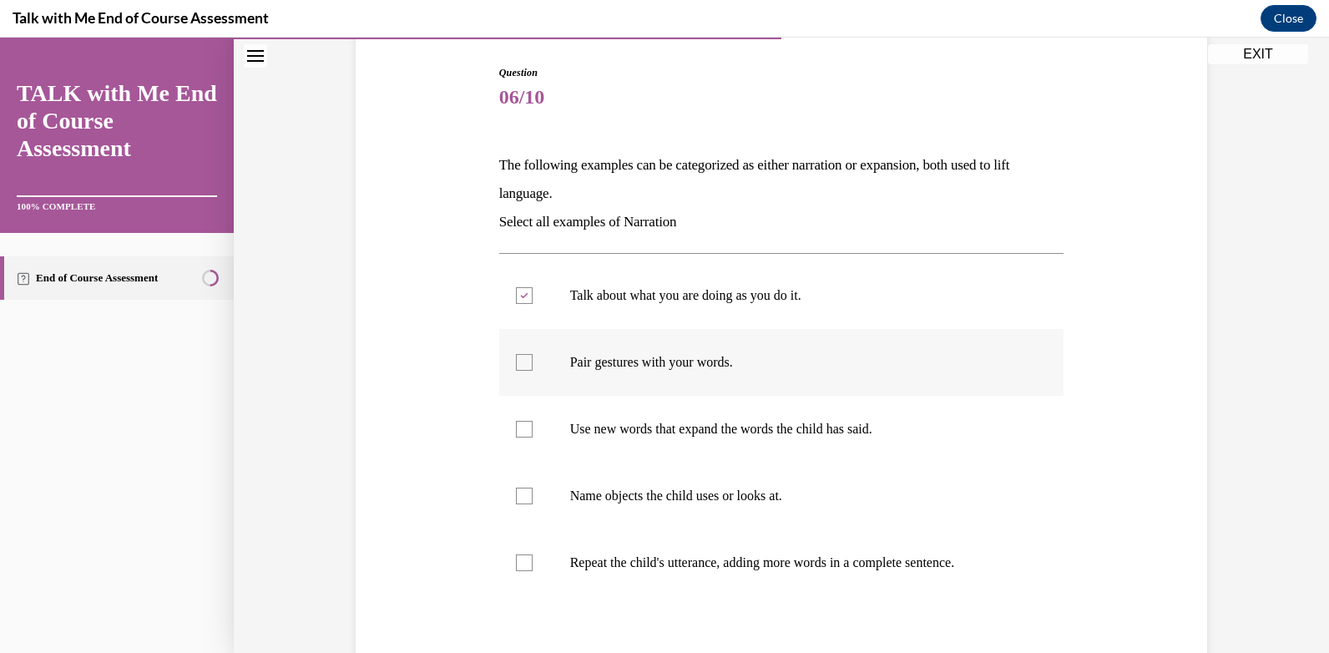
checkbox input "true"
click at [516, 497] on div at bounding box center [524, 496] width 17 height 17
click at [516, 497] on input "Name objects the child uses or looks at." at bounding box center [524, 496] width 17 height 17
checkbox input "true"
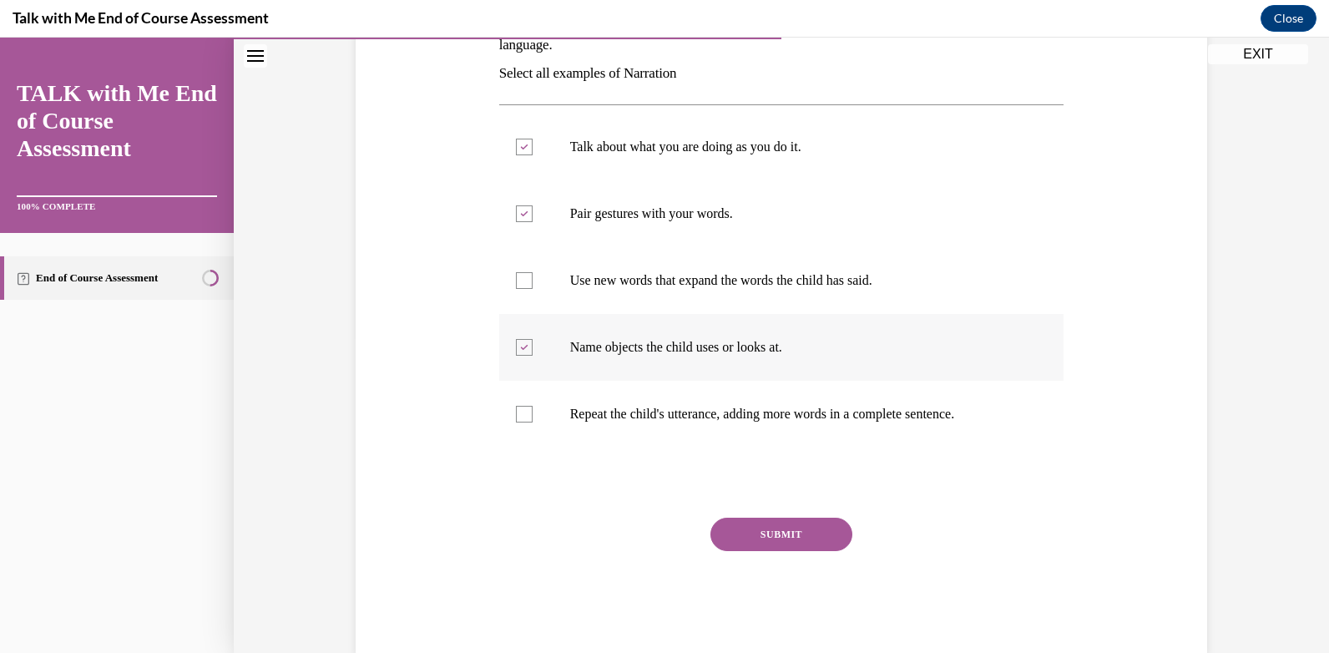
scroll to position [334, 0]
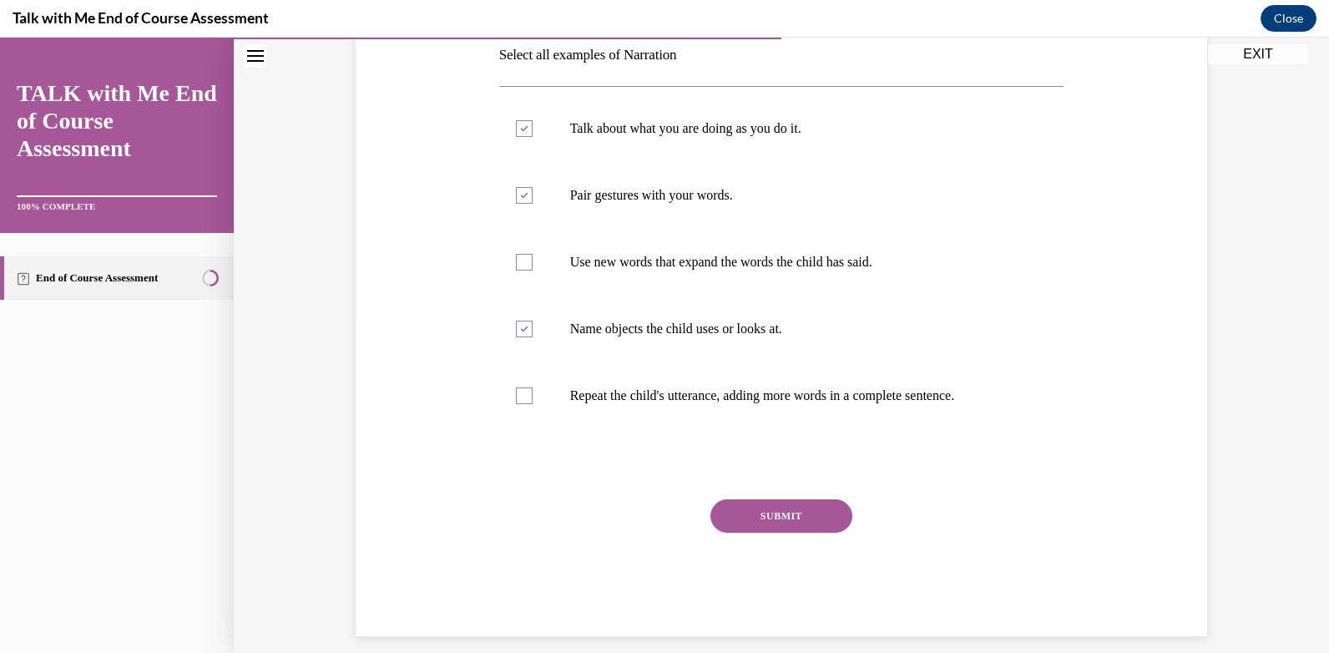
click at [781, 518] on button "SUBMIT" at bounding box center [781, 515] width 142 height 33
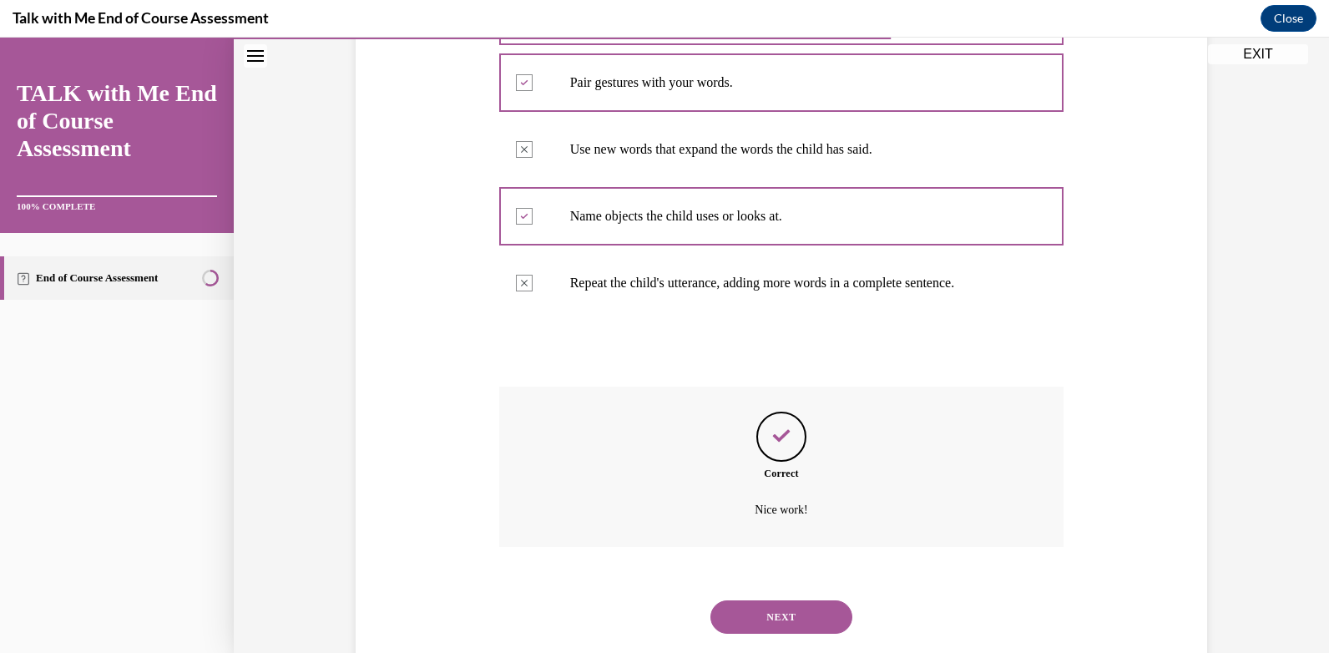
scroll to position [486, 0]
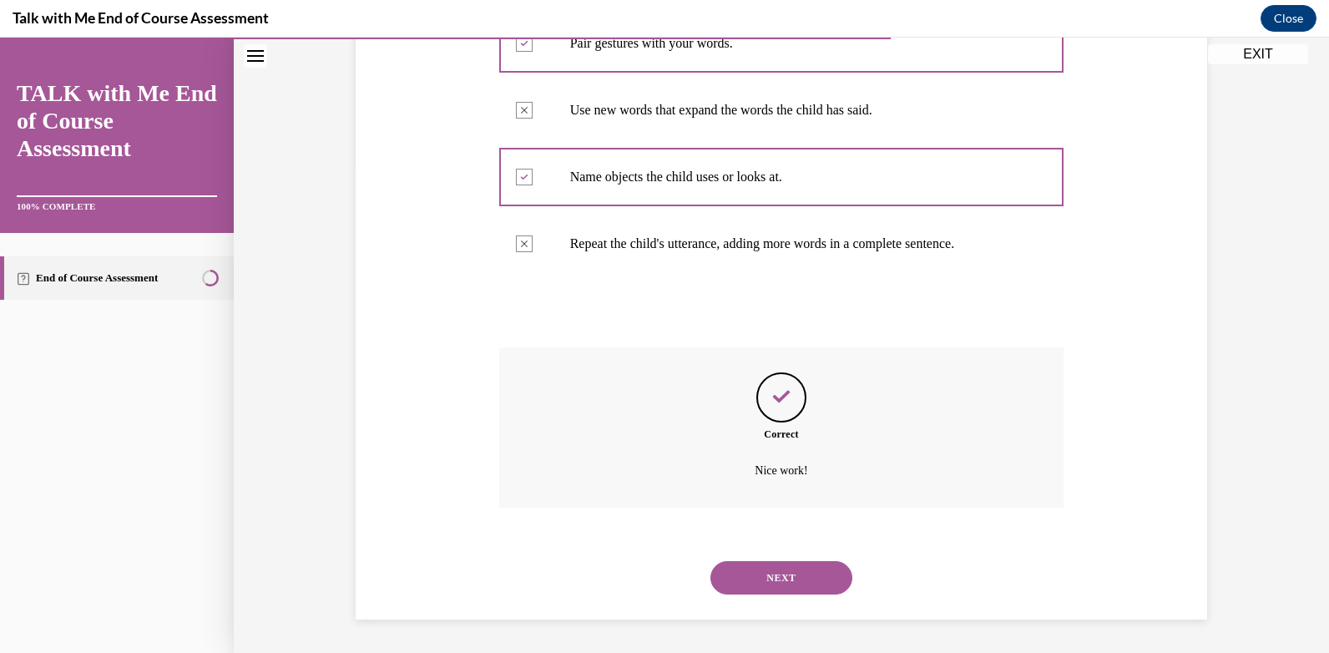
click at [771, 579] on button "NEXT" at bounding box center [781, 577] width 142 height 33
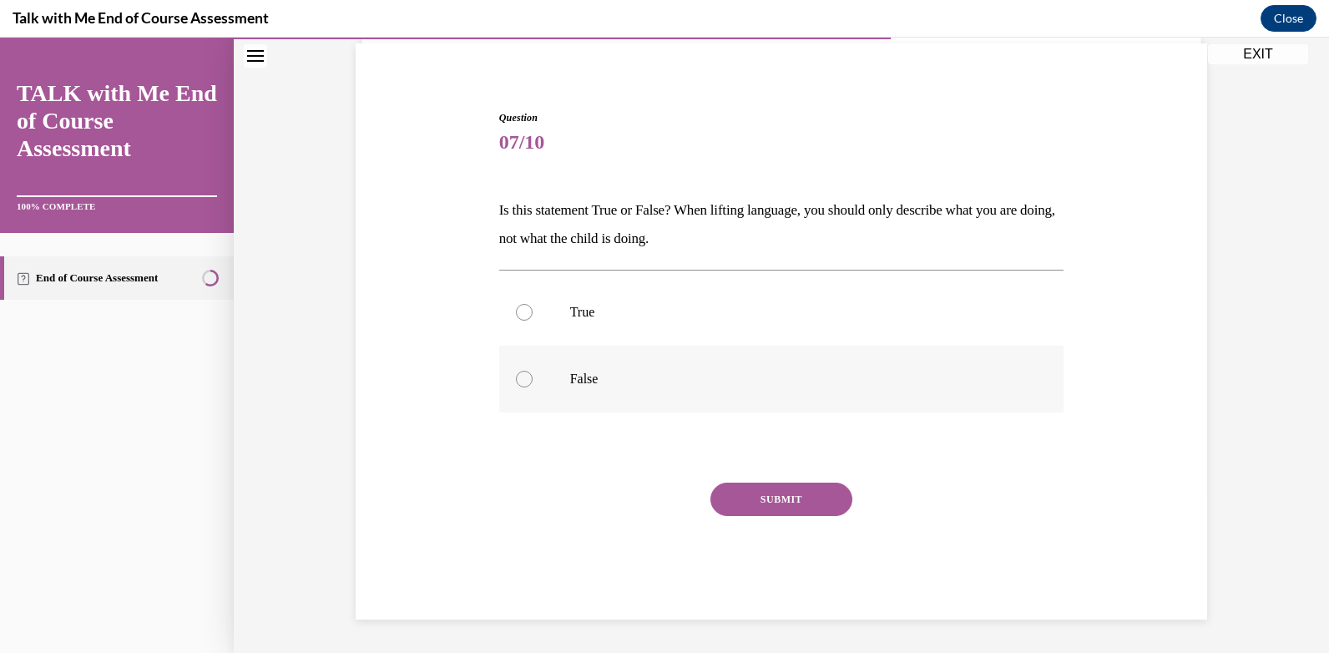
click at [516, 380] on div at bounding box center [524, 379] width 17 height 17
click at [516, 380] on input "False" at bounding box center [524, 379] width 17 height 17
radio input "true"
click at [767, 498] on button "SUBMIT" at bounding box center [781, 499] width 142 height 33
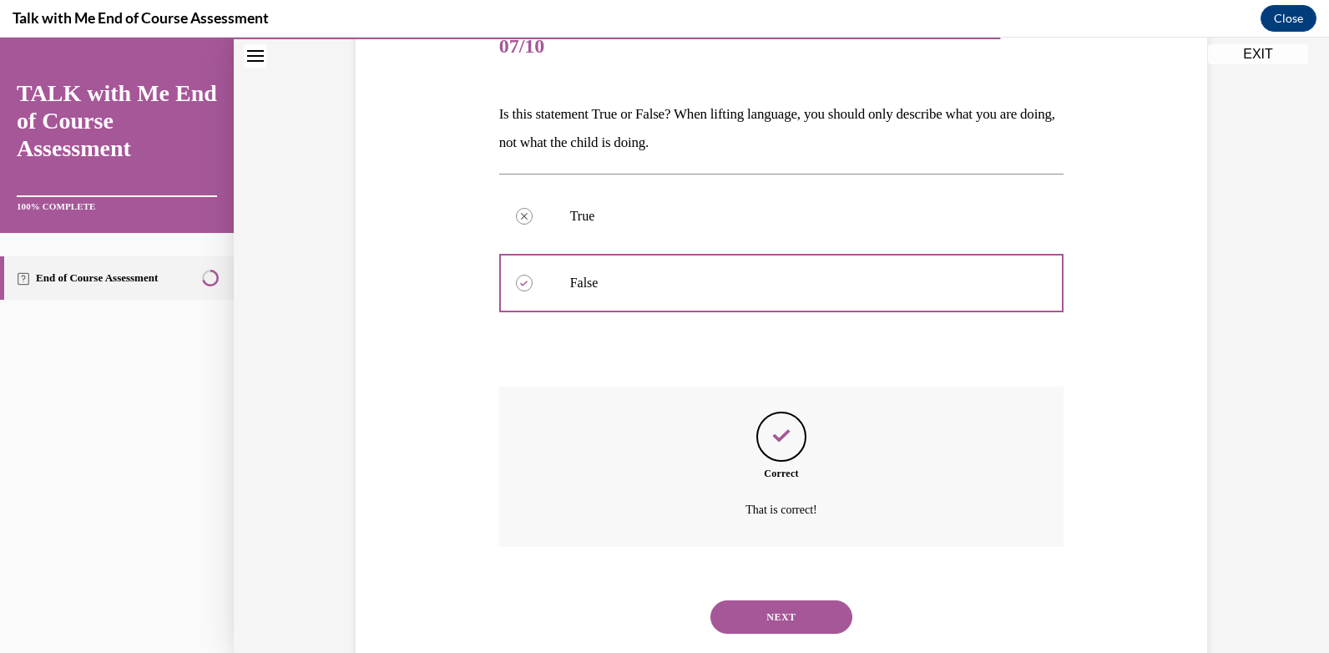
scroll to position [257, 0]
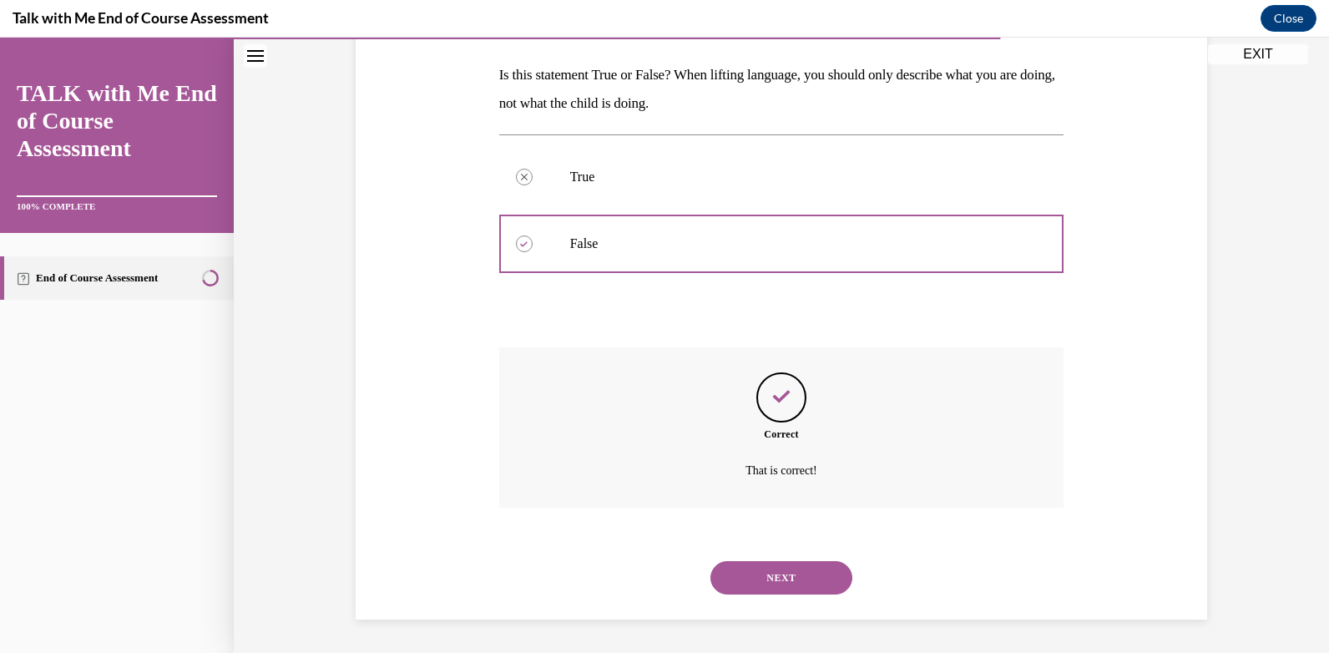
click at [773, 580] on button "NEXT" at bounding box center [781, 577] width 142 height 33
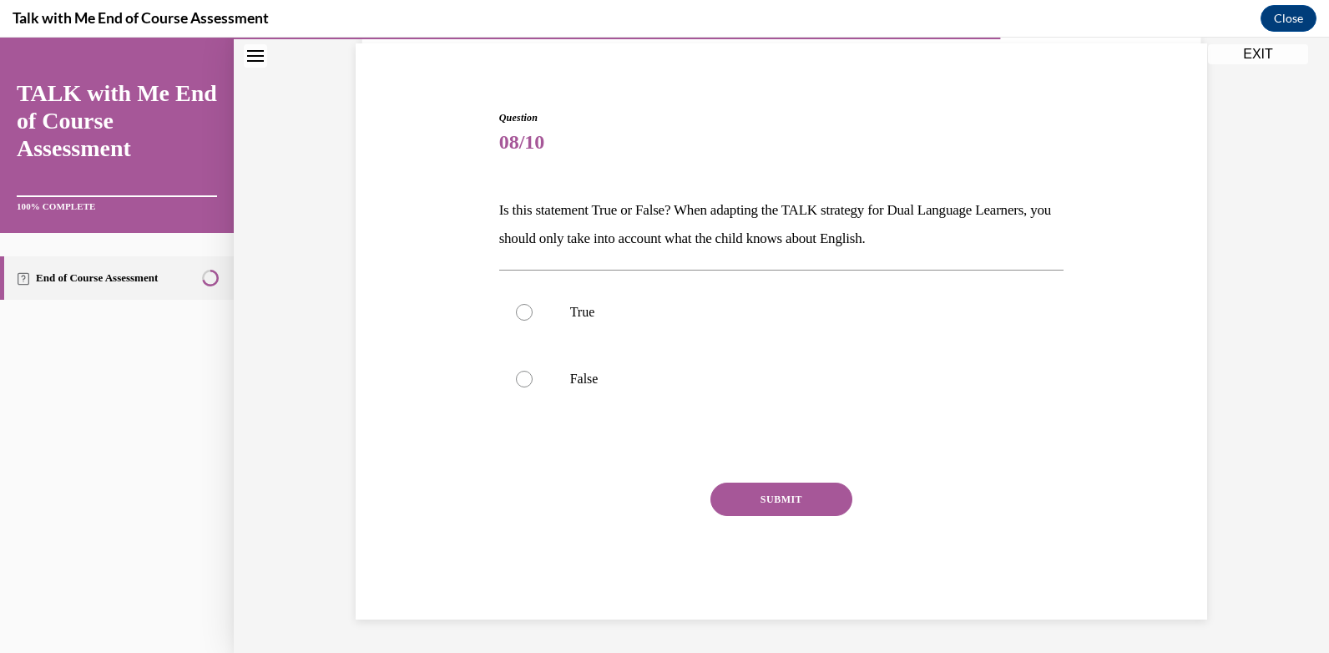
scroll to position [122, 0]
click at [517, 376] on div at bounding box center [524, 379] width 17 height 17
click at [517, 376] on input "False" at bounding box center [524, 379] width 17 height 17
radio input "true"
click at [774, 508] on button "SUBMIT" at bounding box center [781, 499] width 142 height 33
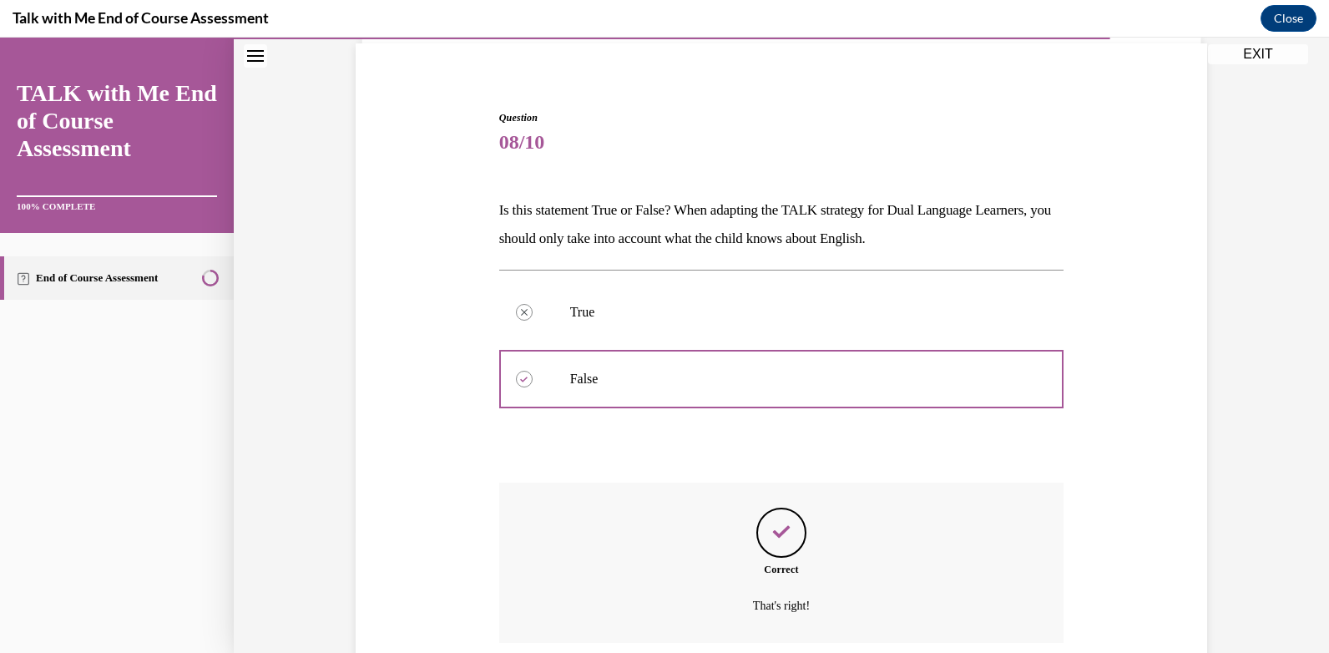
scroll to position [257, 0]
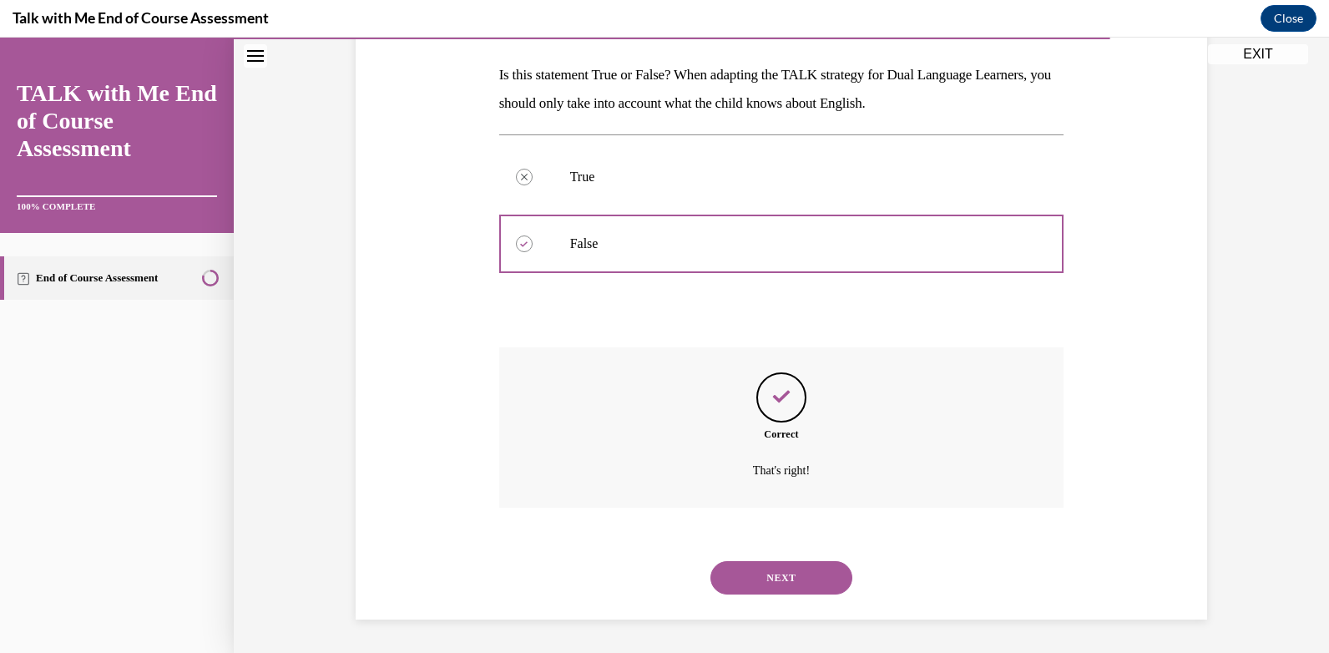
click at [781, 570] on button "NEXT" at bounding box center [781, 577] width 142 height 33
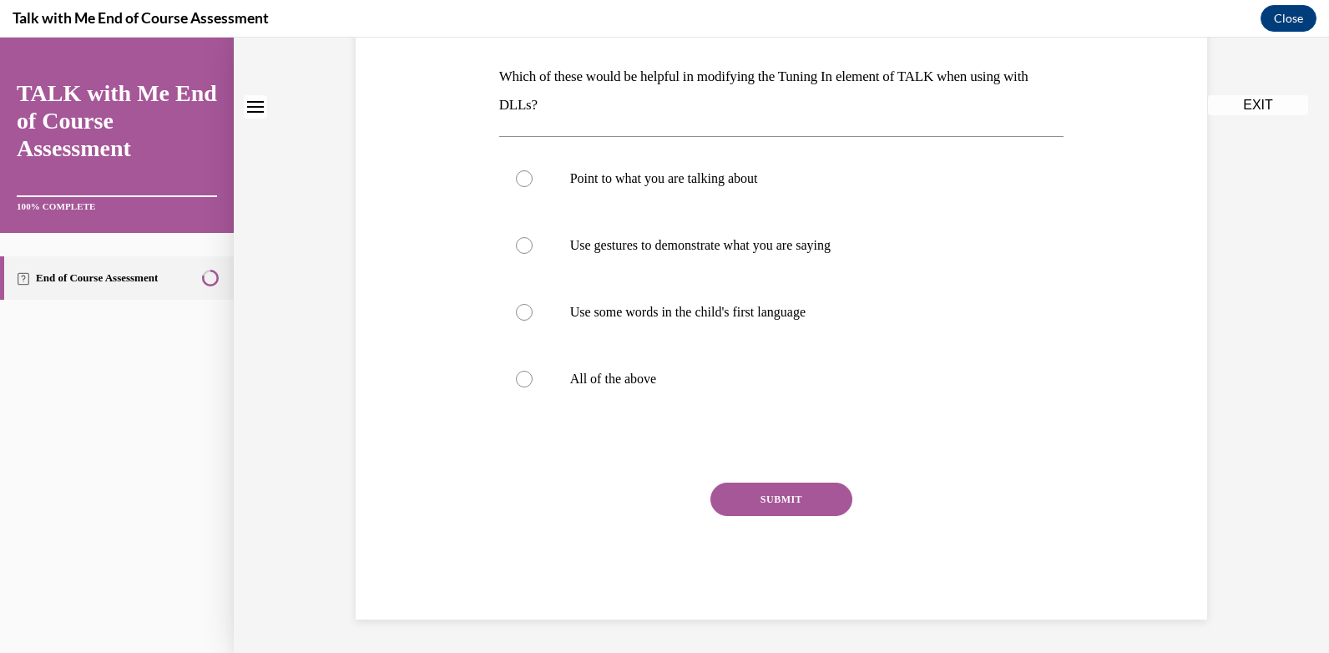
scroll to position [0, 0]
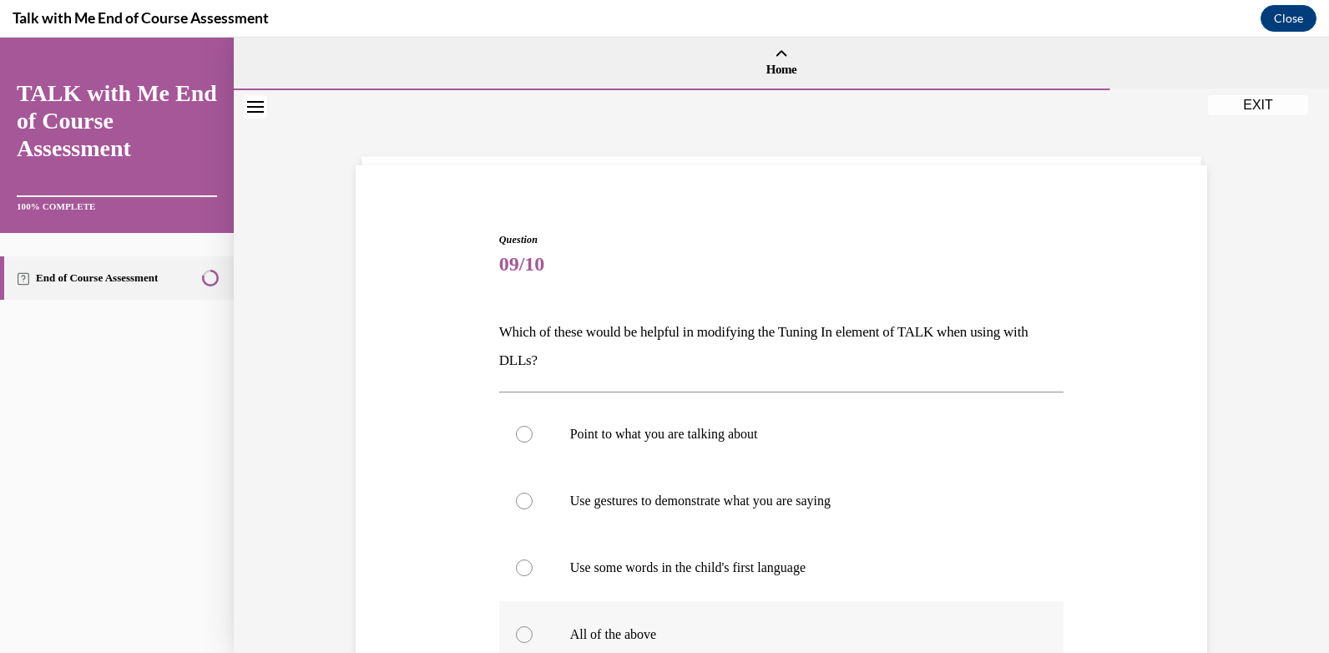
click at [522, 629] on div at bounding box center [524, 634] width 17 height 17
click at [522, 629] on input "All of the above" at bounding box center [524, 634] width 17 height 17
radio input "true"
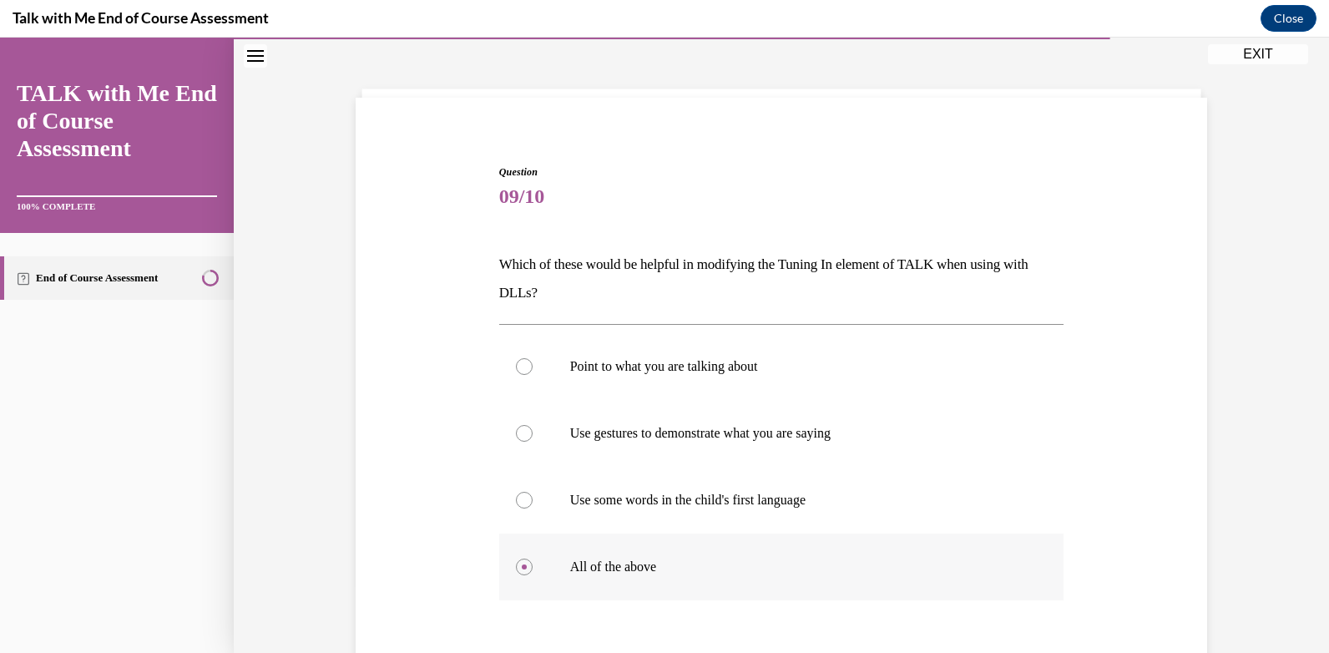
scroll to position [167, 0]
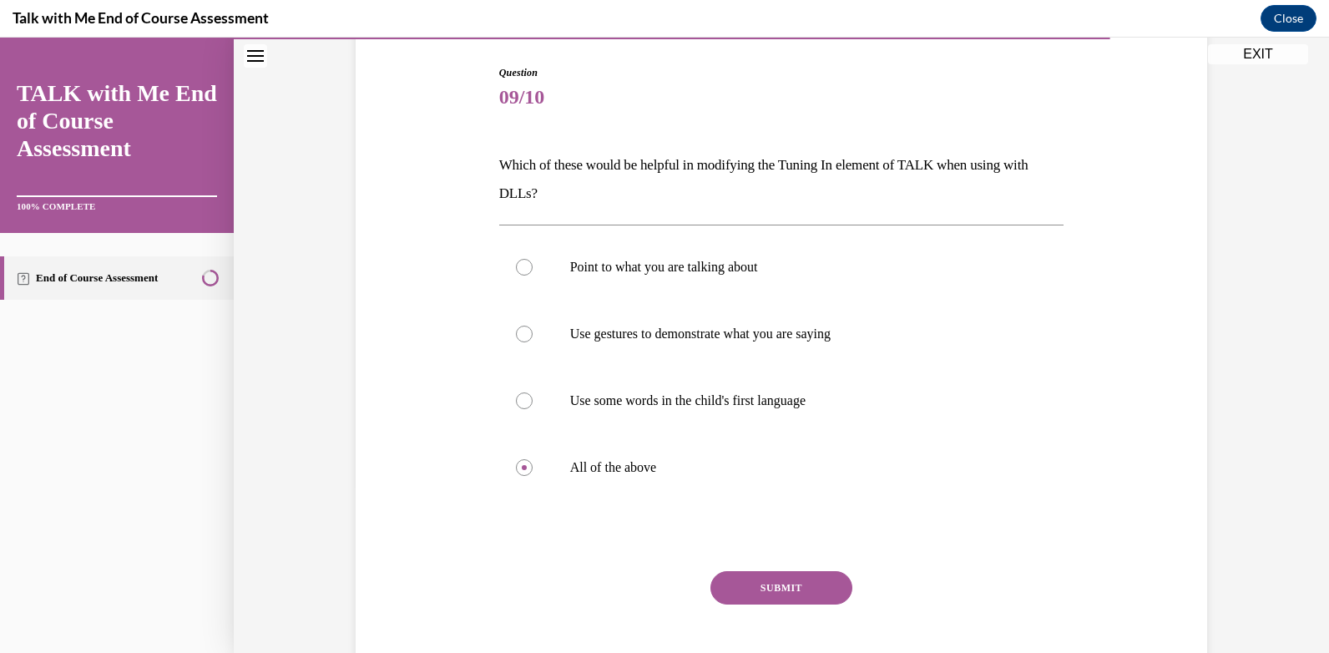
click at [769, 592] on button "SUBMIT" at bounding box center [781, 587] width 142 height 33
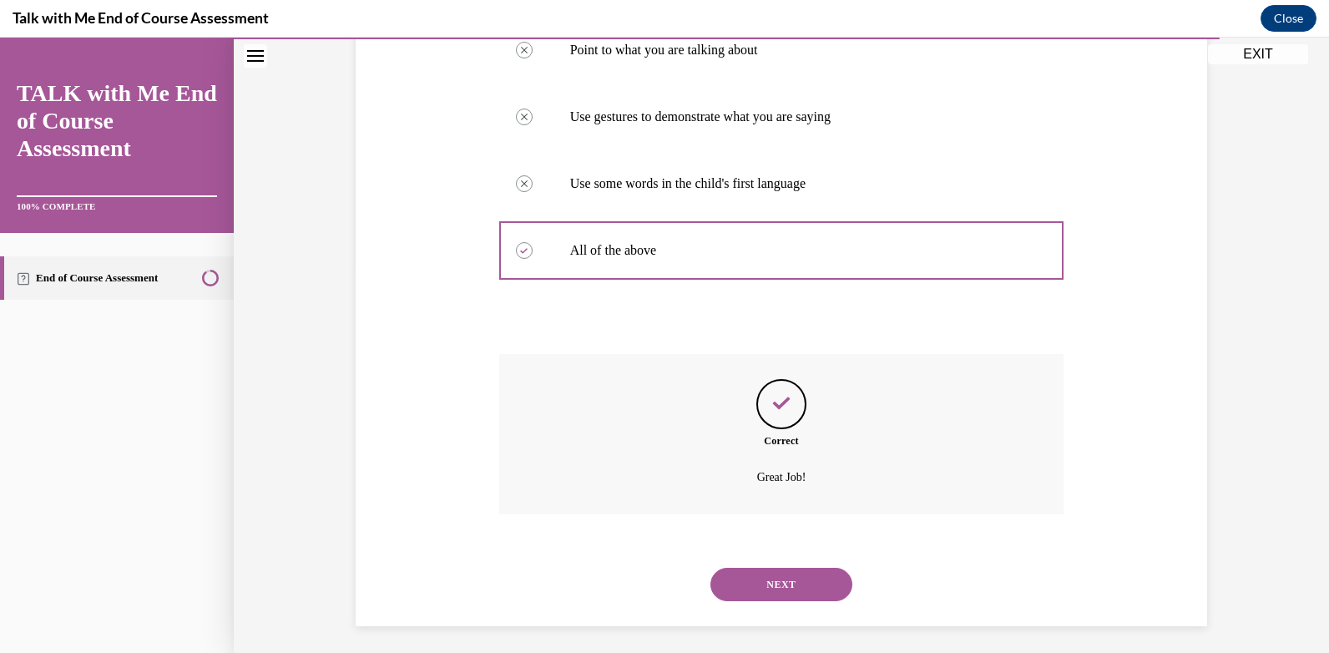
scroll to position [391, 0]
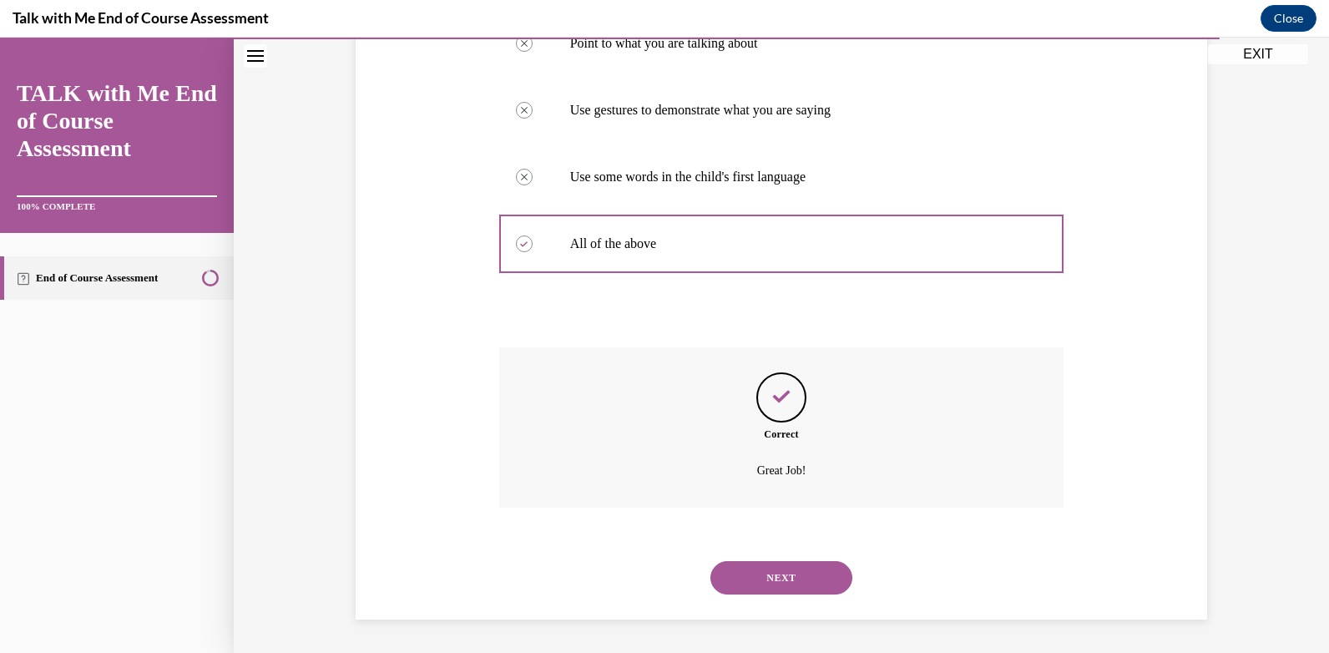
click at [779, 574] on button "NEXT" at bounding box center [781, 577] width 142 height 33
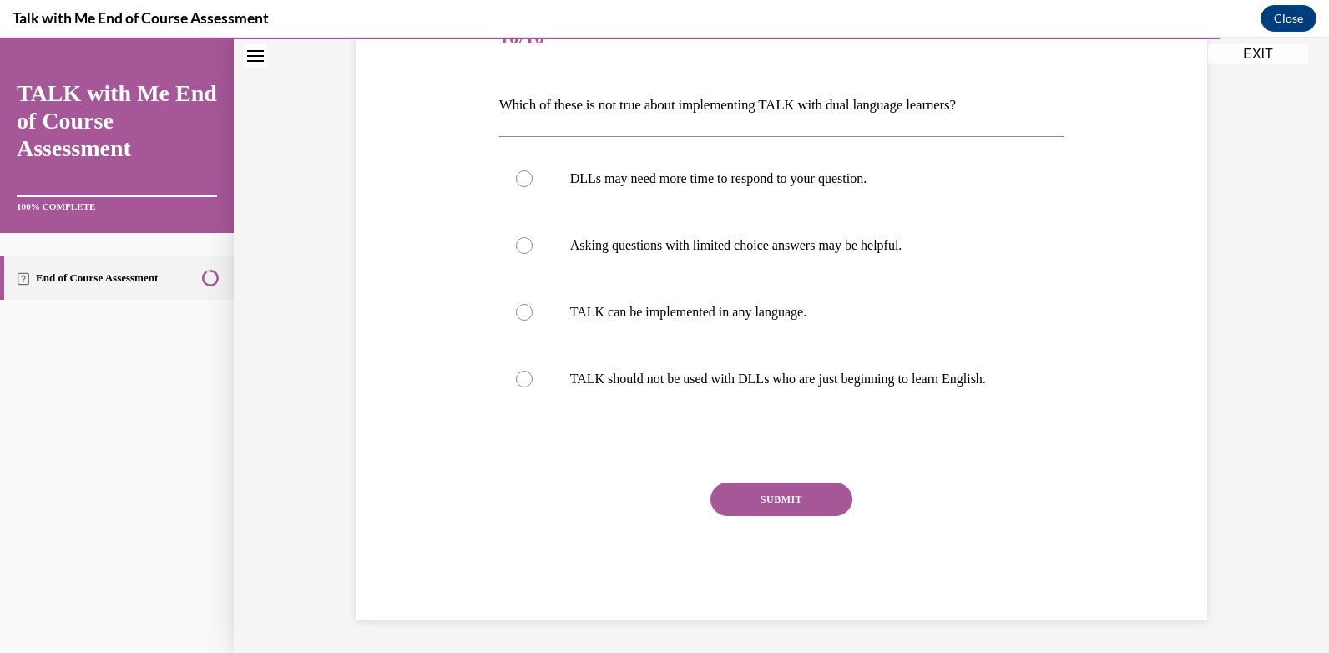
scroll to position [186, 0]
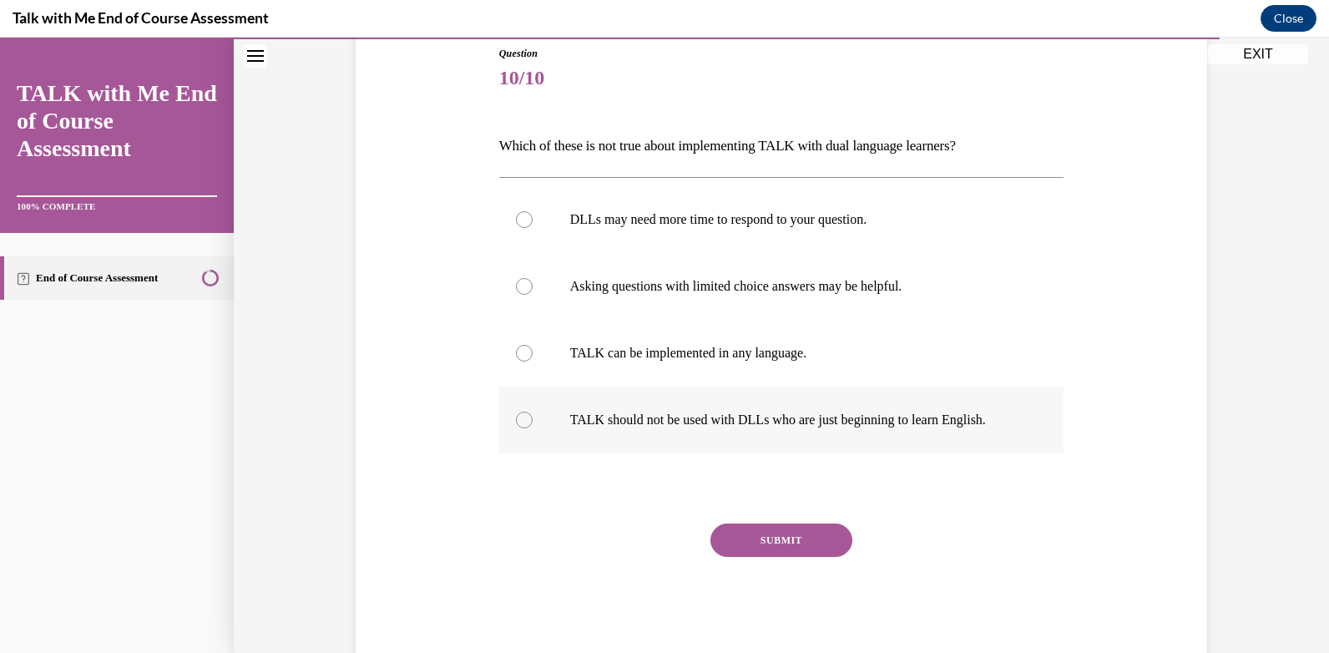
click at [516, 422] on div at bounding box center [524, 420] width 17 height 17
click at [516, 422] on input "TALK should not be used with DLLs who are just beginning to learn English." at bounding box center [524, 420] width 17 height 17
radio input "true"
click at [792, 533] on button "SUBMIT" at bounding box center [781, 539] width 142 height 33
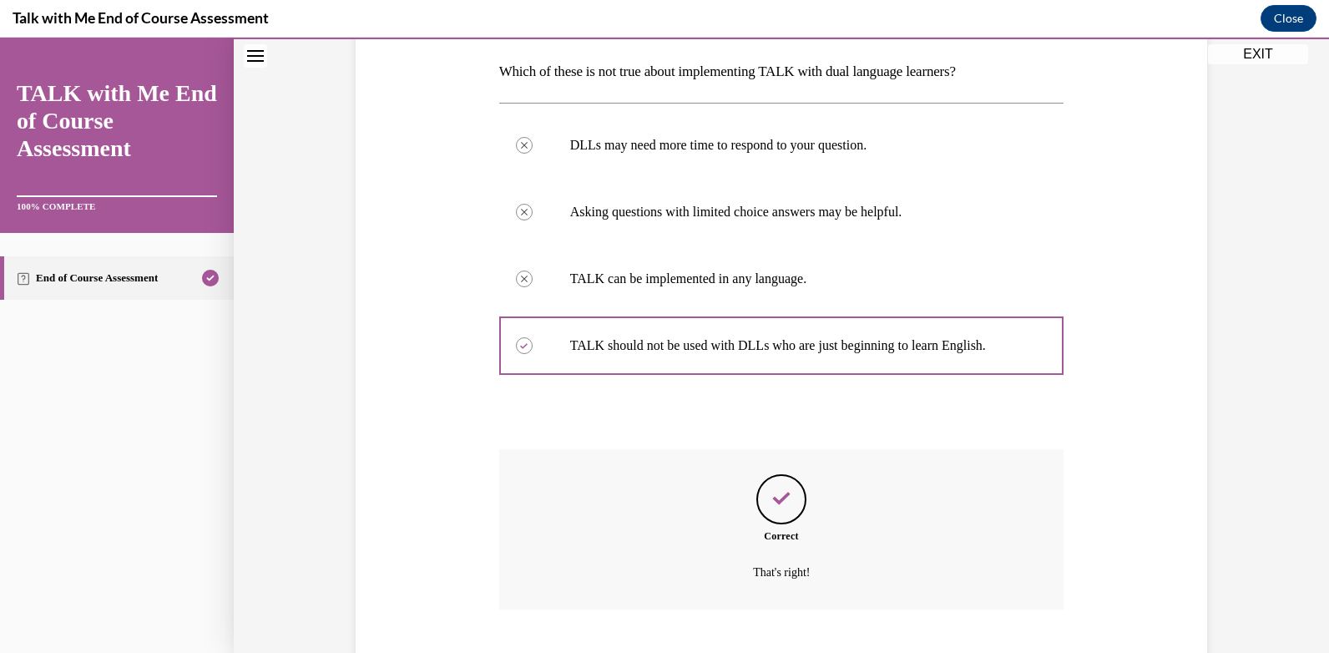
scroll to position [362, 0]
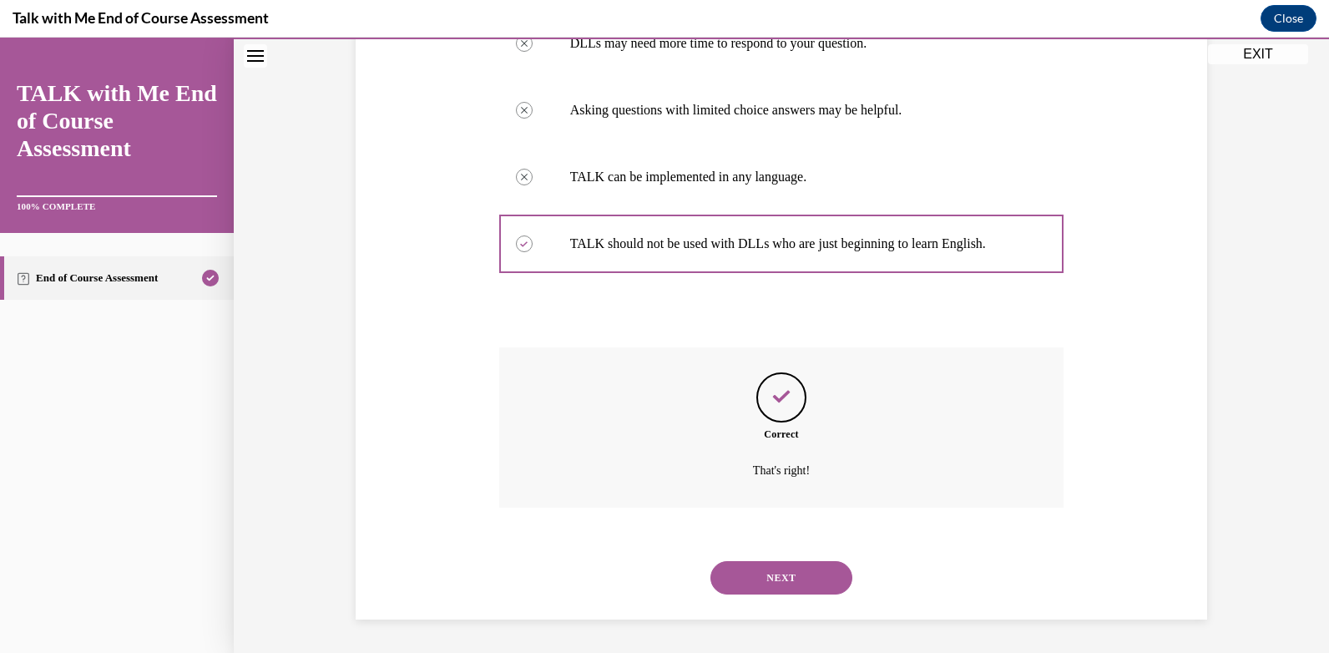
click at [775, 574] on button "NEXT" at bounding box center [781, 577] width 142 height 33
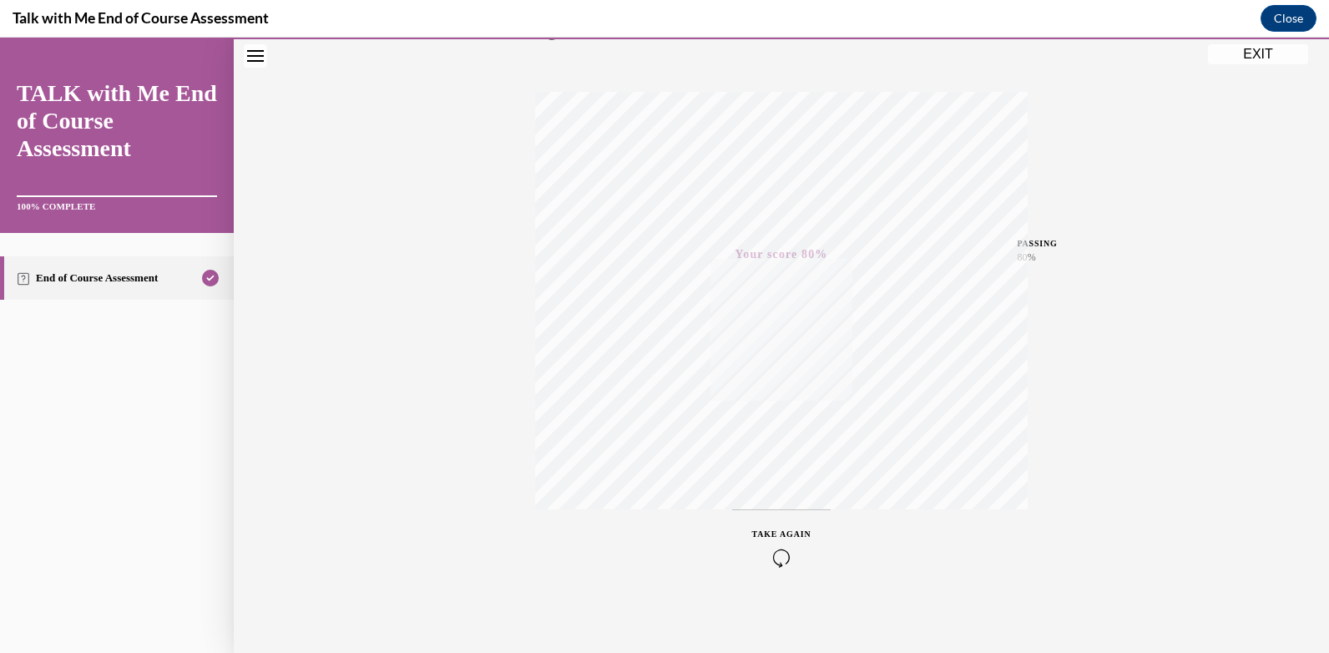
scroll to position [240, 0]
click at [772, 519] on button "TAKE AGAIN" at bounding box center [781, 540] width 99 height 75
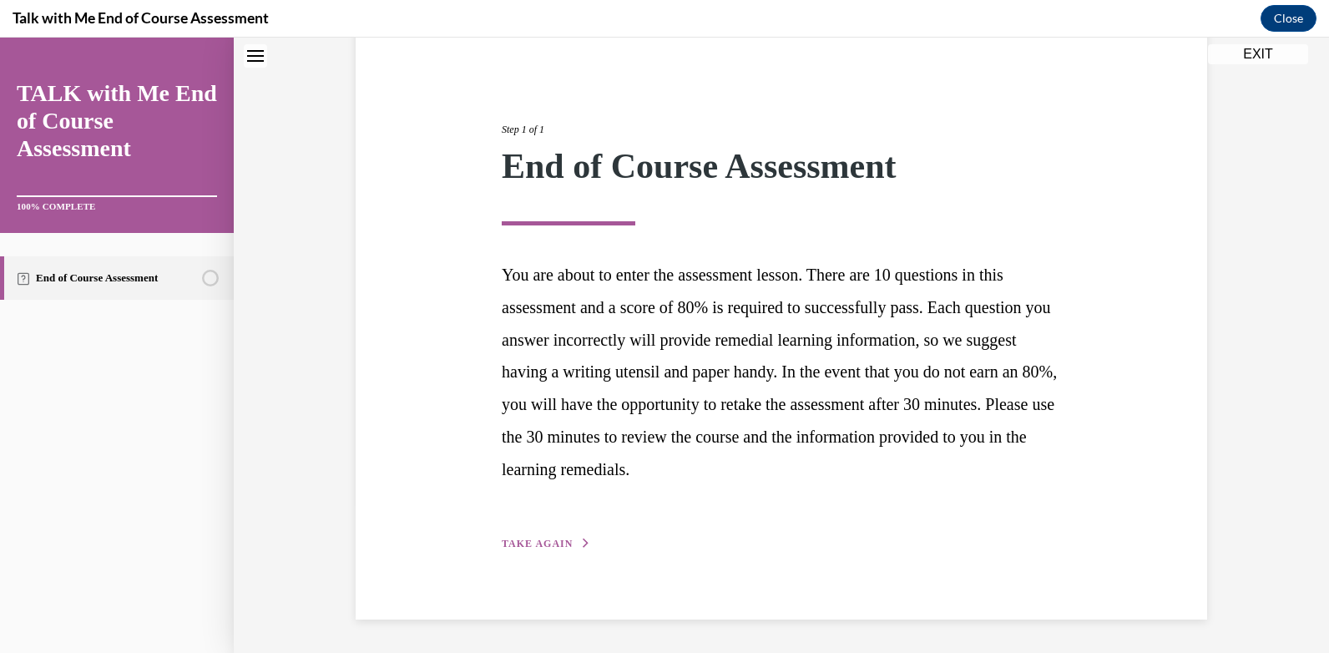
scroll to position [149, 0]
click at [543, 545] on span "TAKE AGAIN" at bounding box center [537, 544] width 71 height 12
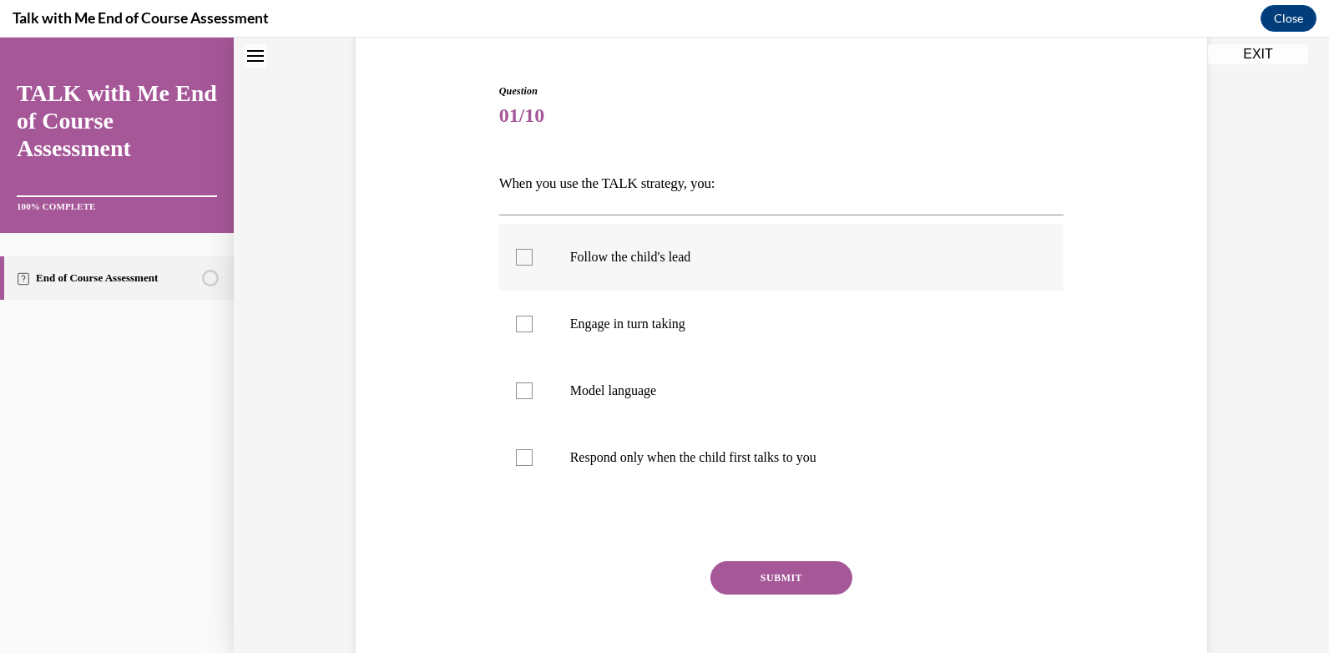
click at [522, 252] on div at bounding box center [524, 257] width 17 height 17
click at [522, 252] on input "Follow the child's lead" at bounding box center [524, 257] width 17 height 17
checkbox input "true"
click at [520, 334] on label "Engage in turn taking" at bounding box center [781, 324] width 565 height 67
click at [520, 332] on input "Engage in turn taking" at bounding box center [524, 324] width 17 height 17
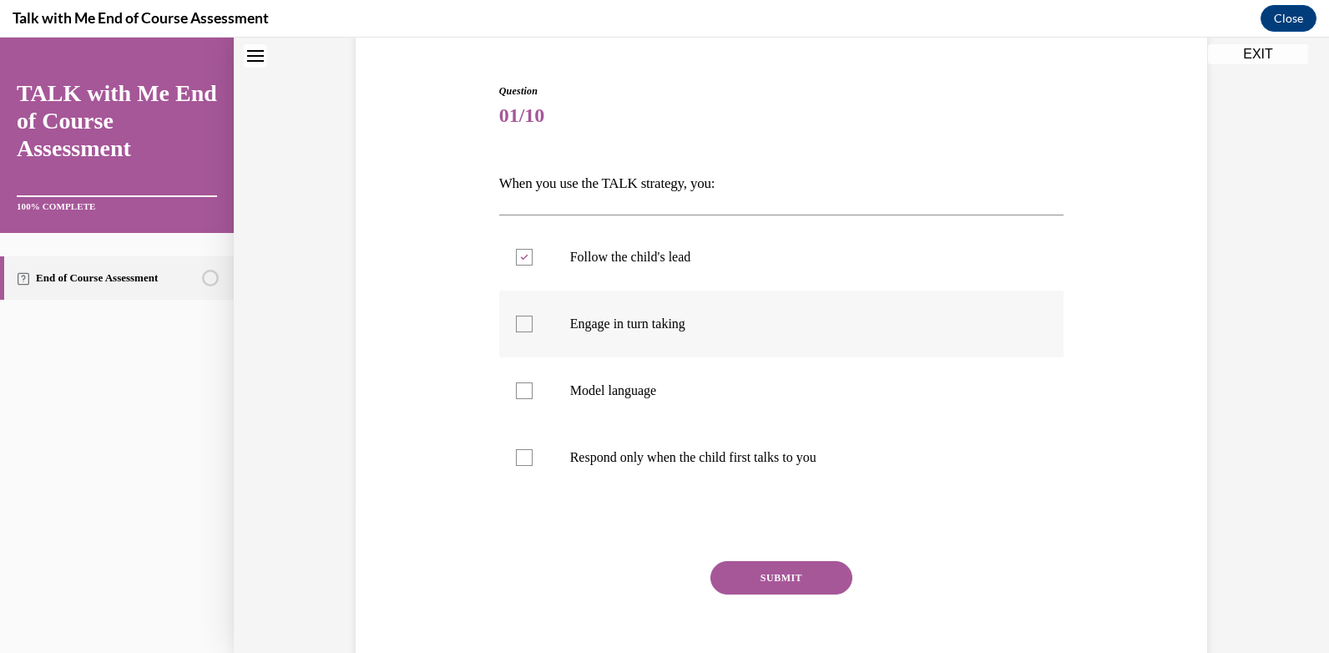
checkbox input "true"
click at [523, 388] on div at bounding box center [524, 390] width 17 height 17
click at [523, 388] on input "Model language" at bounding box center [524, 390] width 17 height 17
checkbox input "true"
click at [789, 587] on button "SUBMIT" at bounding box center [781, 577] width 142 height 33
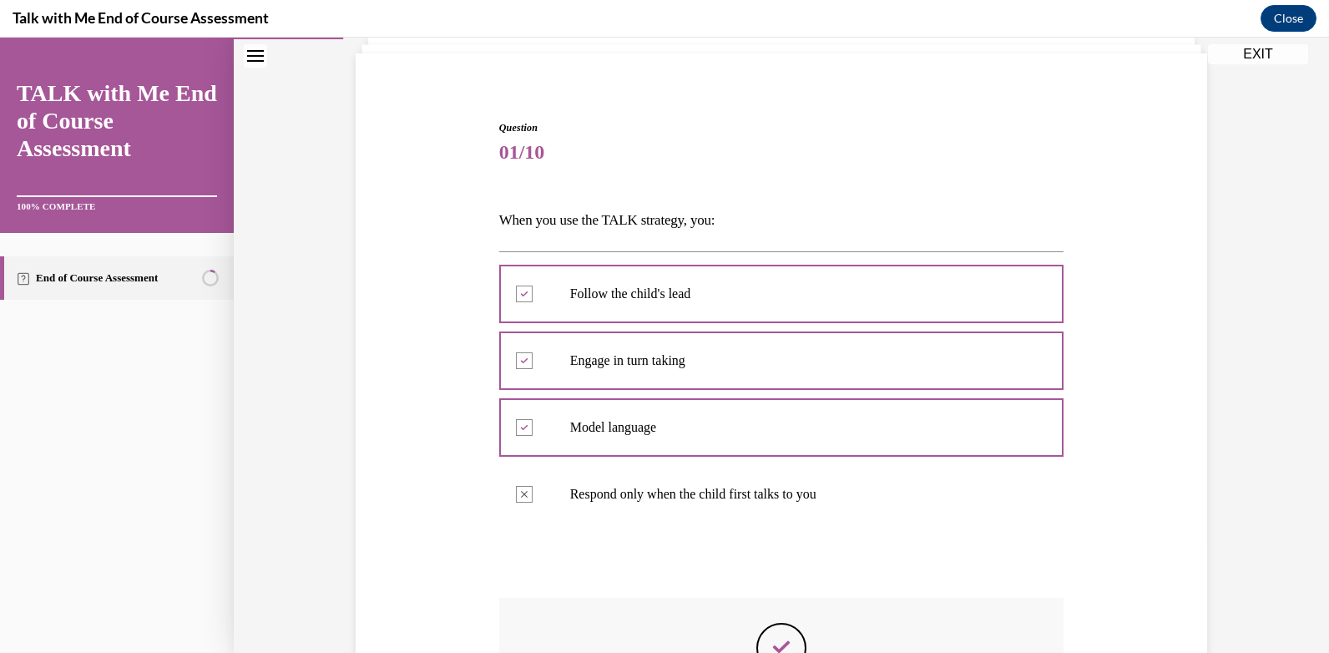
scroll to position [195, 0]
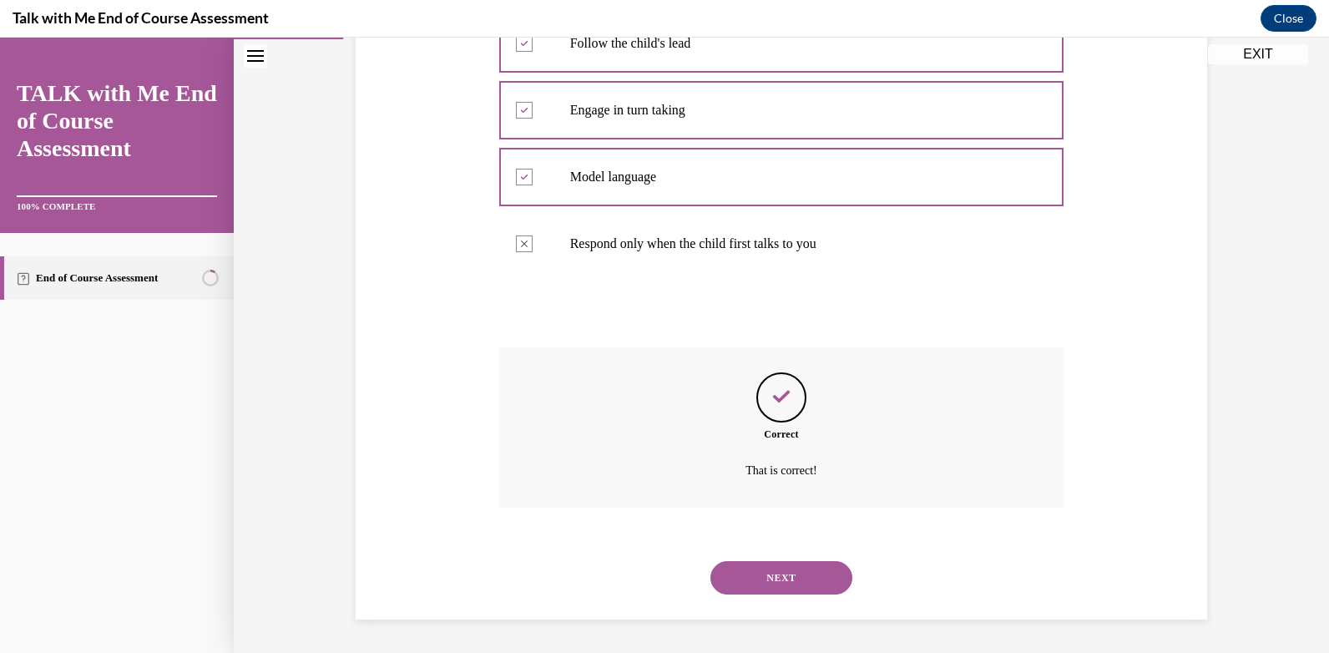
click at [757, 577] on button "NEXT" at bounding box center [781, 577] width 142 height 33
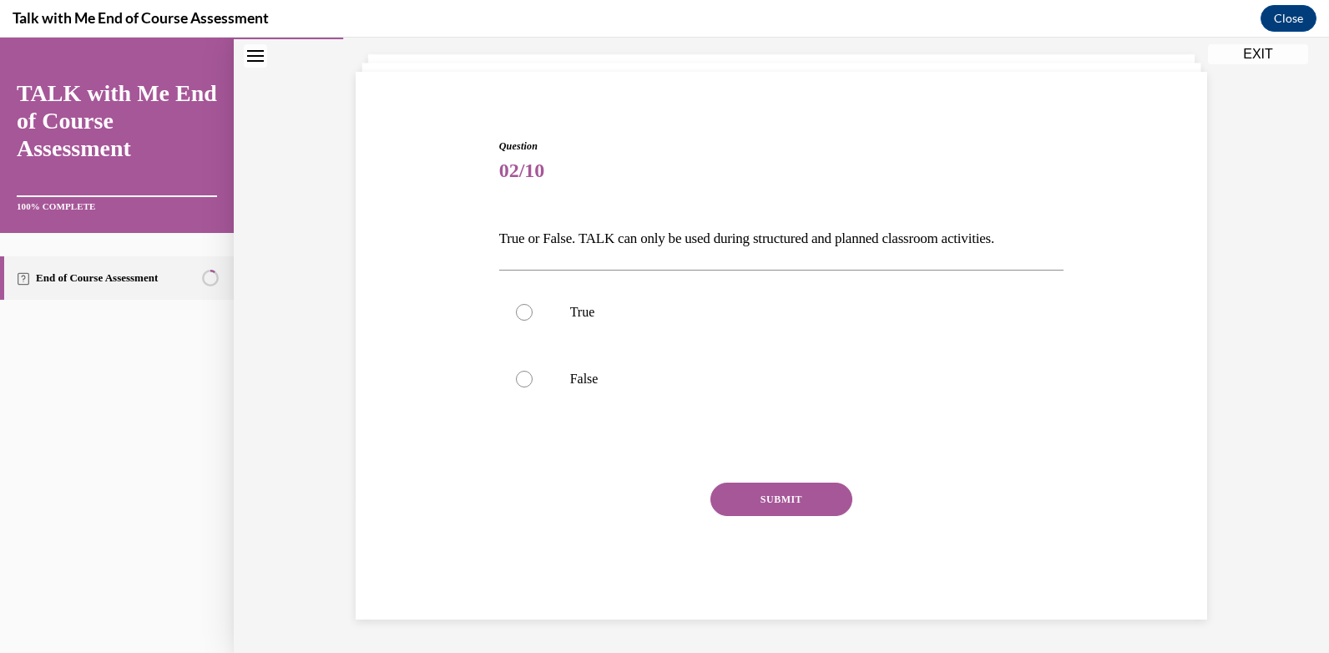
scroll to position [94, 0]
click at [516, 380] on div at bounding box center [524, 379] width 17 height 17
click at [516, 380] on input "False" at bounding box center [524, 379] width 17 height 17
radio input "true"
click at [749, 494] on button "SUBMIT" at bounding box center [781, 499] width 142 height 33
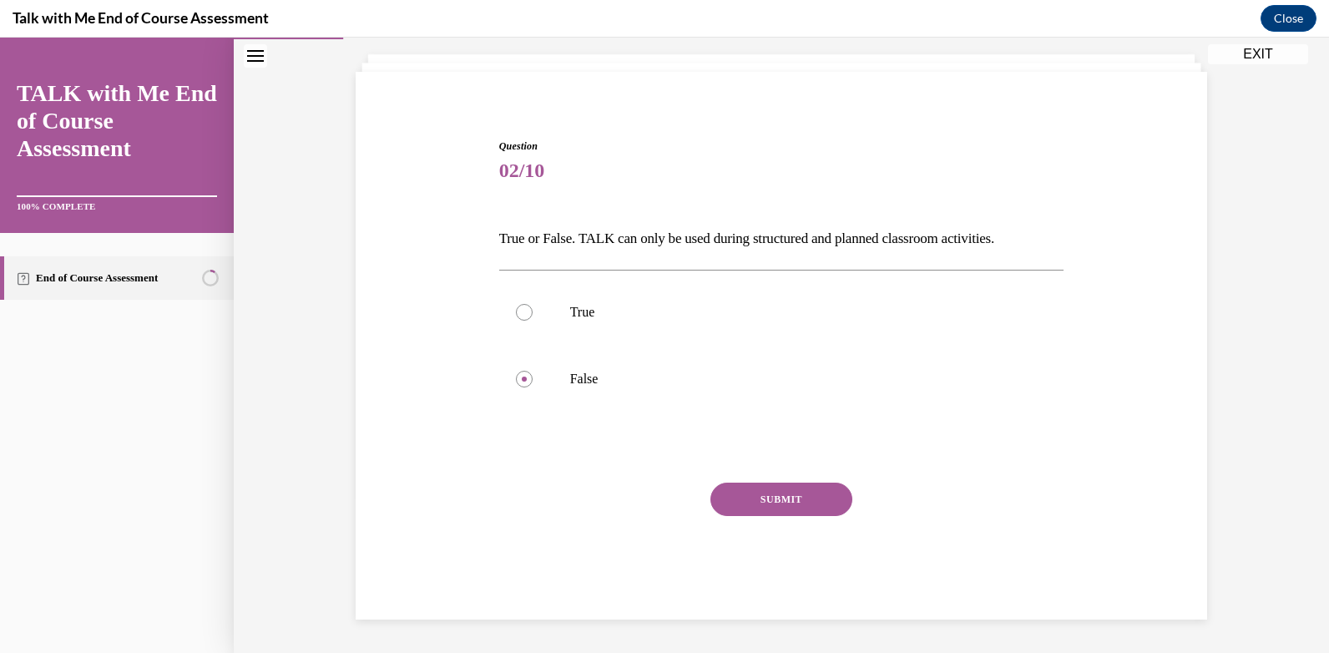
click at [749, 494] on button "SUBMIT" at bounding box center [781, 499] width 142 height 33
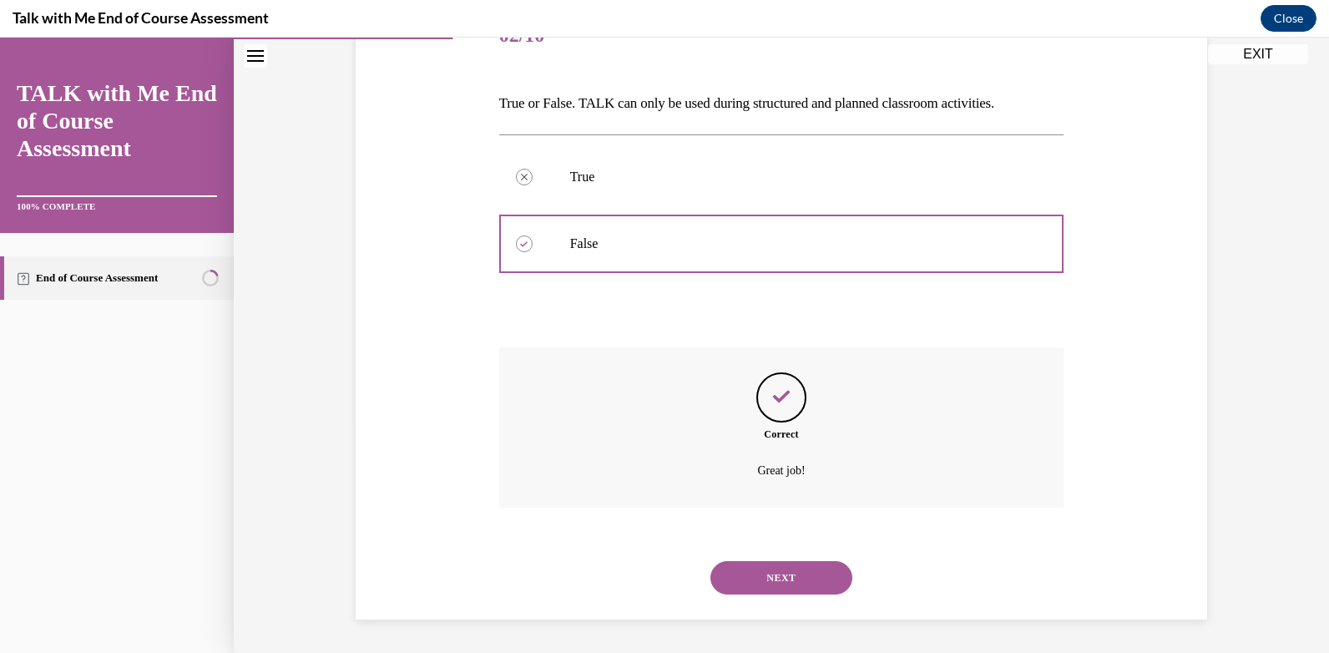
scroll to position [145, 0]
click at [795, 578] on button "NEXT" at bounding box center [781, 577] width 142 height 33
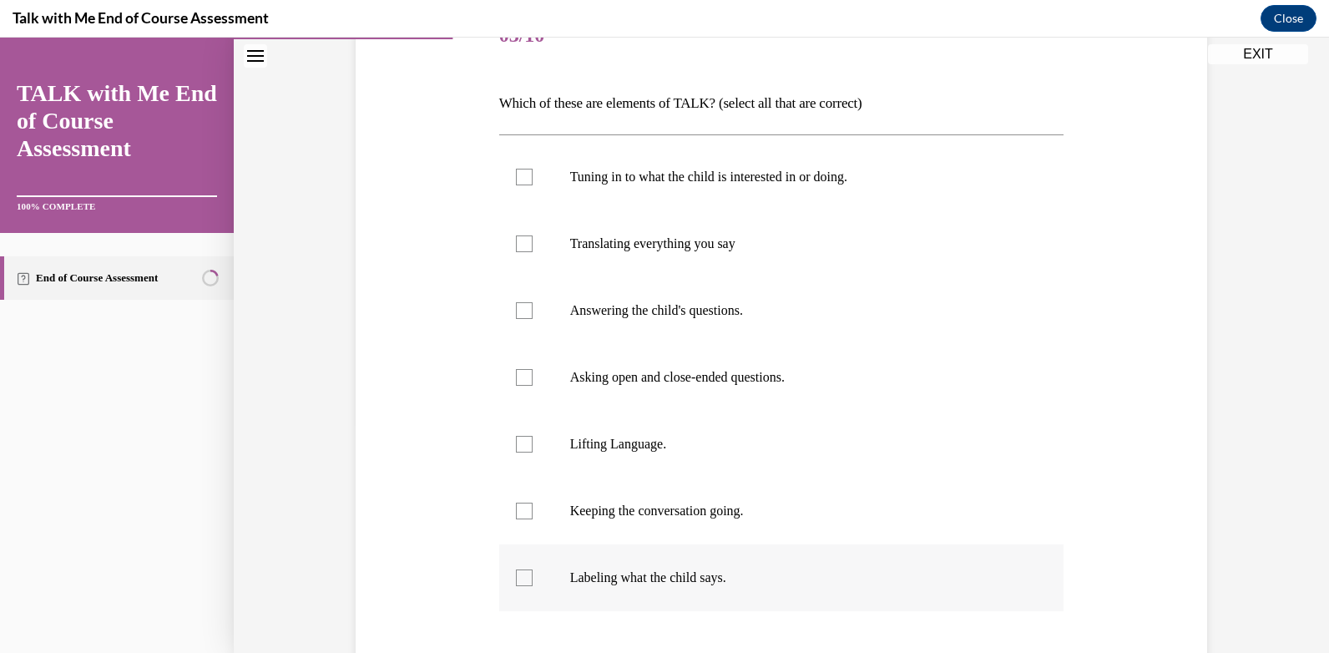
scroll to position [187, 0]
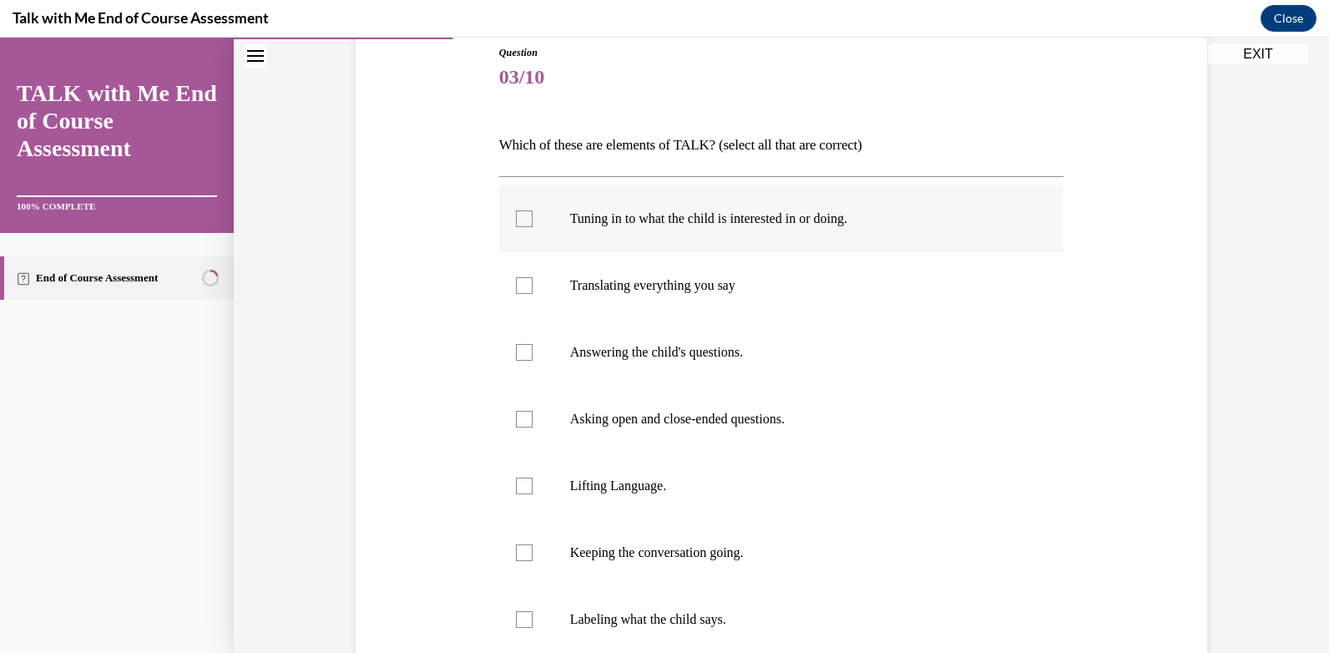
click at [516, 216] on div at bounding box center [524, 218] width 17 height 17
click at [516, 216] on input "Tuning in to what the child is interested in or doing." at bounding box center [524, 218] width 17 height 17
checkbox input "true"
click at [516, 417] on div at bounding box center [524, 419] width 17 height 17
click at [516, 417] on input "Asking open and close-ended questions." at bounding box center [524, 419] width 17 height 17
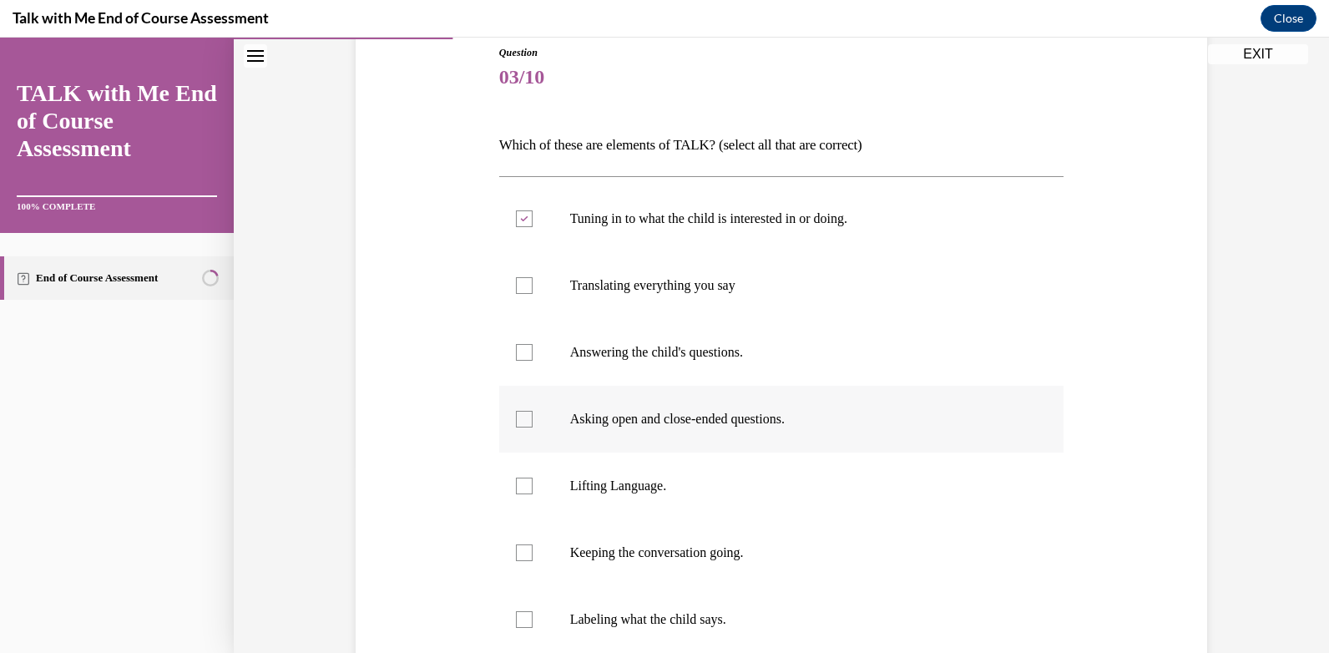
checkbox input "true"
click at [518, 484] on div at bounding box center [524, 486] width 17 height 17
click at [518, 484] on input "Lifting Language." at bounding box center [524, 486] width 17 height 17
checkbox input "true"
click at [516, 554] on div at bounding box center [524, 552] width 17 height 17
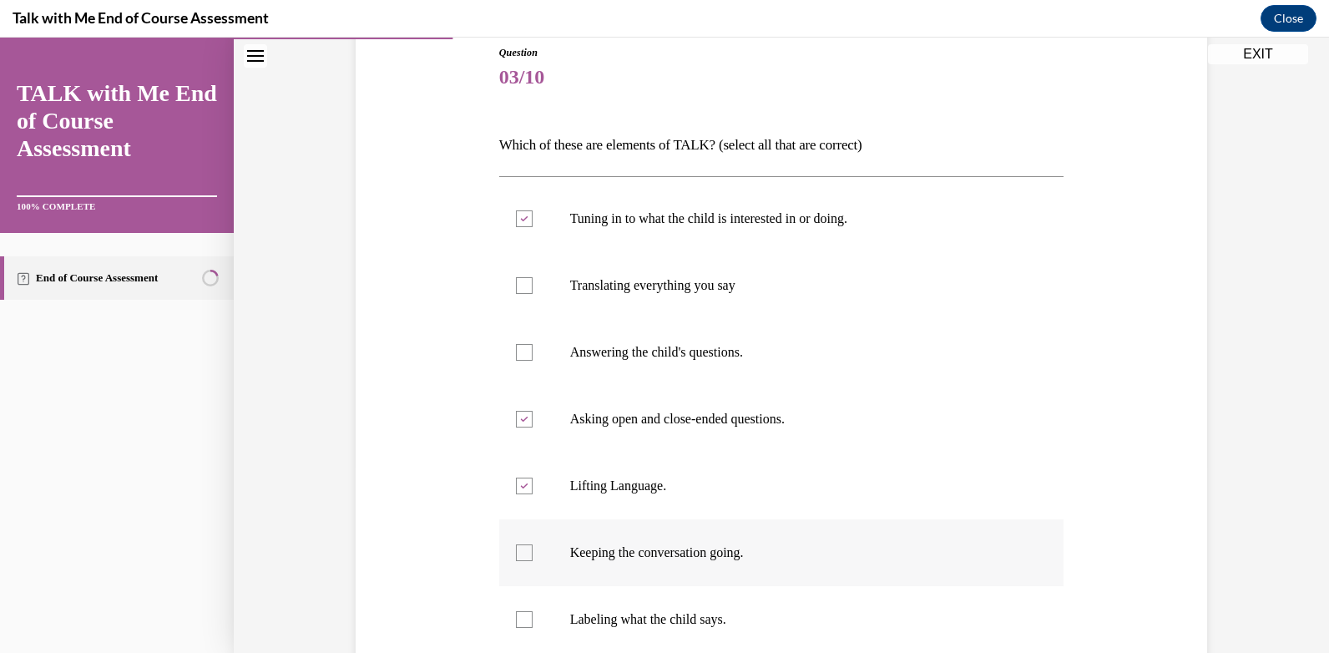
click at [516, 554] on input "Keeping the conversation going." at bounding box center [524, 552] width 17 height 17
checkbox input "true"
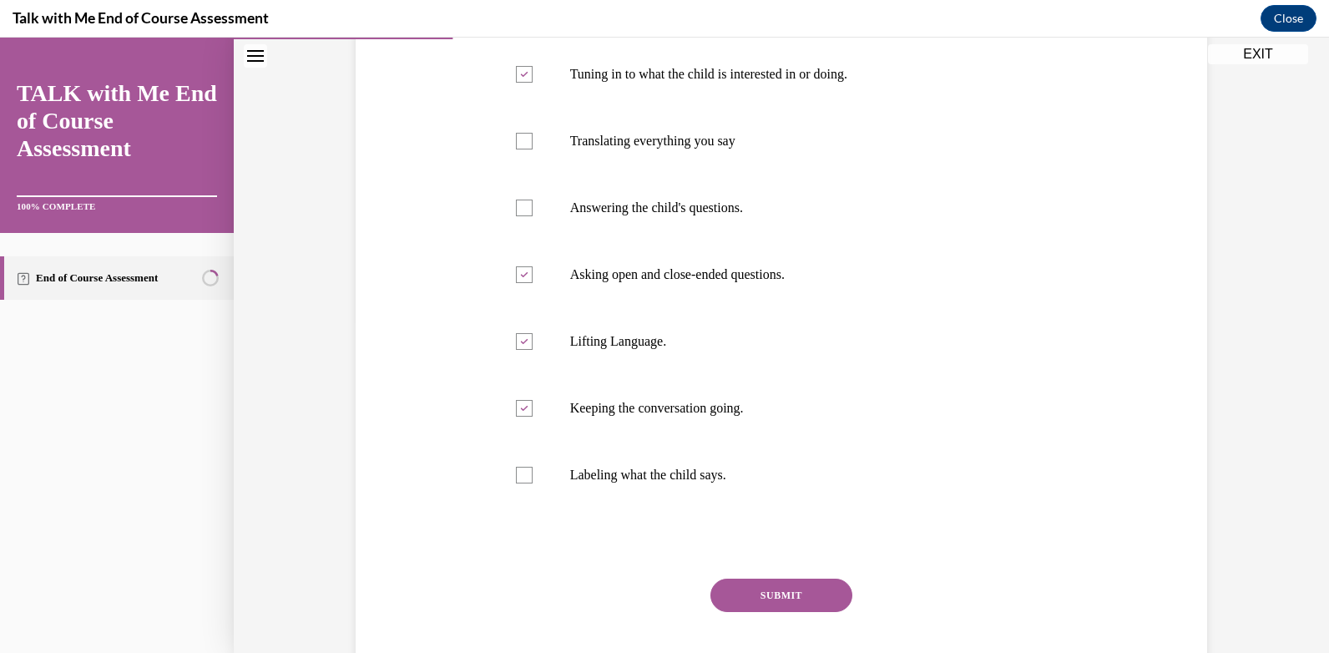
scroll to position [354, 0]
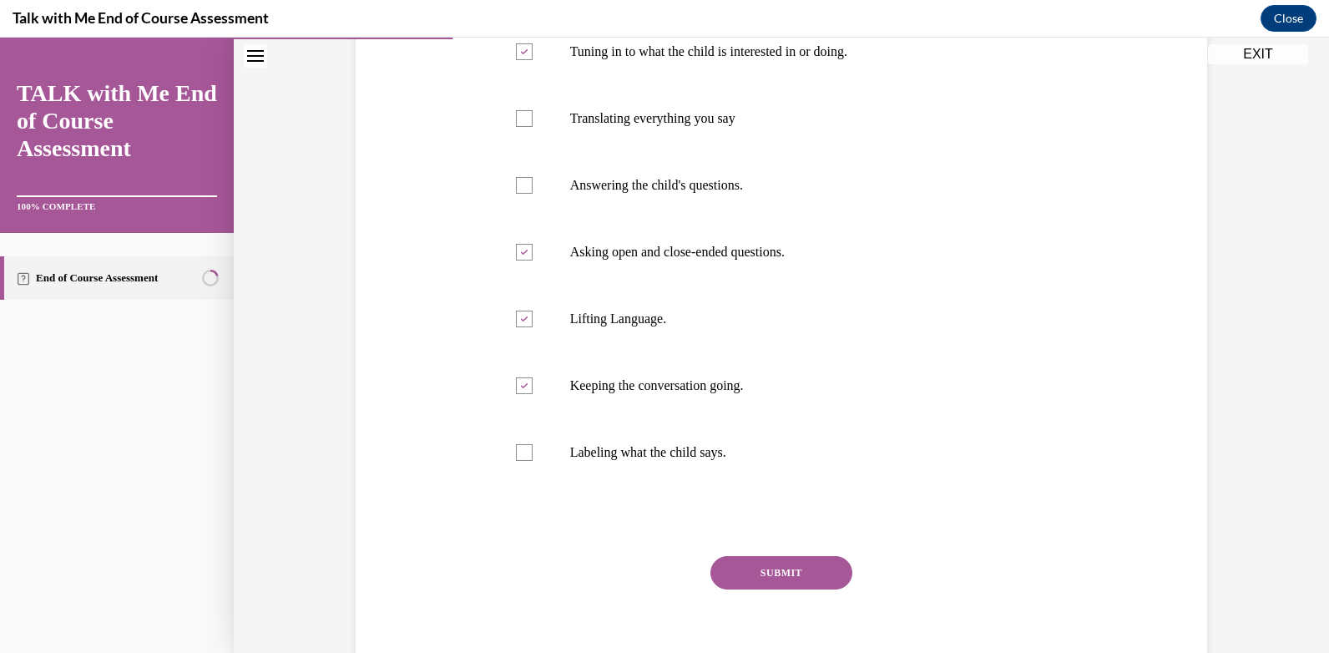
click at [781, 583] on button "SUBMIT" at bounding box center [781, 572] width 142 height 33
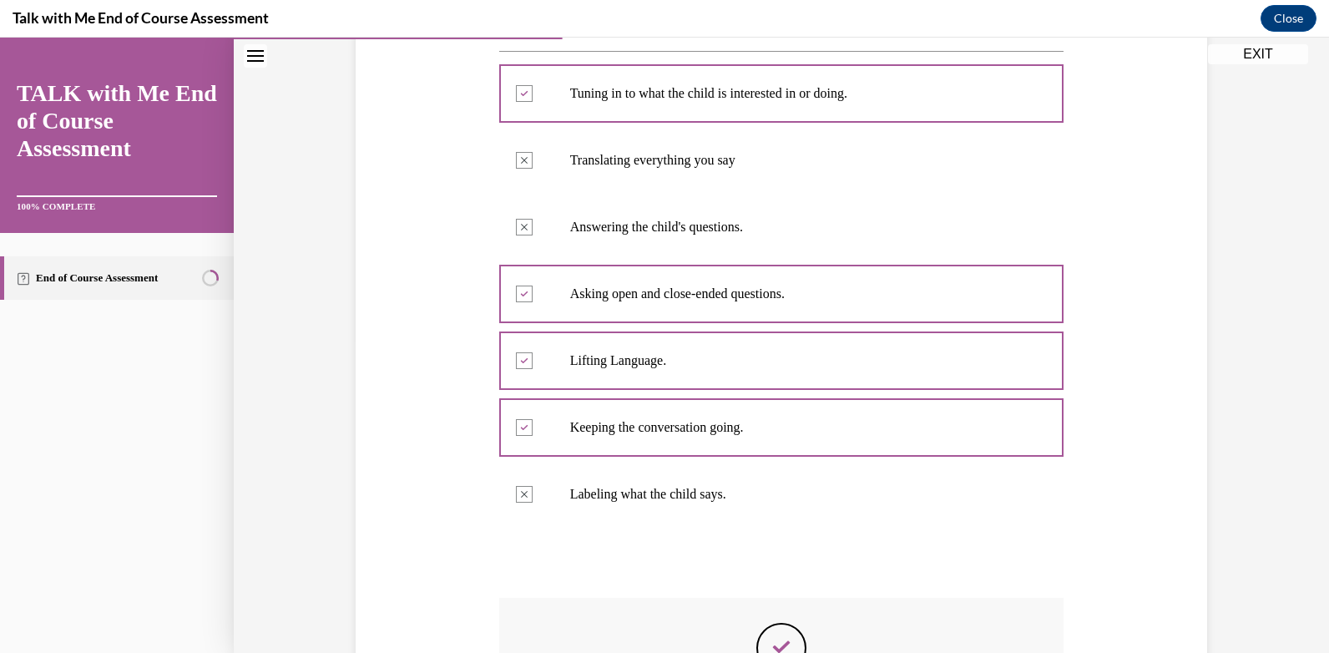
scroll to position [396, 0]
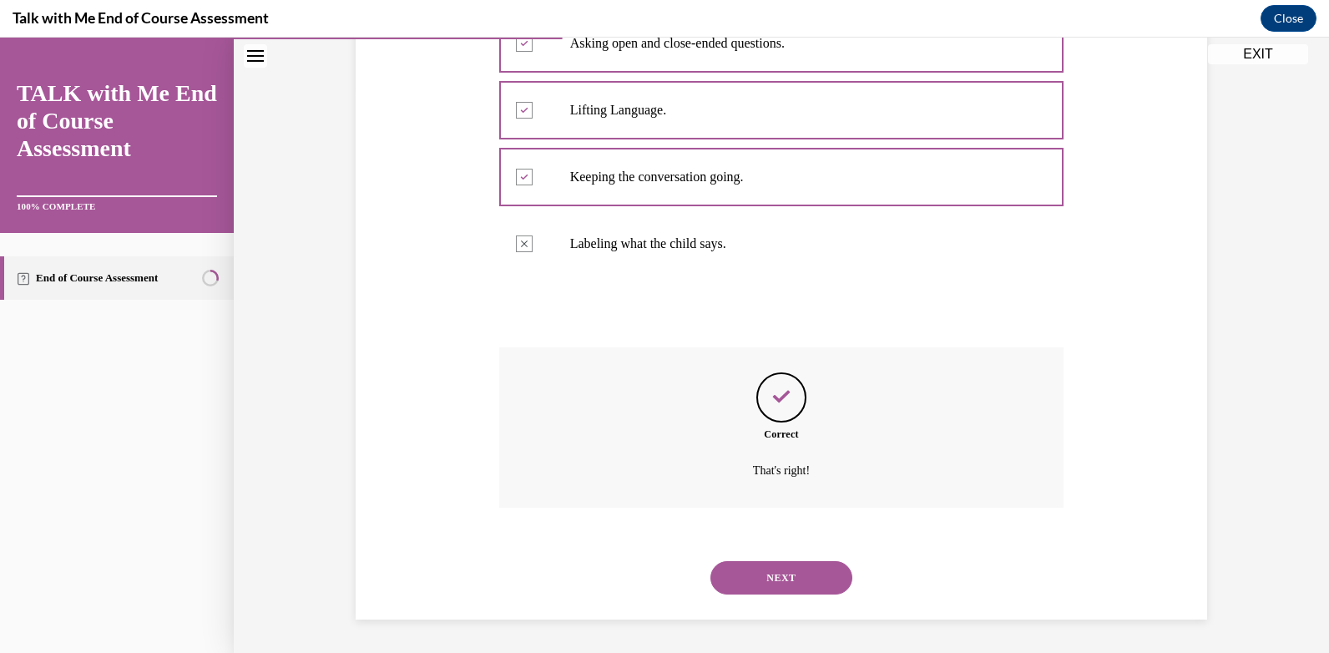
click at [791, 579] on button "NEXT" at bounding box center [781, 577] width 142 height 33
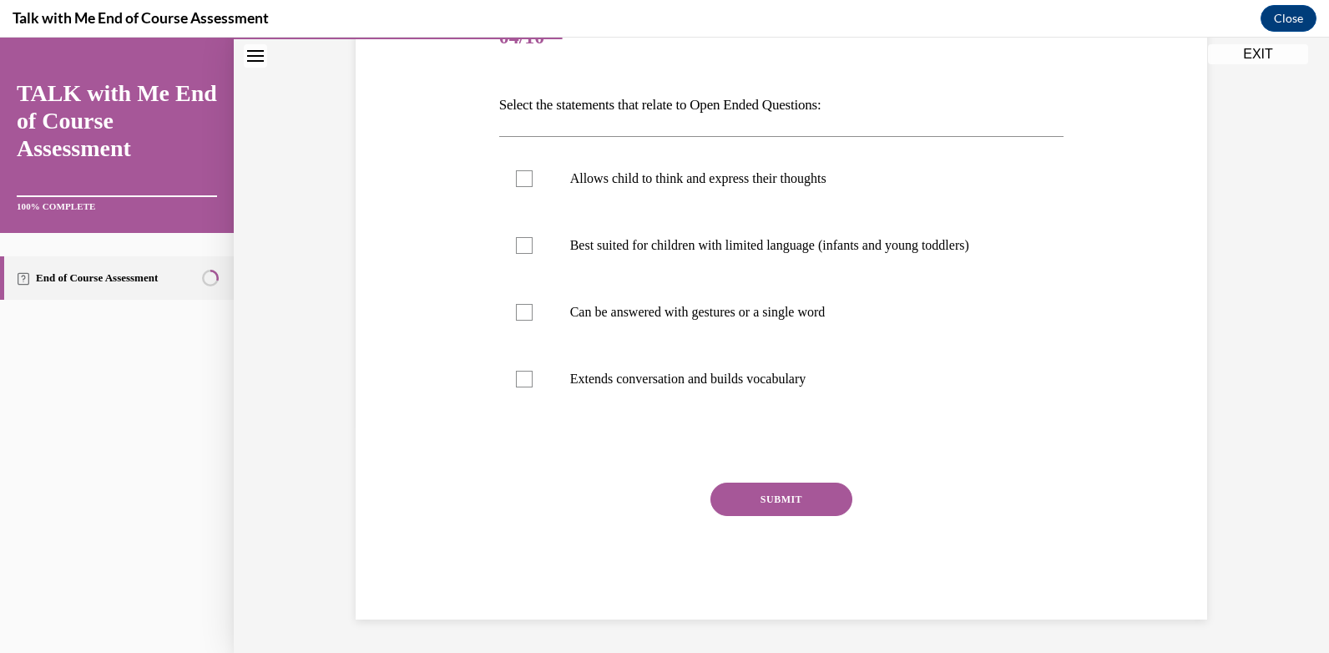
scroll to position [186, 0]
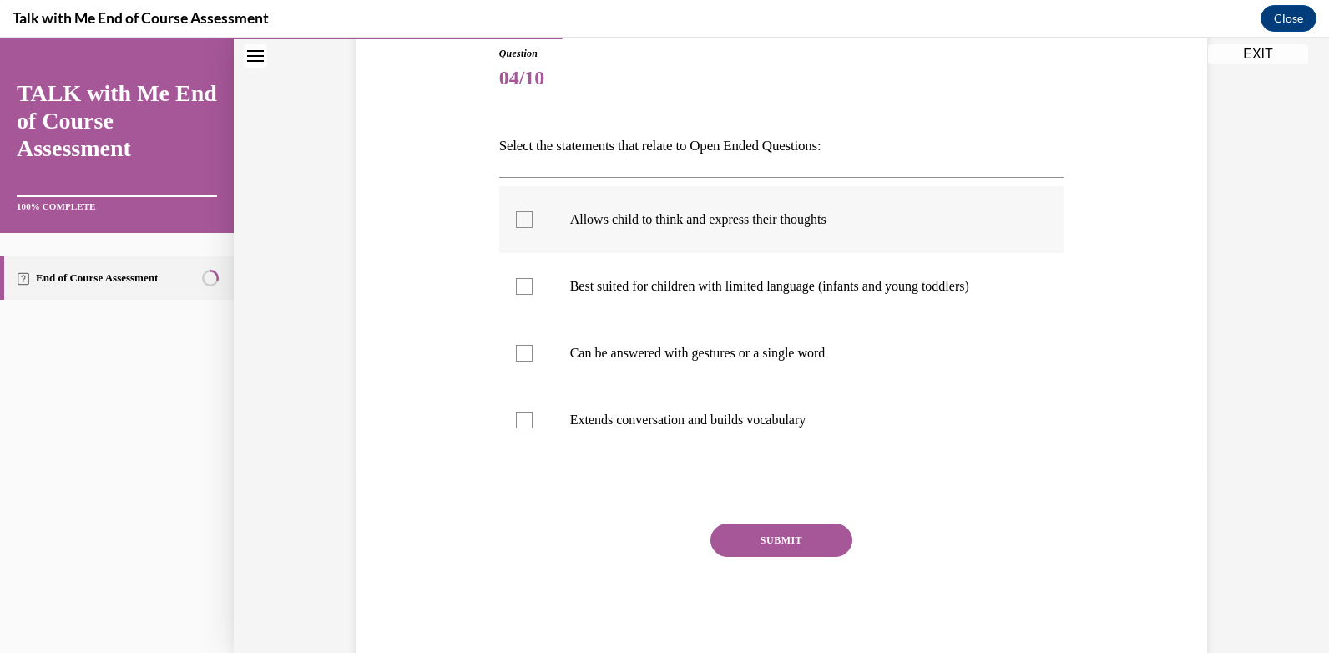
click at [516, 227] on div at bounding box center [524, 219] width 17 height 17
click at [516, 227] on input "Allows child to think and express their thoughts" at bounding box center [524, 219] width 17 height 17
checkbox input "true"
click at [520, 413] on div at bounding box center [524, 420] width 17 height 17
click at [520, 413] on input "Extends conversation and builds vocabulary" at bounding box center [524, 420] width 17 height 17
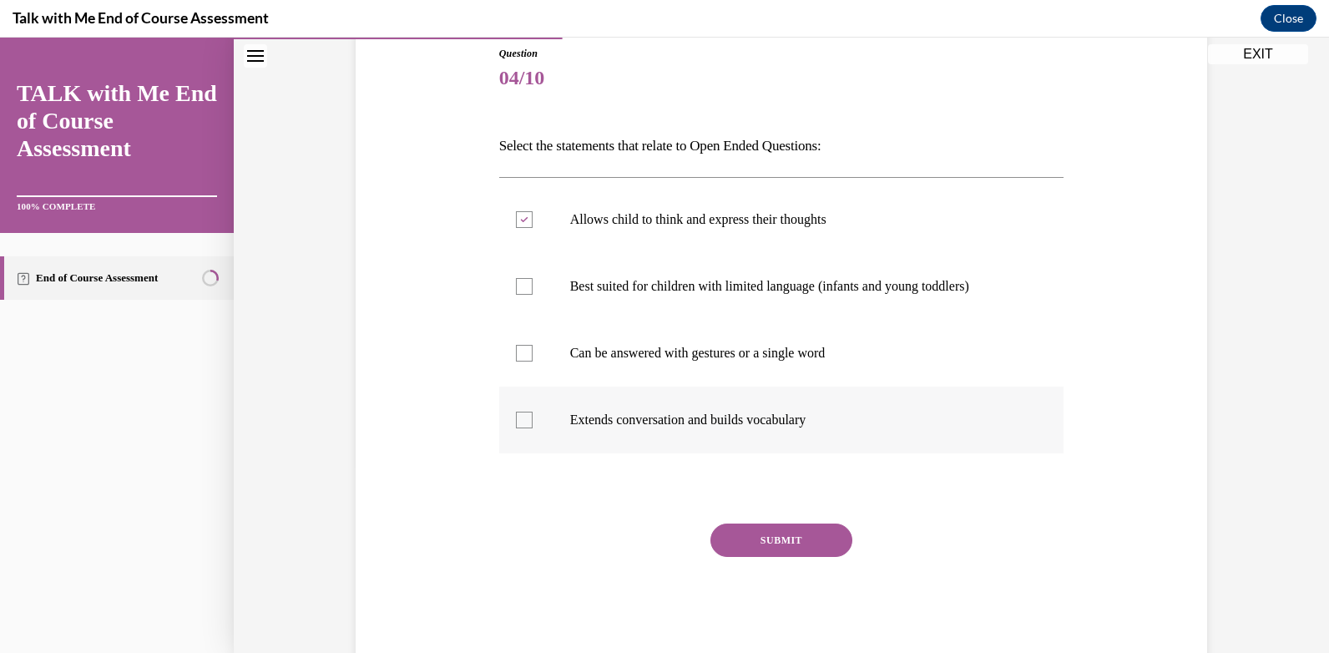
checkbox input "true"
click at [796, 539] on button "SUBMIT" at bounding box center [781, 539] width 142 height 33
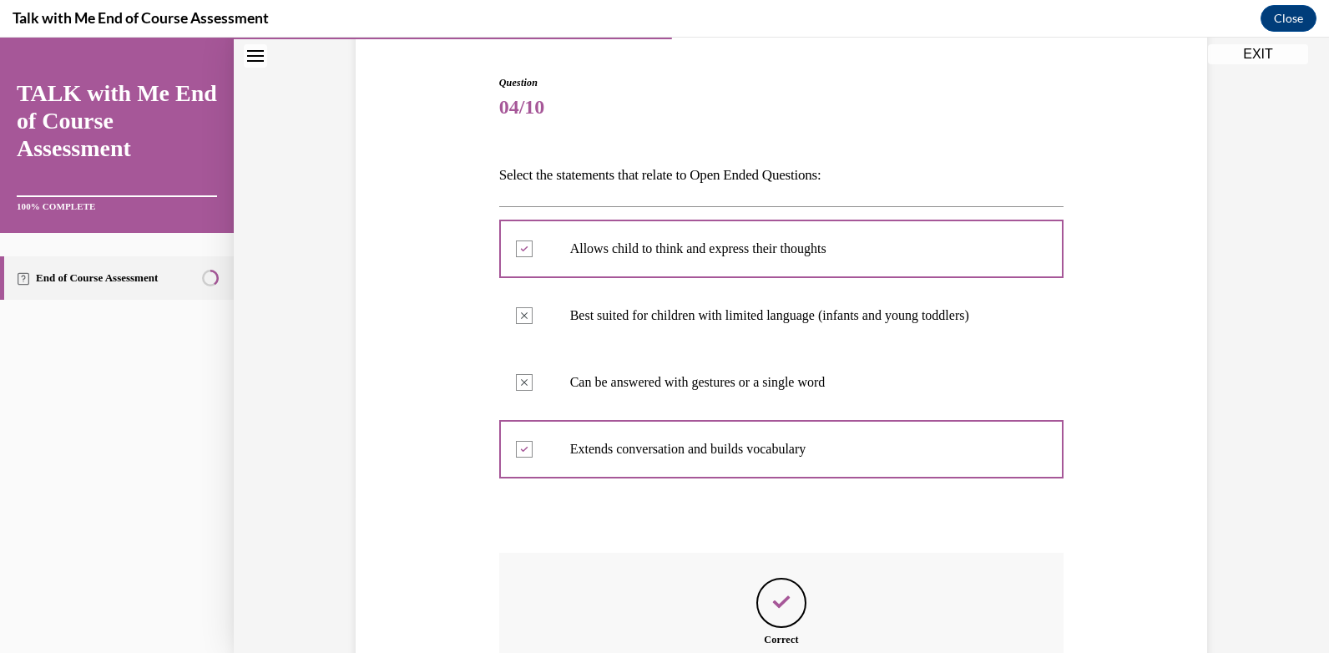
scroll to position [195, 0]
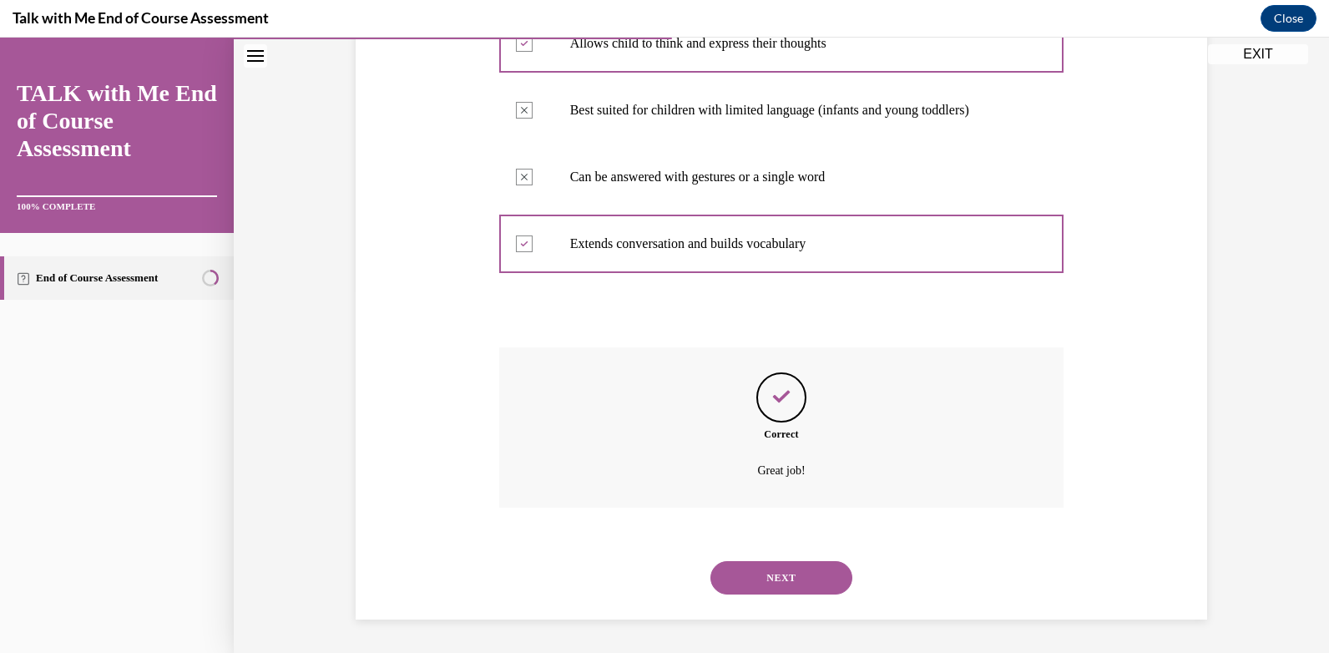
click at [780, 579] on button "NEXT" at bounding box center [781, 577] width 142 height 33
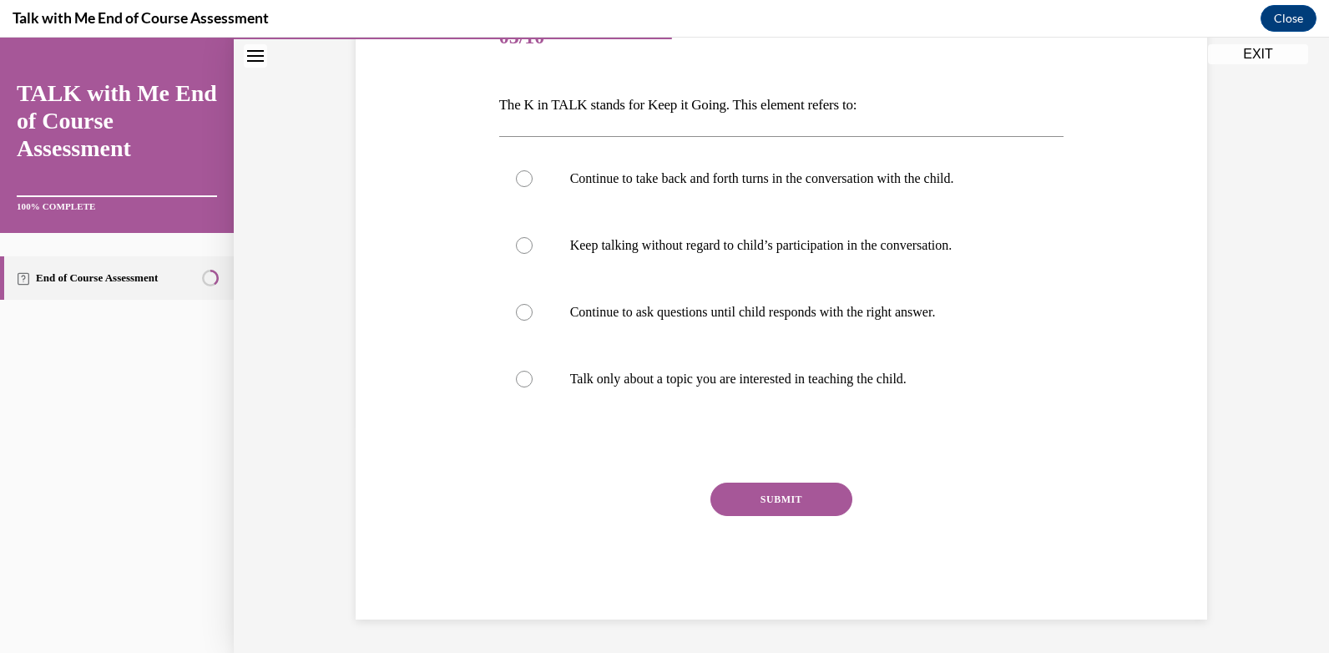
scroll to position [186, 0]
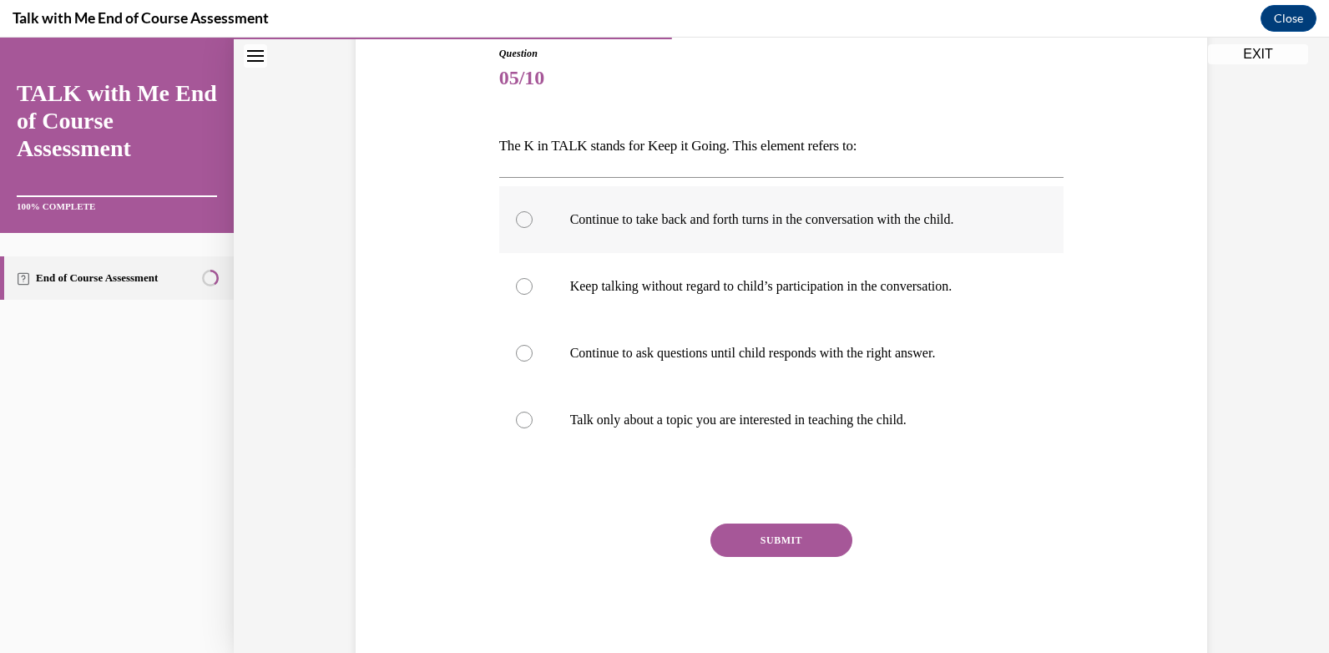
click at [517, 220] on div at bounding box center [524, 219] width 17 height 17
click at [517, 220] on input "Continue to take back and forth turns in the conversation with the child." at bounding box center [524, 219] width 17 height 17
radio input "true"
click at [791, 536] on button "SUBMIT" at bounding box center [781, 539] width 142 height 33
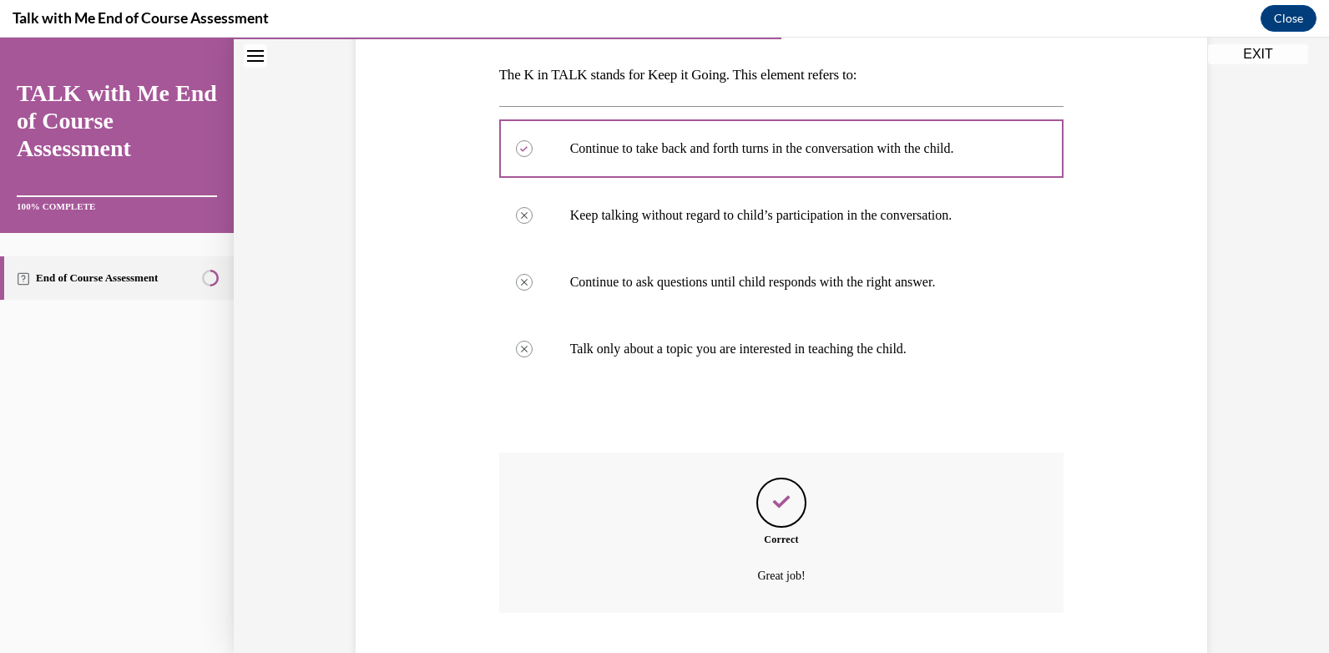
scroll to position [279, 0]
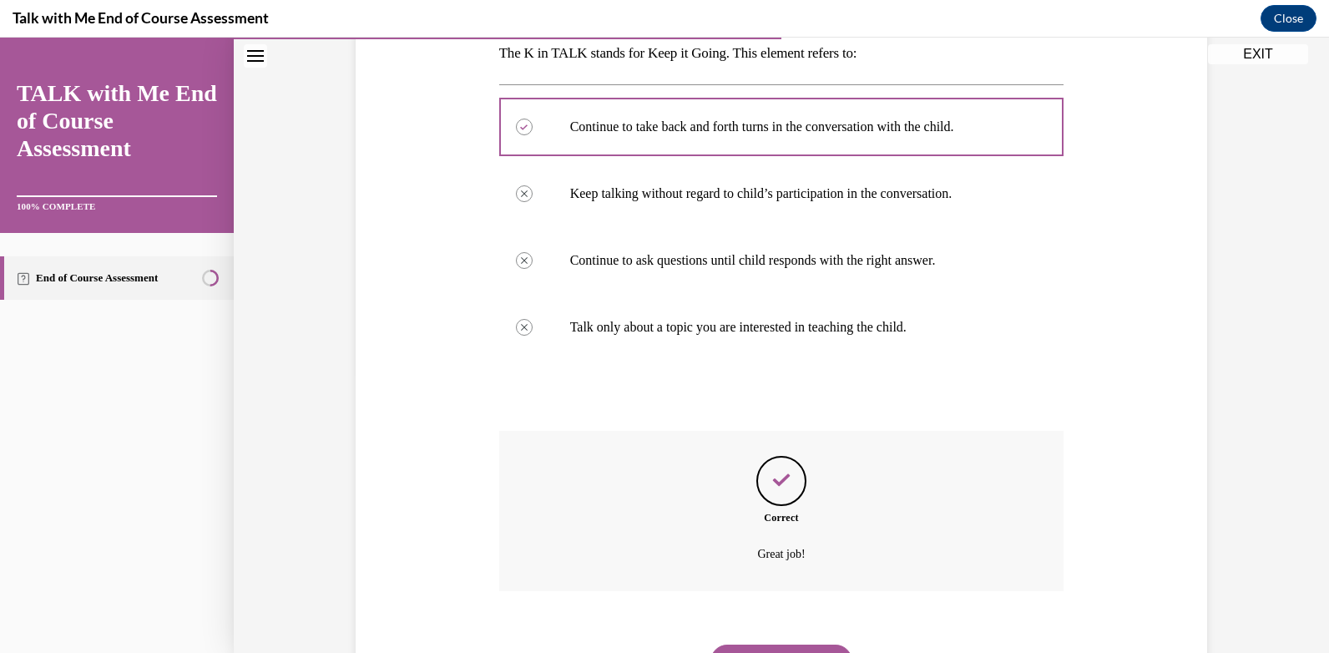
click at [796, 645] on button "NEXT" at bounding box center [781, 661] width 142 height 33
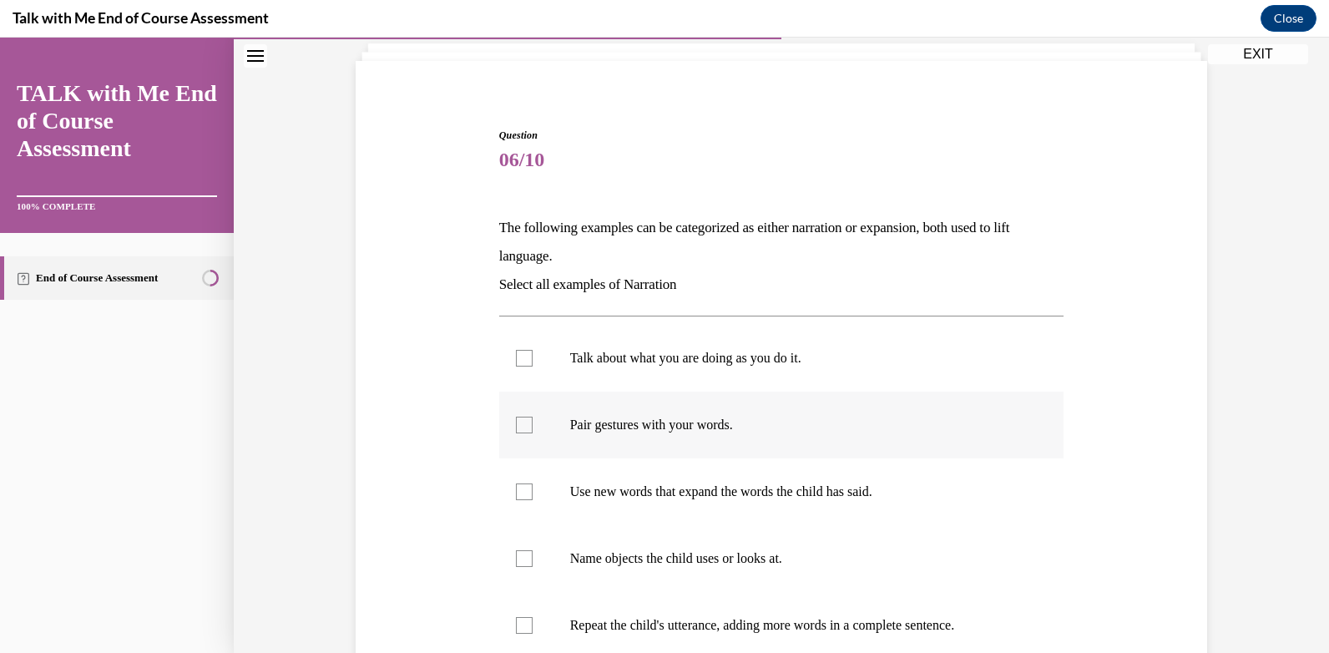
scroll to position [167, 0]
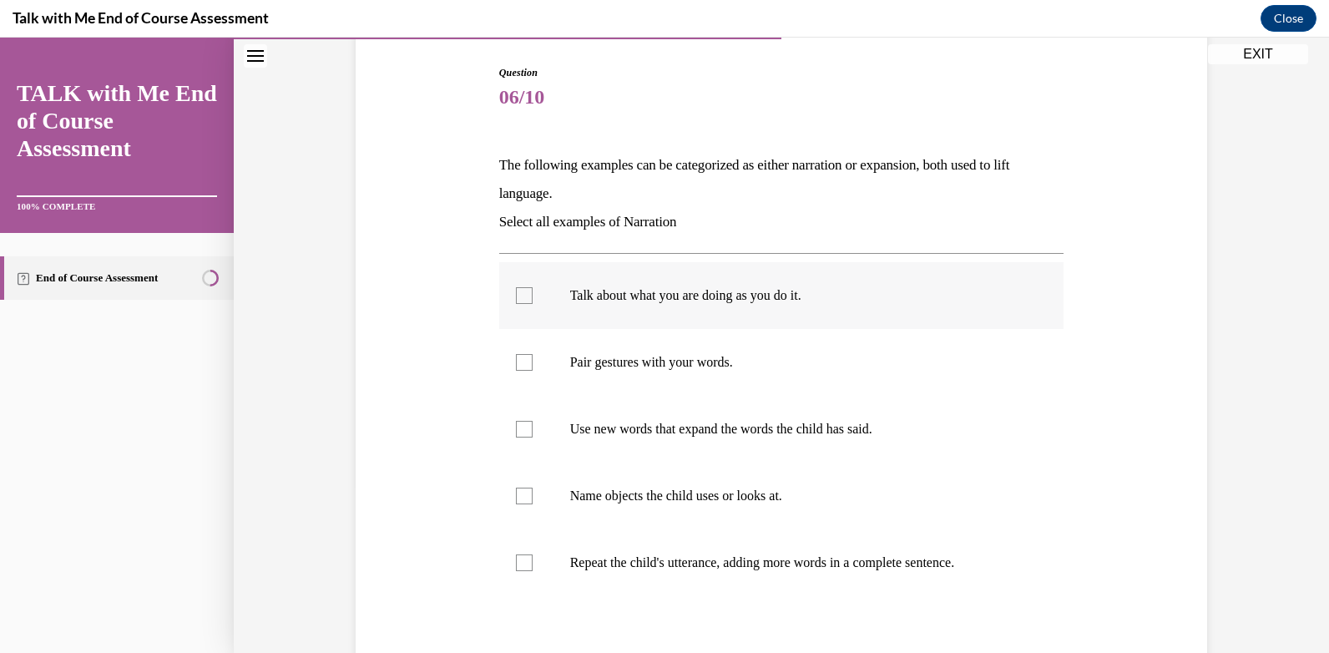
click at [518, 296] on div at bounding box center [524, 295] width 17 height 17
click at [518, 296] on input "Talk about what you are doing as you do it." at bounding box center [524, 295] width 17 height 17
checkbox input "true"
click at [519, 364] on div at bounding box center [524, 362] width 17 height 17
click at [519, 364] on input "Pair gestures with your words." at bounding box center [524, 362] width 17 height 17
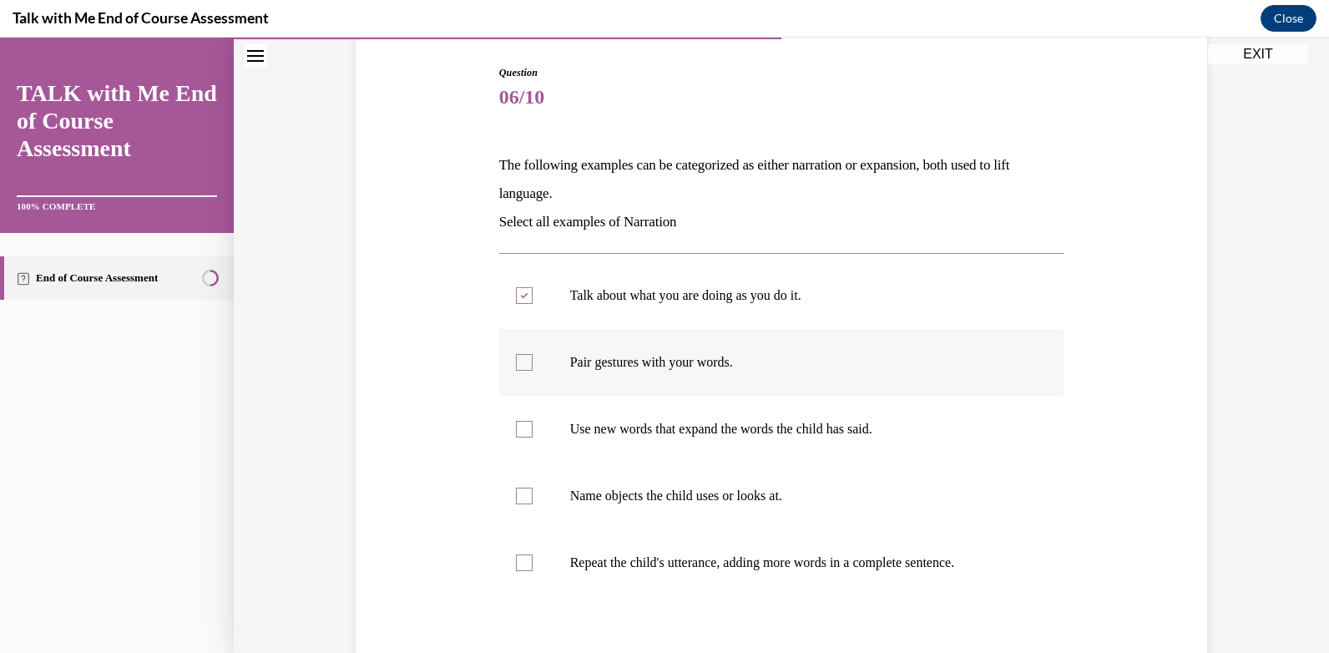
checkbox input "true"
click at [520, 502] on div at bounding box center [524, 496] width 17 height 17
click at [520, 502] on input "Name objects the child uses or looks at." at bounding box center [524, 496] width 17 height 17
checkbox input "true"
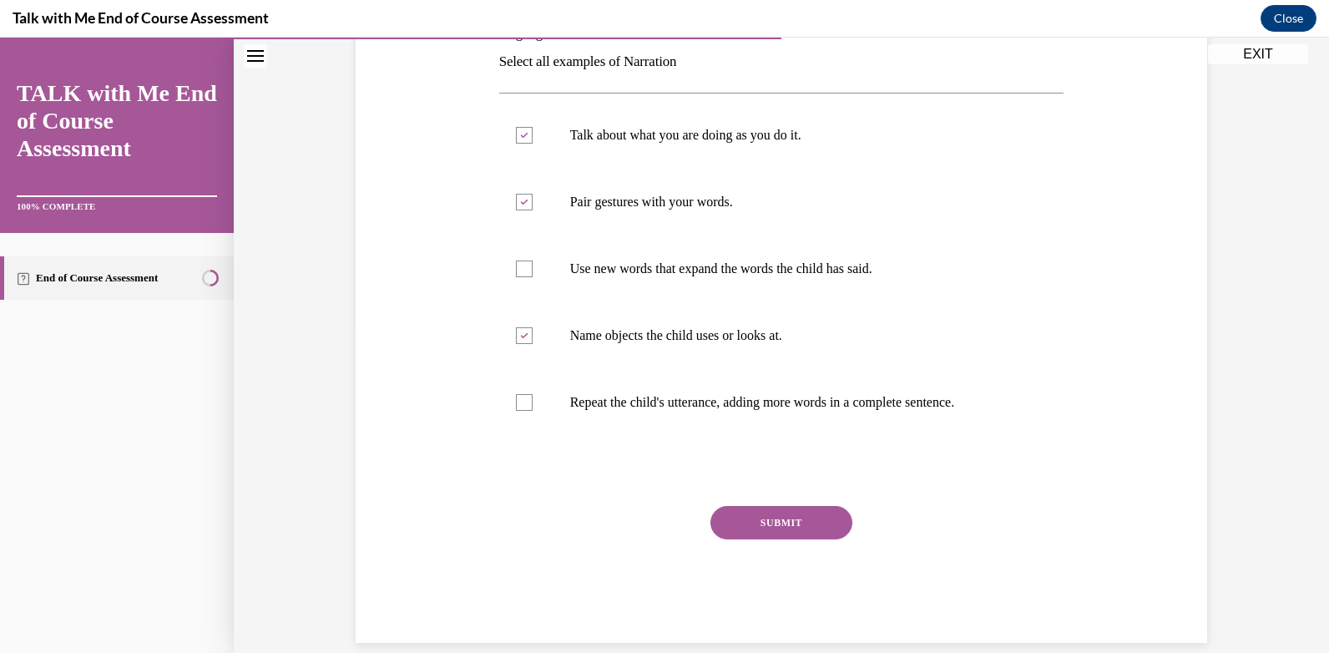
scroll to position [334, 0]
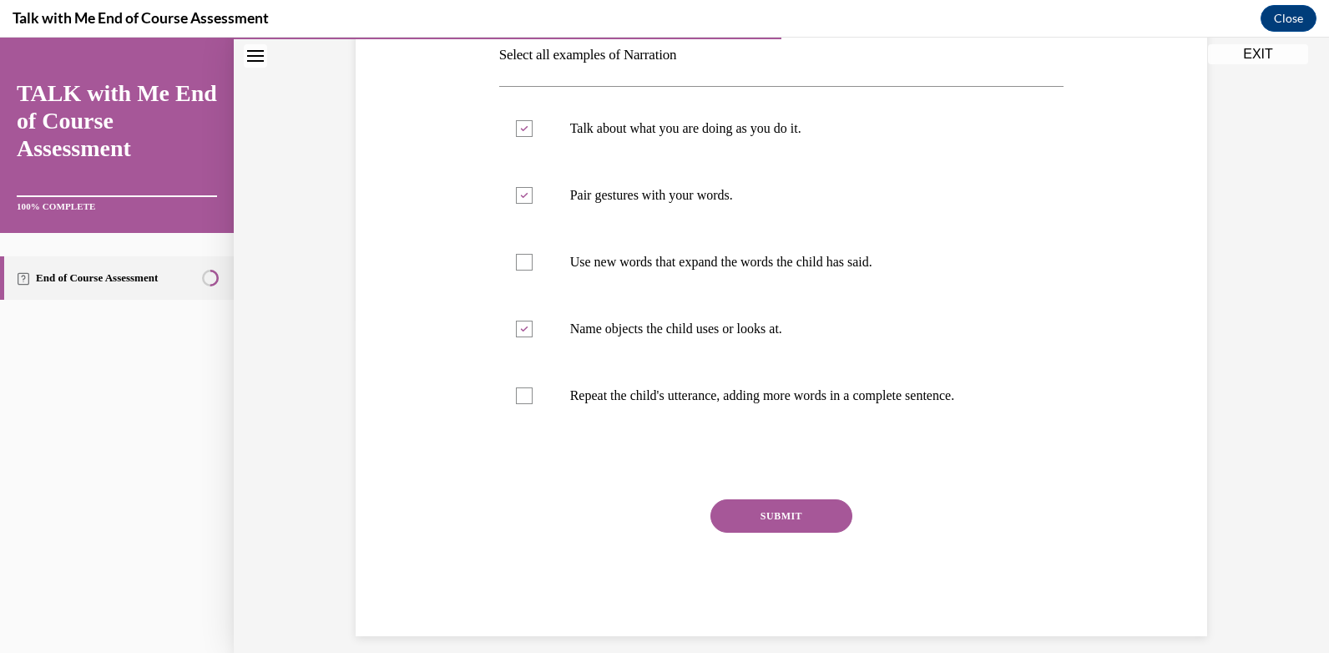
click at [766, 509] on button "SUBMIT" at bounding box center [781, 515] width 142 height 33
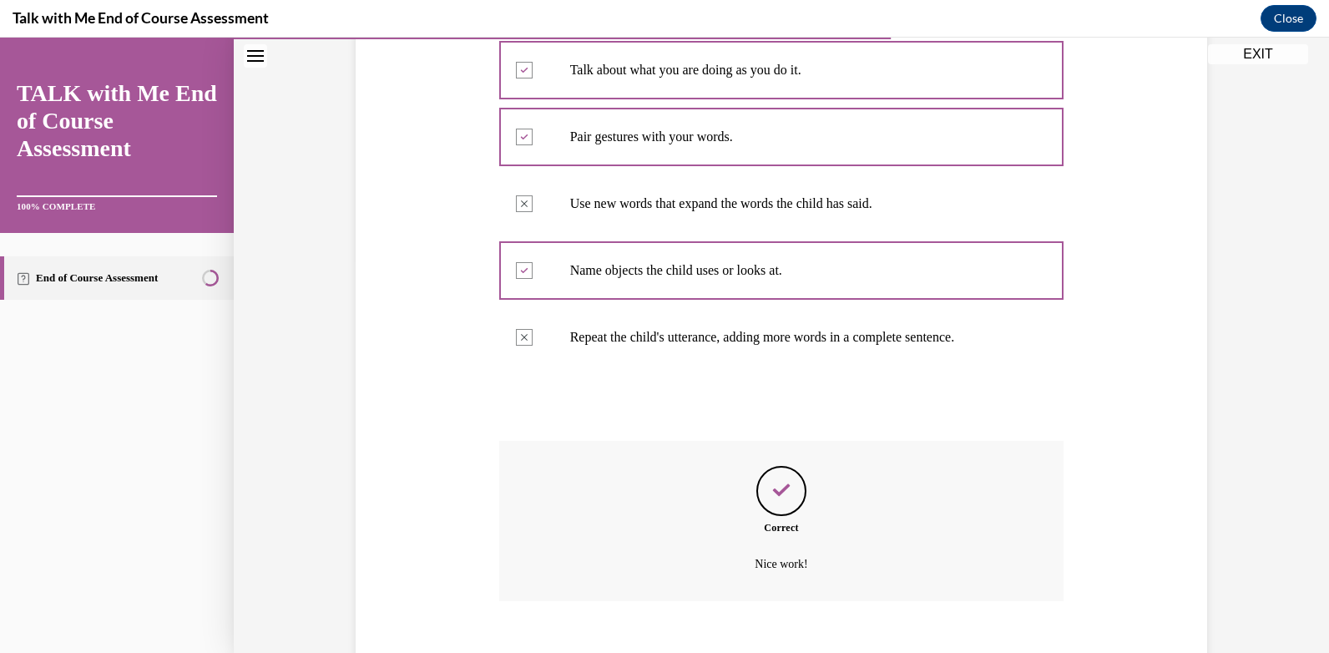
scroll to position [486, 0]
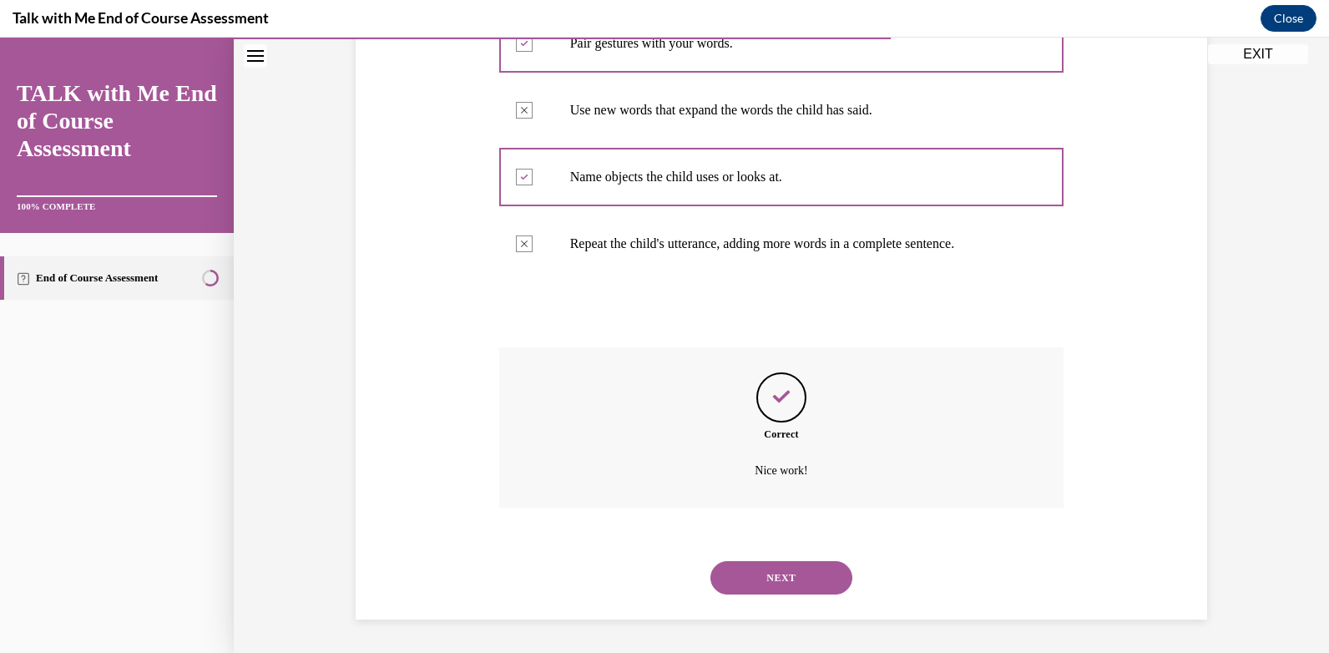
click at [807, 577] on button "NEXT" at bounding box center [781, 577] width 142 height 33
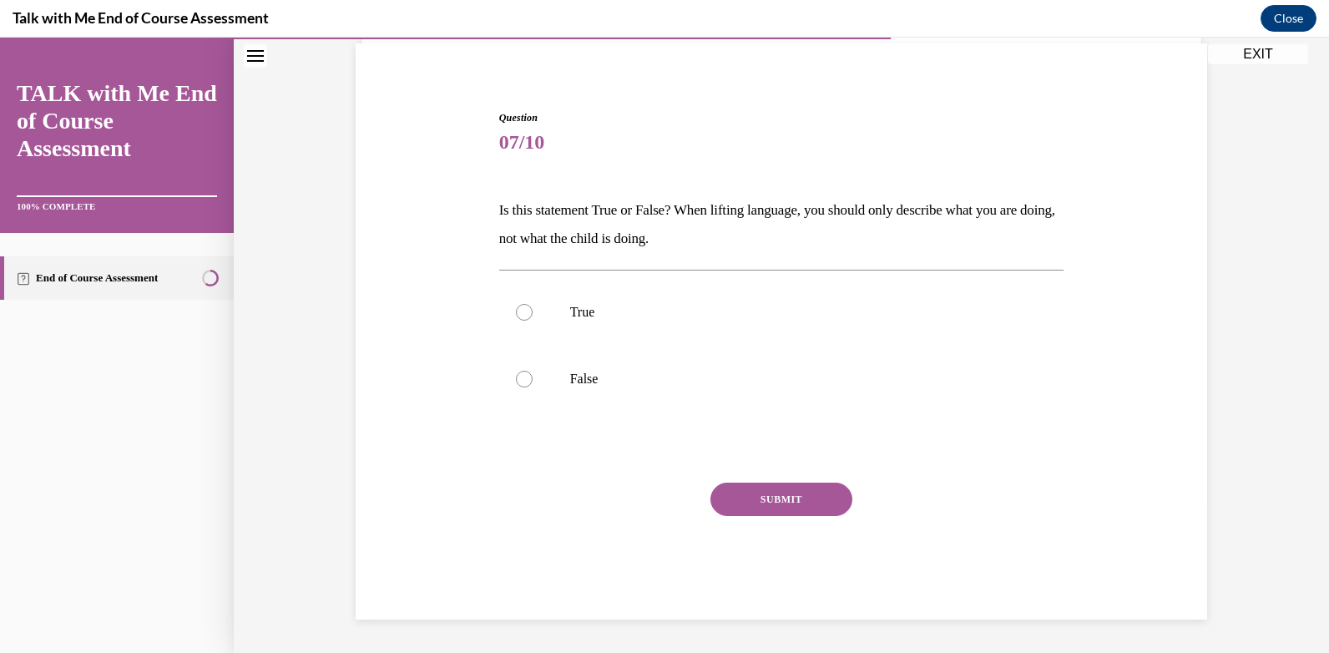
scroll to position [122, 0]
click at [522, 376] on div at bounding box center [524, 379] width 17 height 17
click at [522, 376] on input "False" at bounding box center [524, 379] width 17 height 17
radio input "true"
click at [762, 498] on button "SUBMIT" at bounding box center [781, 499] width 142 height 33
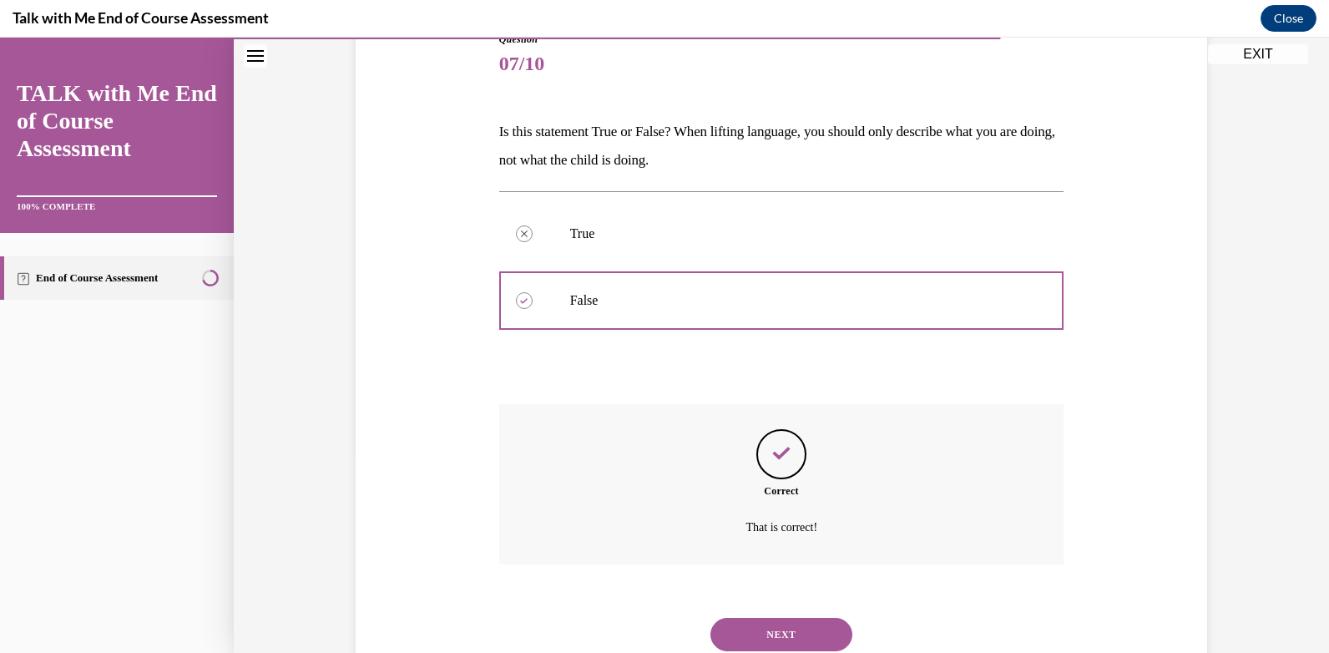
scroll to position [174, 0]
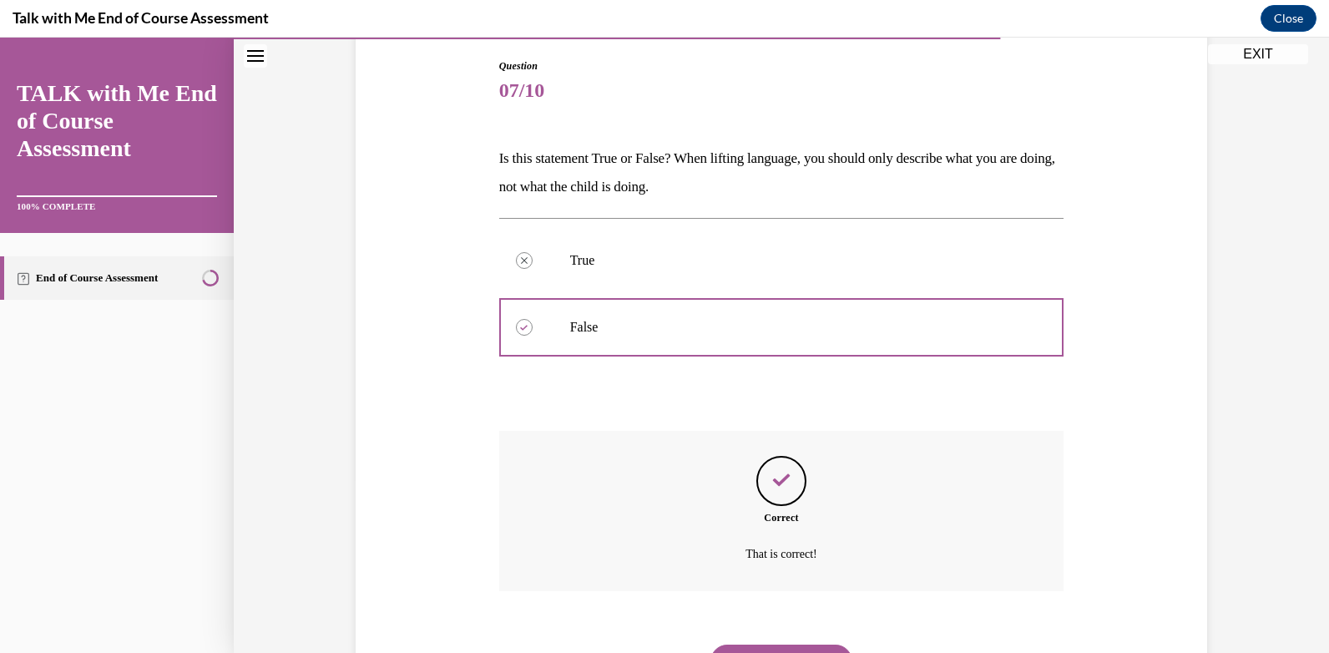
click at [799, 645] on button "NEXT" at bounding box center [781, 661] width 142 height 33
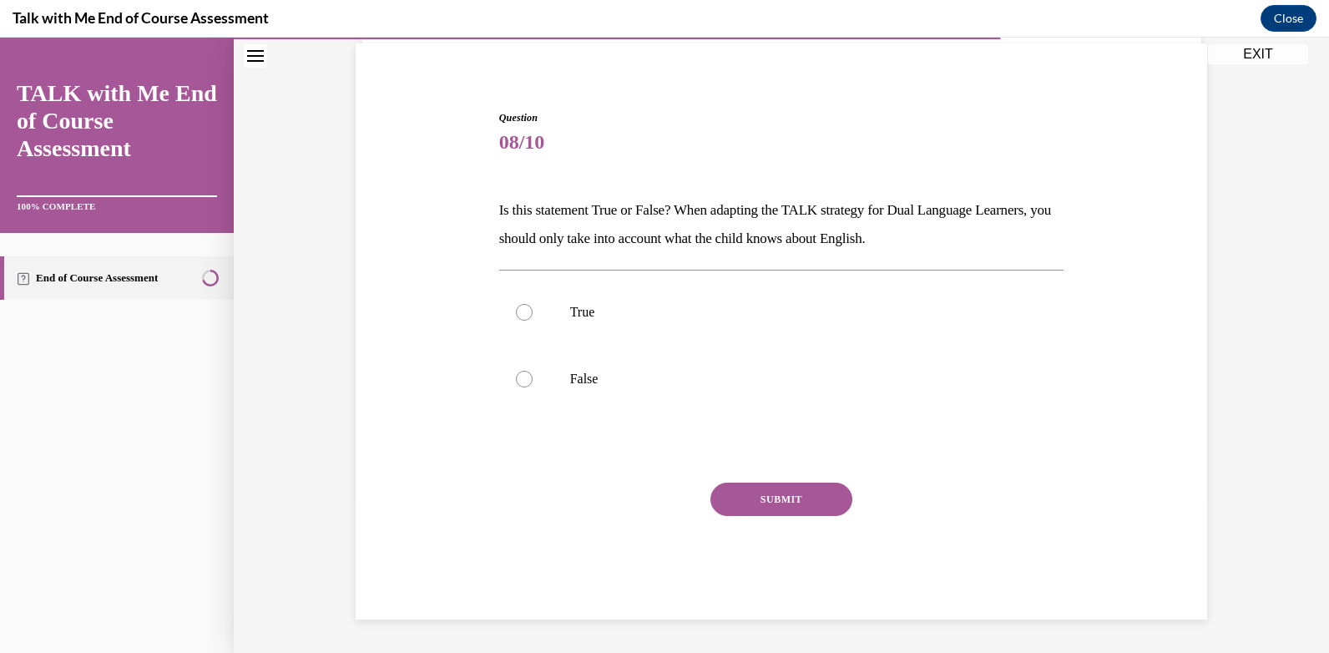
scroll to position [122, 0]
click at [516, 377] on div at bounding box center [524, 379] width 17 height 17
click at [516, 377] on input "False" at bounding box center [524, 379] width 17 height 17
radio input "true"
click at [770, 493] on button "SUBMIT" at bounding box center [781, 499] width 142 height 33
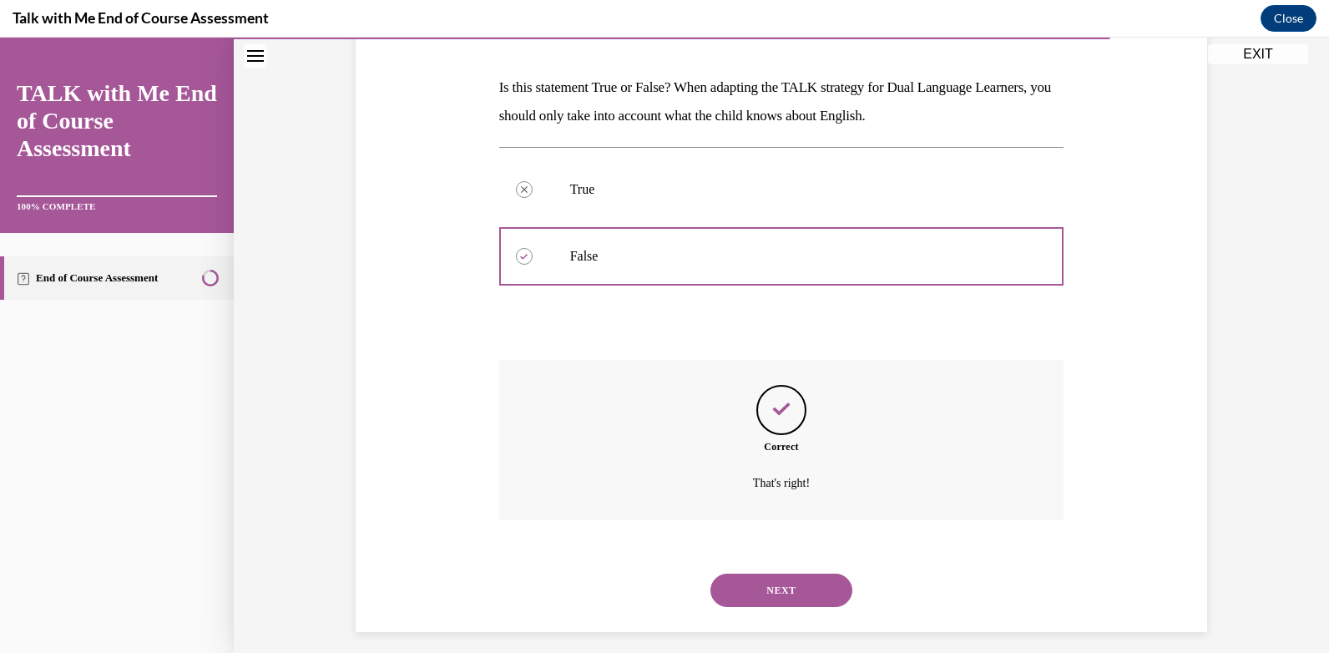
scroll to position [257, 0]
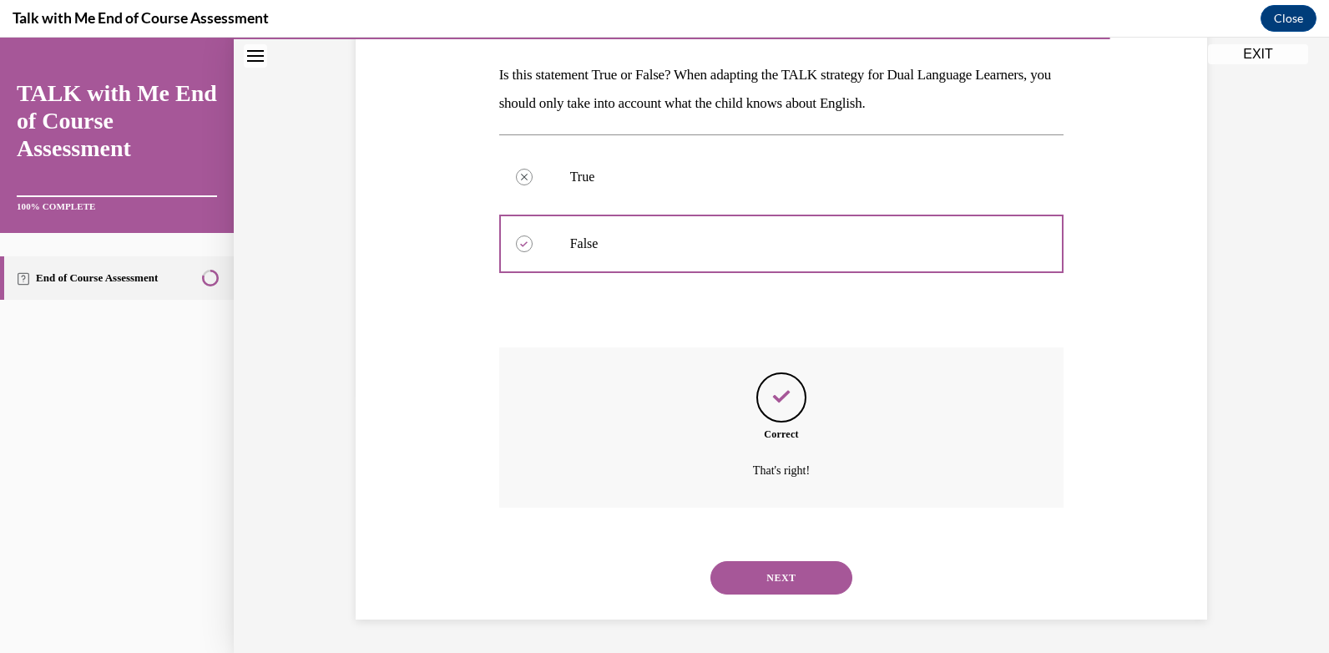
click at [788, 572] on button "NEXT" at bounding box center [781, 577] width 142 height 33
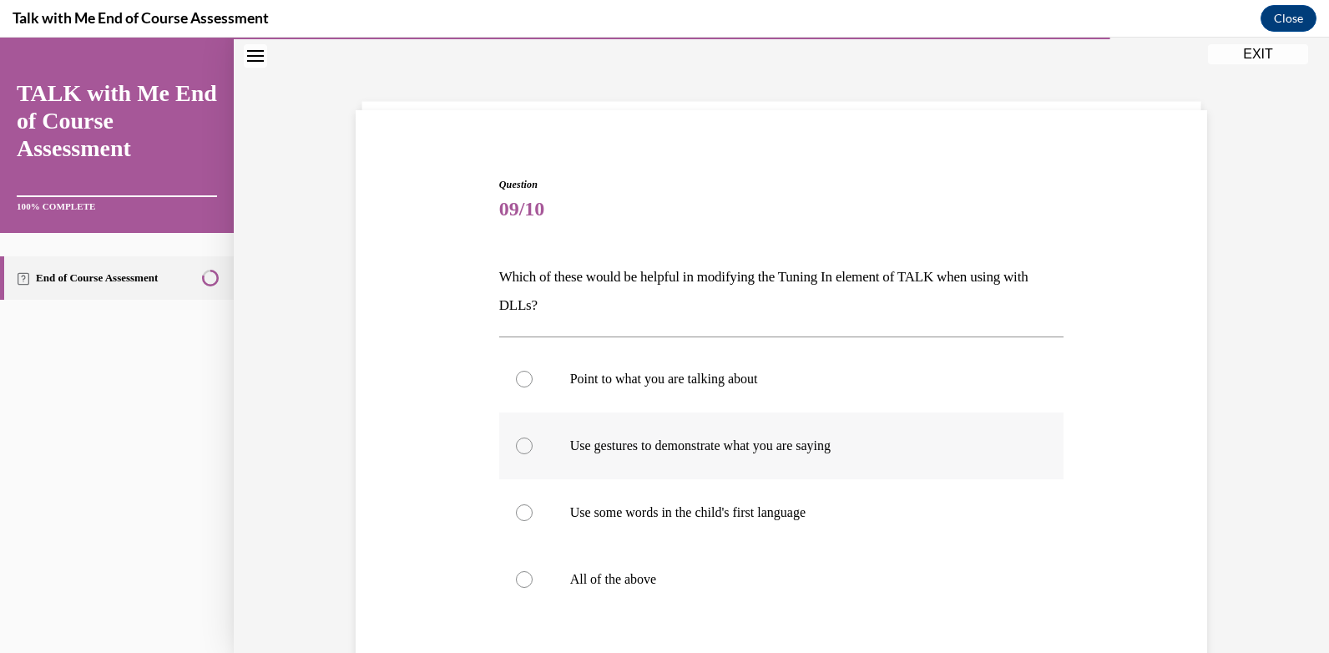
scroll to position [83, 0]
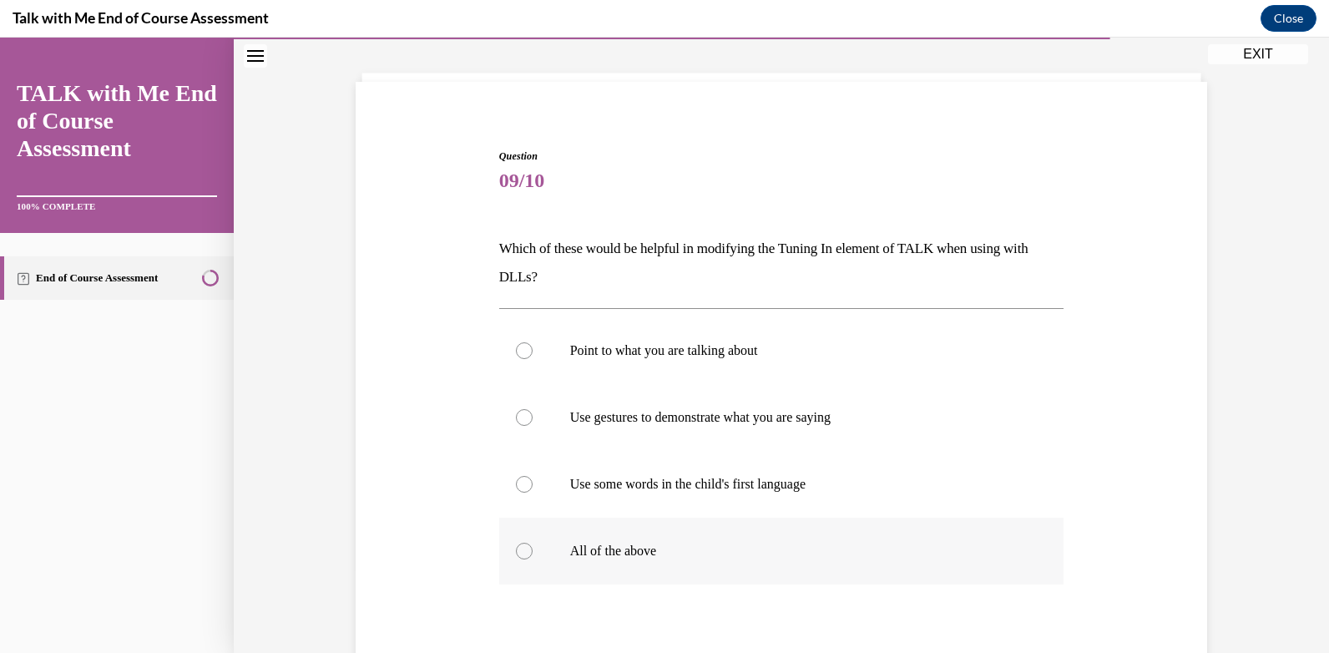
click at [516, 552] on div at bounding box center [524, 551] width 17 height 17
click at [516, 552] on input "All of the above" at bounding box center [524, 551] width 17 height 17
radio input "true"
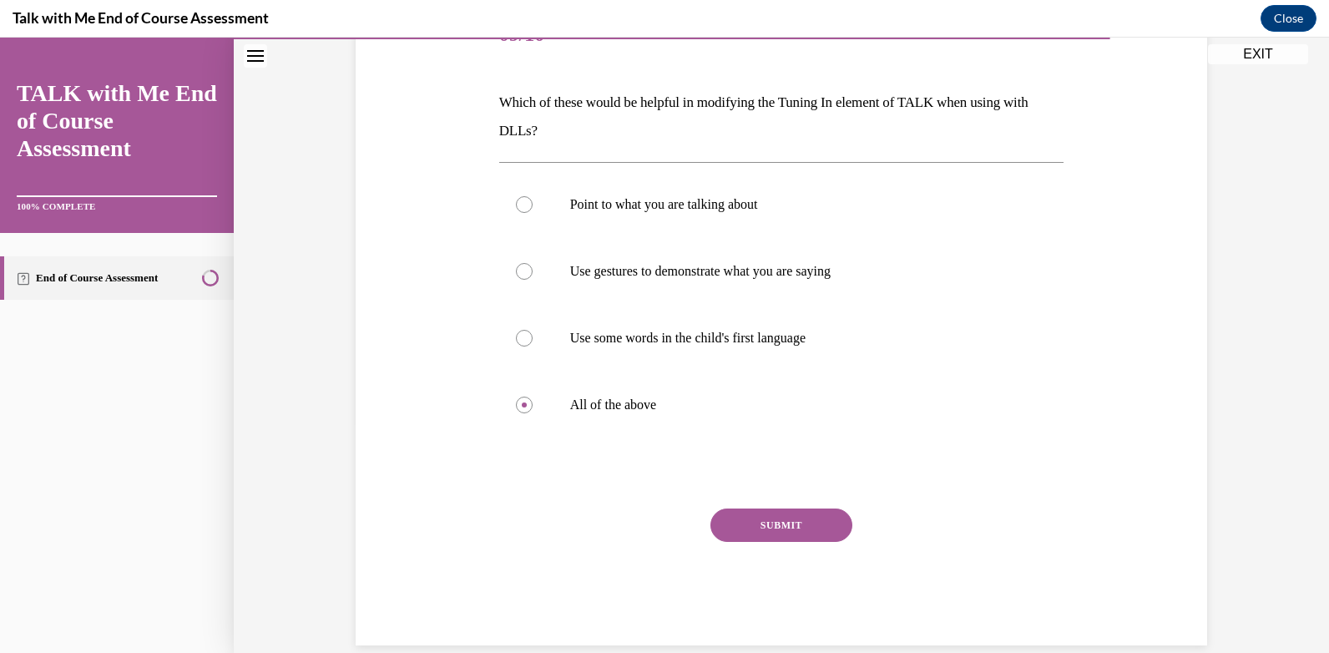
scroll to position [250, 0]
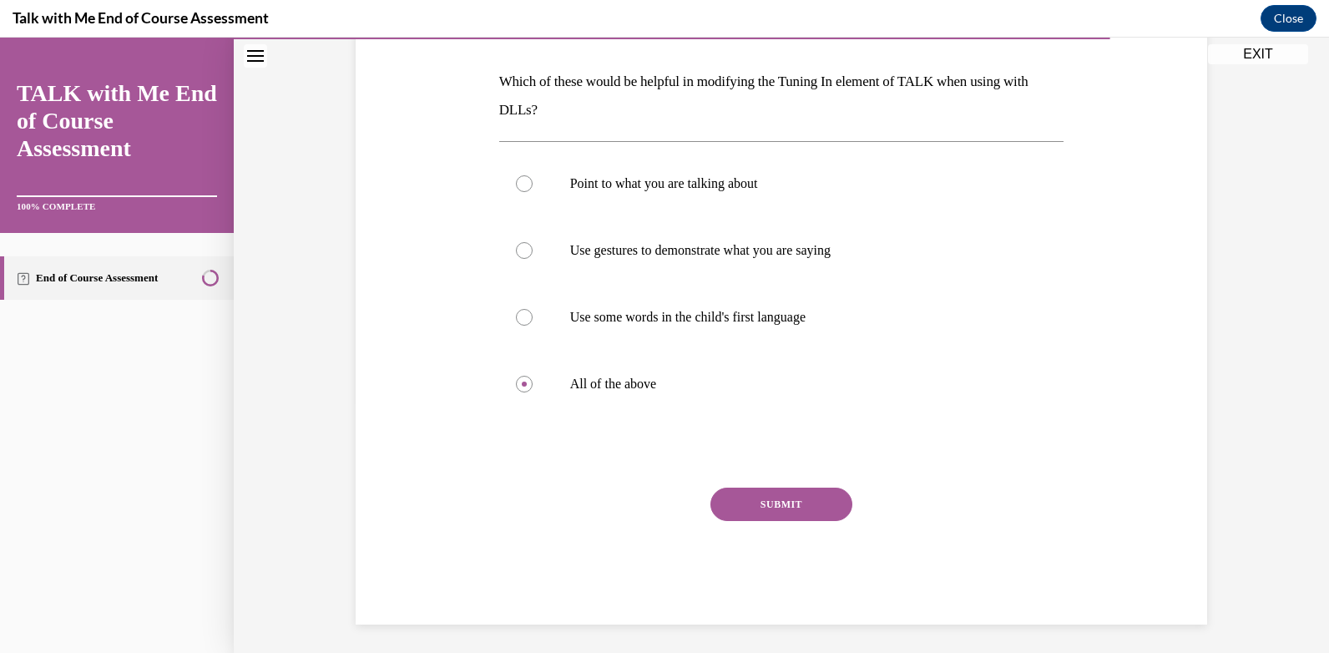
click at [769, 507] on button "SUBMIT" at bounding box center [781, 504] width 142 height 33
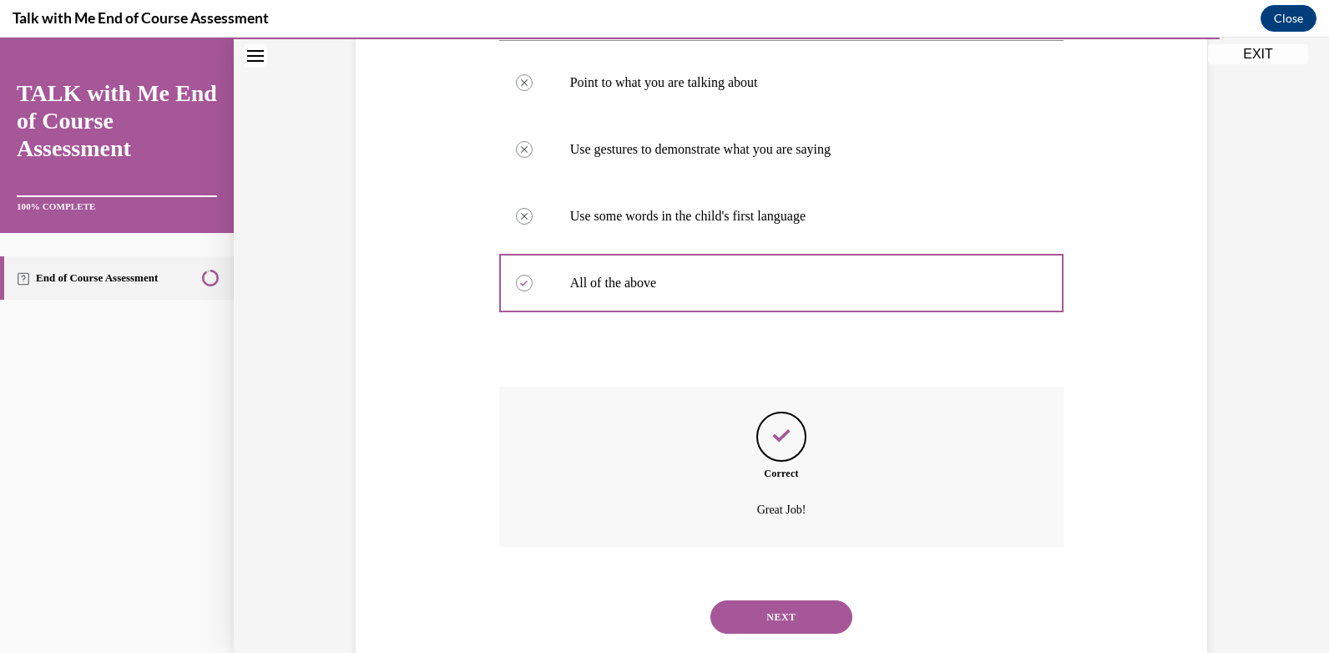
scroll to position [391, 0]
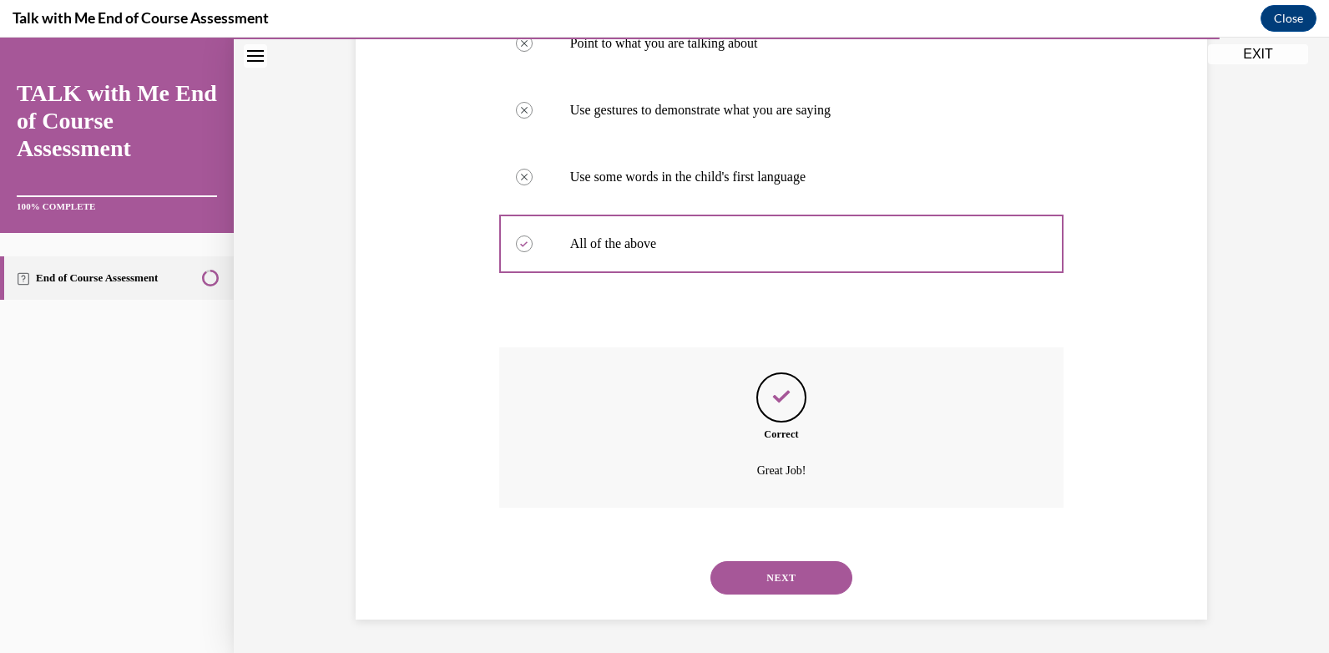
click at [786, 570] on button "NEXT" at bounding box center [781, 577] width 142 height 33
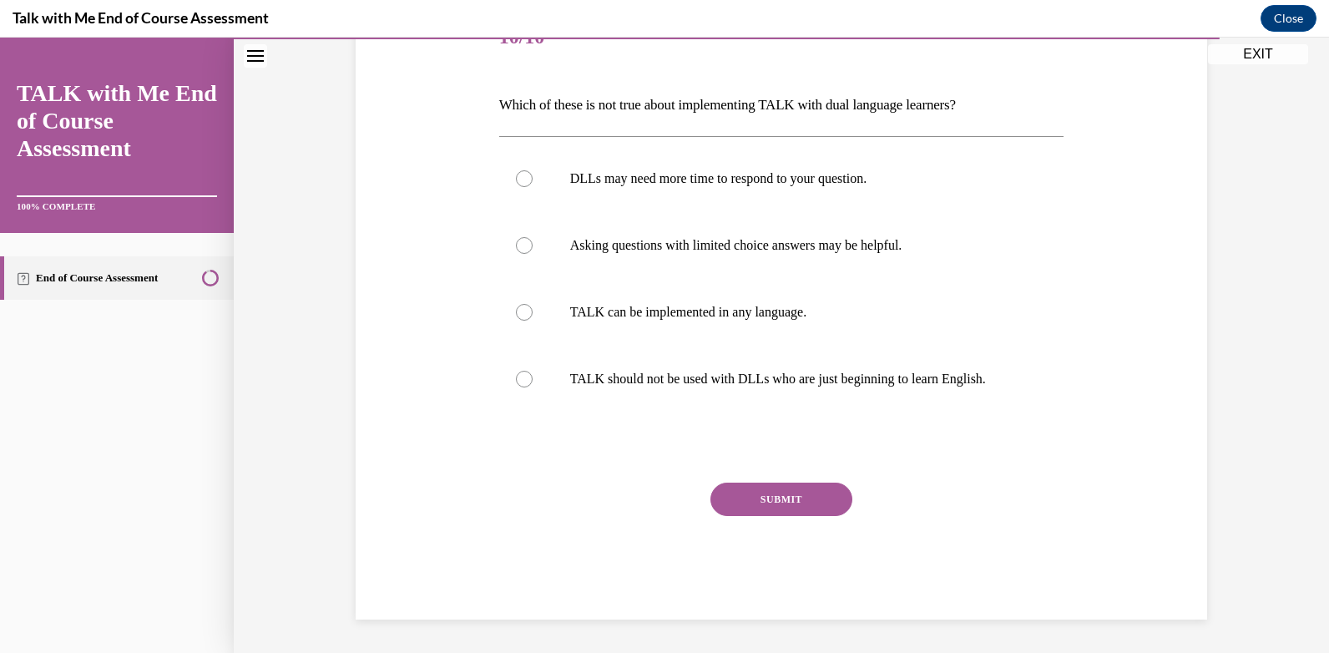
scroll to position [186, 0]
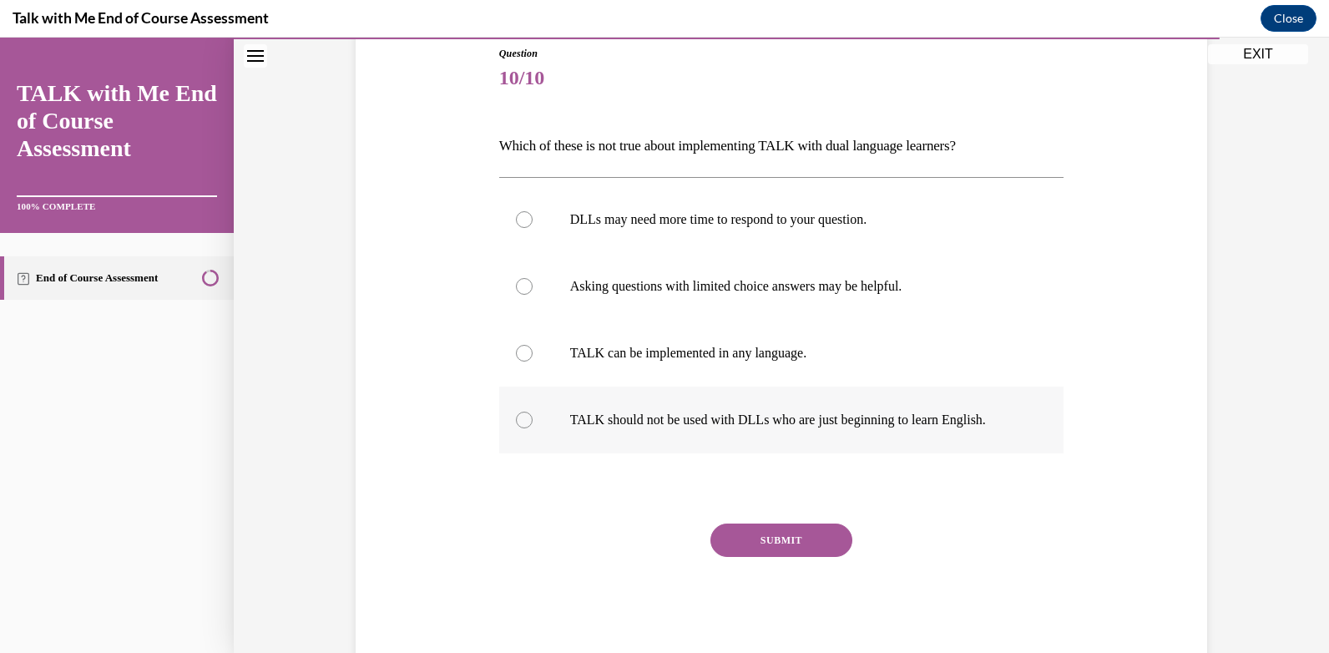
click at [516, 417] on div at bounding box center [524, 420] width 17 height 17
click at [516, 417] on input "TALK should not be used with DLLs who are just beginning to learn English." at bounding box center [524, 420] width 17 height 17
radio input "true"
click at [774, 534] on button "SUBMIT" at bounding box center [781, 539] width 142 height 33
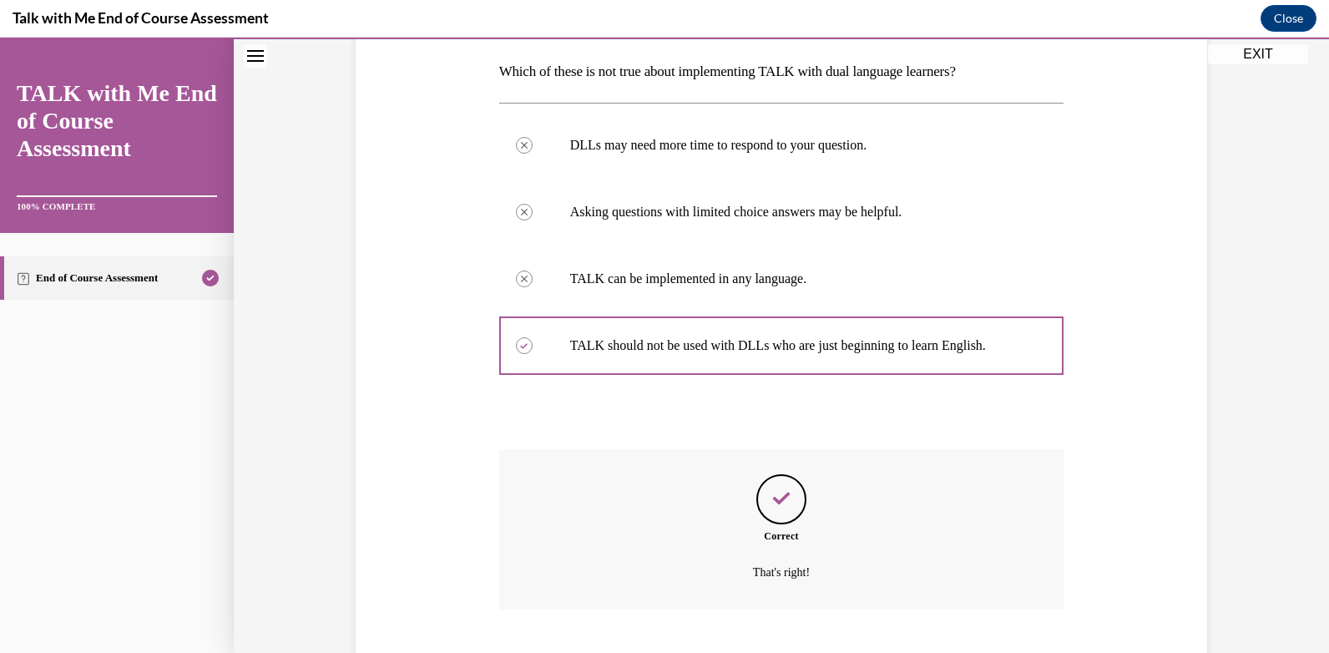
scroll to position [362, 0]
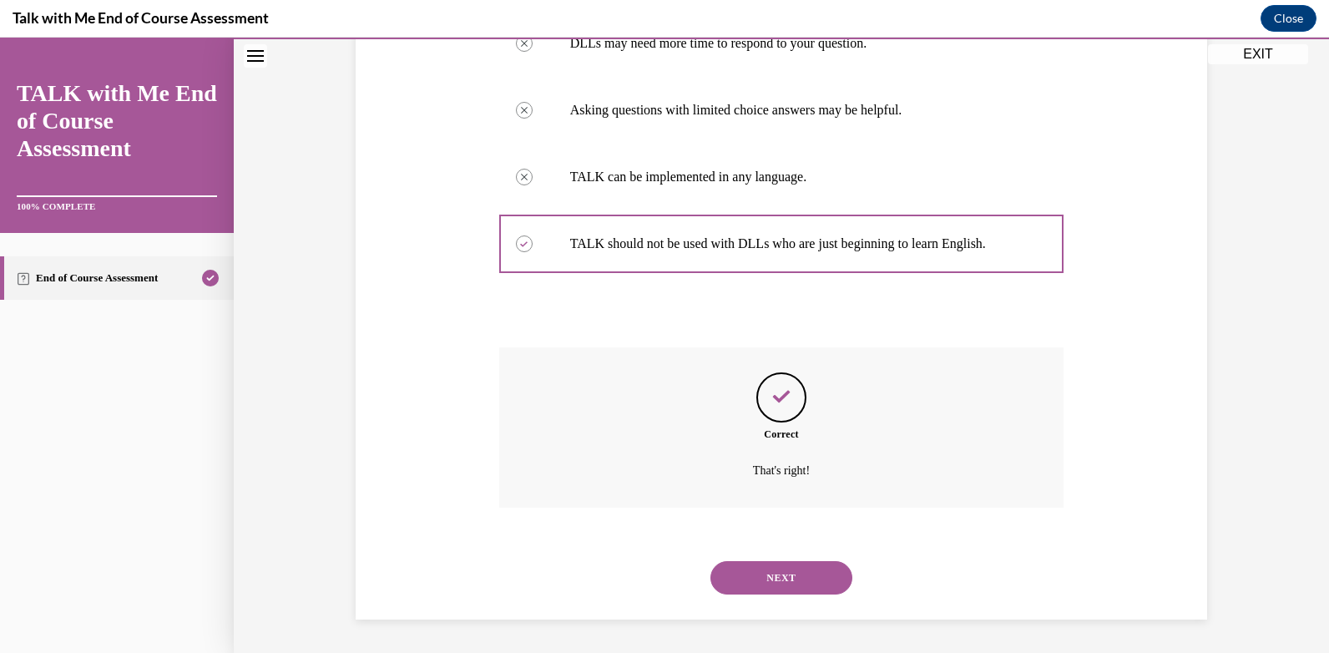
click at [791, 573] on button "NEXT" at bounding box center [781, 577] width 142 height 33
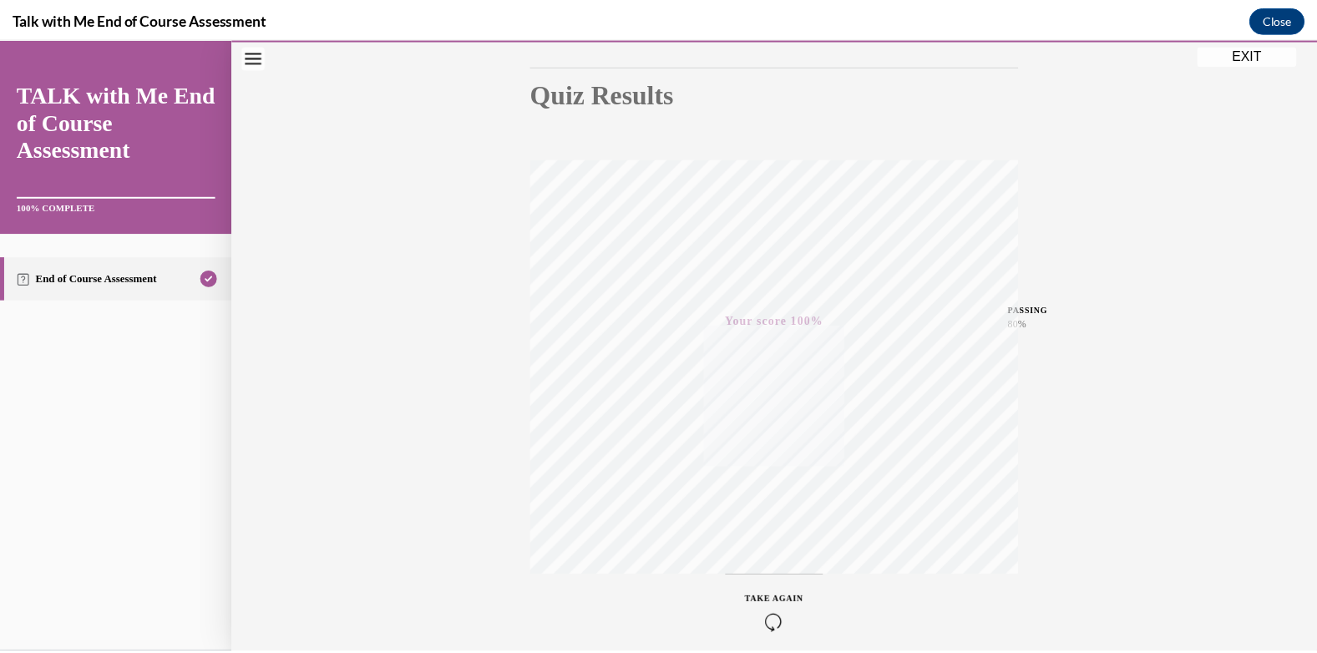
scroll to position [240, 0]
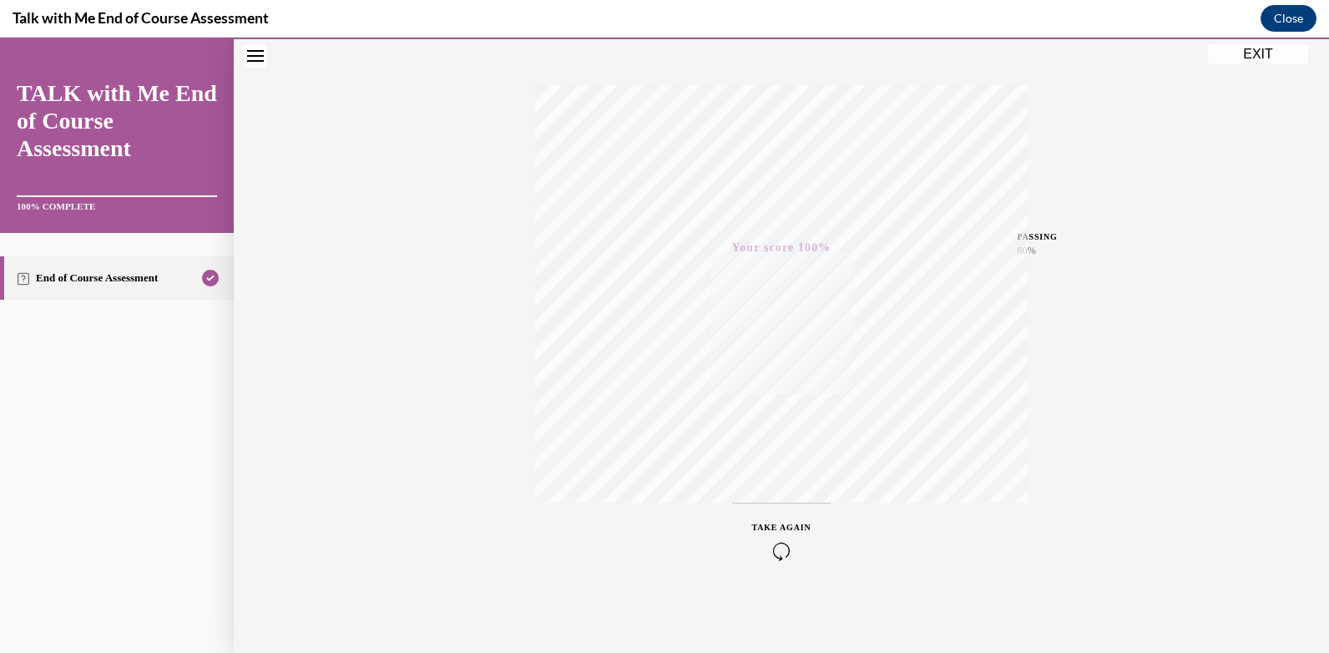
click at [1253, 55] on button "EXIT" at bounding box center [1258, 54] width 100 height 20
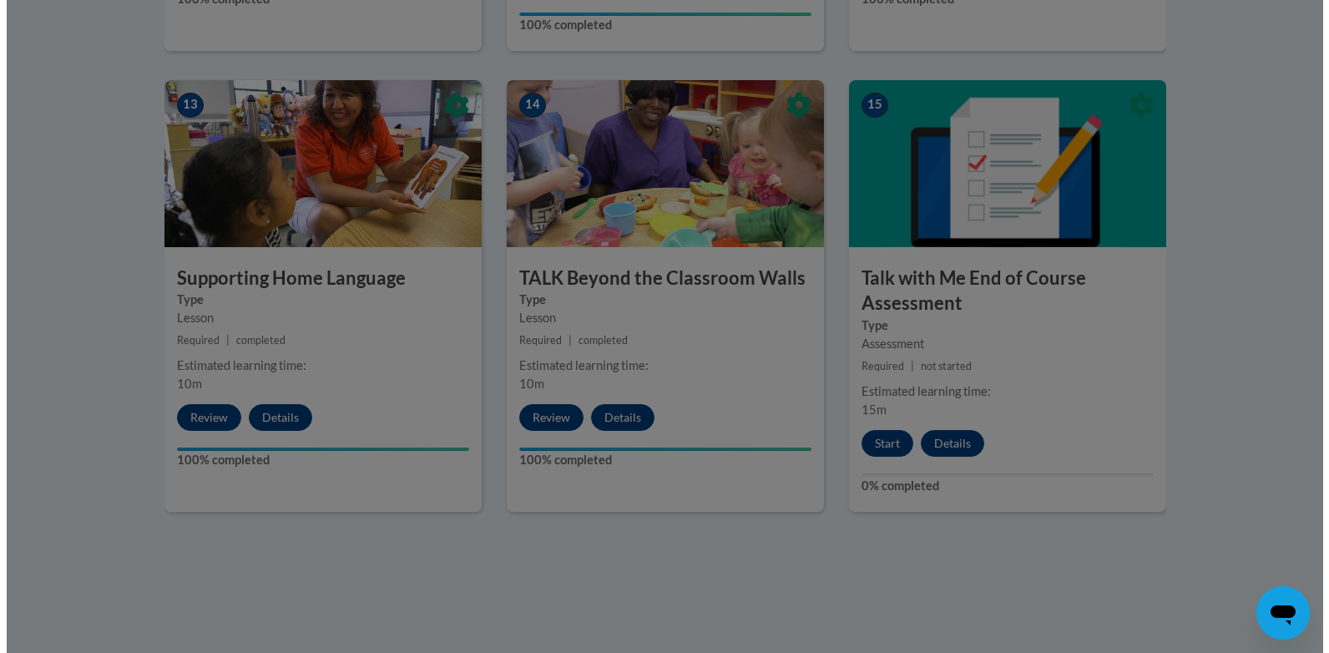
scroll to position [2376, 0]
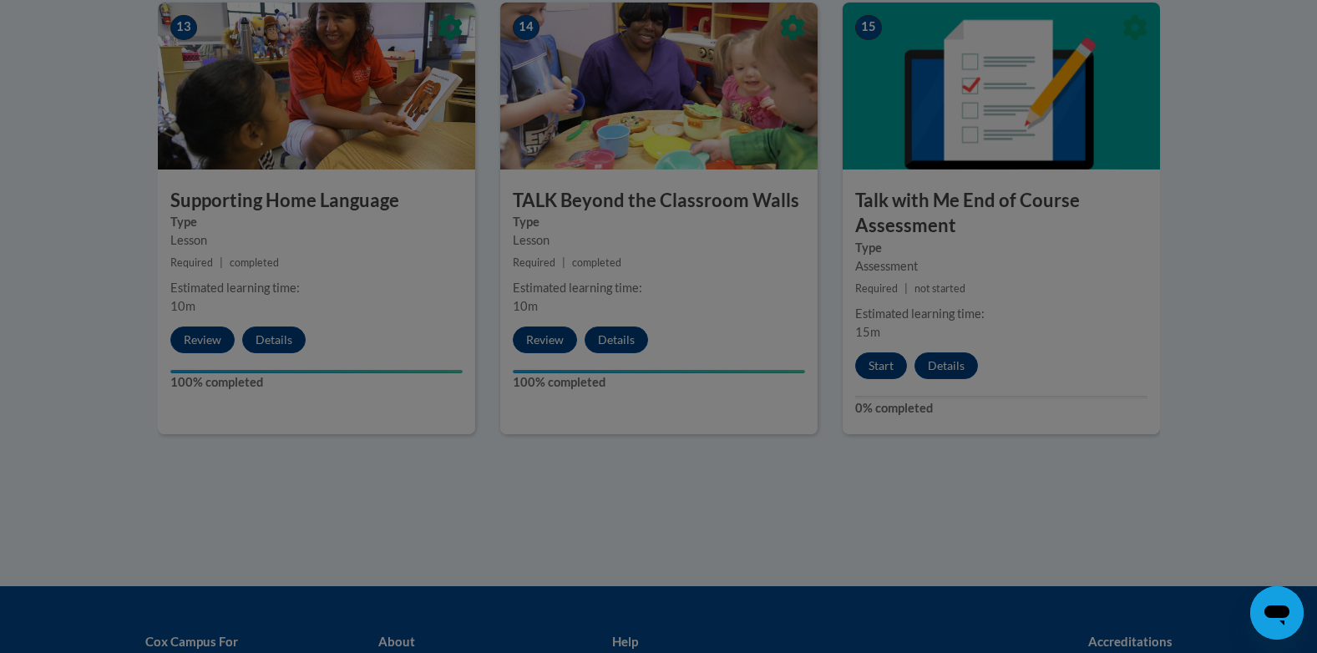
click at [891, 367] on div at bounding box center [658, 326] width 1317 height 653
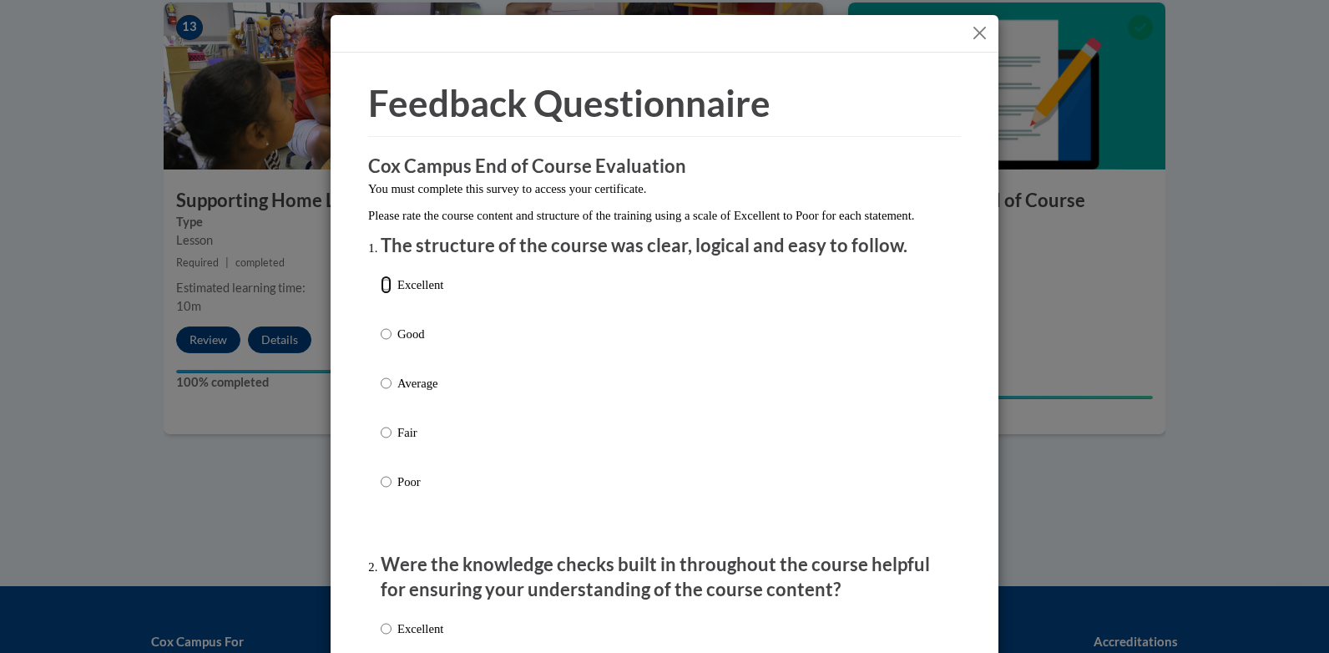
click at [382, 294] on input "Excellent" at bounding box center [386, 285] width 11 height 18
radio input "true"
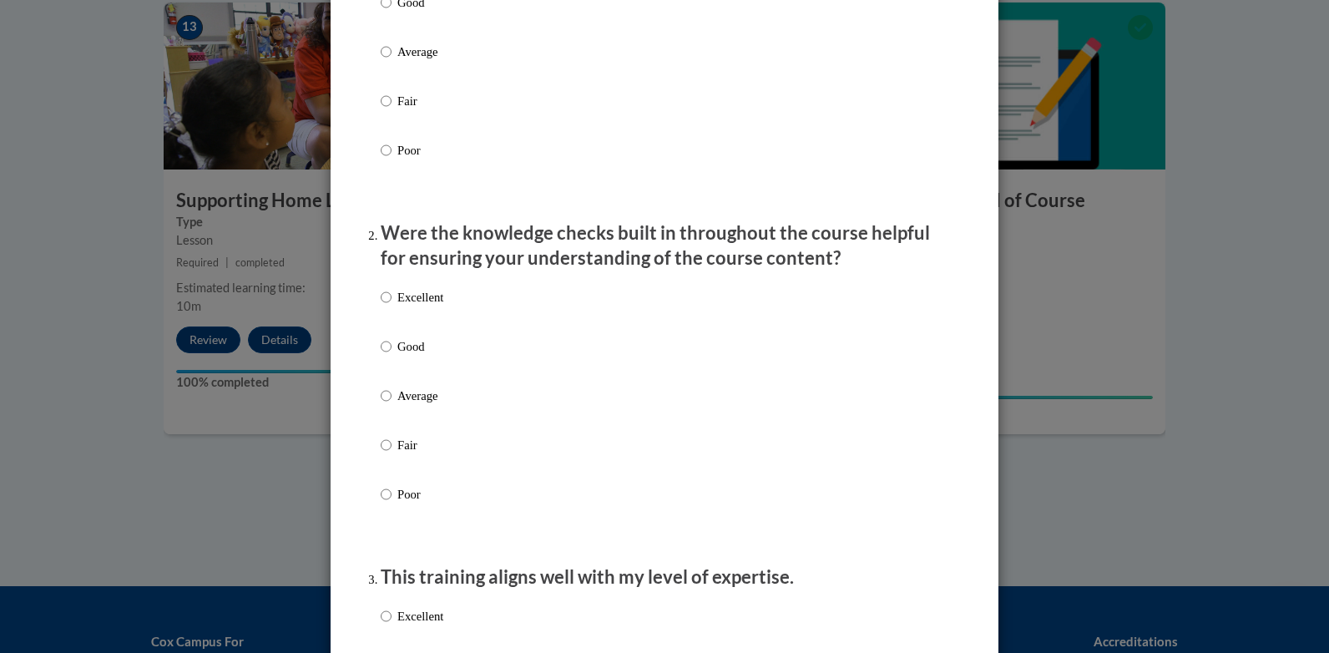
scroll to position [334, 0]
click at [387, 312] on label "Excellent" at bounding box center [412, 308] width 63 height 45
click at [387, 304] on input "Excellent" at bounding box center [386, 295] width 11 height 18
radio input "true"
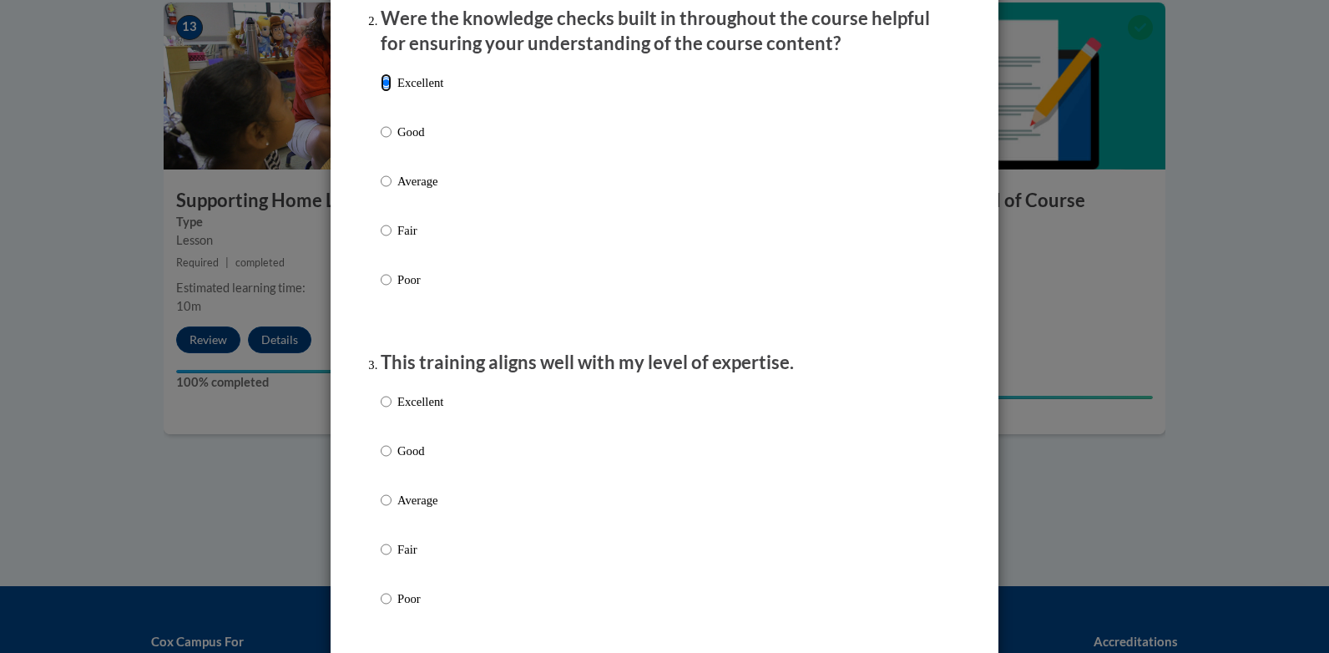
scroll to position [584, 0]
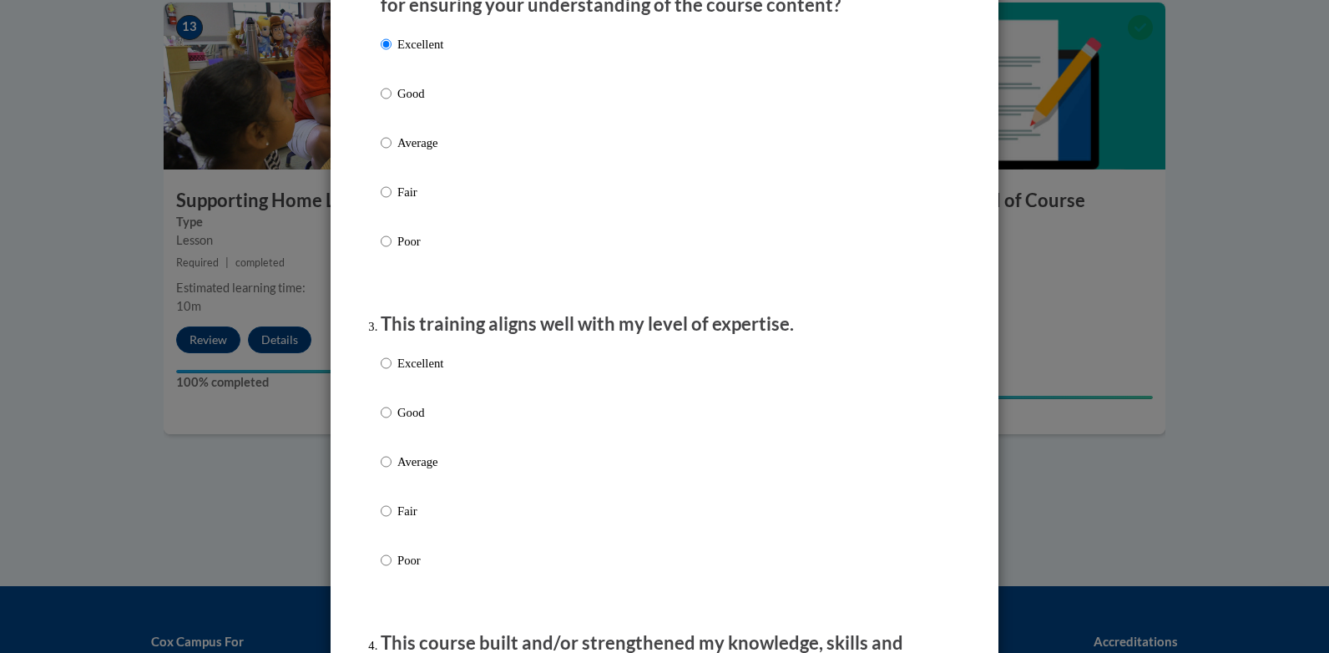
click at [387, 382] on label "Excellent" at bounding box center [412, 376] width 63 height 45
click at [387, 372] on input "Excellent" at bounding box center [386, 363] width 11 height 18
radio input "true"
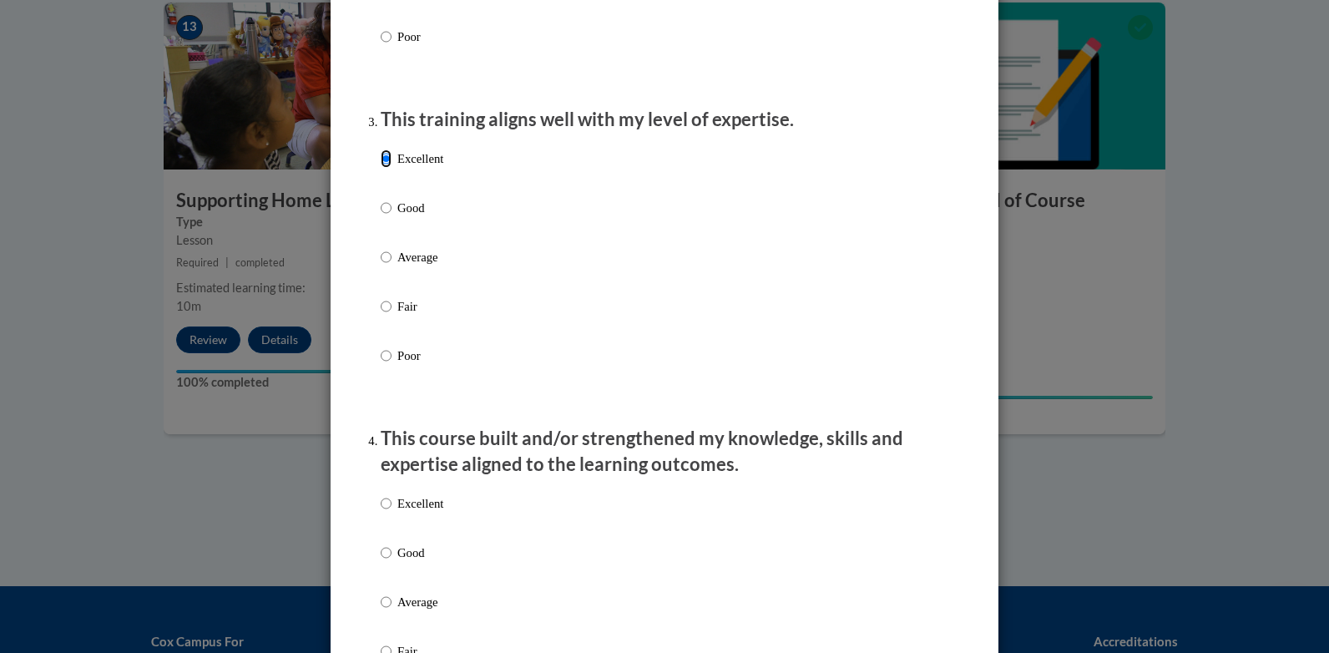
scroll to position [835, 0]
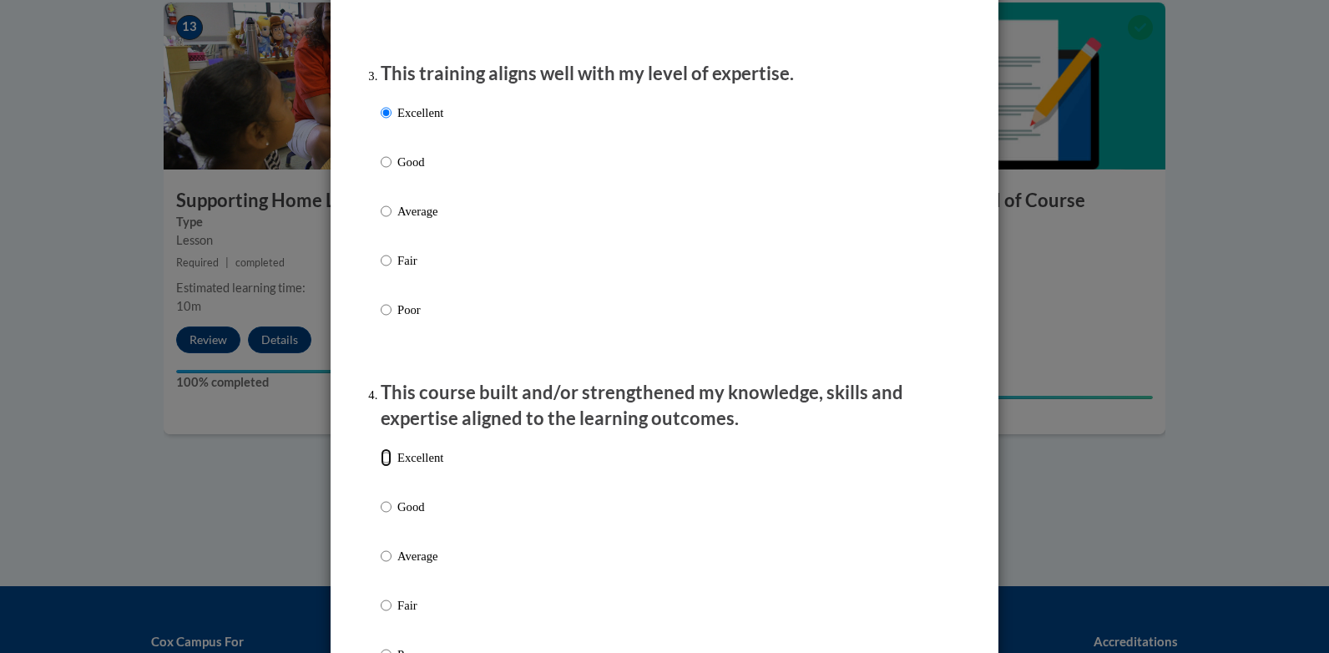
click at [383, 467] on input "Excellent" at bounding box center [386, 457] width 11 height 18
radio input "true"
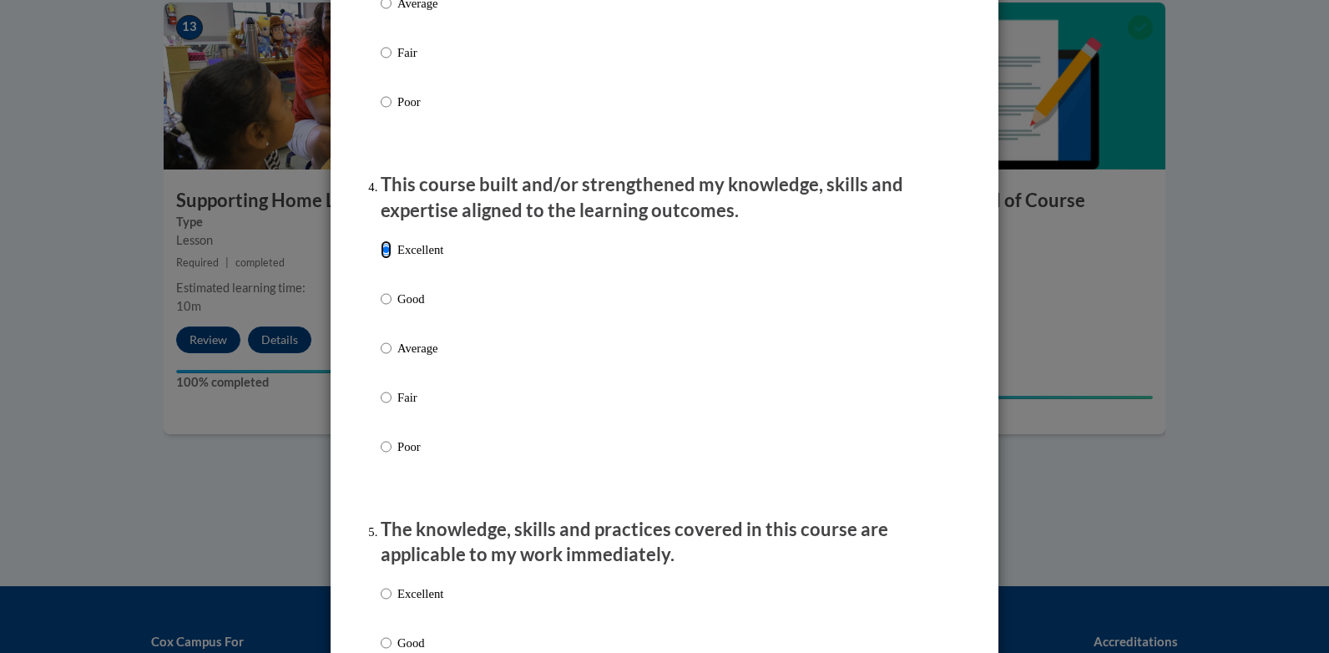
scroll to position [1085, 0]
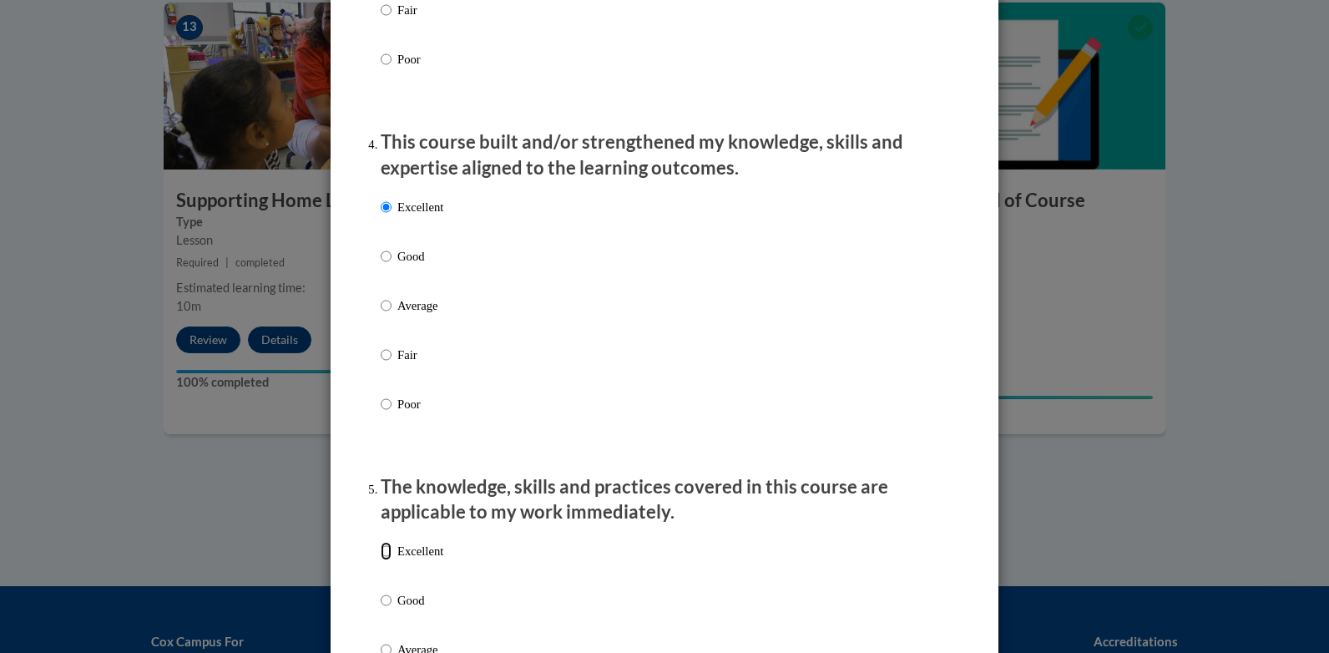
click at [382, 560] on input "Excellent" at bounding box center [386, 551] width 11 height 18
radio input "true"
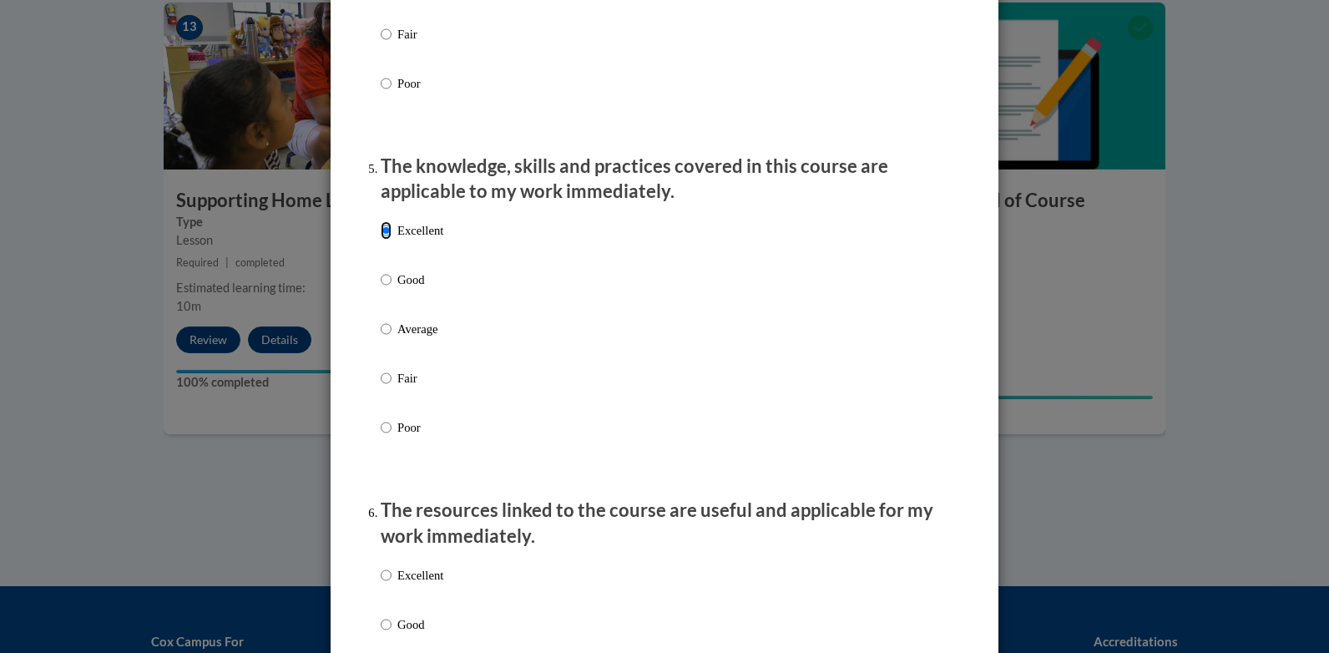
scroll to position [1419, 0]
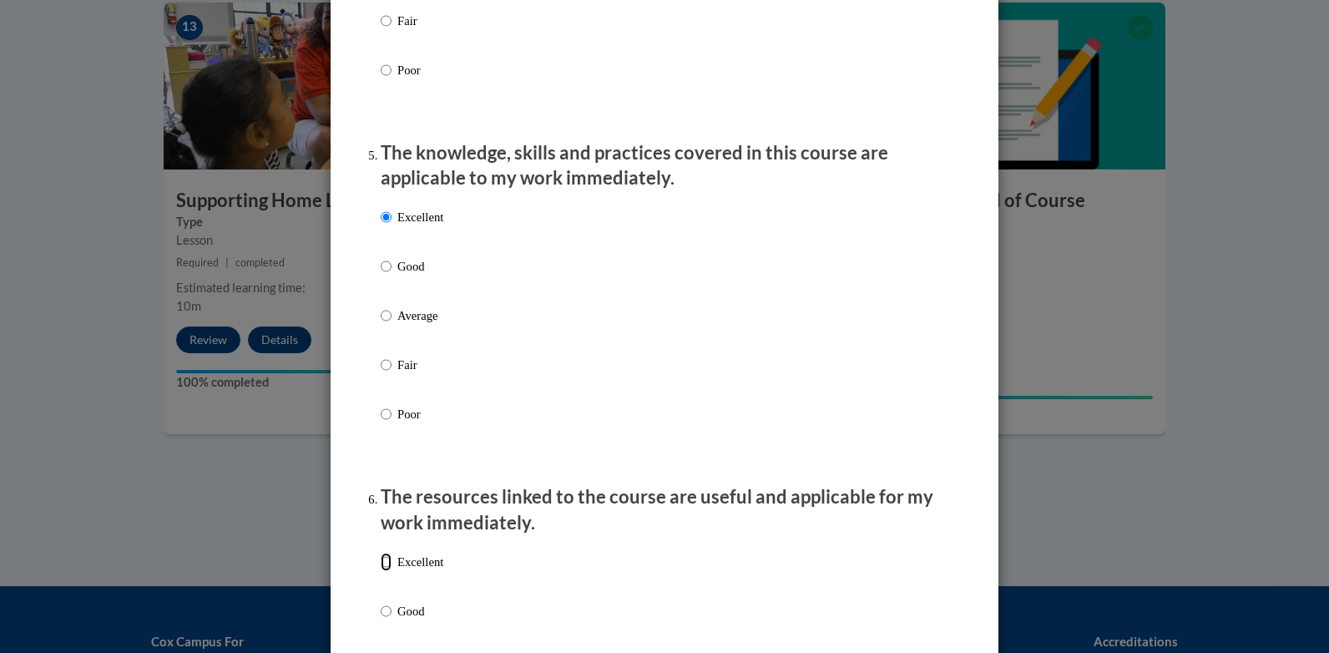
click at [381, 571] on input "Excellent" at bounding box center [386, 562] width 11 height 18
radio input "true"
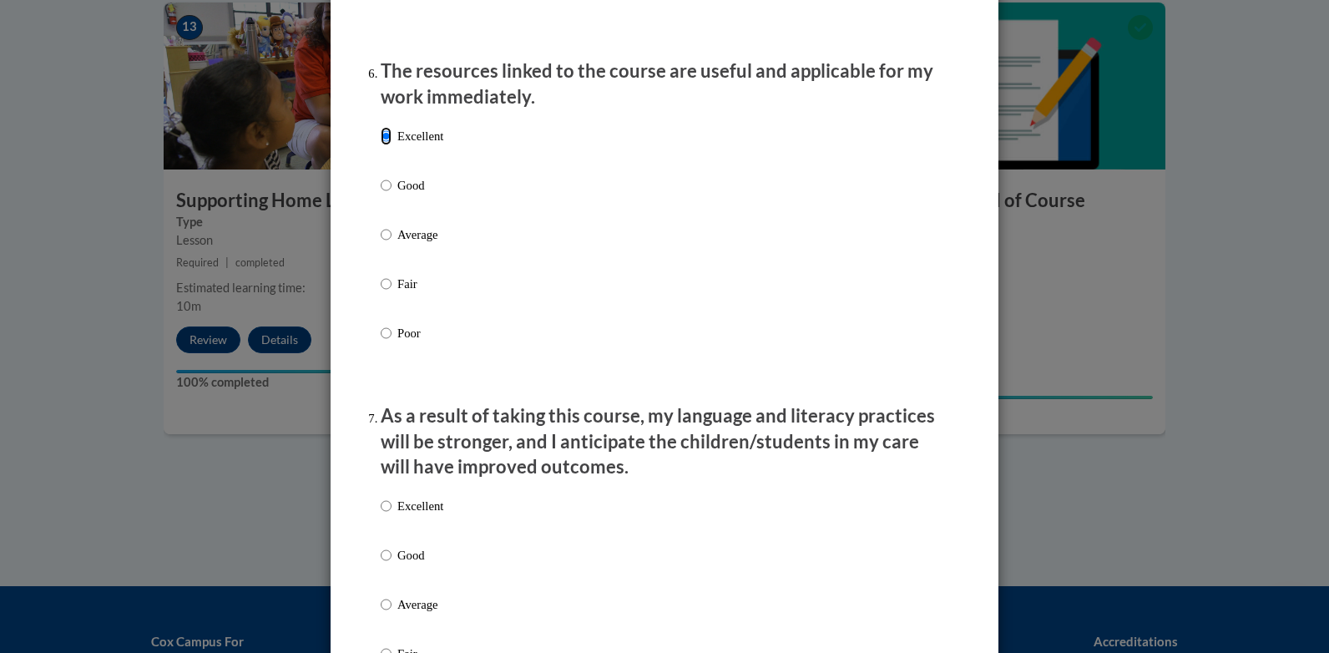
scroll to position [1920, 0]
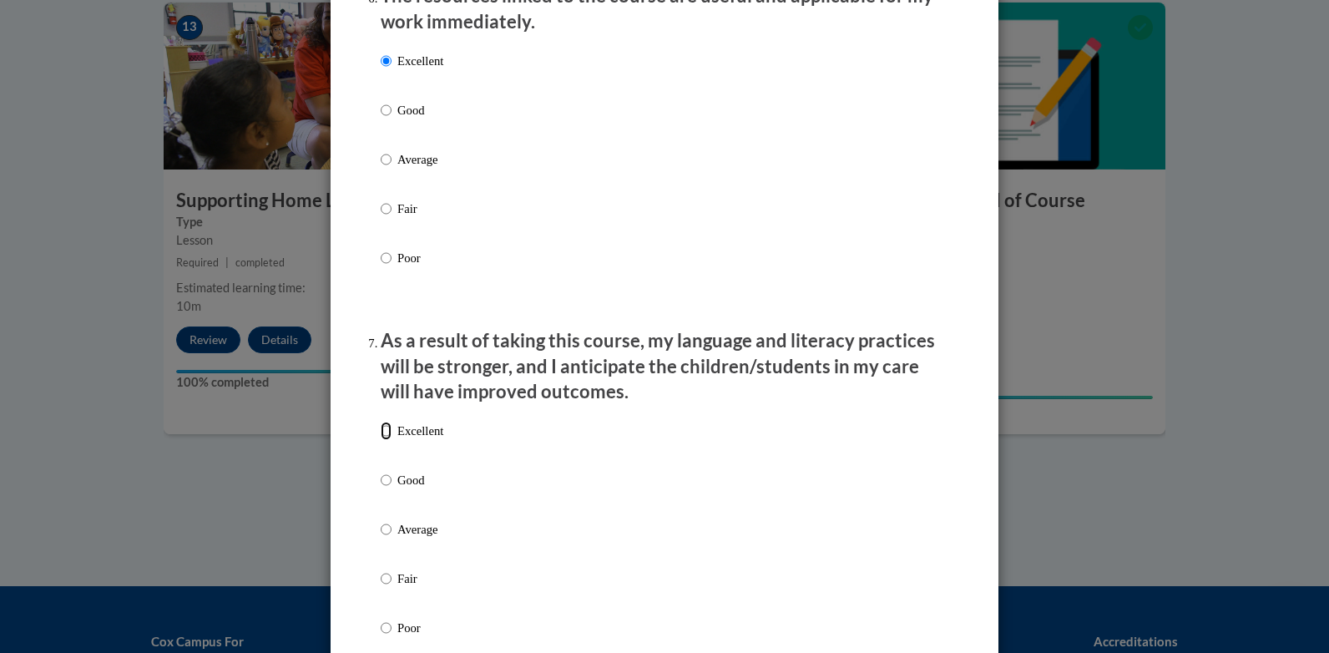
click at [381, 440] on input "Excellent" at bounding box center [386, 431] width 11 height 18
radio input "true"
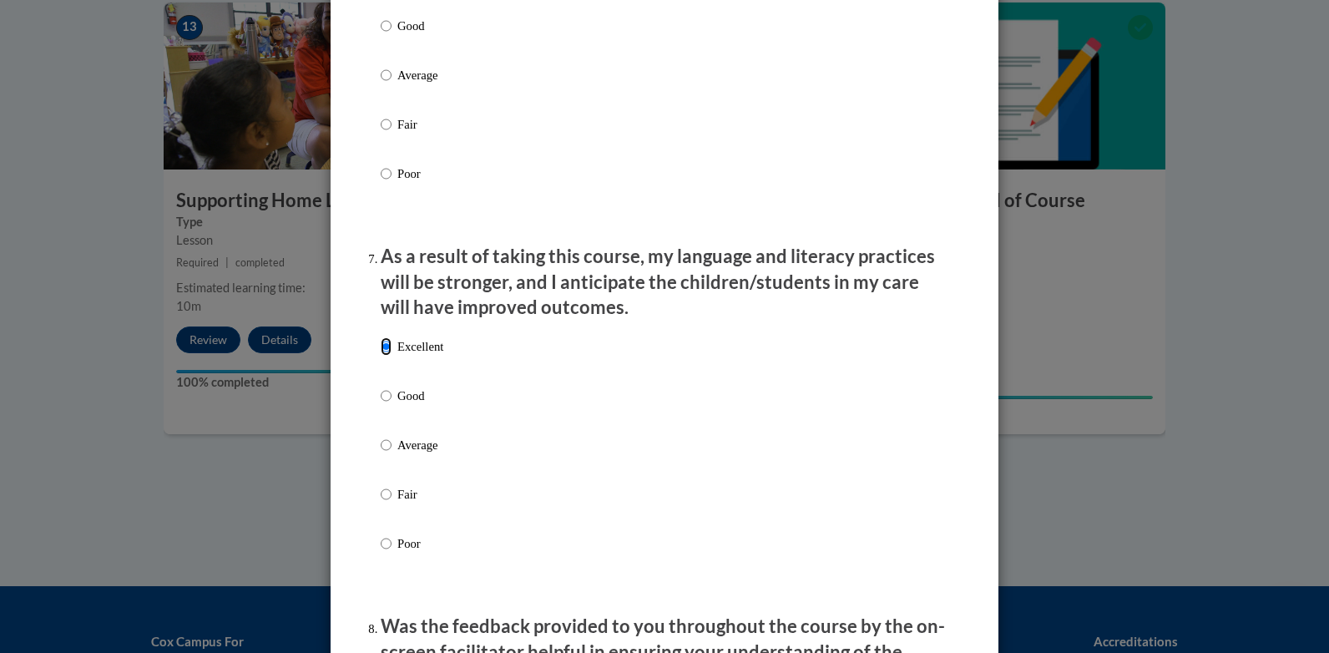
scroll to position [2254, 0]
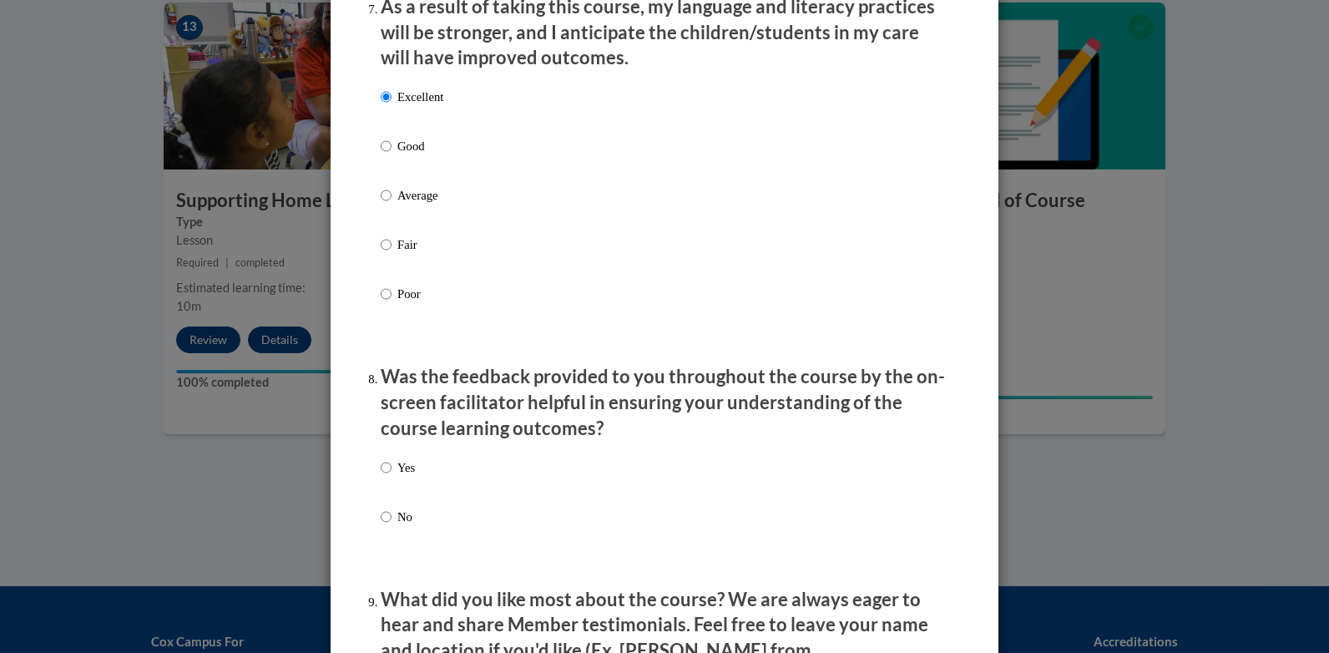
click at [382, 477] on input "Yes" at bounding box center [386, 467] width 11 height 18
radio input "true"
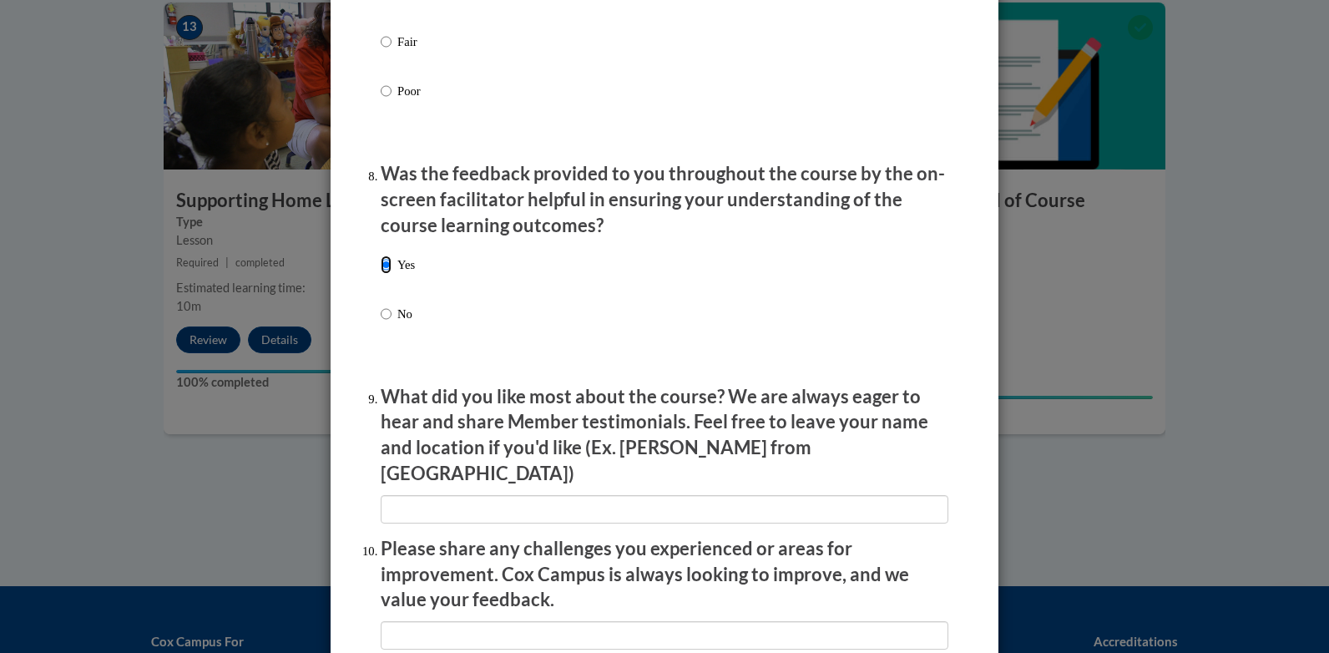
scroll to position [2505, 0]
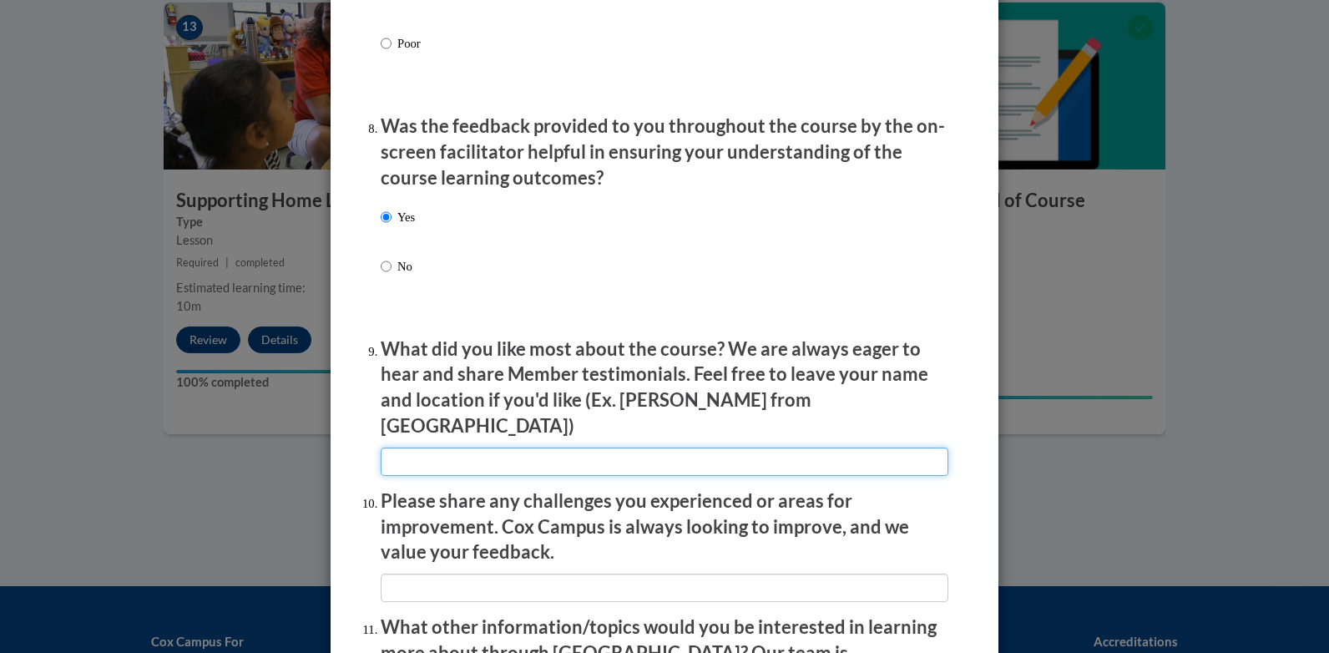
click at [408, 447] on input "textbox" at bounding box center [665, 461] width 568 height 28
type input "why parents, and all else who has contact with the children should talk to the …"
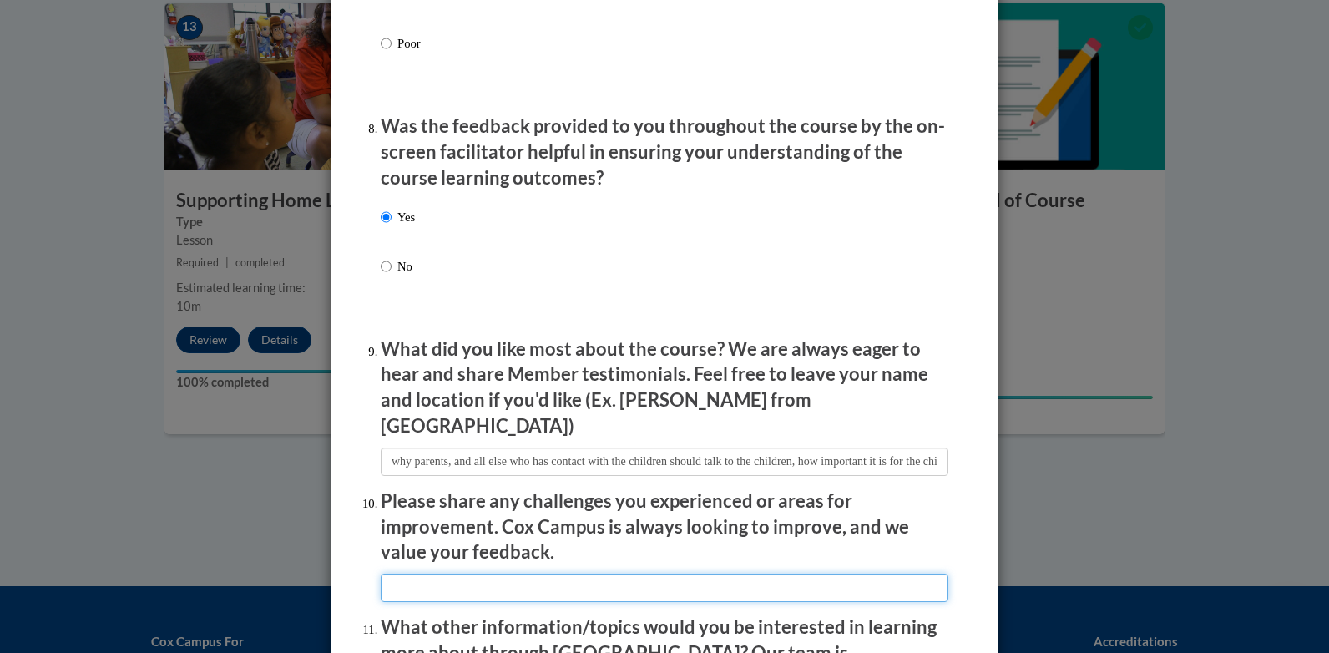
type input "can't find any it would take too long to search"
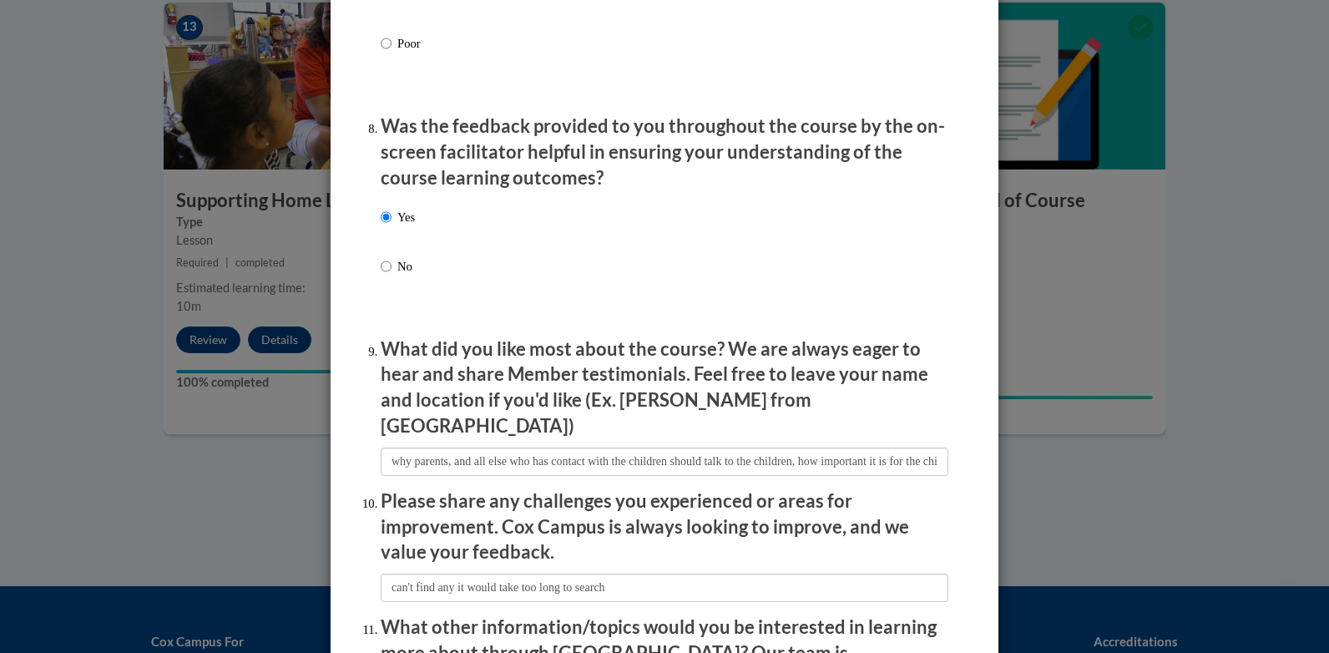
type input "i can't think of any at this moment"
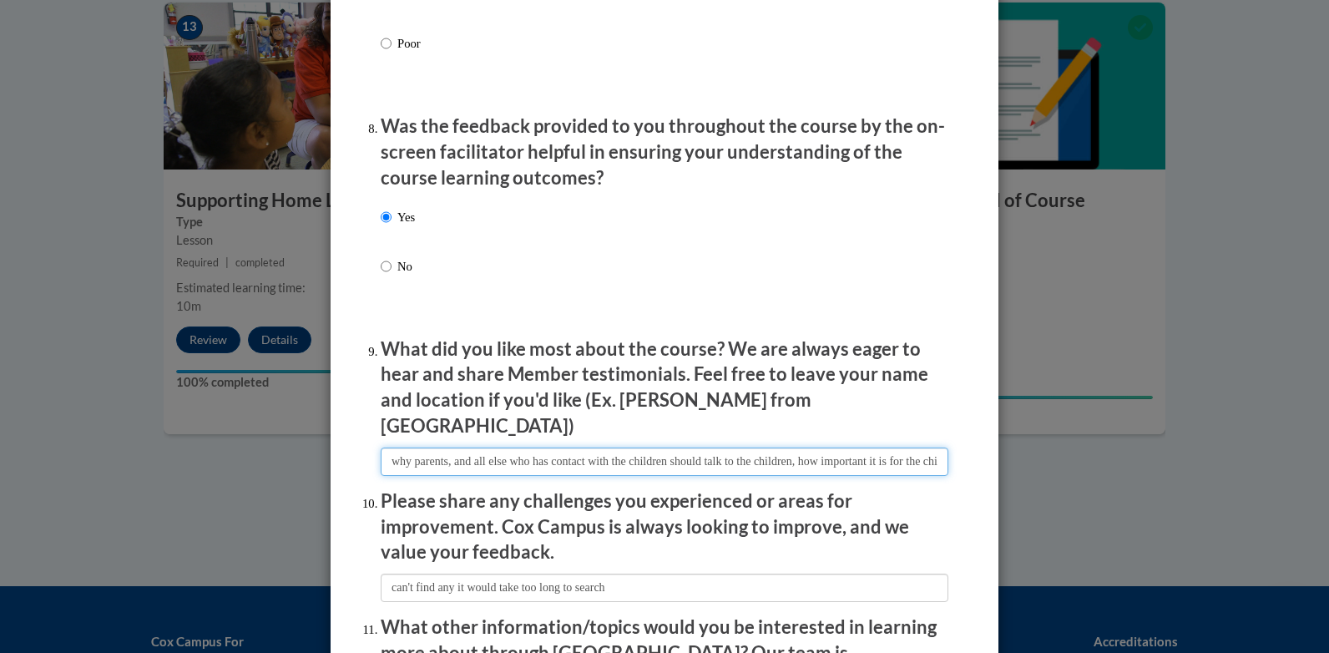
click at [798, 461] on input "textbox" at bounding box center [665, 461] width 568 height 28
click at [442, 452] on input "textbox" at bounding box center [665, 461] width 568 height 28
type input "why parents, and all else who has contact with the children should talk to the …"
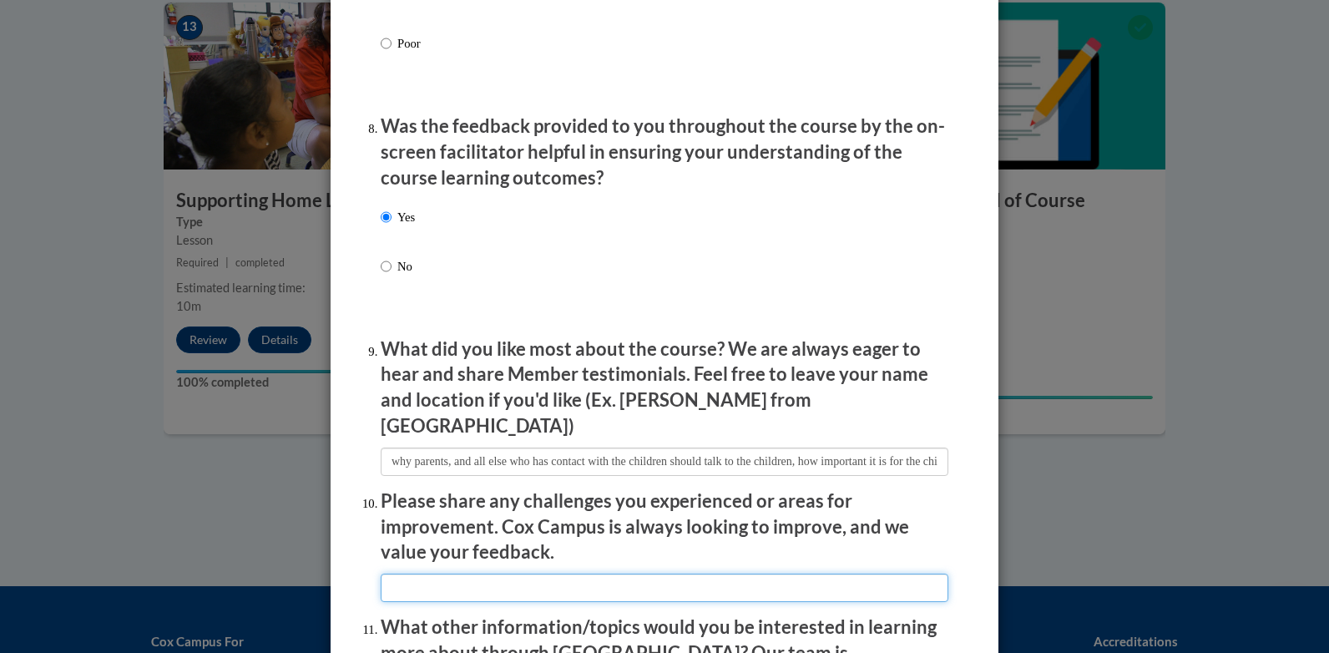
type input "can't find any it would take too long to search"
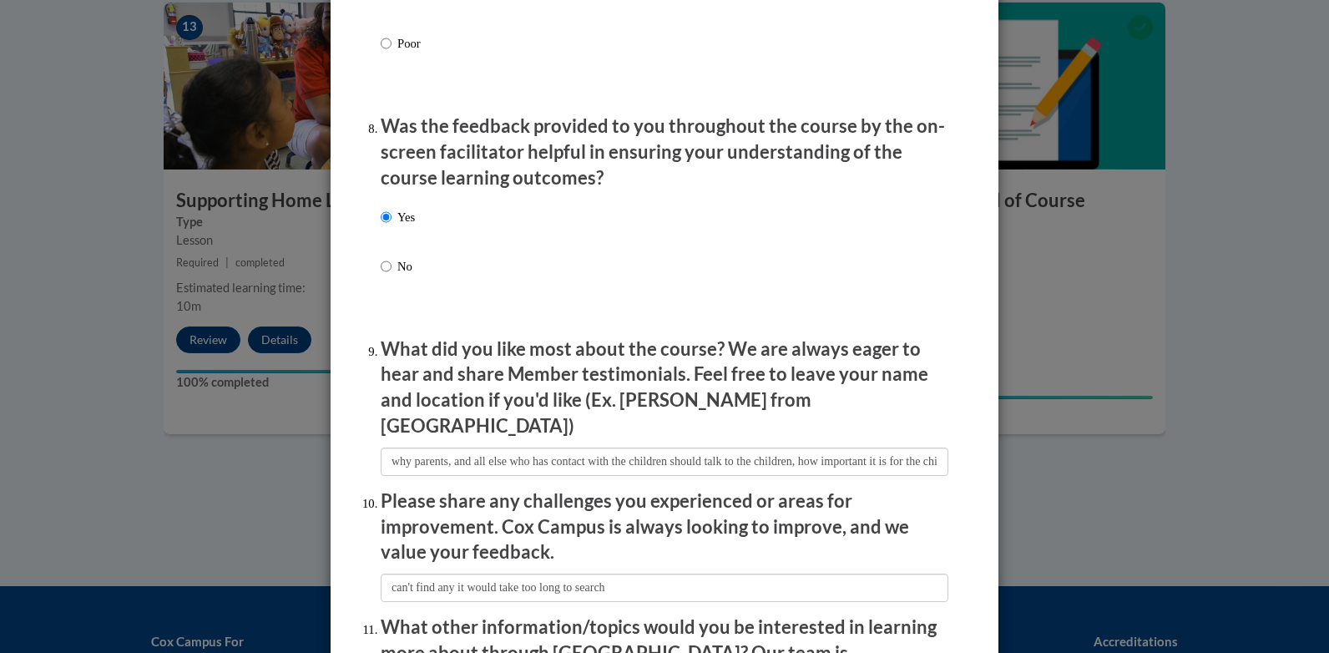
type input "i can't think of any at this moment"
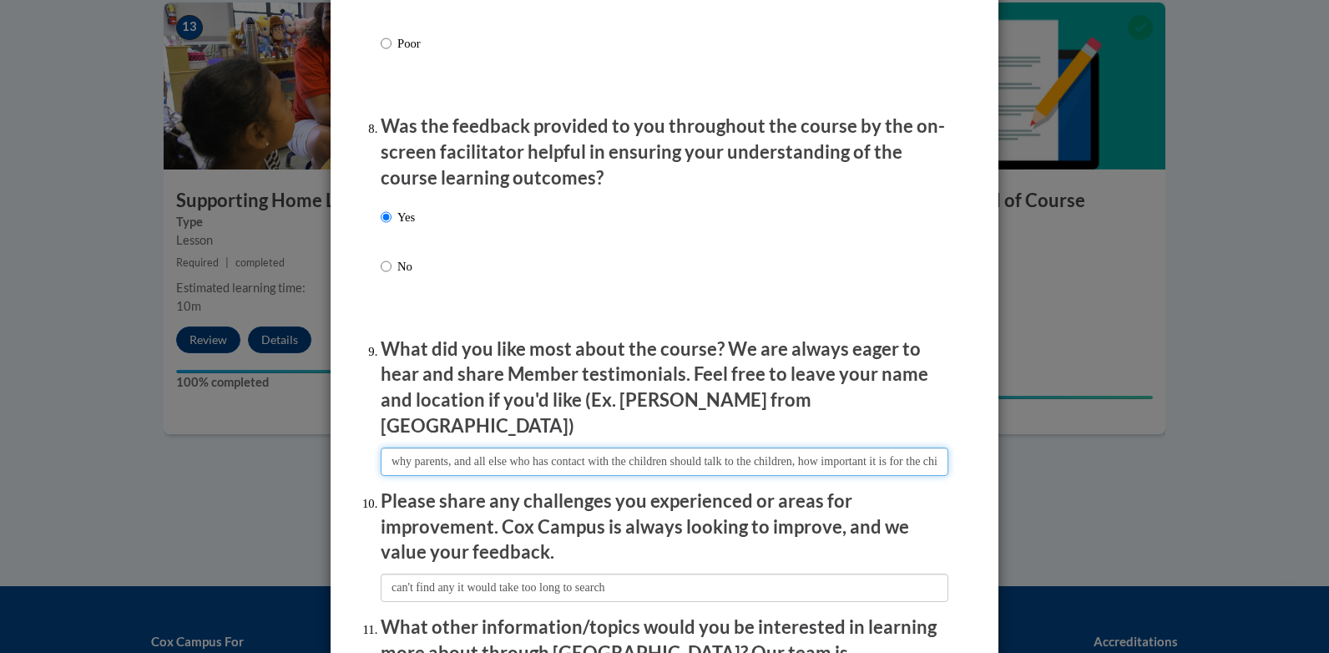
click at [473, 451] on input "textbox" at bounding box center [665, 461] width 568 height 28
click at [462, 447] on input "textbox" at bounding box center [665, 461] width 568 height 28
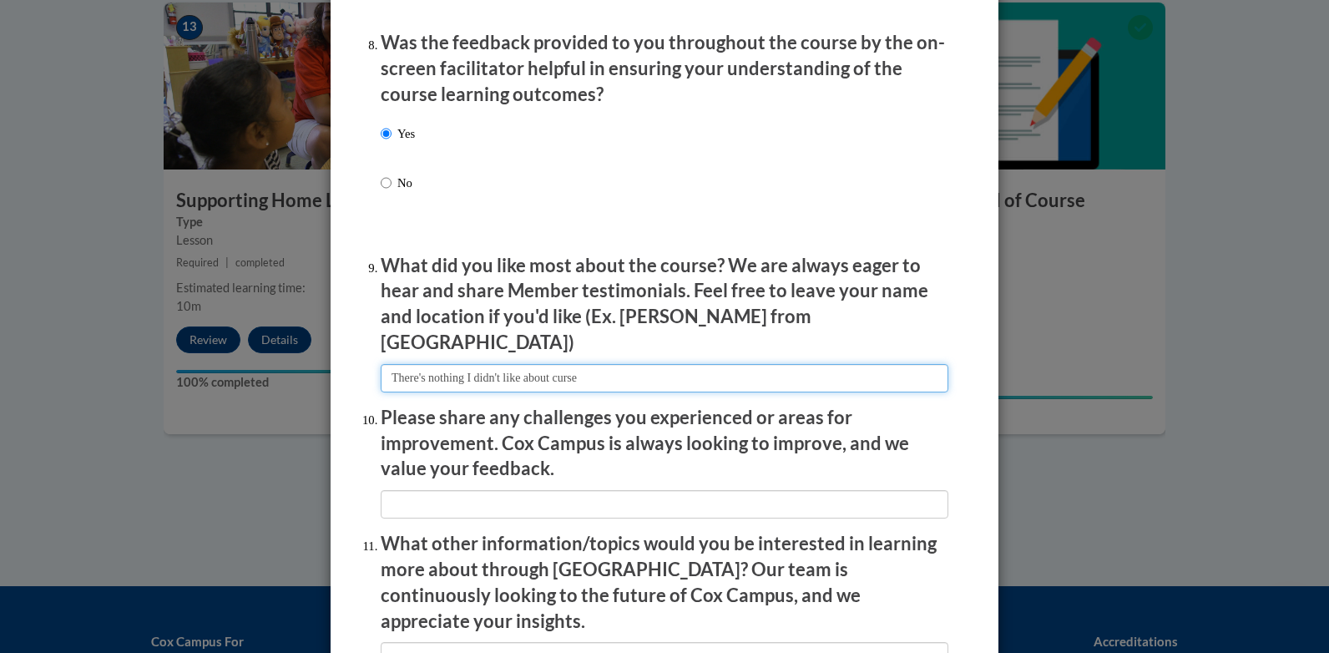
type input "There's nothing I didn't like about curse"
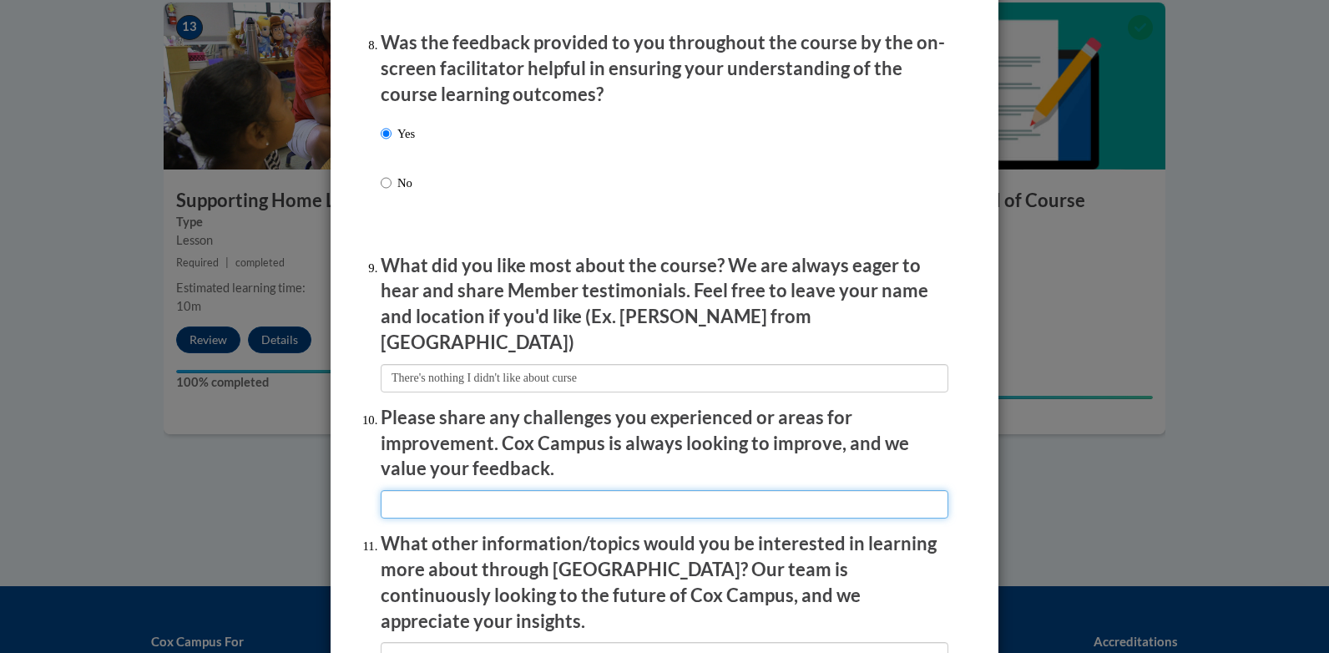
click at [413, 490] on input "textbox" at bounding box center [665, 504] width 568 height 28
type input "can't find any it would take too long to search"
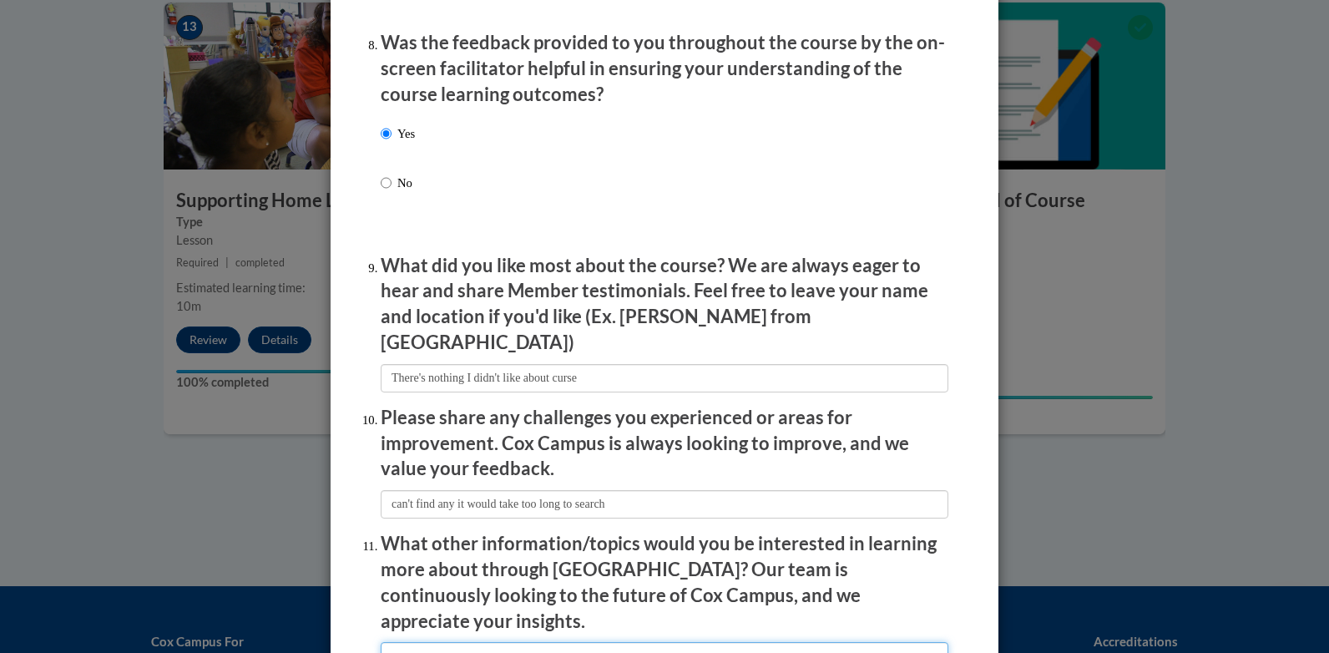
type input "i can't think of any at this moment"
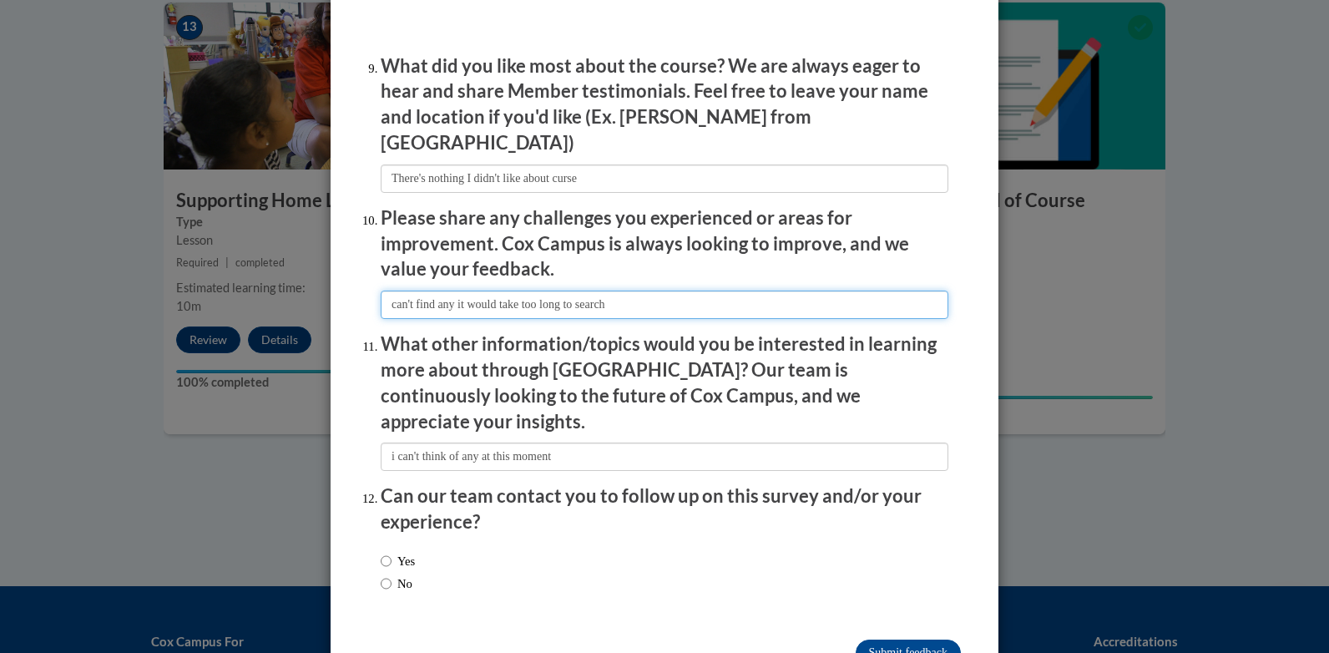
scroll to position [2816, 0]
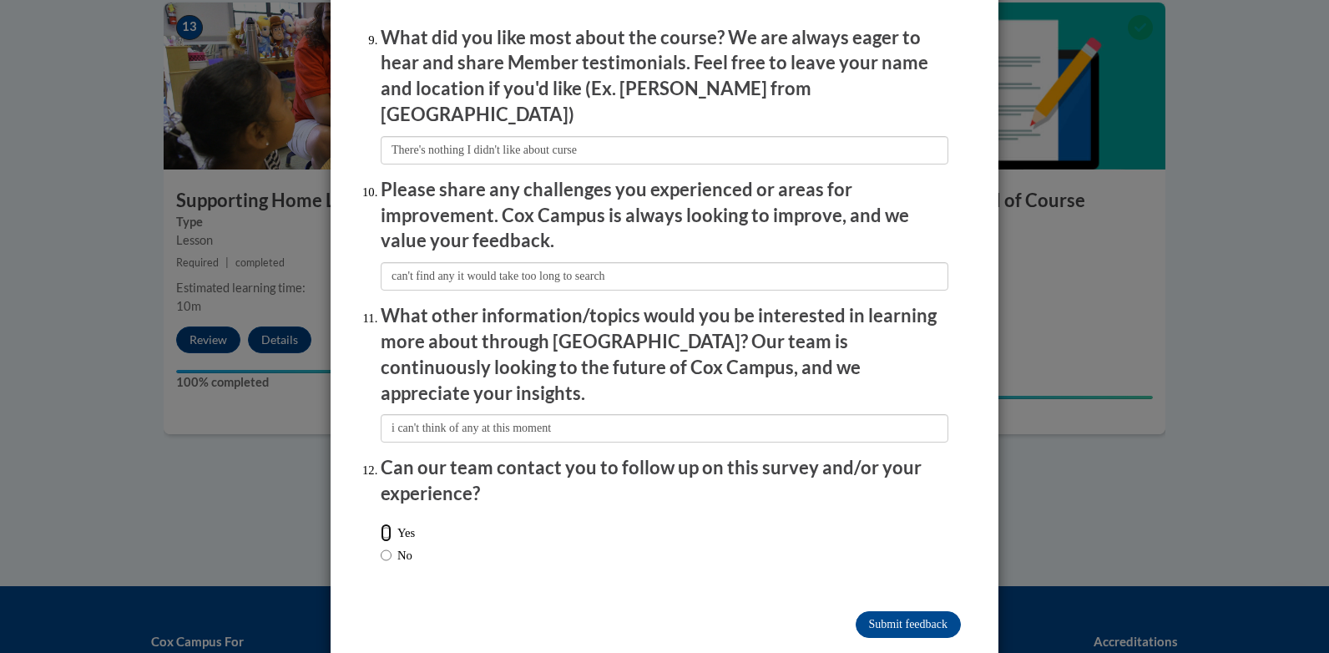
click at [381, 523] on input "Yes" at bounding box center [386, 532] width 11 height 18
radio input "true"
click at [890, 611] on input "Submit feedback" at bounding box center [908, 624] width 105 height 27
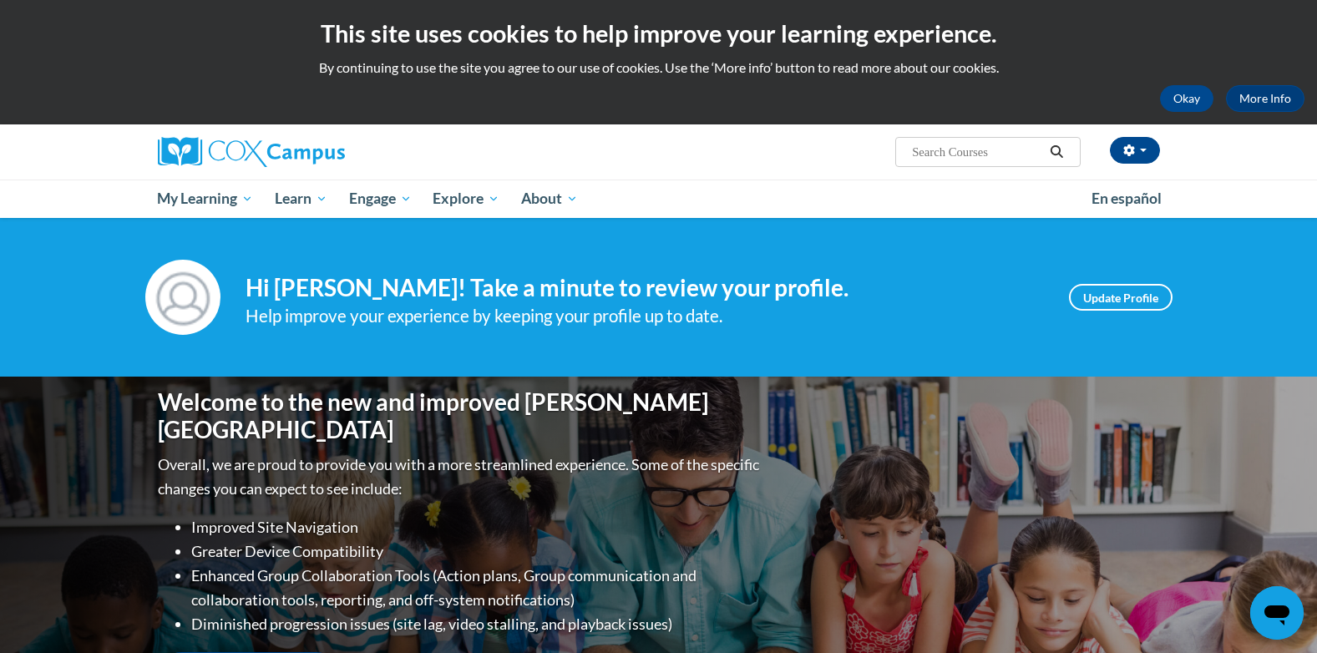
click at [957, 155] on input "Search..." at bounding box center [977, 152] width 134 height 20
type input "Read With Me"
click at [1060, 148] on icon "Search" at bounding box center [1056, 151] width 15 height 13
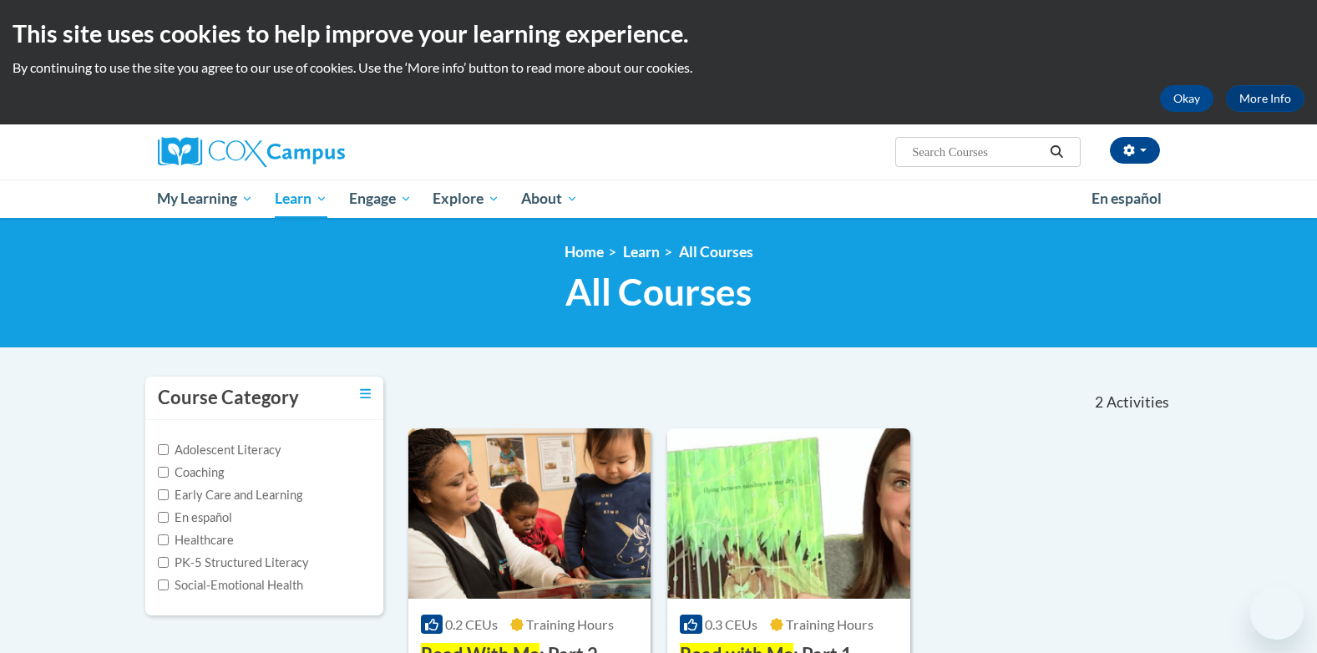
type input "Read With Me"
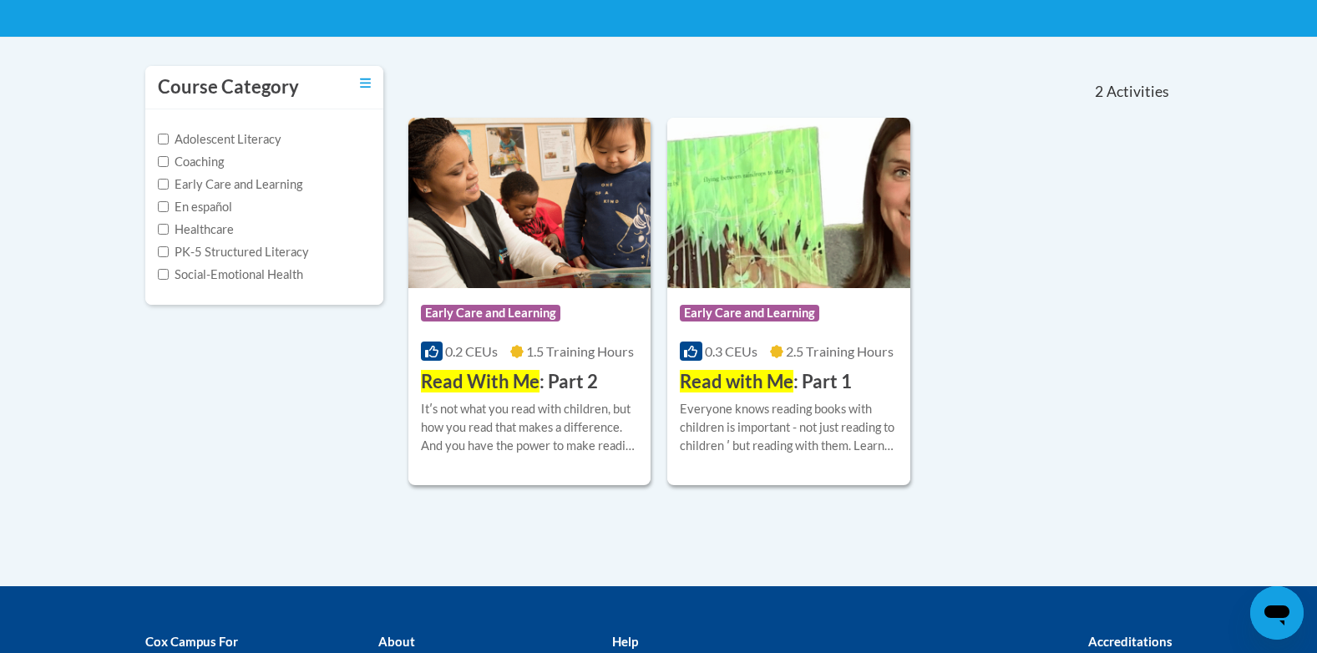
scroll to position [334, 0]
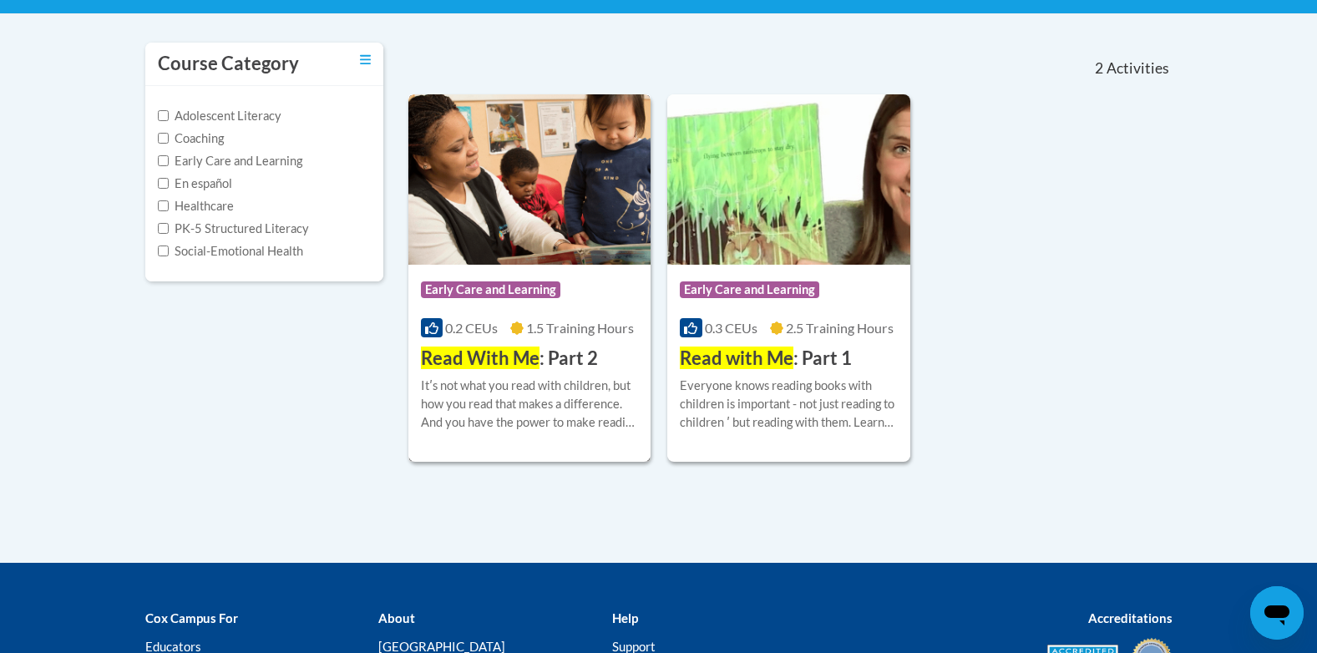
click at [506, 354] on span "Read With Me" at bounding box center [480, 357] width 119 height 23
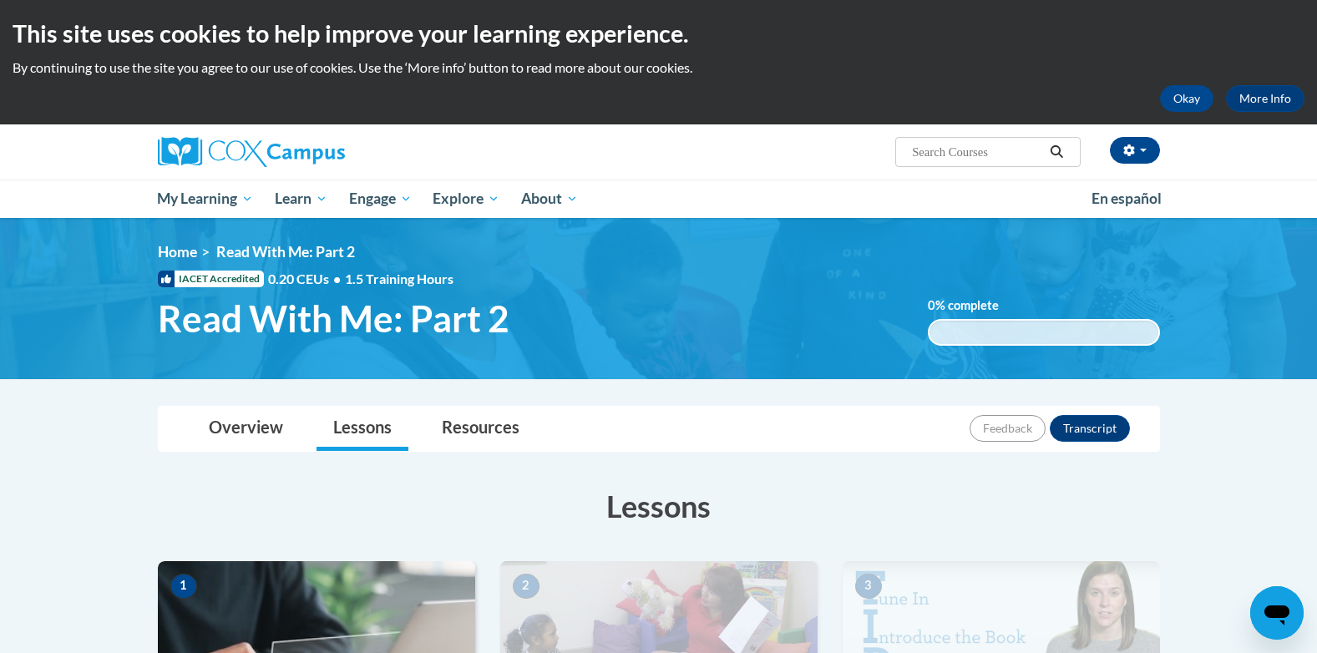
click at [1007, 152] on input "Search..." at bounding box center [977, 152] width 134 height 20
type input "Read With Me part one"
click at [1054, 157] on icon "Search" at bounding box center [1056, 151] width 15 height 13
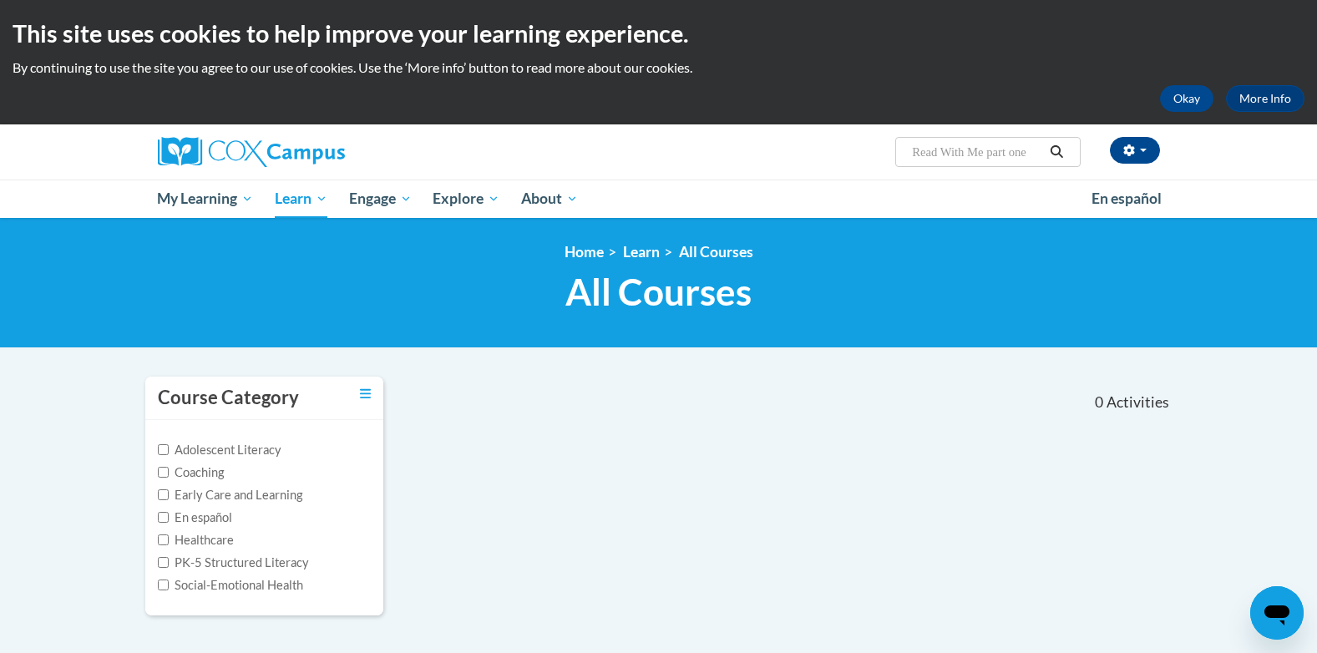
click at [604, 294] on span "All Courses" at bounding box center [658, 292] width 186 height 44
click at [603, 295] on span "All Courses" at bounding box center [658, 292] width 186 height 44
drag, startPoint x: 603, startPoint y: 295, endPoint x: 765, endPoint y: 315, distance: 163.2
click at [763, 317] on div "<en>Home</en><fr>Accueil</fr><de>Zuhause</de><it>Casa</it><es>Casa</es><pt>Casa…" at bounding box center [659, 282] width 1052 height 79
click at [1035, 154] on input "Read With Me part one" at bounding box center [977, 152] width 134 height 20
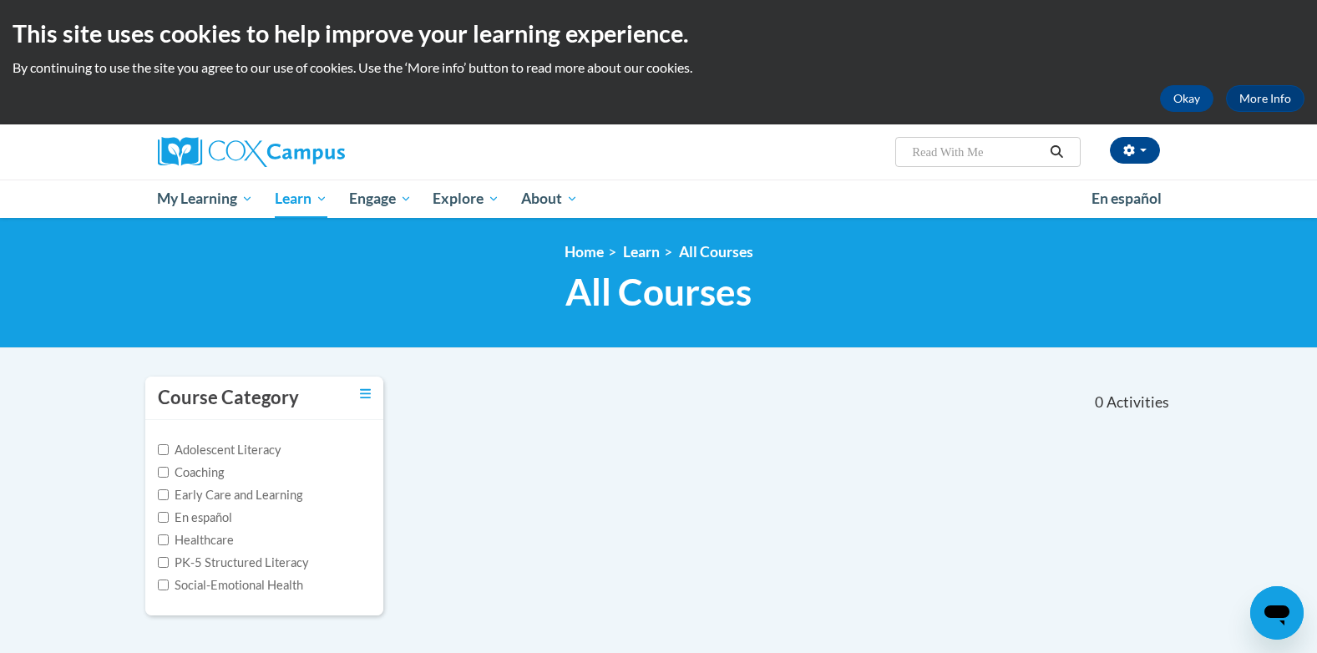
type input "Read With Me"
click at [1057, 149] on icon "Search" at bounding box center [1056, 151] width 15 height 13
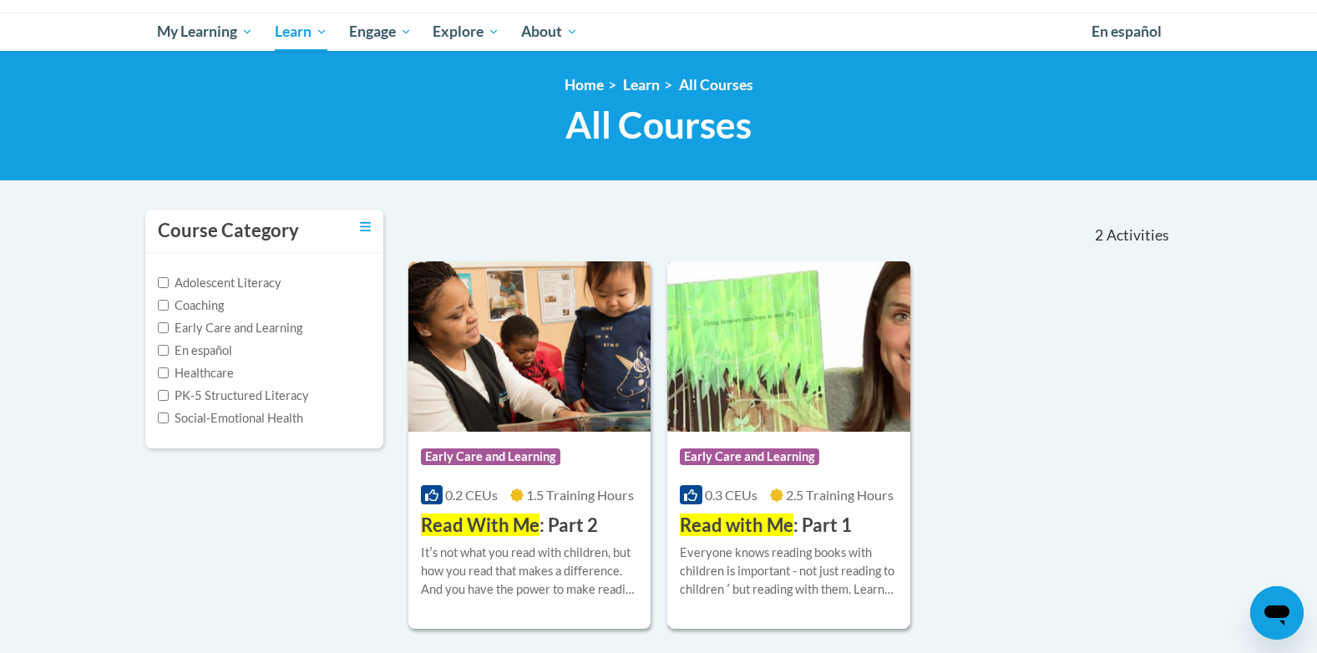
click at [770, 530] on span "Read with Me" at bounding box center [737, 524] width 114 height 23
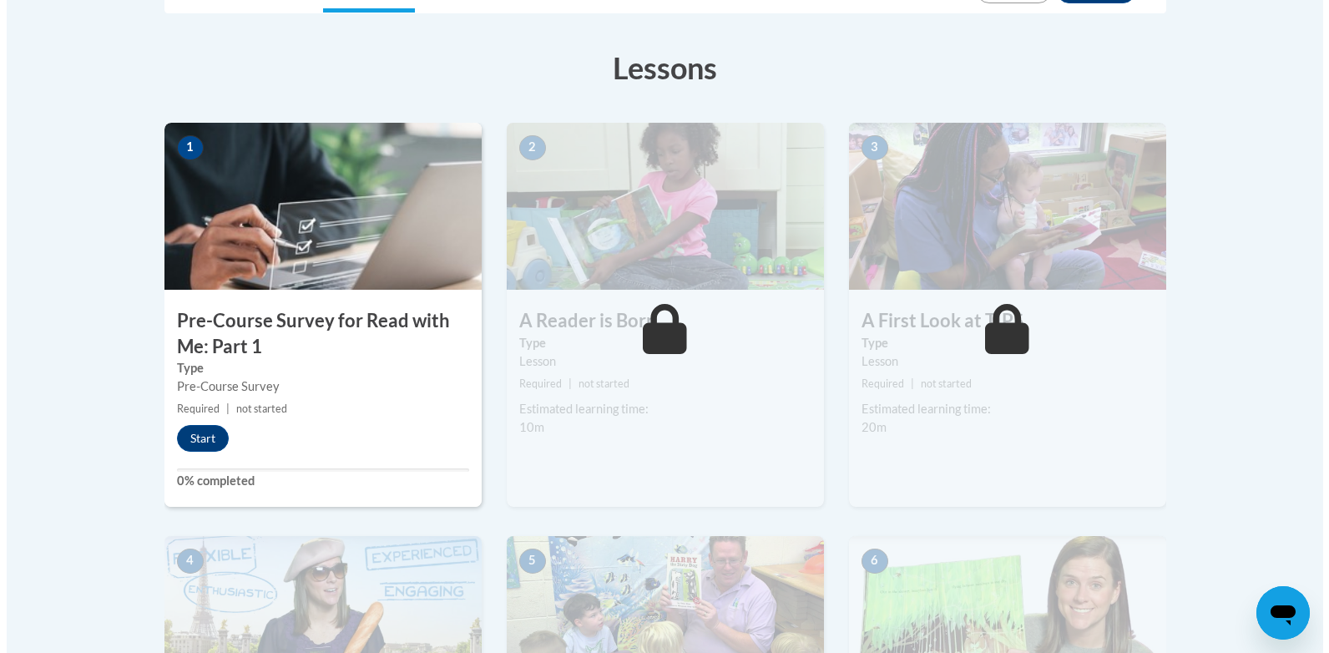
scroll to position [456, 0]
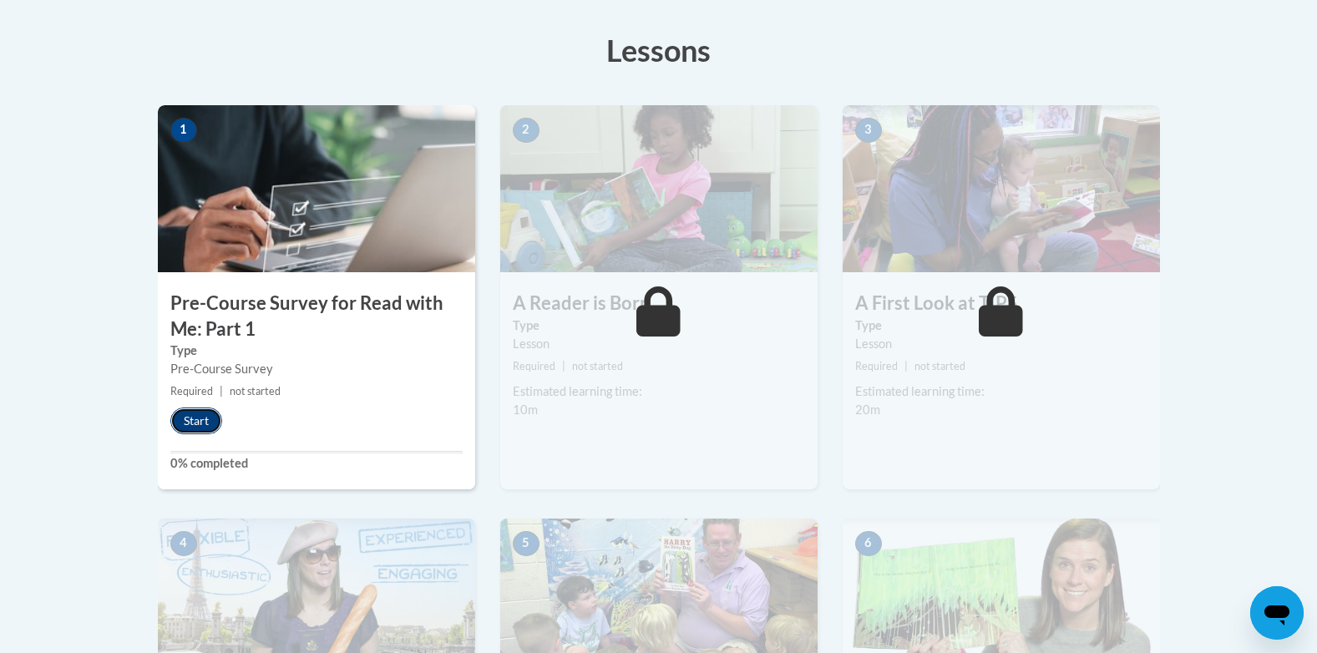
click at [186, 421] on button "Start" at bounding box center [196, 420] width 52 height 27
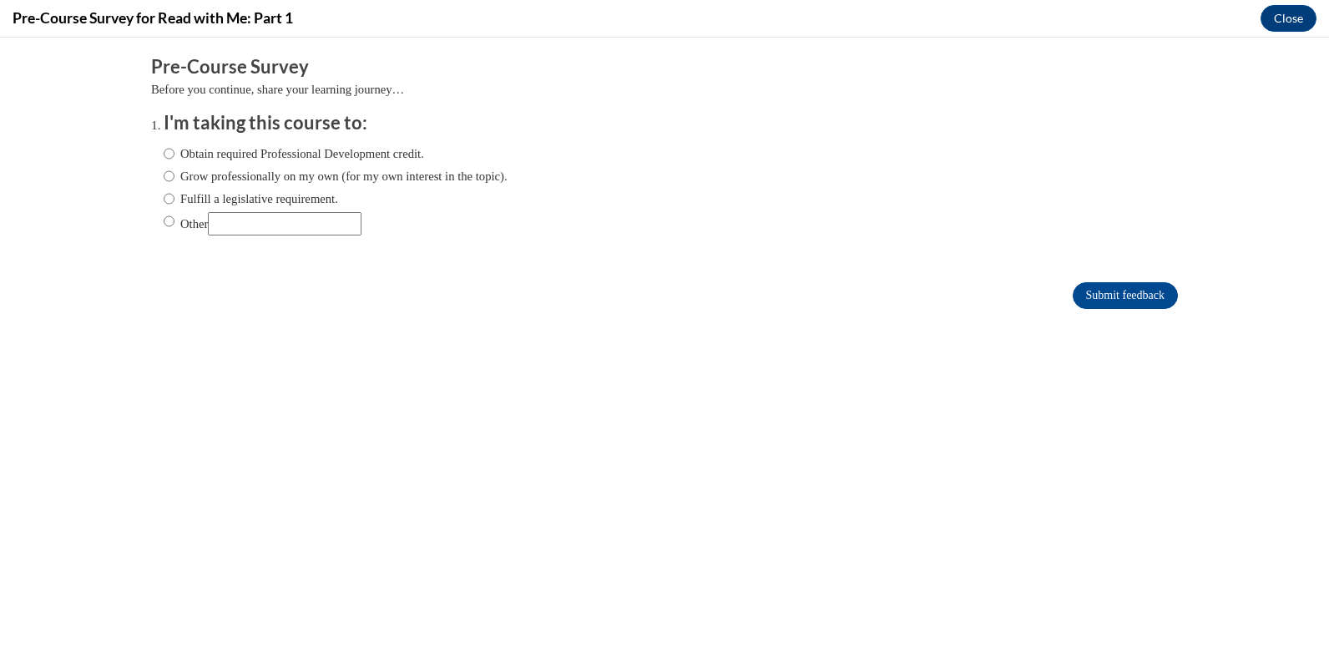
scroll to position [0, 0]
click at [279, 153] on label "Obtain required Professional Development credit." at bounding box center [294, 153] width 260 height 18
click at [174, 153] on input "Obtain required Professional Development credit." at bounding box center [169, 153] width 11 height 18
radio input "true"
click at [1106, 292] on input "Submit feedback" at bounding box center [1125, 295] width 105 height 27
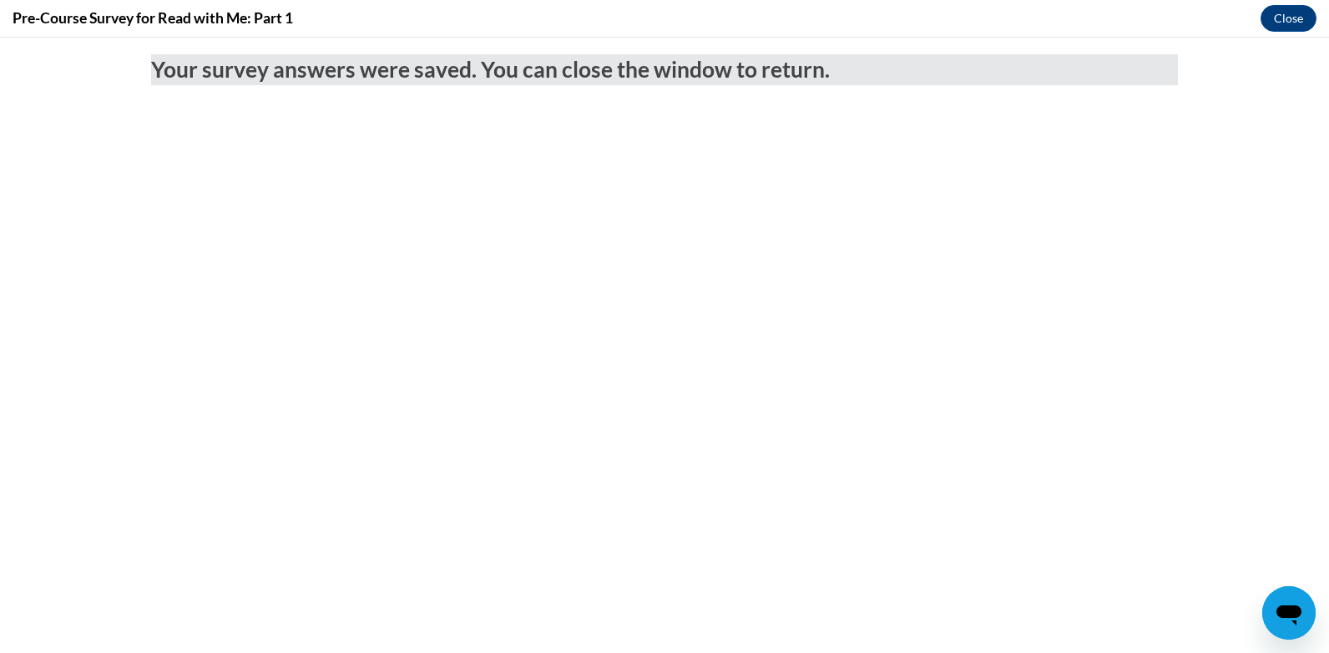
click at [444, 368] on body "Your survey answers were saved. You can close the window to return." at bounding box center [664, 345] width 1329 height 615
click at [306, 22] on div "Pre-Course Survey for Read with Me: Part 1 Close" at bounding box center [664, 19] width 1329 height 38
click at [1283, 14] on button "Close" at bounding box center [1289, 18] width 56 height 27
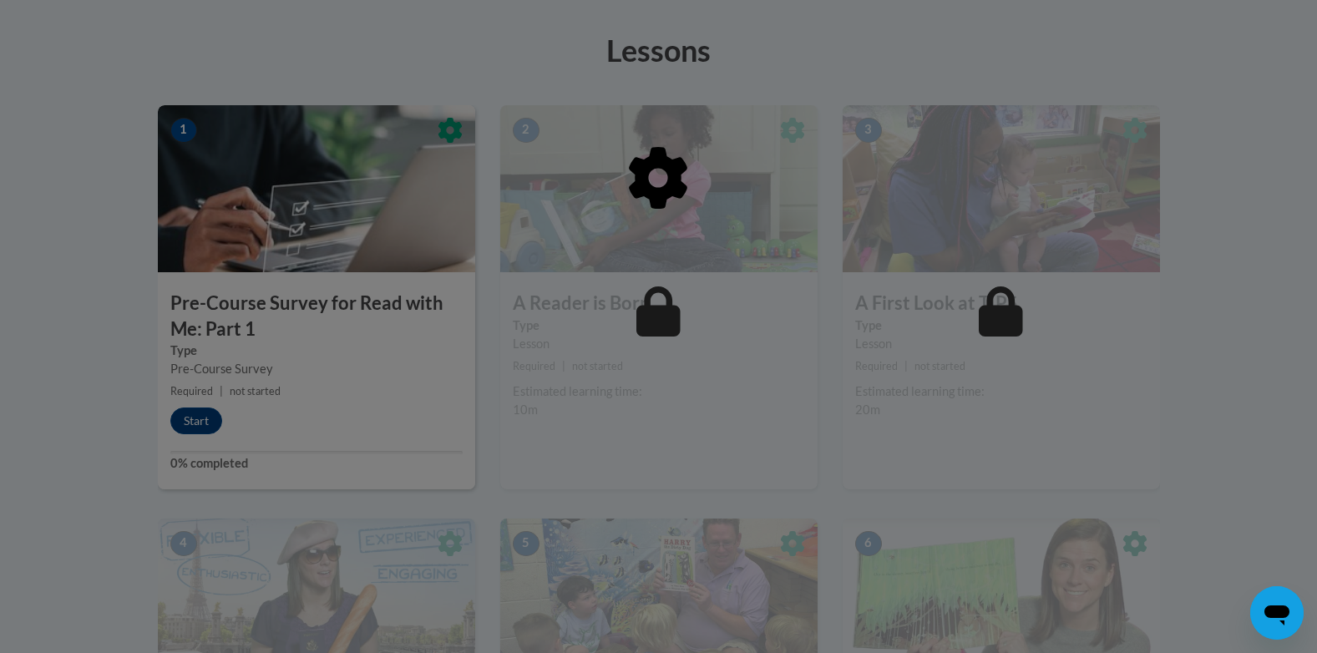
click at [204, 422] on div at bounding box center [658, 326] width 1317 height 653
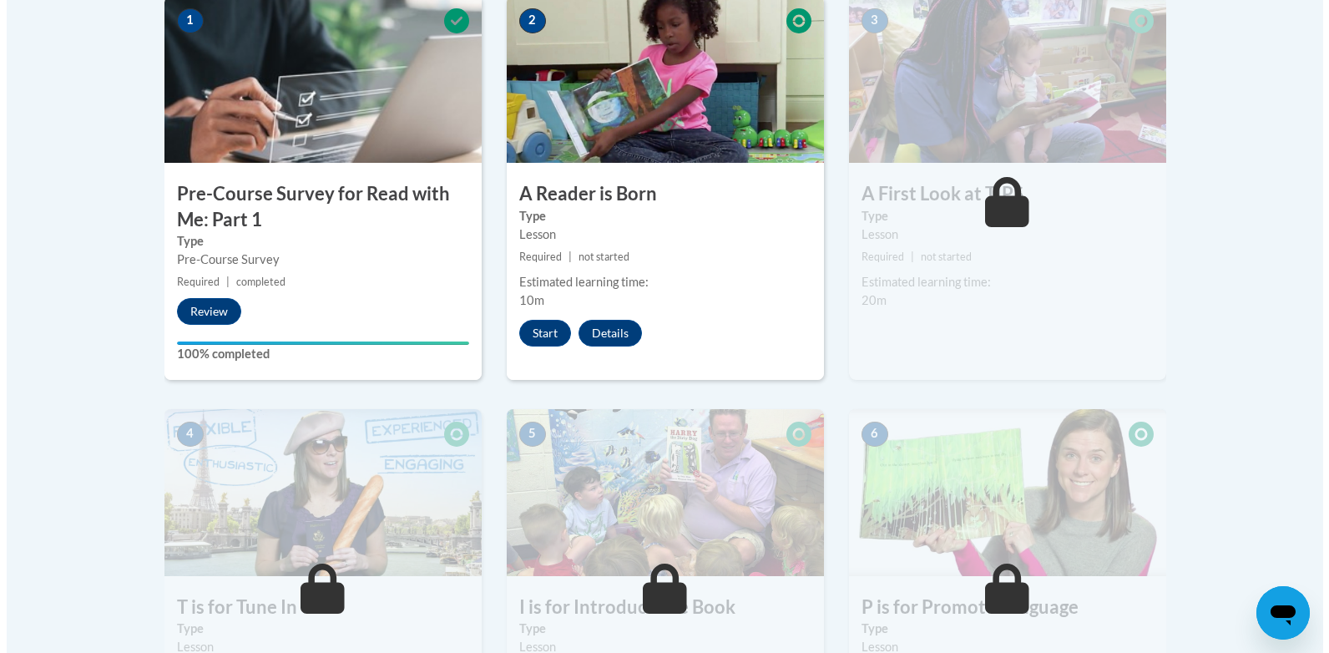
scroll to position [571, 0]
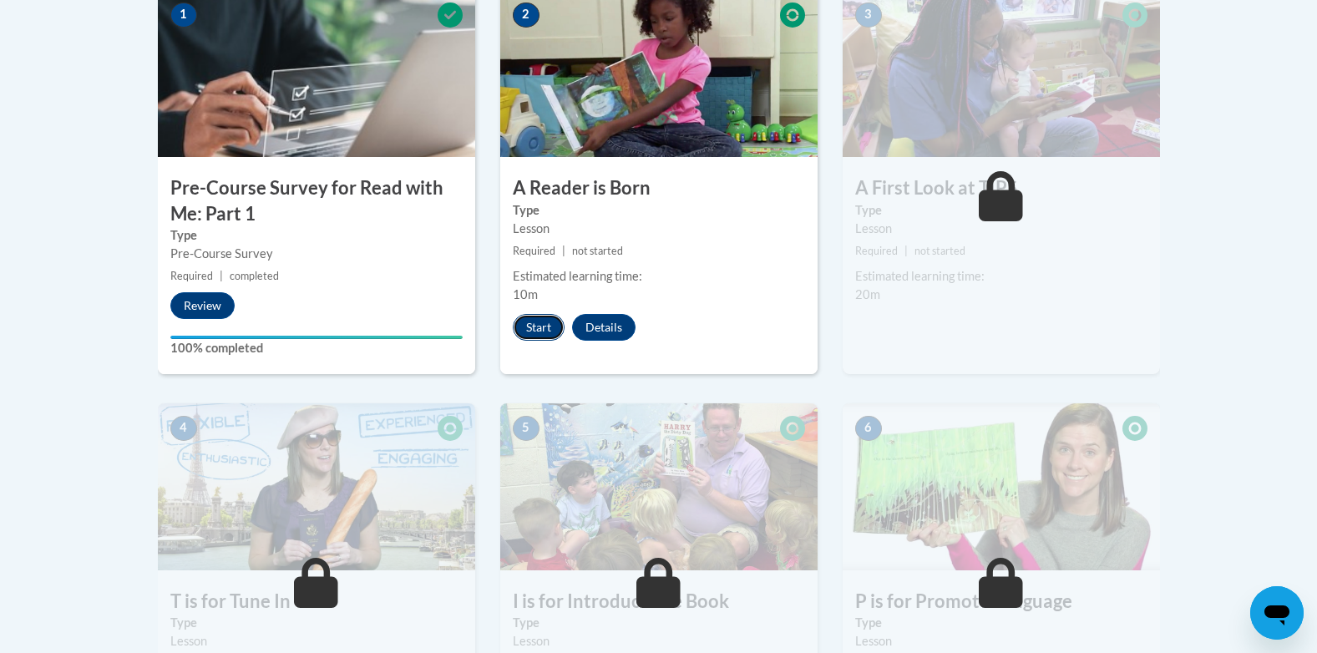
click at [539, 327] on button "Start" at bounding box center [539, 327] width 52 height 27
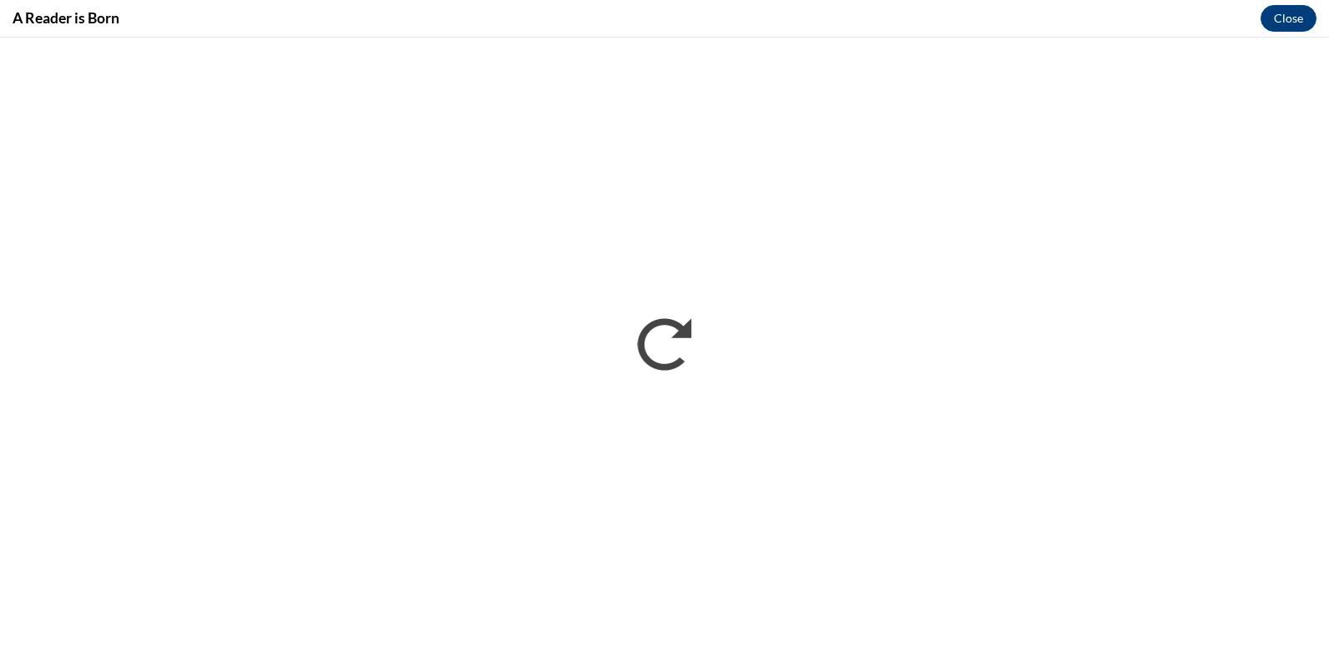
scroll to position [0, 0]
